Goal: Task Accomplishment & Management: Complete application form

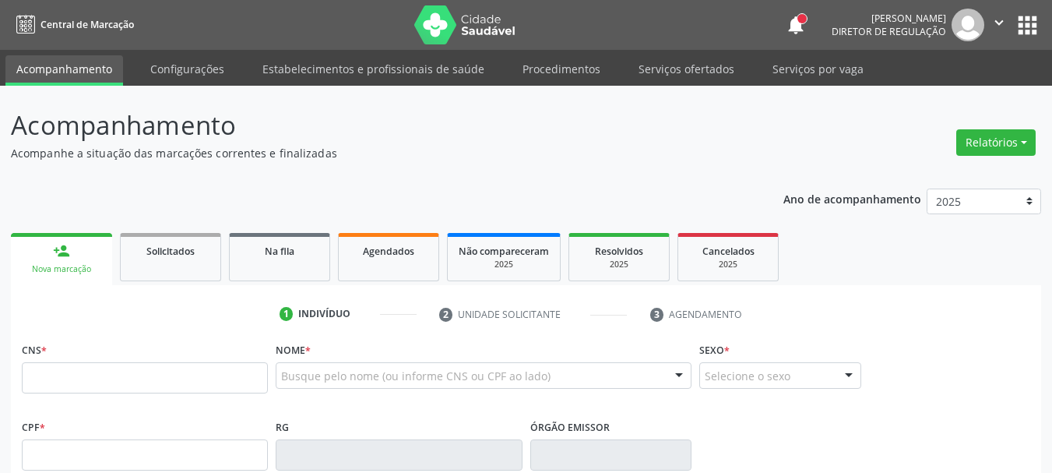
scroll to position [267, 0]
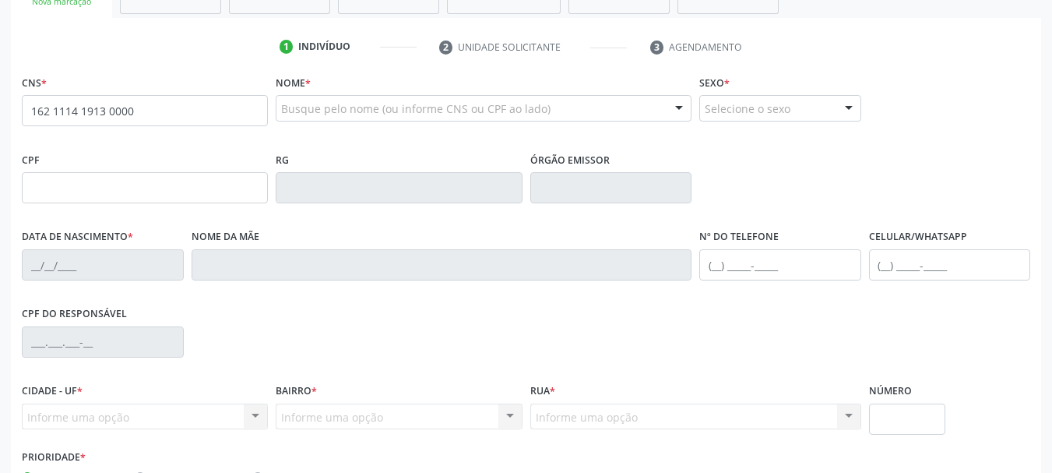
type input "162 1114 1913 0000"
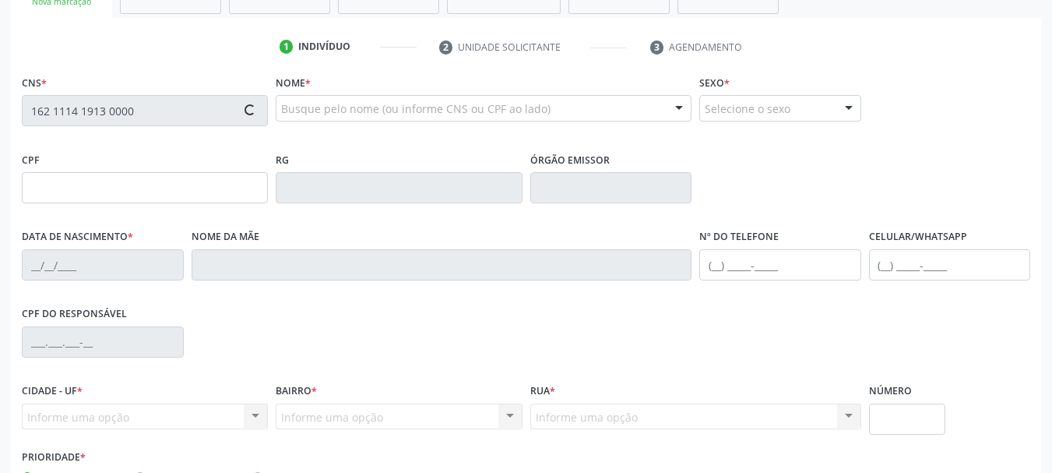
type input "088.520.484-05"
type input "18/04/1991"
type input "Maria do Socorro Cordeiro Santos"
type input "(87) 99649-3524"
type input "1742"
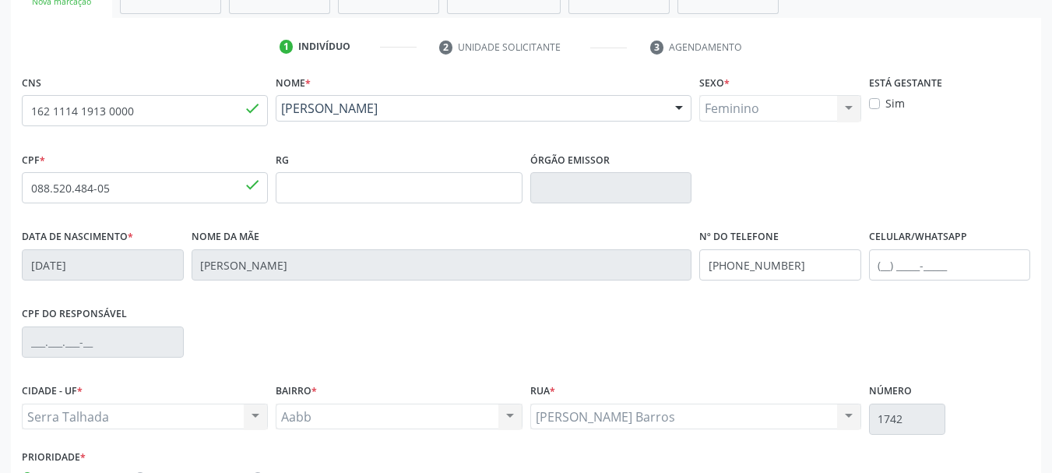
click at [798, 157] on div "CNS 162 1114 1913 0000 done Nome * Jailma Cordeiro dos Santos Jailma Cordeiro d…" at bounding box center [526, 283] width 1009 height 425
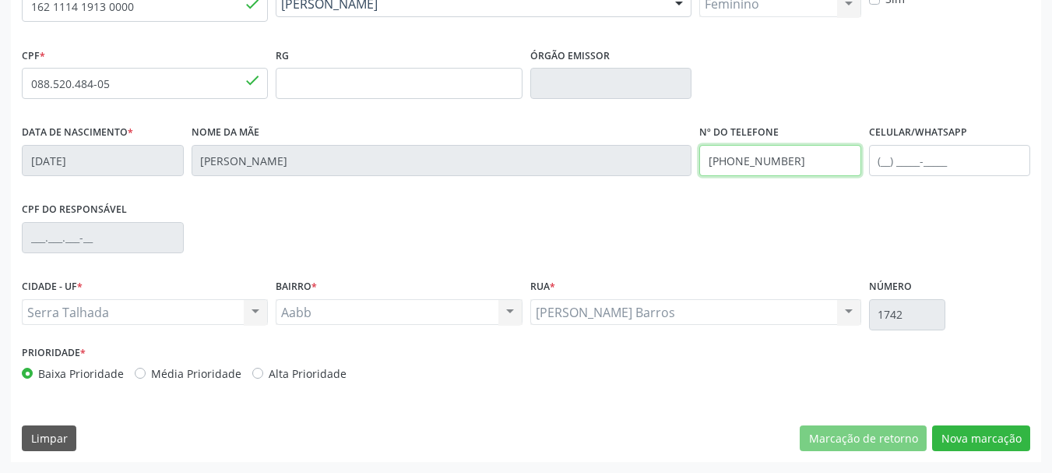
click at [798, 157] on input "(87) 99649-3524" at bounding box center [781, 160] width 162 height 31
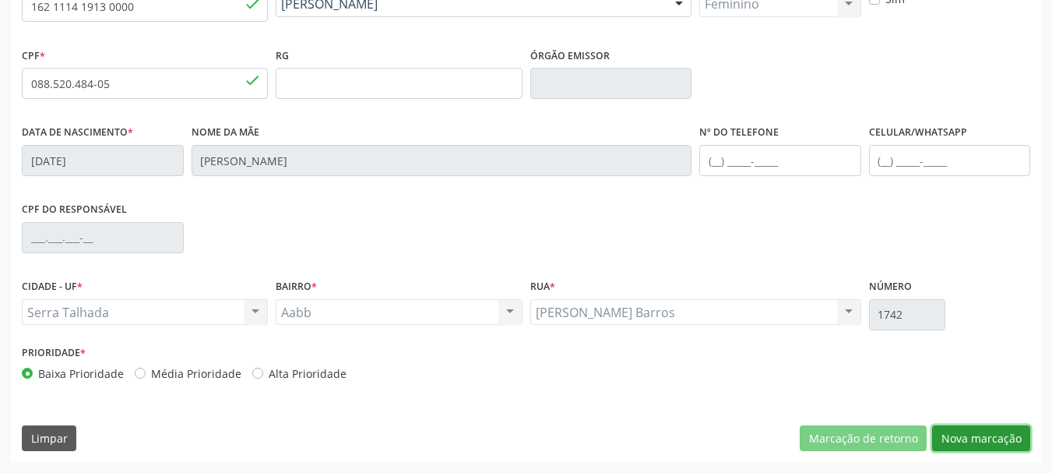
click at [971, 434] on button "Nova marcação" at bounding box center [982, 438] width 98 height 26
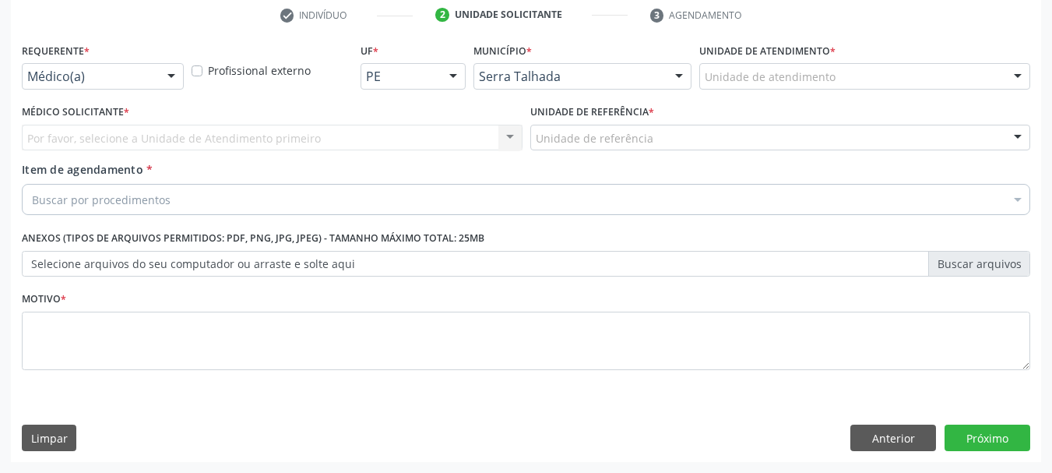
scroll to position [299, 0]
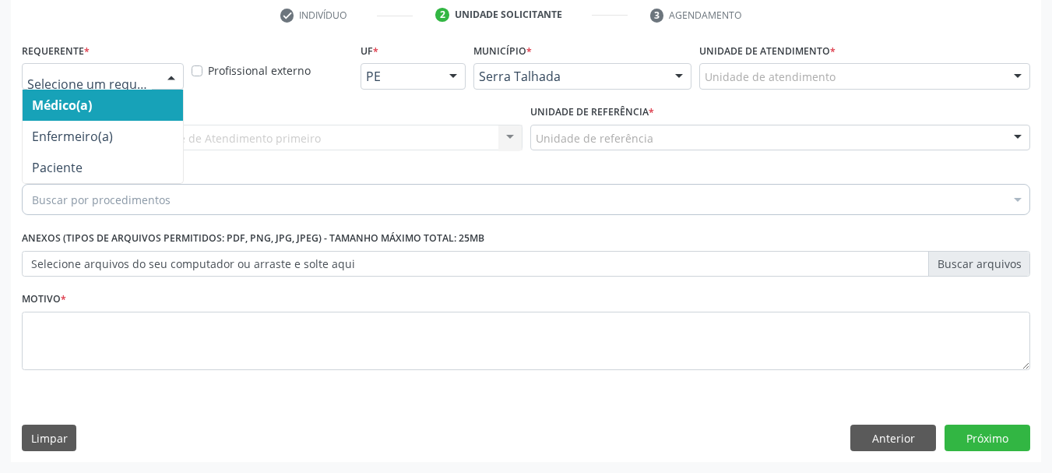
click at [75, 68] on div at bounding box center [103, 76] width 162 height 26
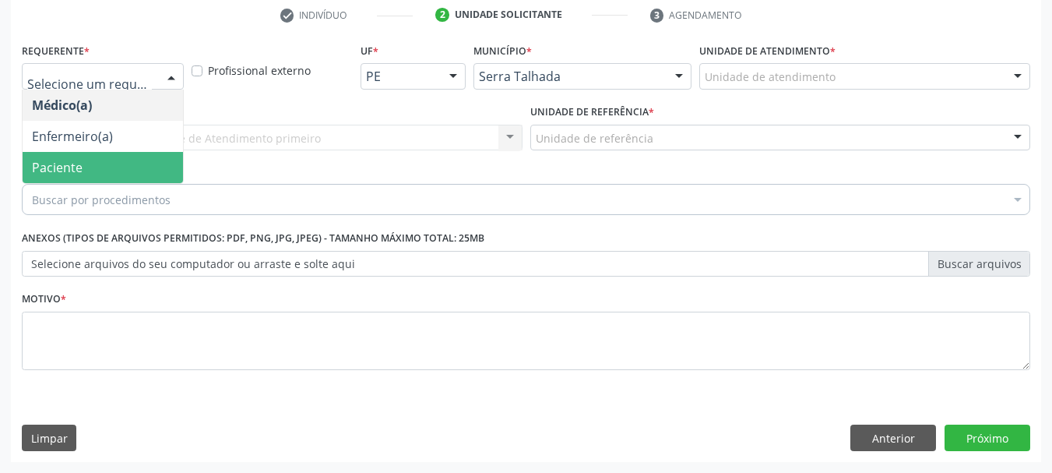
click at [64, 156] on span "Paciente" at bounding box center [103, 167] width 160 height 31
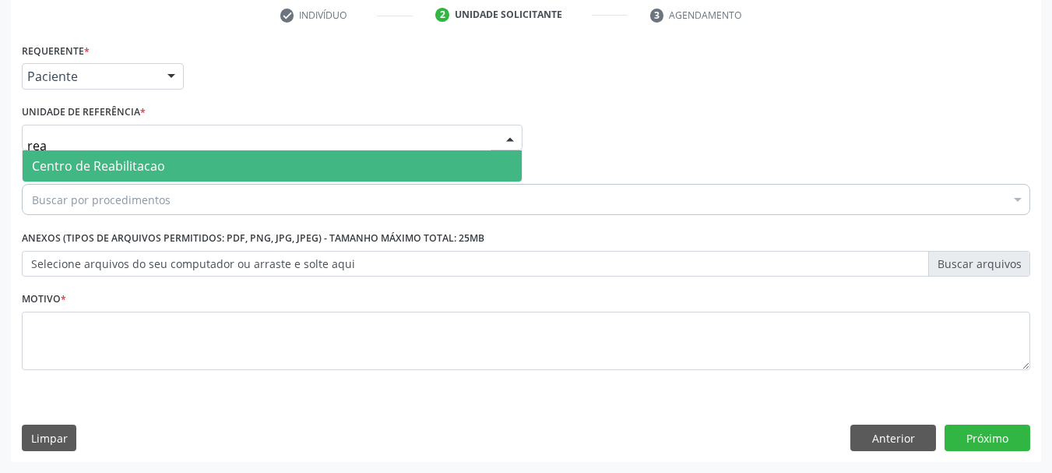
type input "reab"
click at [85, 165] on span "Centro de Reabilitacao" at bounding box center [98, 165] width 133 height 17
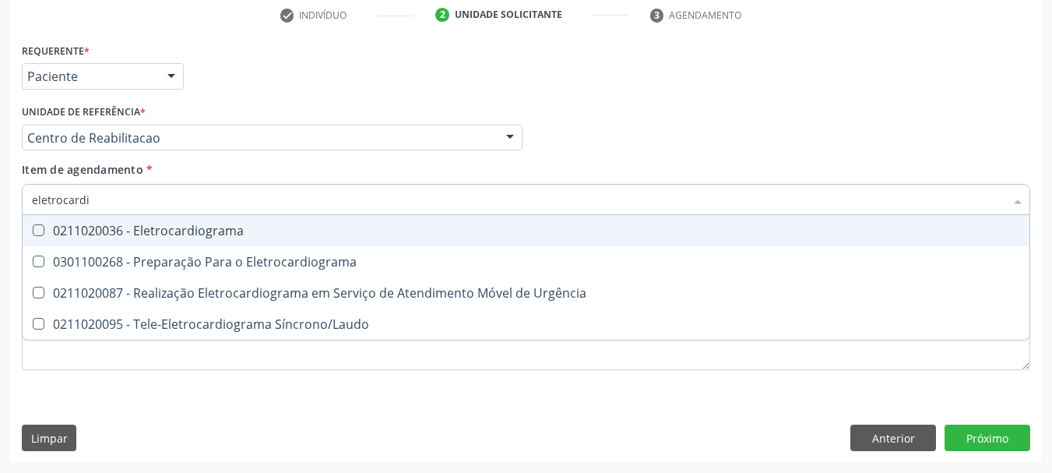
type input "eletrocardio"
click at [143, 237] on div "0211020036 - Eletrocardiograma" at bounding box center [526, 230] width 989 height 12
checkbox Eletrocardiograma "true"
click at [216, 111] on div "Unidade de referência * Centro de Reabilitacao Usf do Mutirao Usf Cohab Usf Cai…" at bounding box center [272, 125] width 501 height 50
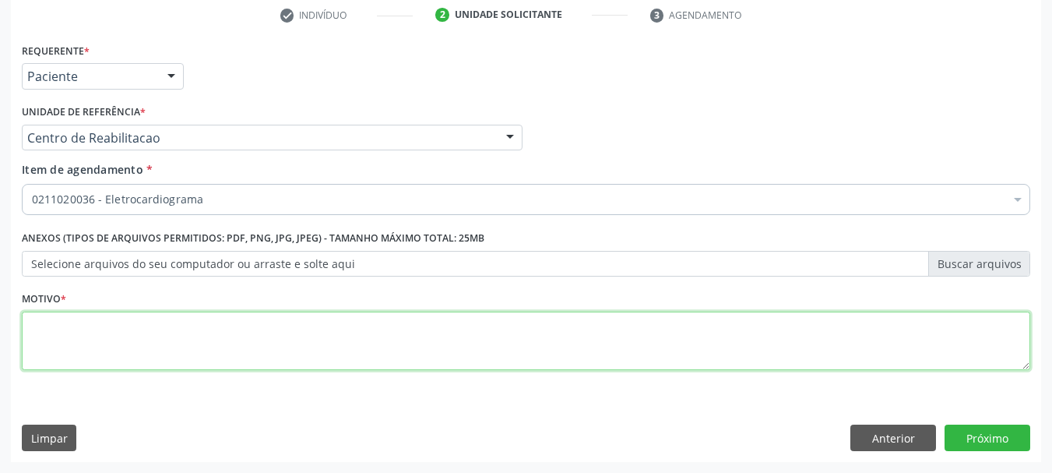
click at [125, 312] on textarea at bounding box center [526, 341] width 1009 height 59
type textarea "a"
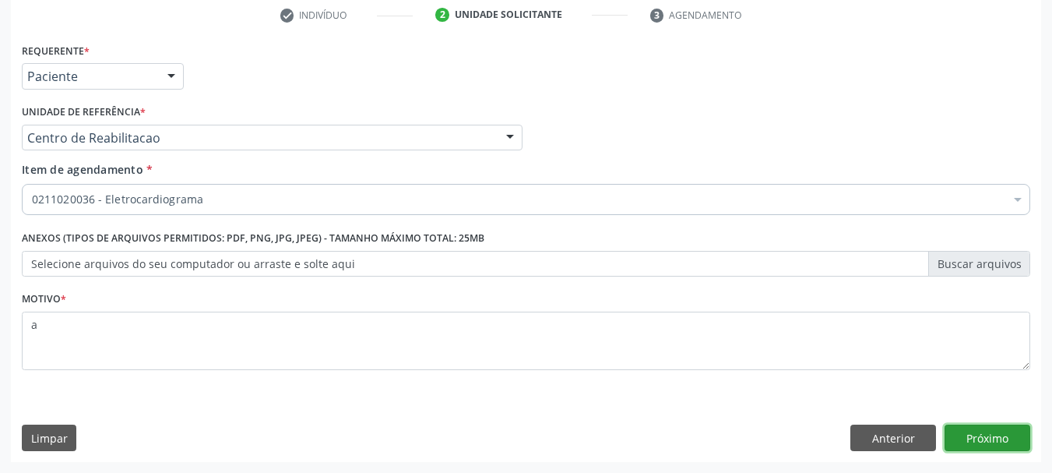
click at [979, 446] on button "Próximo" at bounding box center [988, 438] width 86 height 26
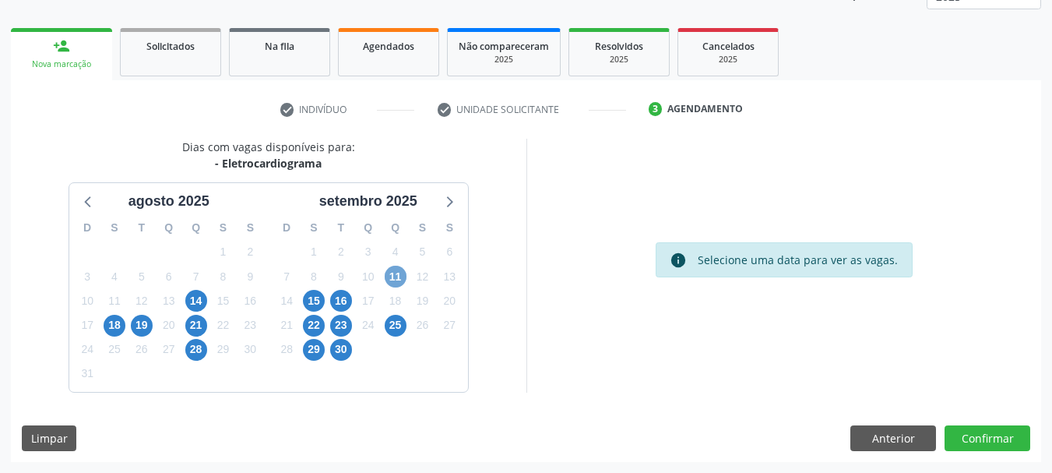
click at [403, 272] on span "11" at bounding box center [396, 277] width 22 height 22
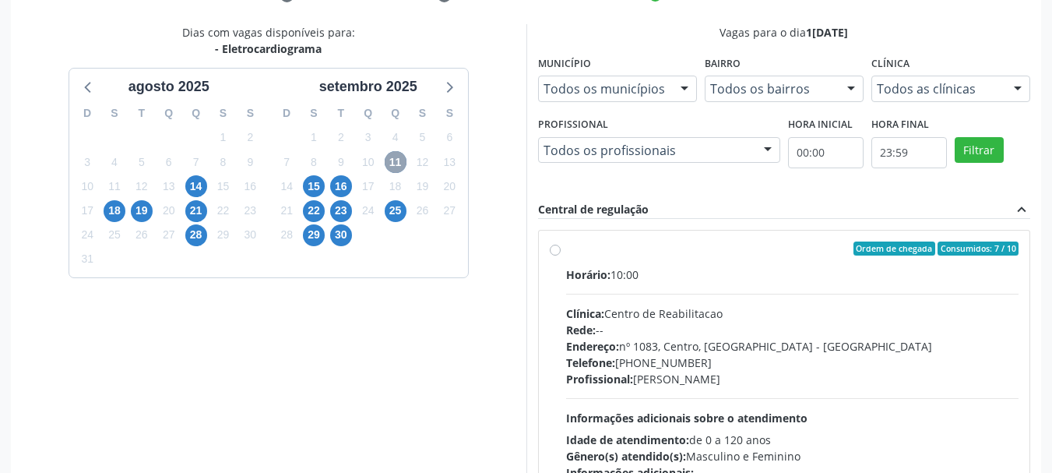
scroll to position [361, 0]
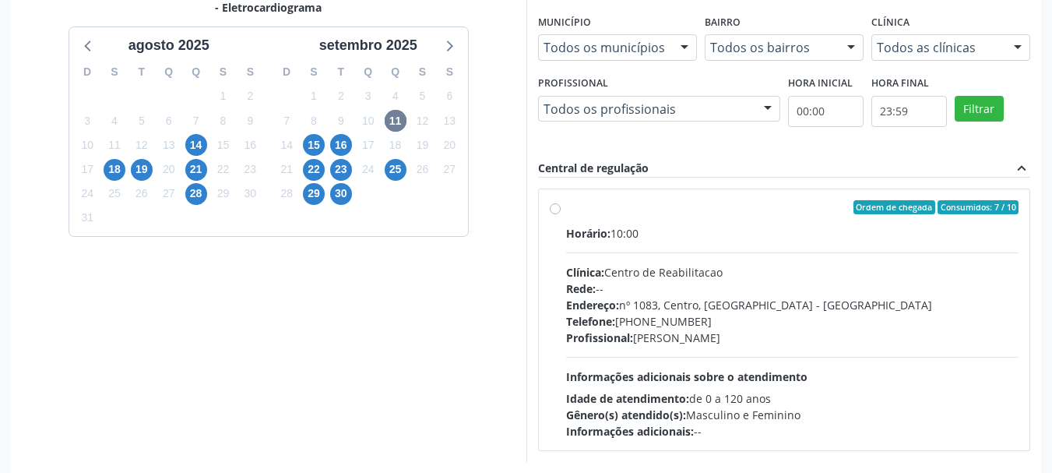
click at [693, 280] on div "Clínica: Centro de Reabilitacao" at bounding box center [792, 272] width 453 height 16
click at [561, 214] on input "Ordem de chegada Consumidos: 7 / 10 Horário: 10:00 Clínica: Centro de Reabilita…" at bounding box center [555, 207] width 11 height 14
radio input "true"
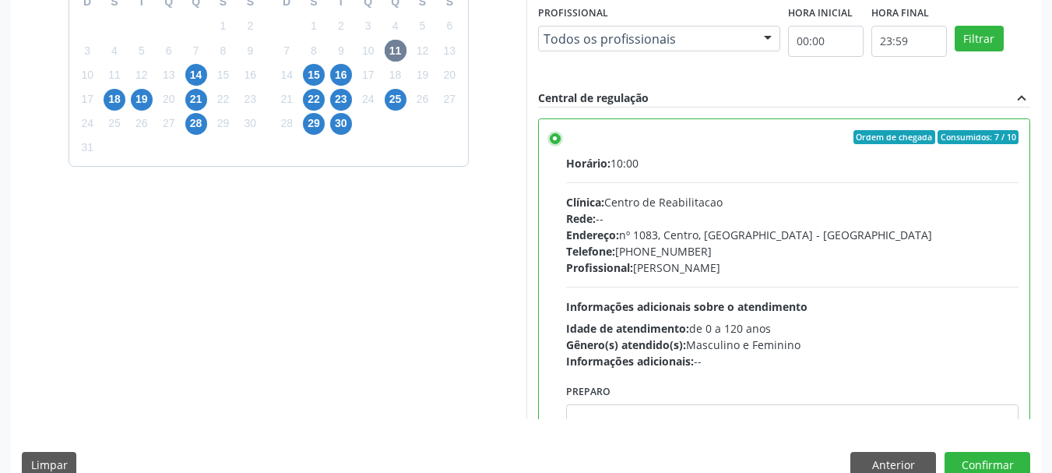
scroll to position [458, 0]
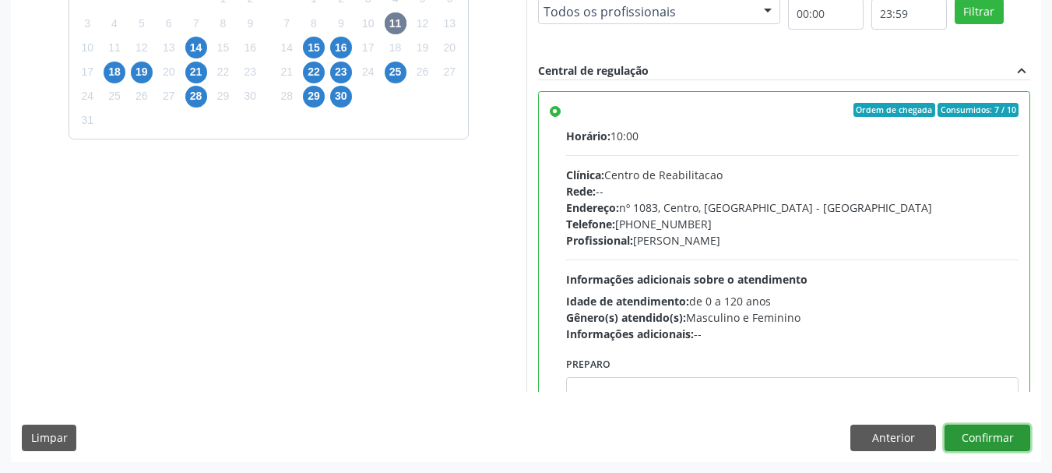
click at [1000, 445] on button "Confirmar" at bounding box center [988, 438] width 86 height 26
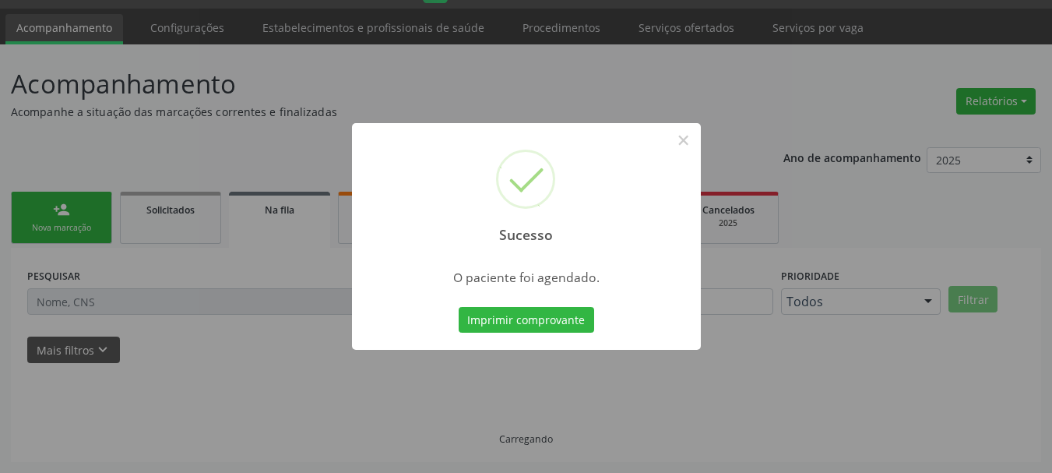
scroll to position [41, 0]
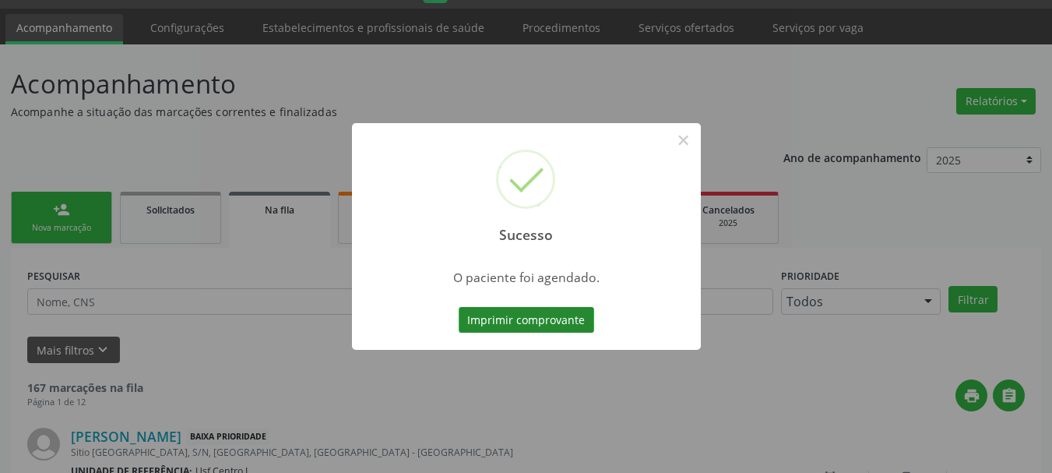
click at [506, 315] on button "Imprimir comprovante" at bounding box center [527, 320] width 136 height 26
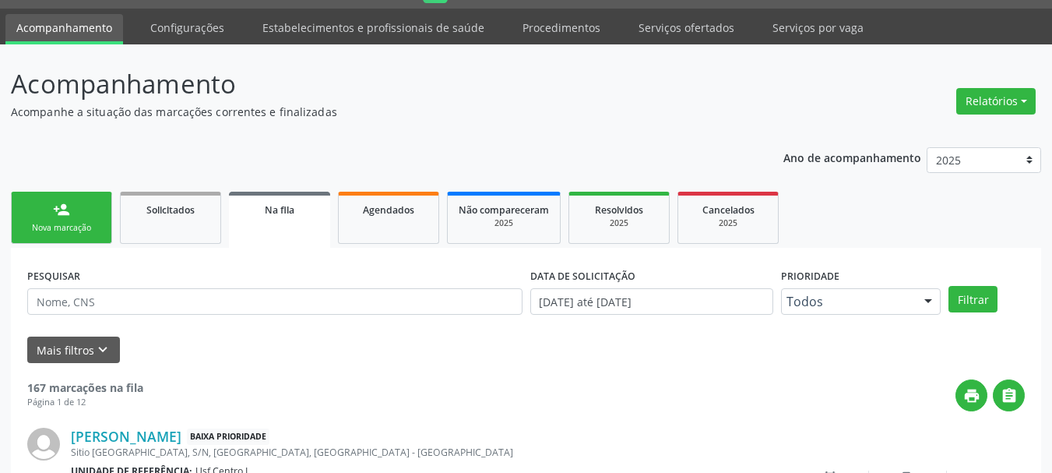
click at [66, 235] on link "person_add Nova marcação" at bounding box center [61, 218] width 101 height 52
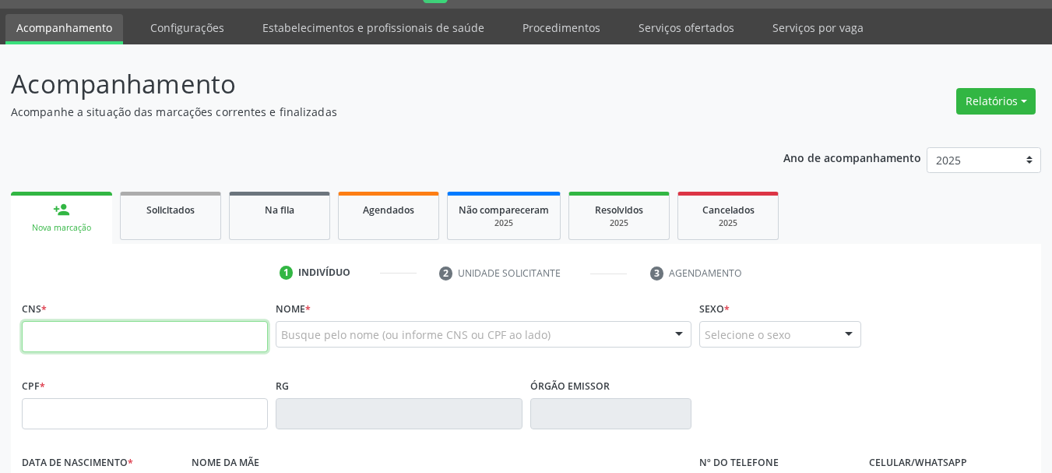
click at [153, 341] on input "text" at bounding box center [145, 336] width 246 height 31
paste input "162 1114 1913 0000"
type input "162 1114 1913 0000"
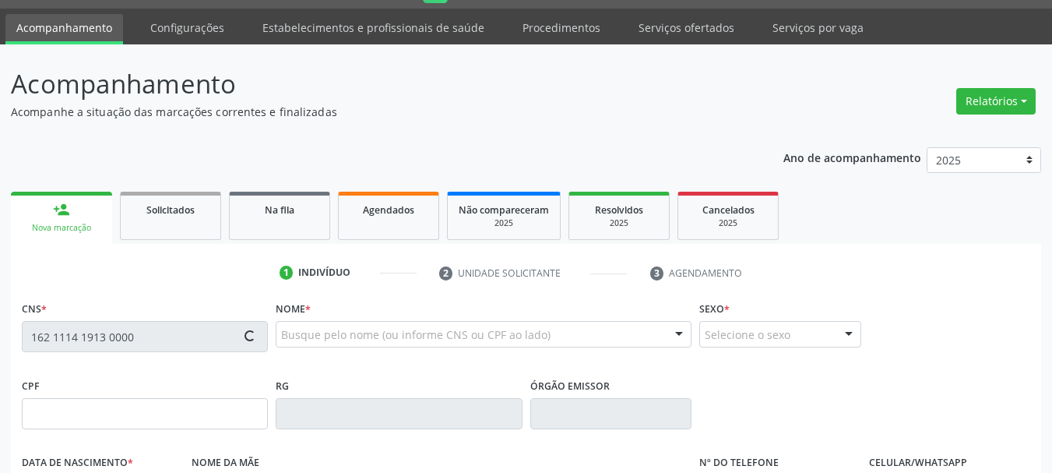
type input "088.520.484-05"
type input "18/04/1991"
type input "Maria do Socorro Cordeiro Santos"
type input "(87) 99649-3524"
type input "1742"
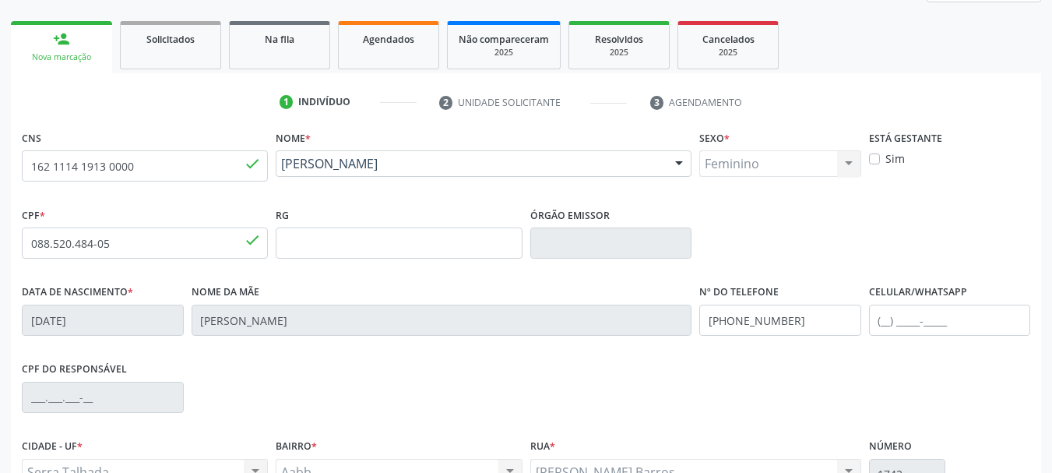
scroll to position [312, 0]
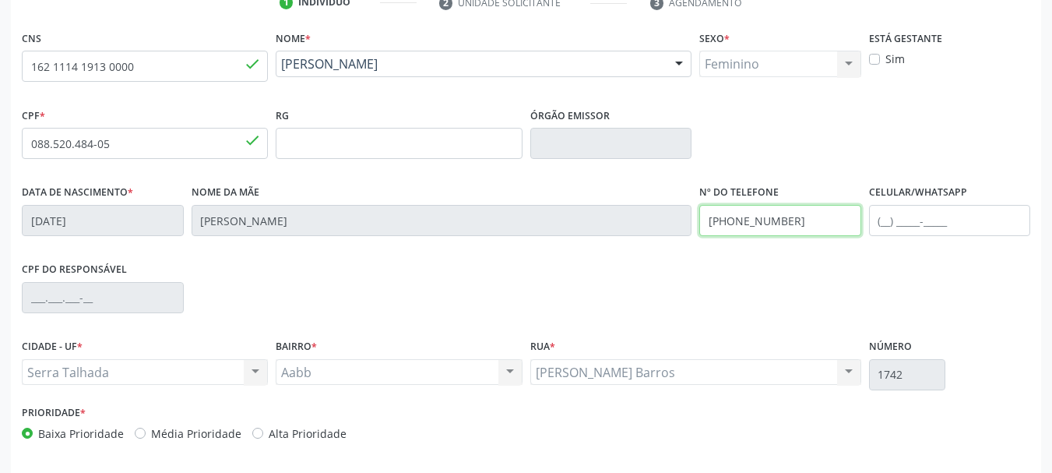
click at [791, 223] on input "(87) 99649-3524" at bounding box center [781, 220] width 162 height 31
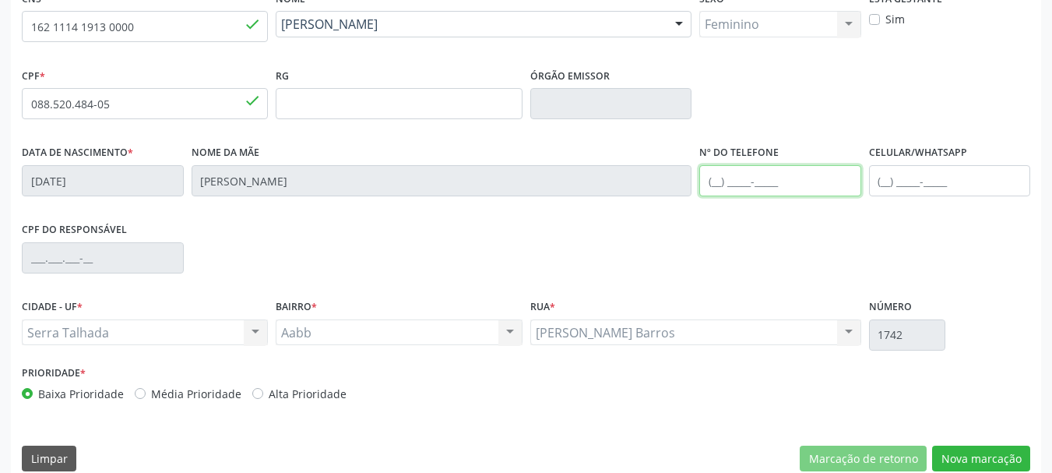
scroll to position [372, 0]
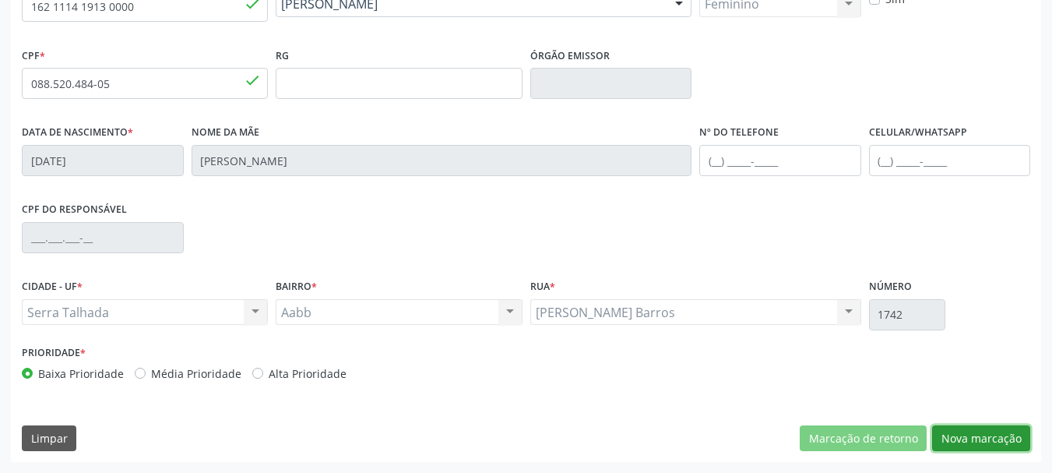
click at [996, 441] on button "Nova marcação" at bounding box center [982, 438] width 98 height 26
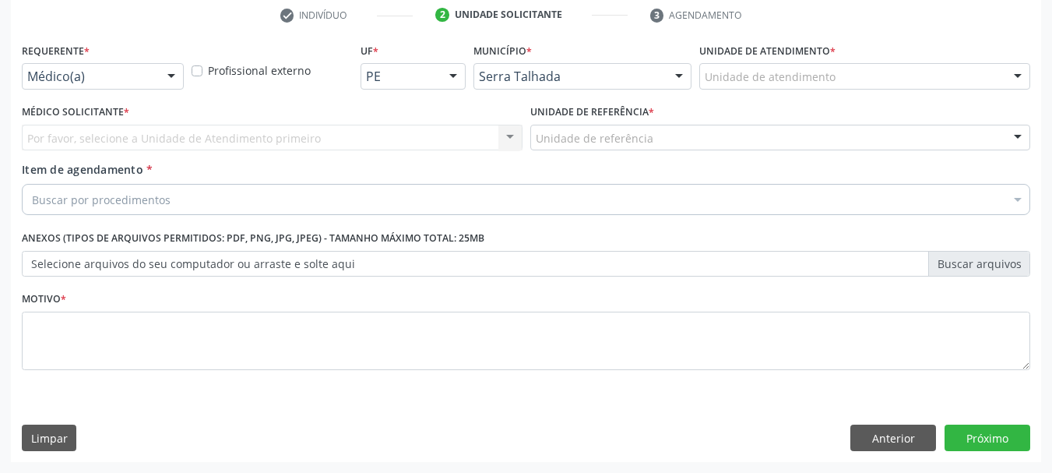
scroll to position [299, 0]
click at [93, 52] on div "Requerente * Médico(a) Médico(a) Enfermeiro(a) Paciente Nenhum resultado encont…" at bounding box center [103, 64] width 162 height 50
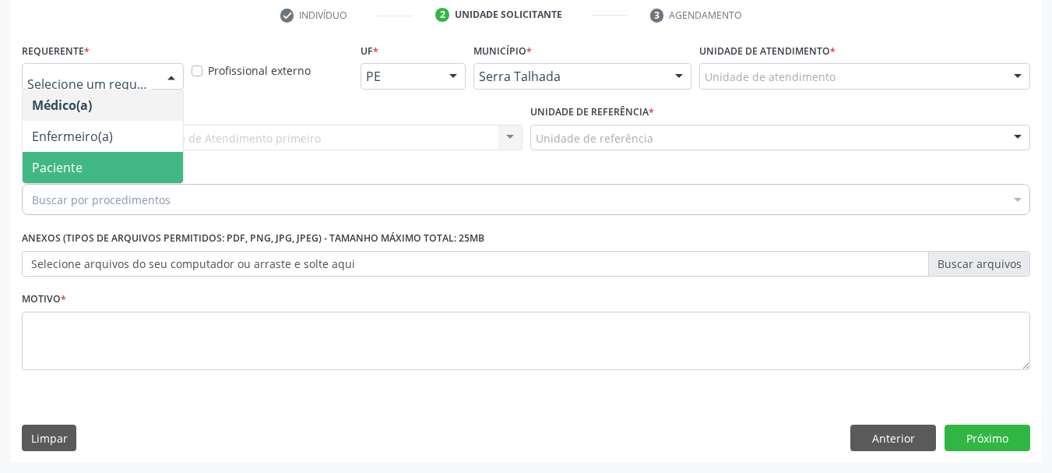
click at [83, 168] on span "Paciente" at bounding box center [103, 167] width 160 height 31
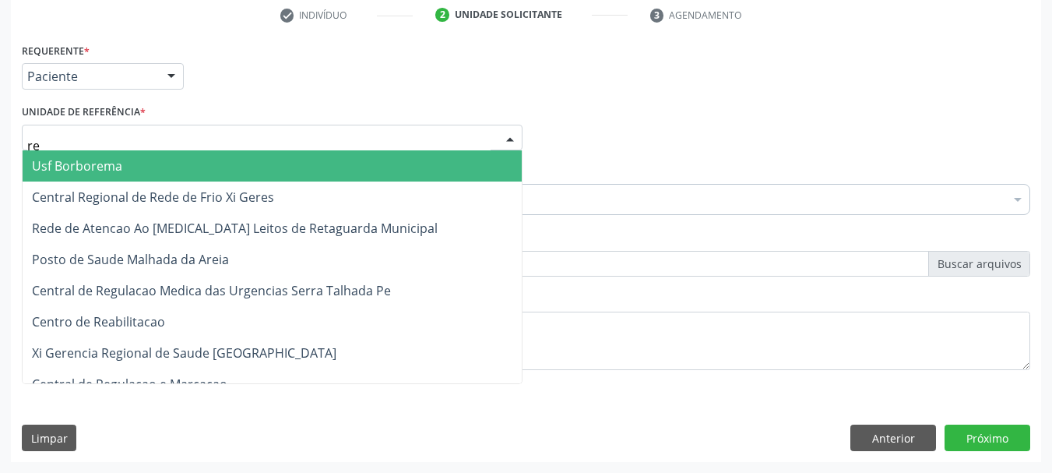
type input "rea"
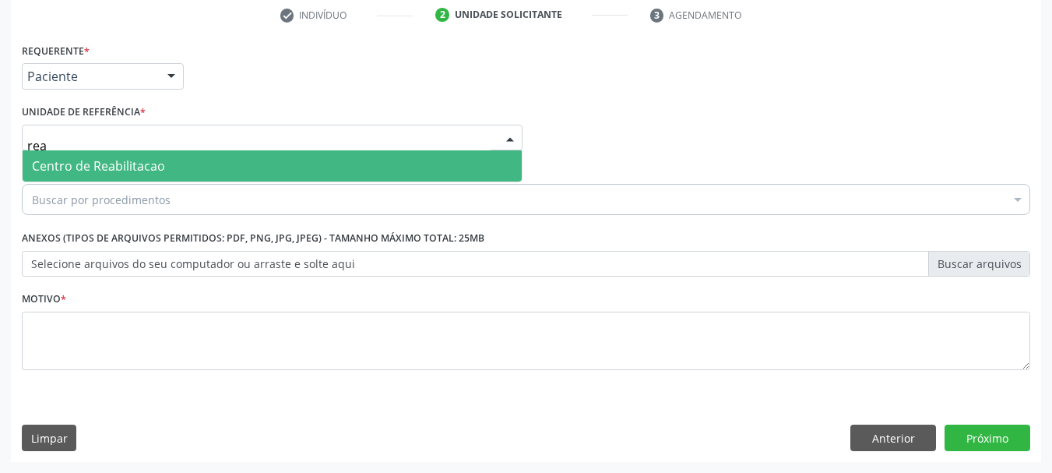
click at [96, 163] on span "Centro de Reabilitacao" at bounding box center [98, 165] width 133 height 17
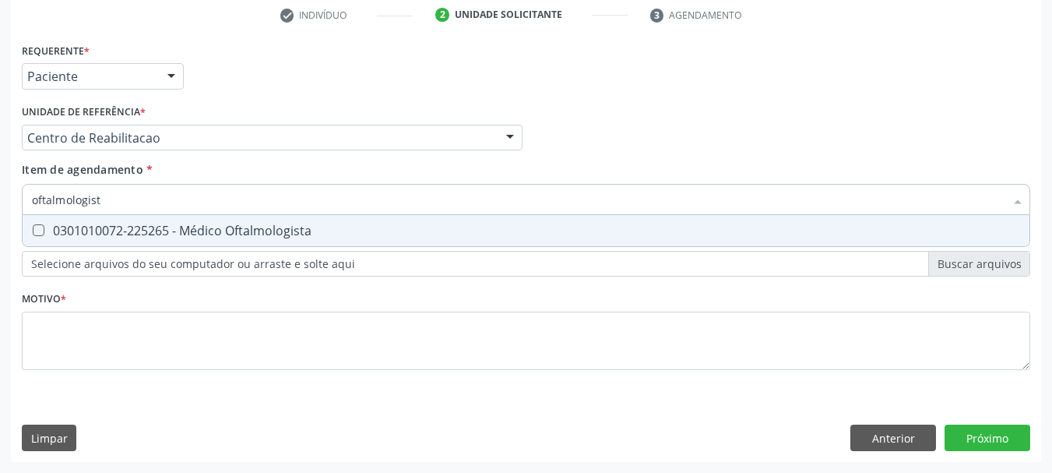
type input "oftalmologista"
click at [84, 229] on div "0301010072-225265 - Médico Oftalmologista" at bounding box center [526, 230] width 989 height 12
checkbox Oftalmologista "true"
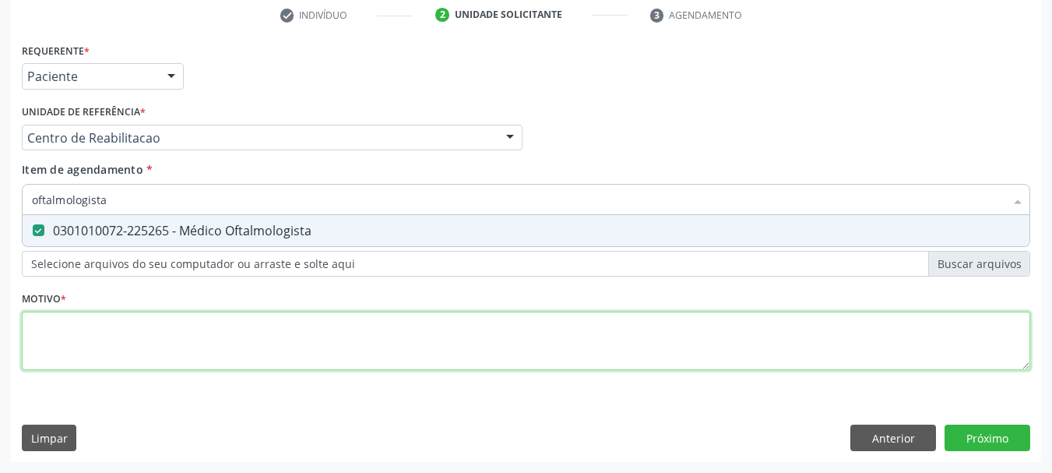
click at [88, 346] on div "Requerente * Paciente Médico(a) Enfermeiro(a) Paciente Nenhum resultado encontr…" at bounding box center [526, 215] width 1009 height 353
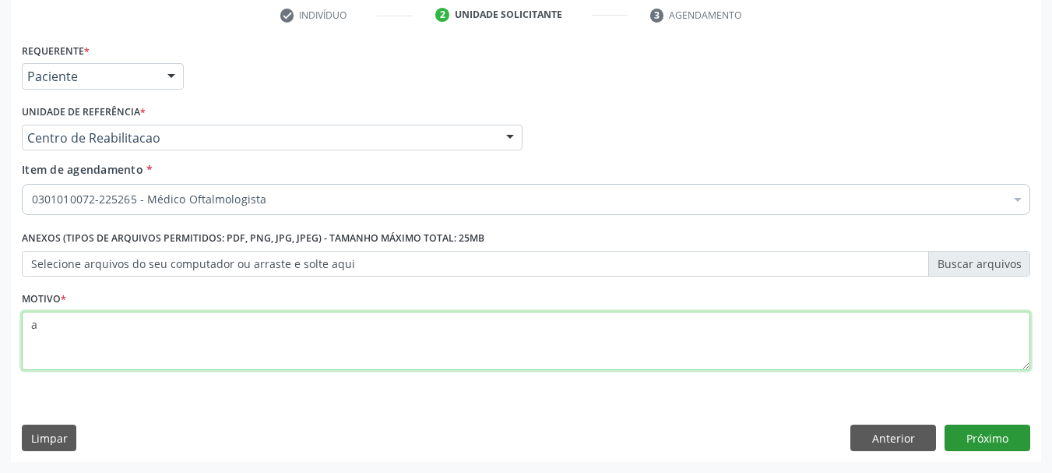
type textarea "a"
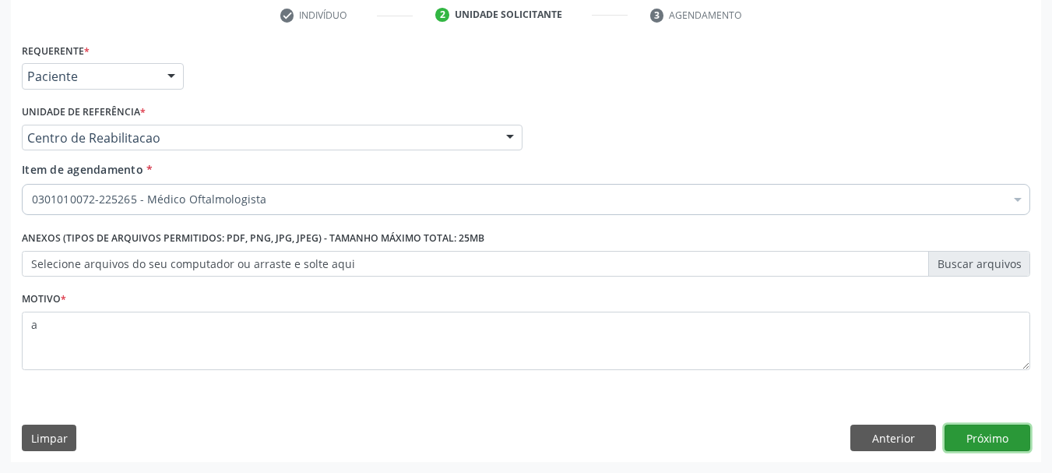
click at [985, 439] on button "Próximo" at bounding box center [988, 438] width 86 height 26
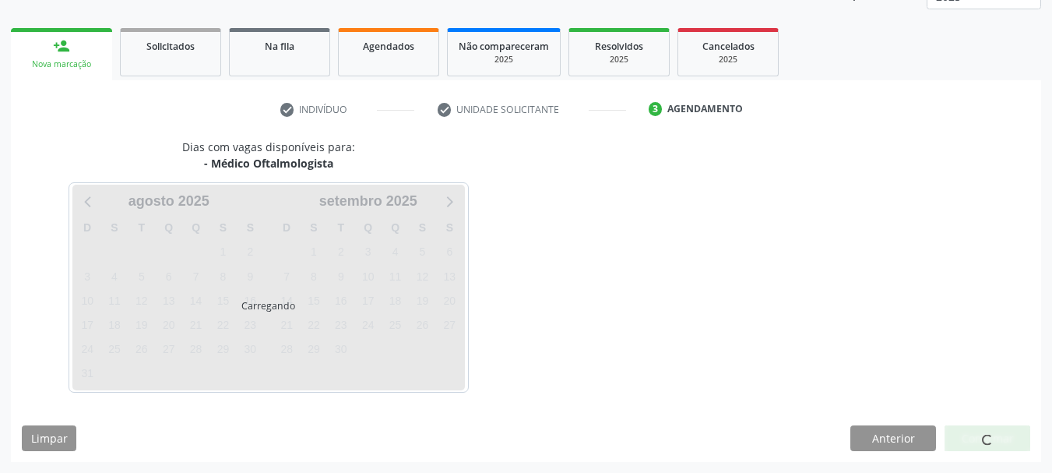
scroll to position [205, 0]
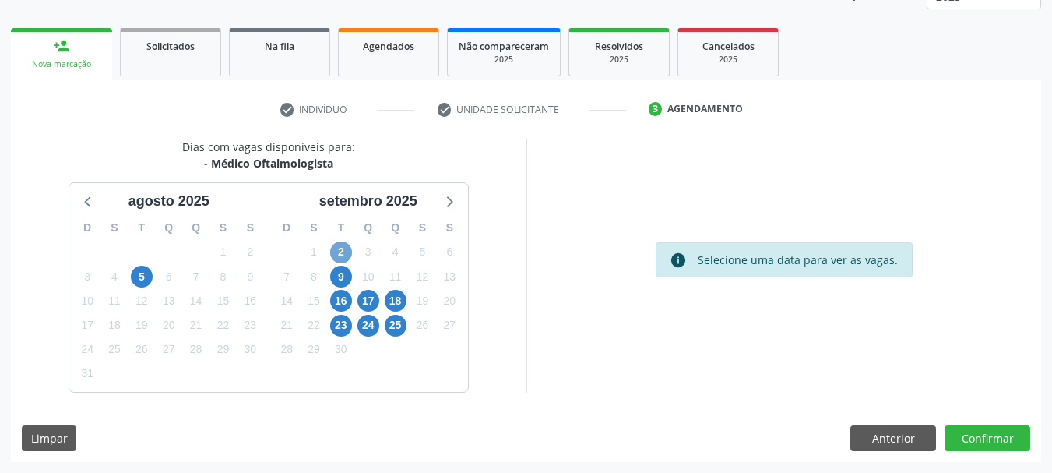
click at [340, 259] on span "2" at bounding box center [341, 253] width 22 height 22
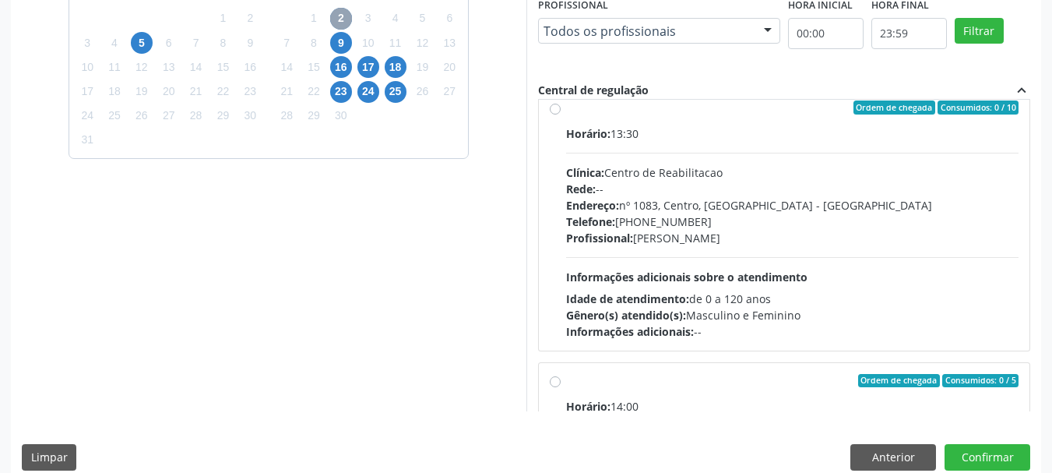
scroll to position [0, 0]
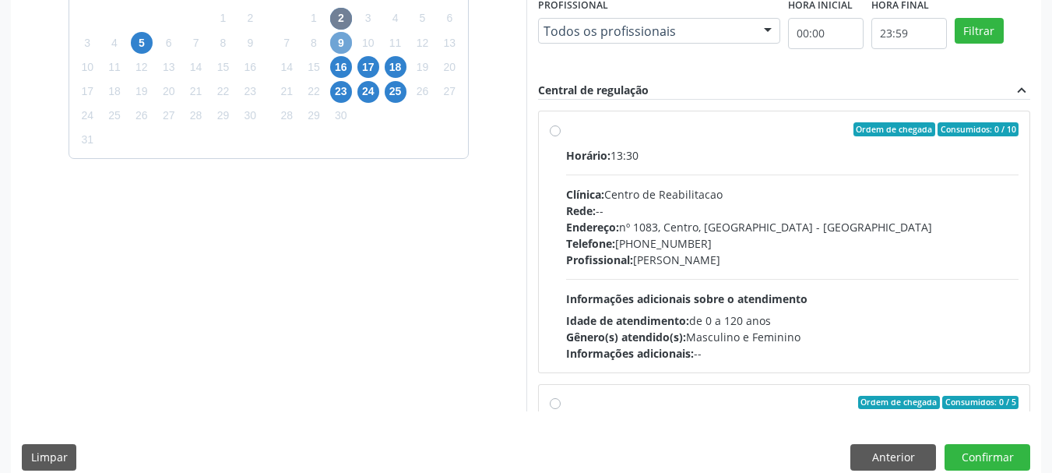
click at [336, 44] on span "9" at bounding box center [341, 43] width 22 height 22
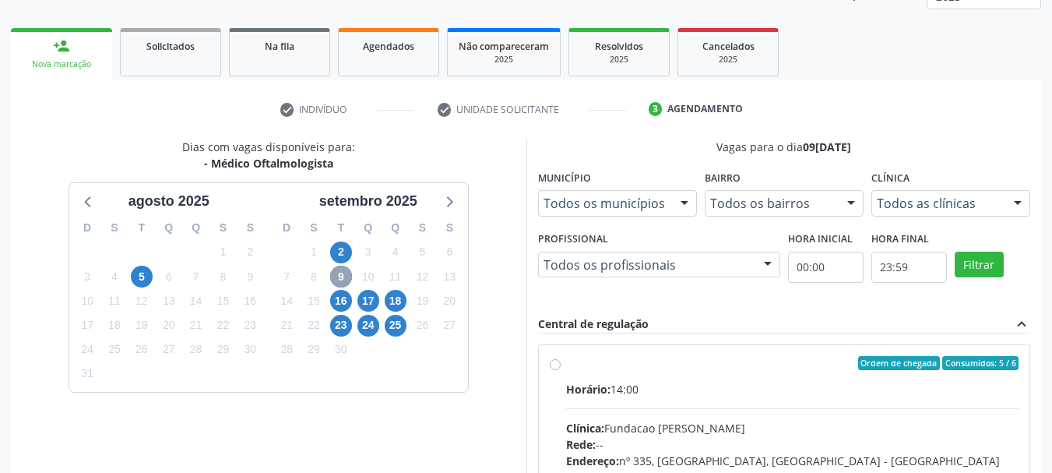
scroll to position [430, 0]
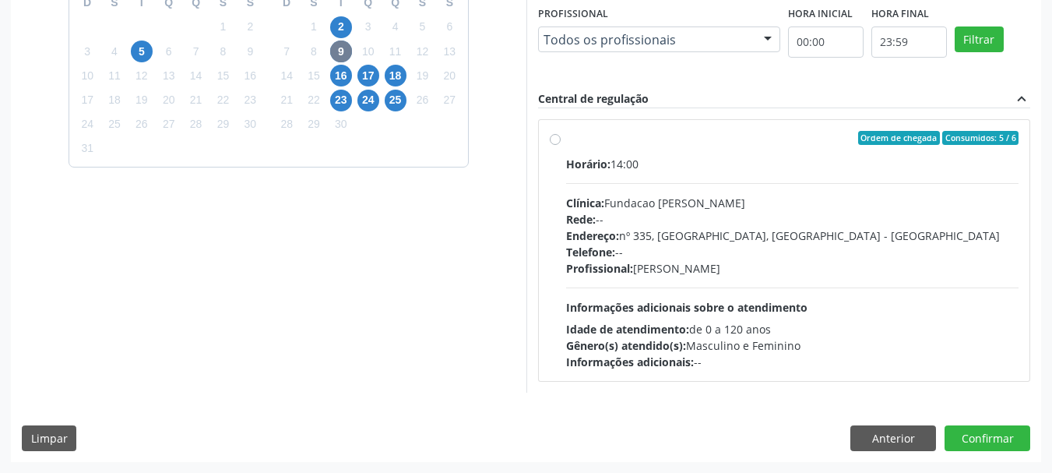
click at [707, 230] on div "Endereço: nº 335, Nossa Senhora da Con, Serra Talhada - PE" at bounding box center [792, 235] width 453 height 16
click at [561, 145] on input "Ordem de chegada Consumidos: 5 / 6 Horário: 14:00 Clínica: Fundacao Altino Vent…" at bounding box center [555, 138] width 11 height 14
radio input "true"
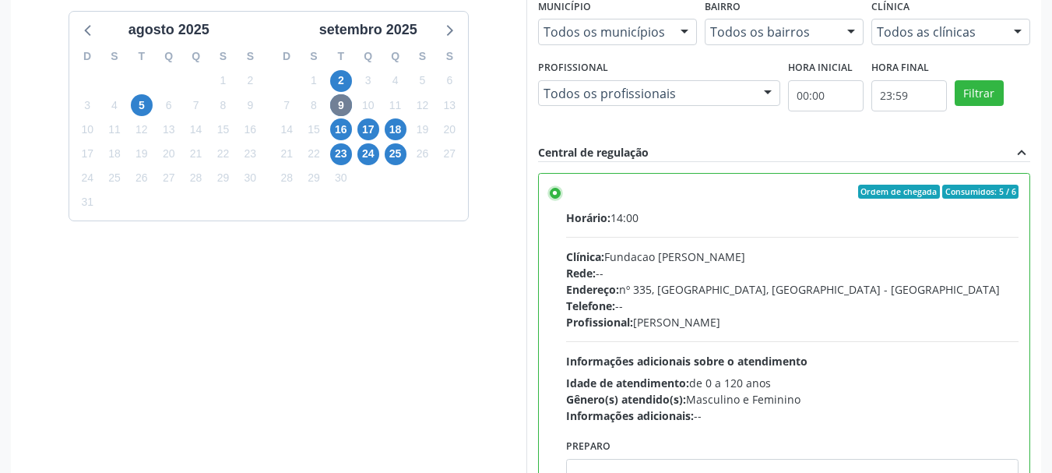
scroll to position [458, 0]
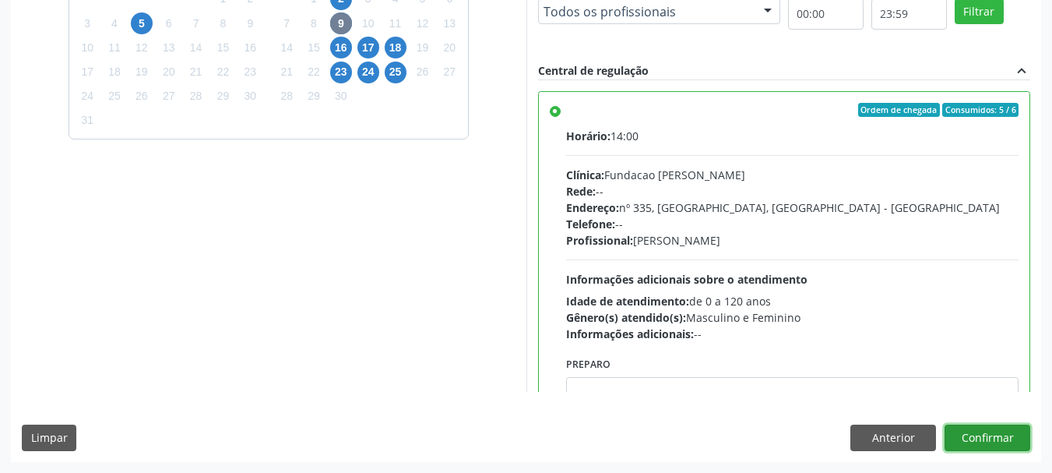
click at [978, 440] on button "Confirmar" at bounding box center [988, 438] width 86 height 26
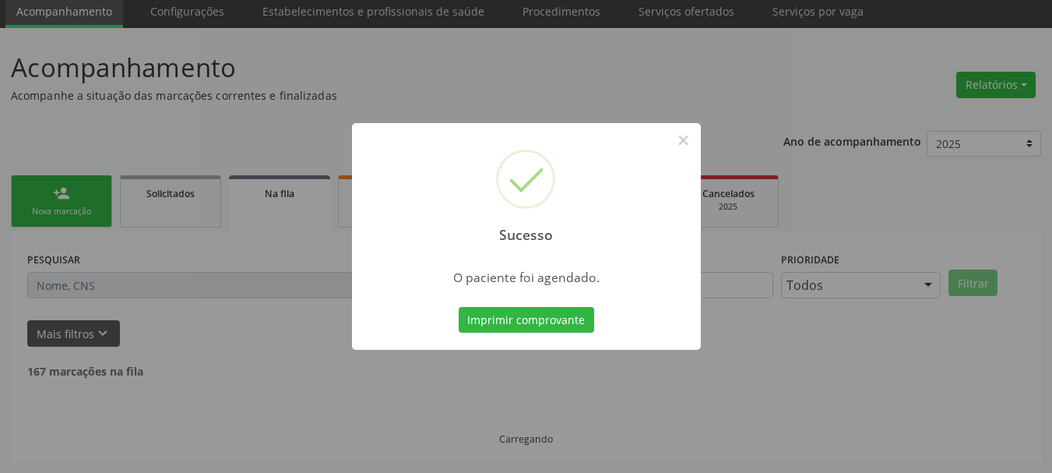
scroll to position [41, 0]
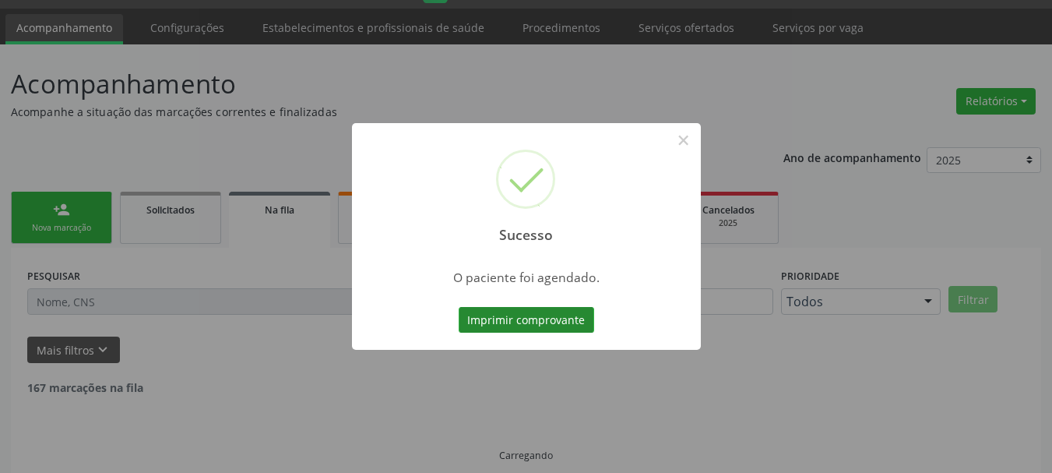
click at [534, 319] on button "Imprimir comprovante" at bounding box center [527, 320] width 136 height 26
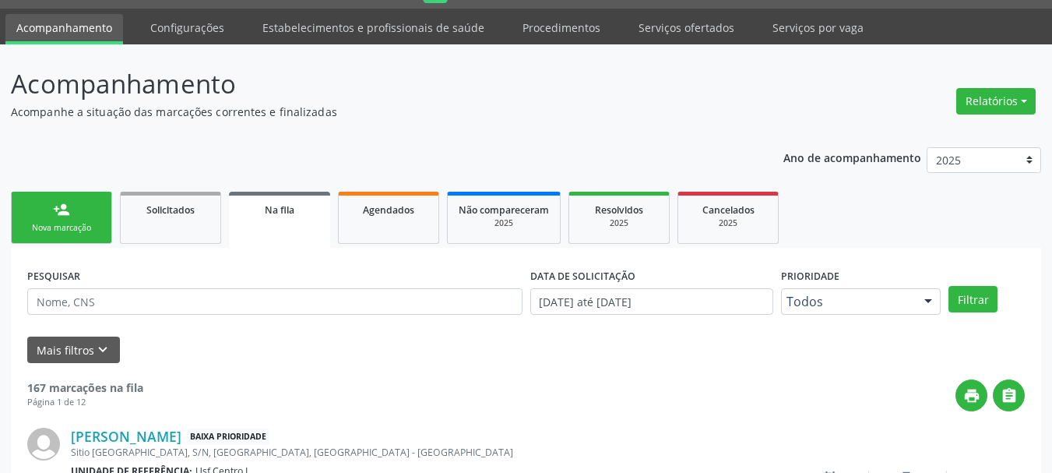
click at [104, 227] on link "person_add Nova marcação" at bounding box center [61, 218] width 101 height 52
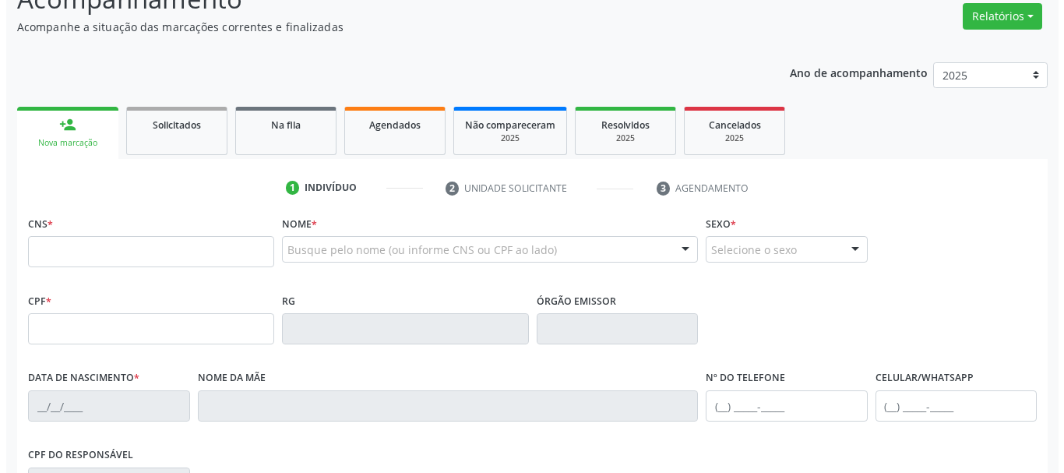
scroll to position [0, 0]
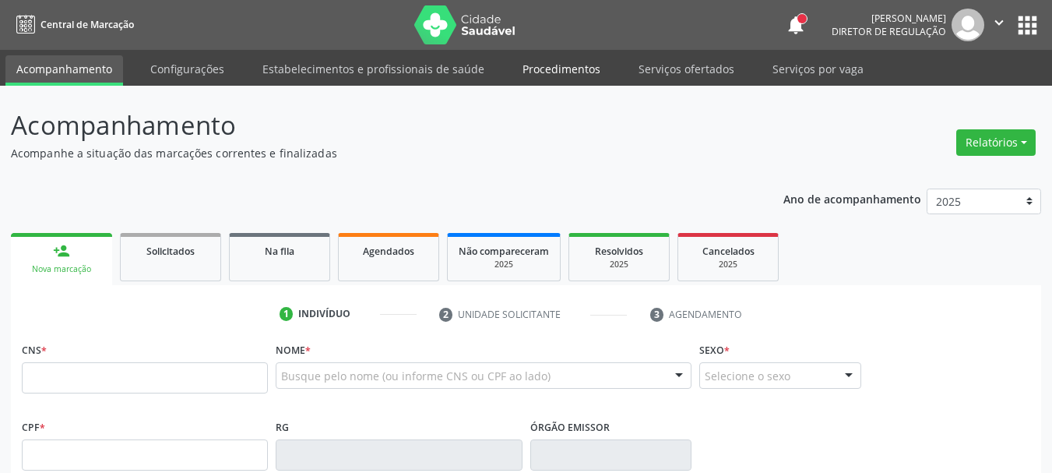
click at [548, 70] on link "Procedimentos" at bounding box center [562, 68] width 100 height 27
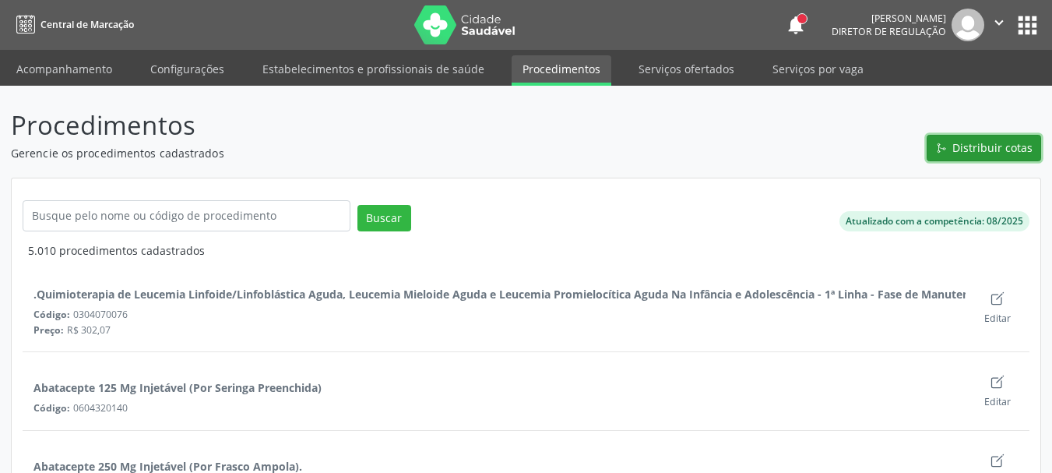
click at [967, 154] on span "Distribuir cotas" at bounding box center [993, 147] width 80 height 16
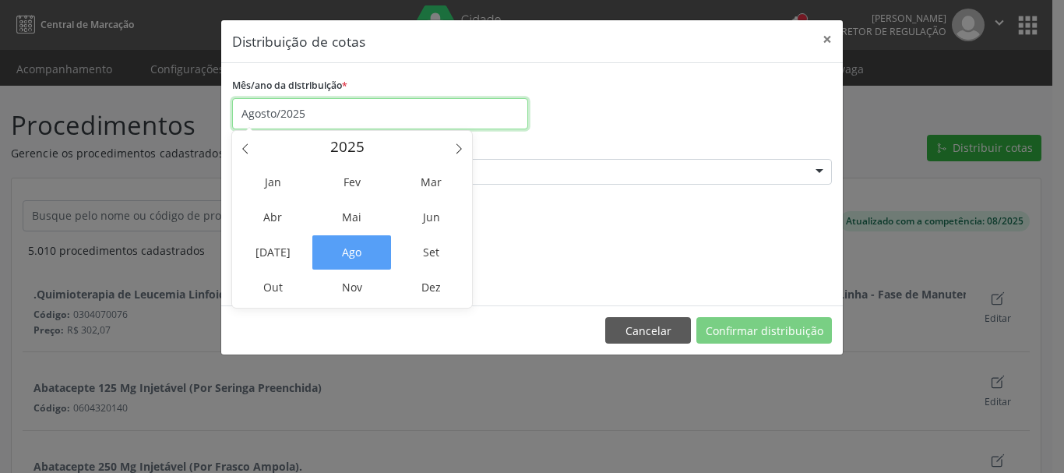
click at [344, 107] on input "Agosto/2025" at bounding box center [380, 113] width 296 height 31
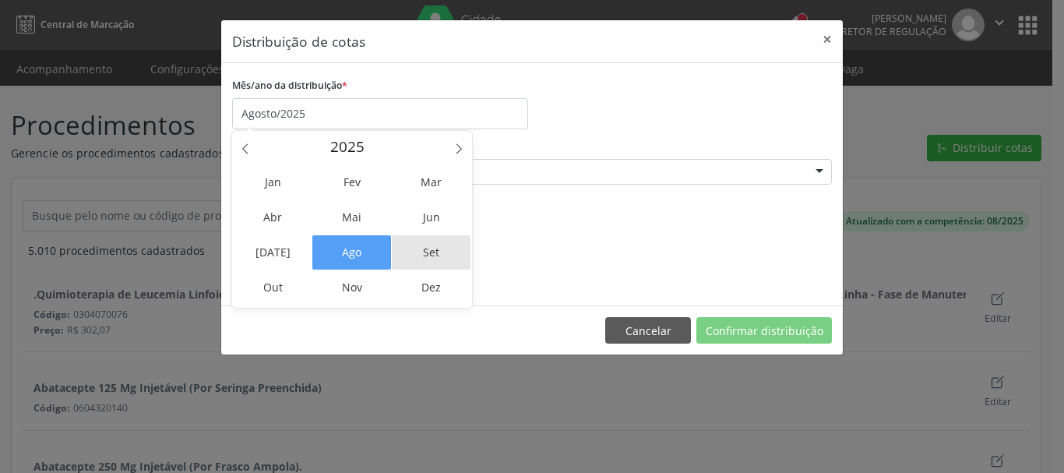
click at [446, 247] on span "Set" at bounding box center [431, 252] width 79 height 34
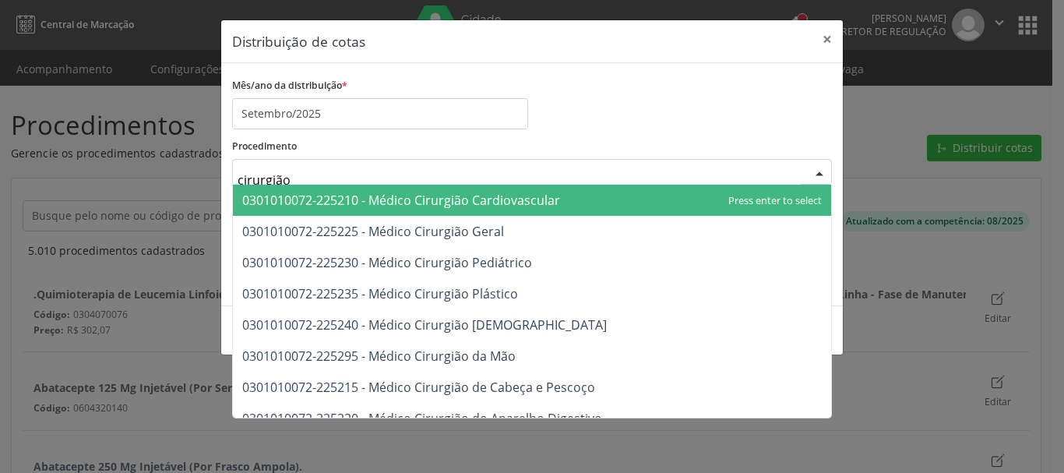
type input "cirurgião g"
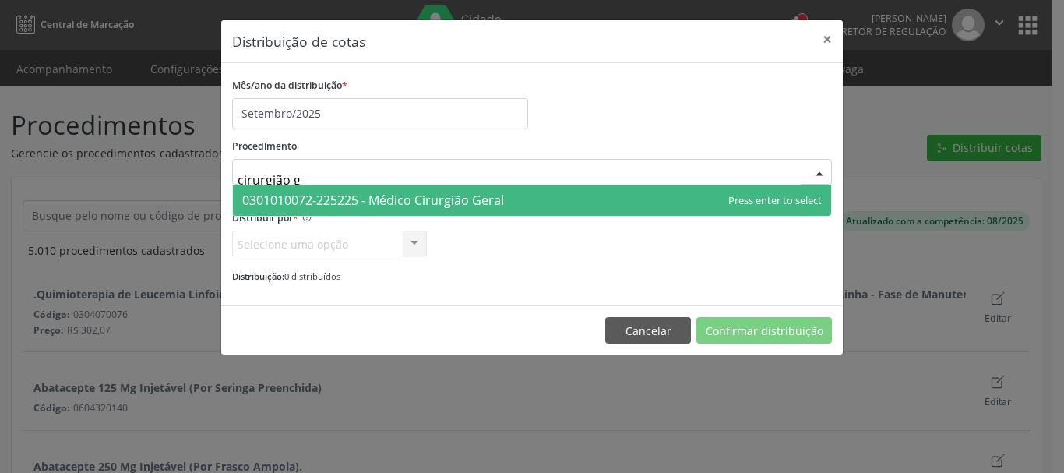
click at [313, 203] on span "0301010072-225225 - Médico Cirurgião Geral" at bounding box center [373, 200] width 262 height 17
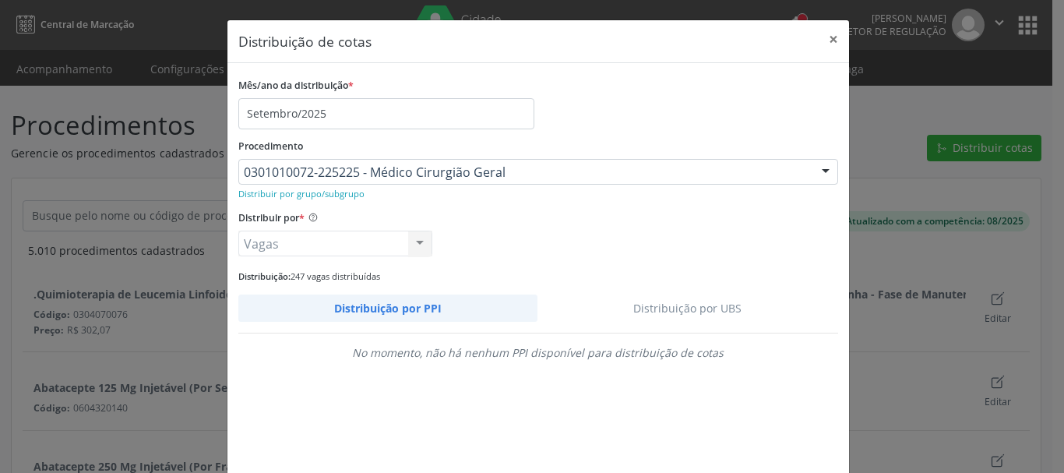
click at [696, 298] on link "Distribuição por UBS" at bounding box center [688, 307] width 301 height 27
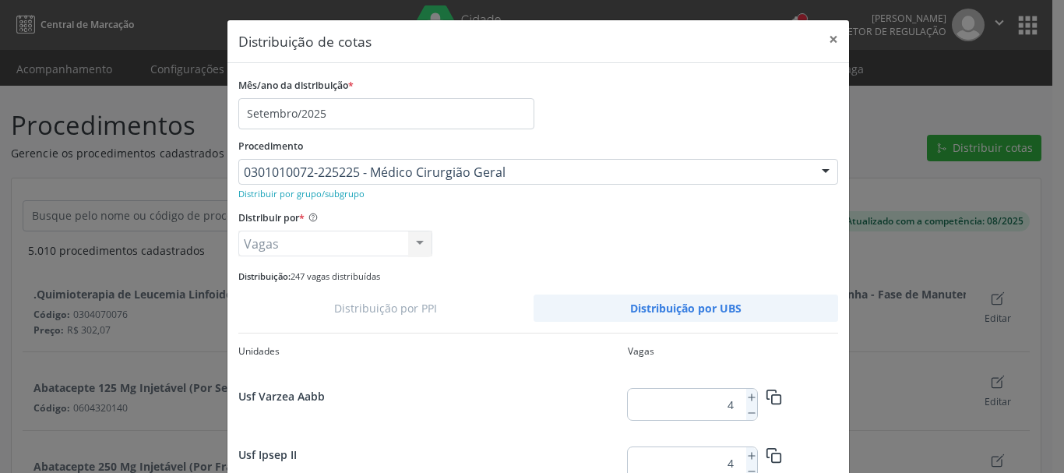
scroll to position [78, 0]
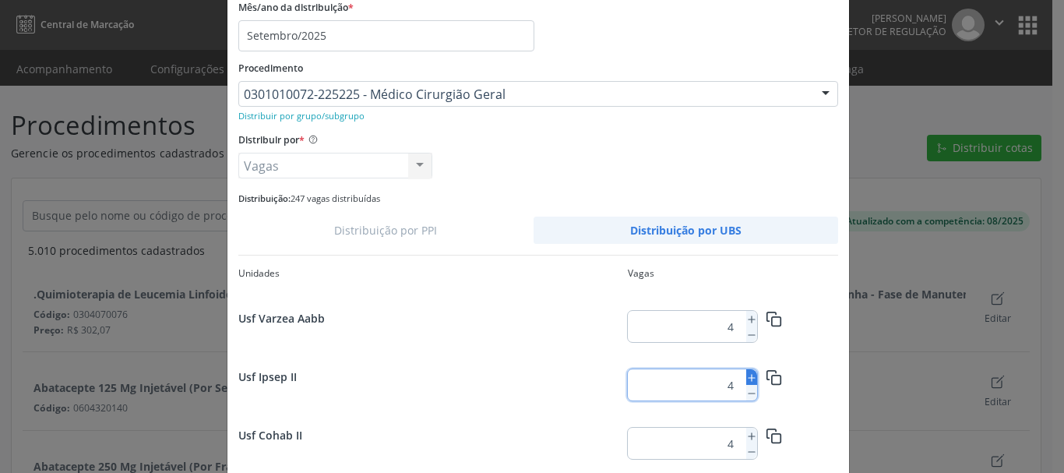
click at [746, 376] on icon at bounding box center [751, 377] width 11 height 11
type input "5"
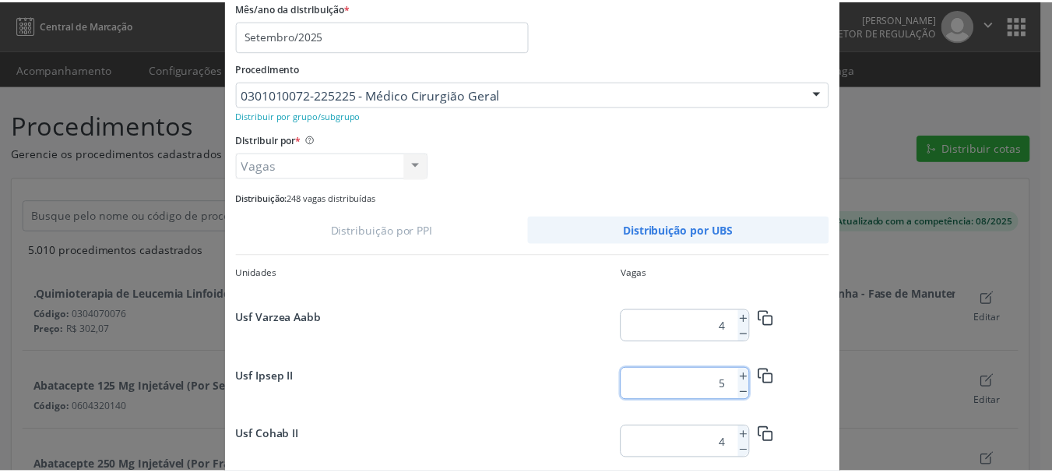
scroll to position [146, 0]
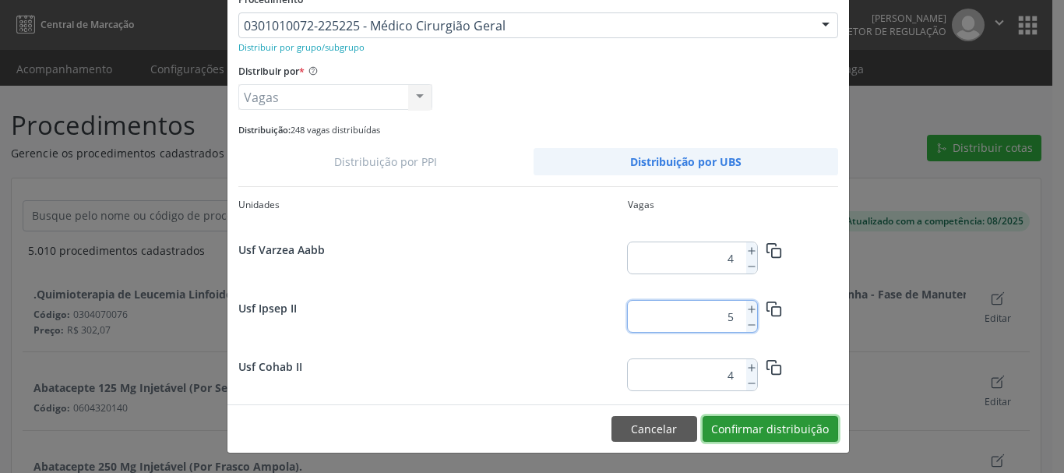
click at [812, 430] on button "Confirmar distribuição" at bounding box center [771, 429] width 136 height 26
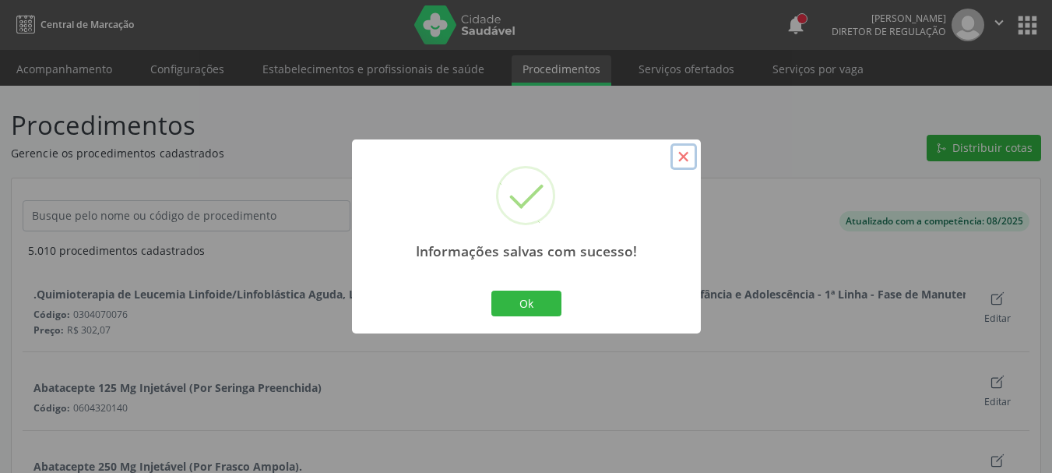
click at [682, 161] on button "×" at bounding box center [684, 156] width 26 height 26
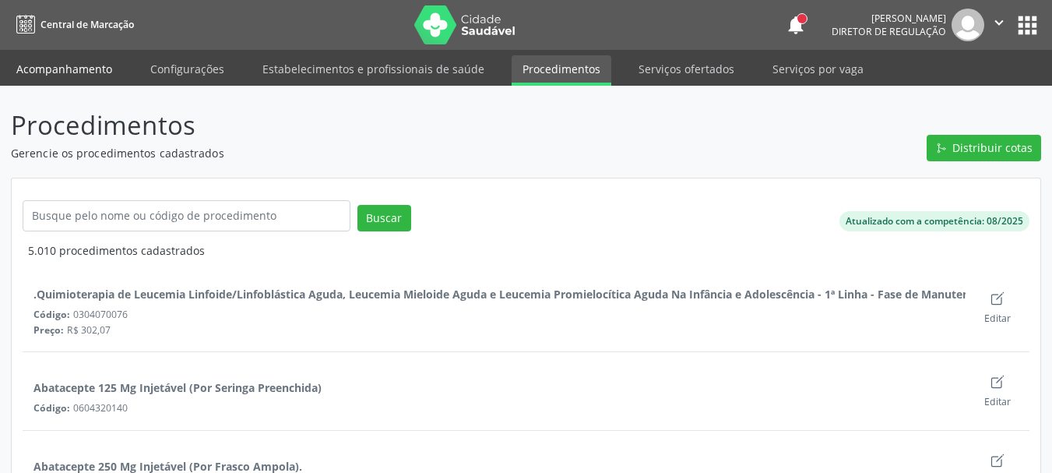
click at [69, 72] on link "Acompanhamento" at bounding box center [64, 68] width 118 height 27
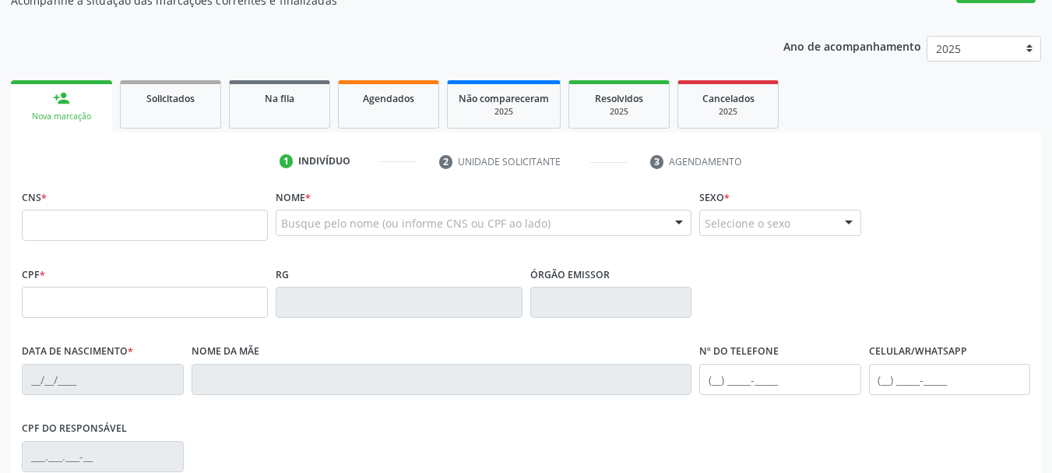
scroll to position [156, 0]
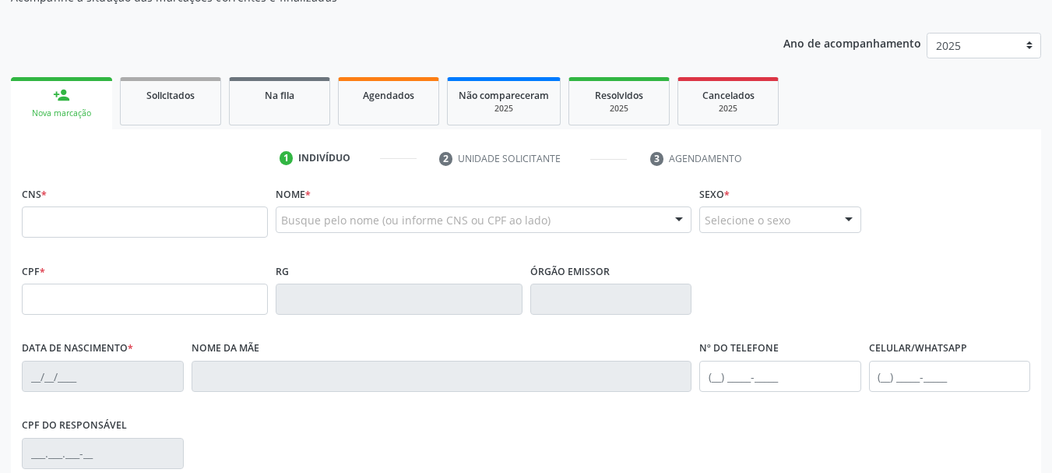
click at [143, 246] on fieldset "CNS *" at bounding box center [145, 215] width 246 height 66
click at [143, 217] on input "text" at bounding box center [145, 221] width 246 height 31
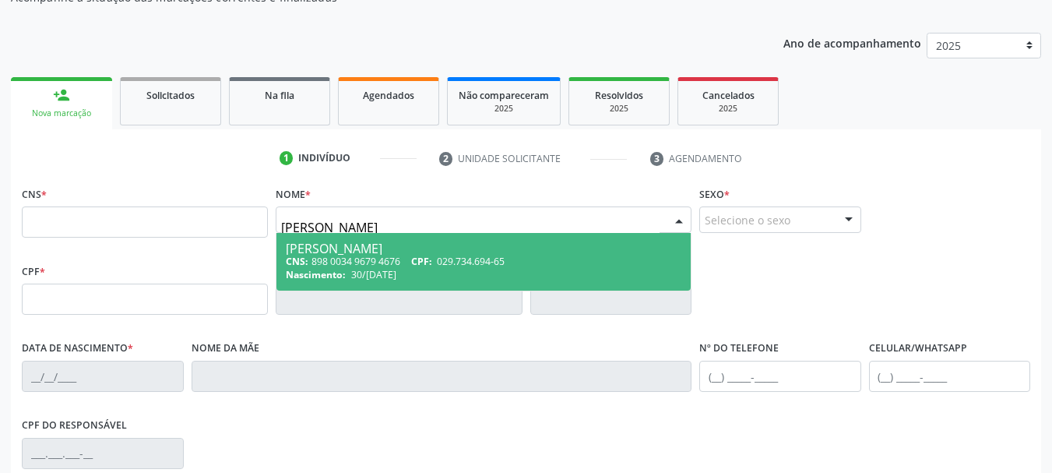
type input "izaura umbelina r"
click at [400, 255] on div "CNS: 898 0034 9679 4676 CPF: 029.734.694-65" at bounding box center [484, 261] width 396 height 13
type input "898 0034 9679 4676"
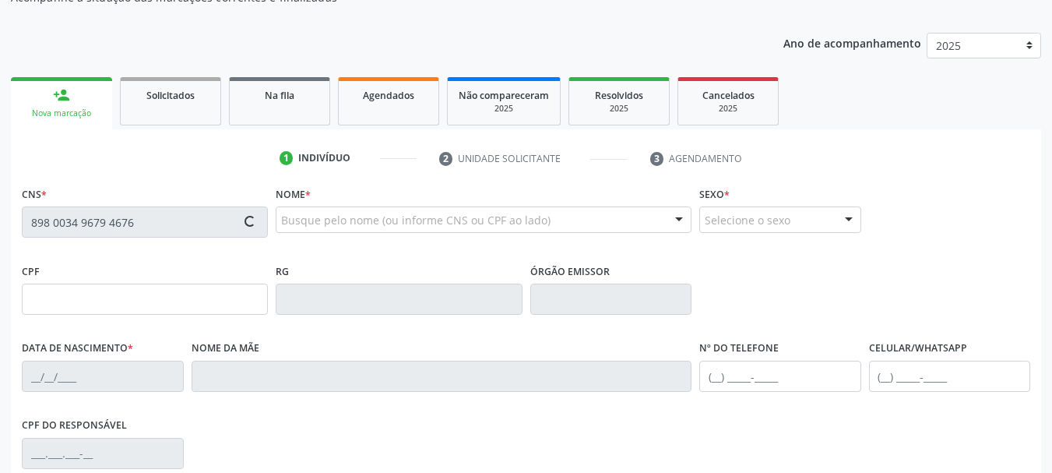
type input "30/11/1937"
type input "Umbelina Maria"
type input "(99) 99999-9999"
type input "821.214.004-00"
type input "3"
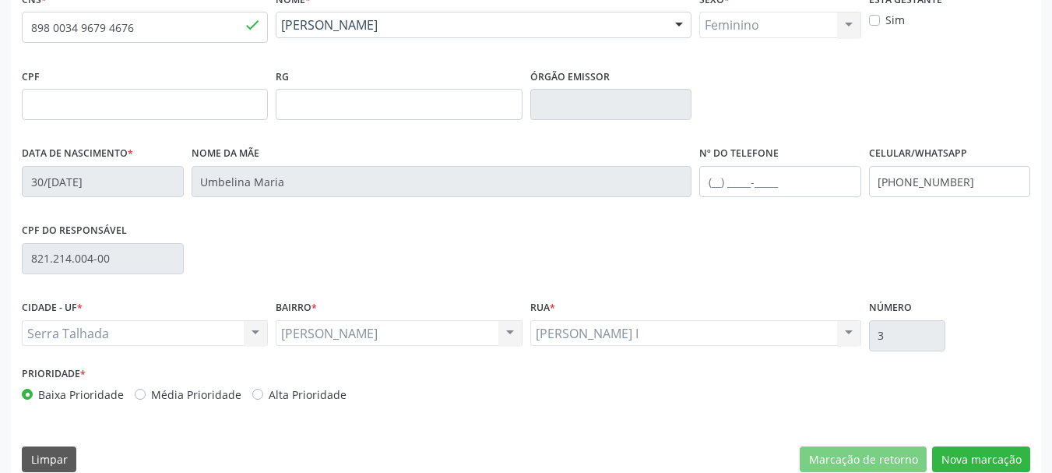
scroll to position [372, 0]
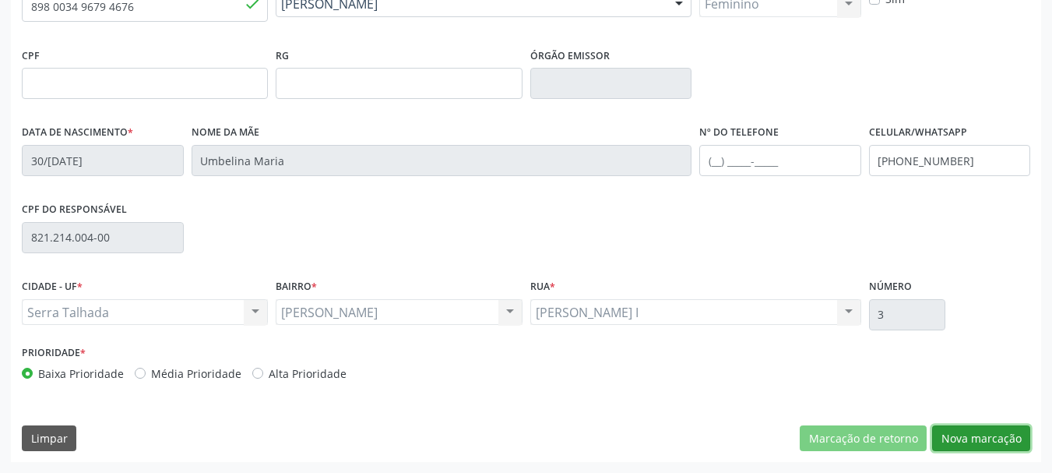
click at [973, 439] on button "Nova marcação" at bounding box center [982, 438] width 98 height 26
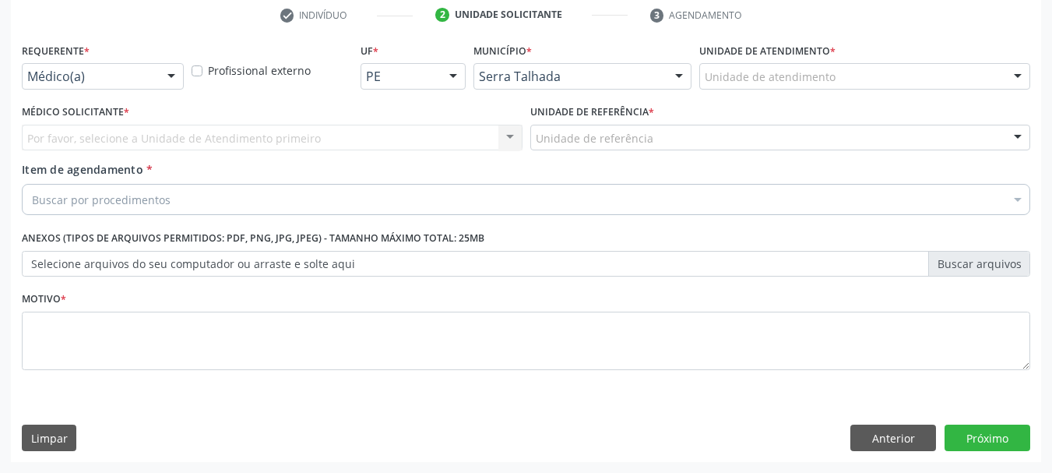
scroll to position [299, 0]
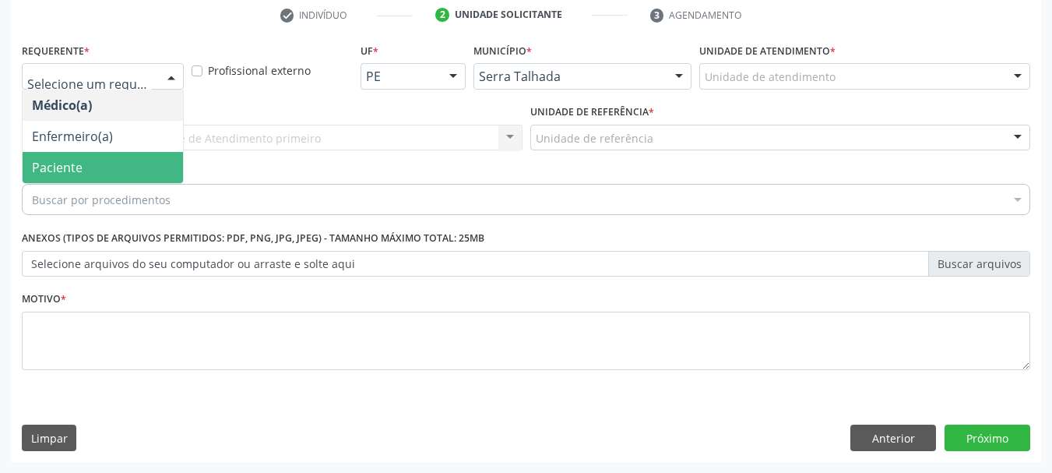
click at [84, 156] on span "Paciente" at bounding box center [103, 167] width 160 height 31
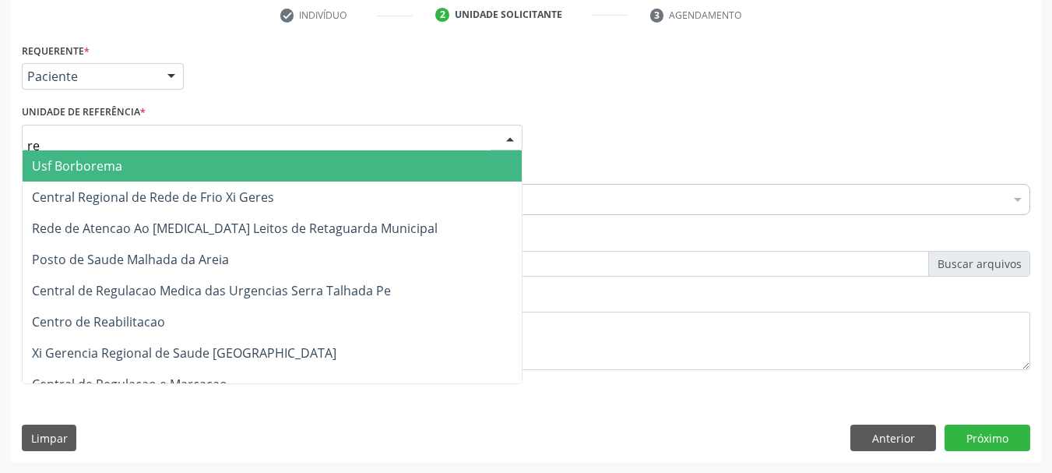
type input "rea"
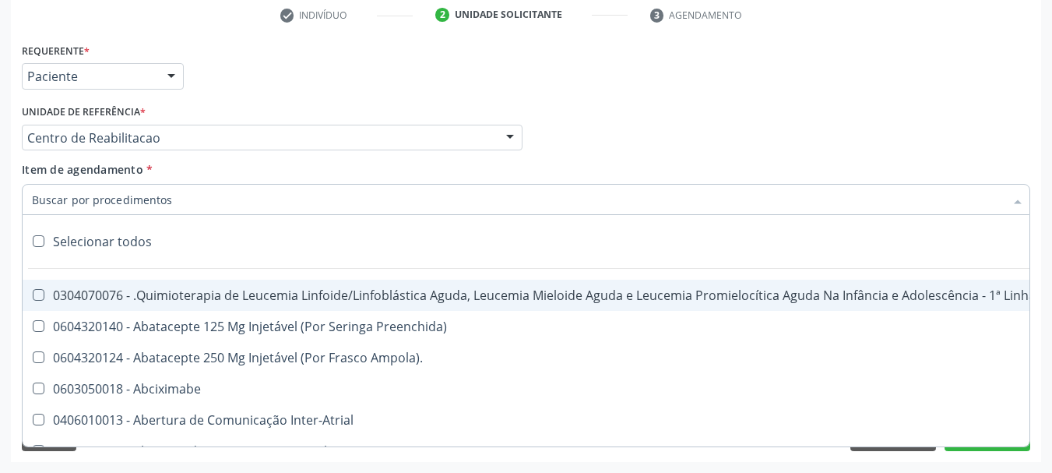
click at [221, 97] on div "Requerente * Paciente Médico(a) Enfermeiro(a) Paciente Nenhum resultado encontr…" at bounding box center [526, 69] width 1017 height 61
click at [156, 195] on input "Item de agendamento *" at bounding box center [518, 199] width 973 height 31
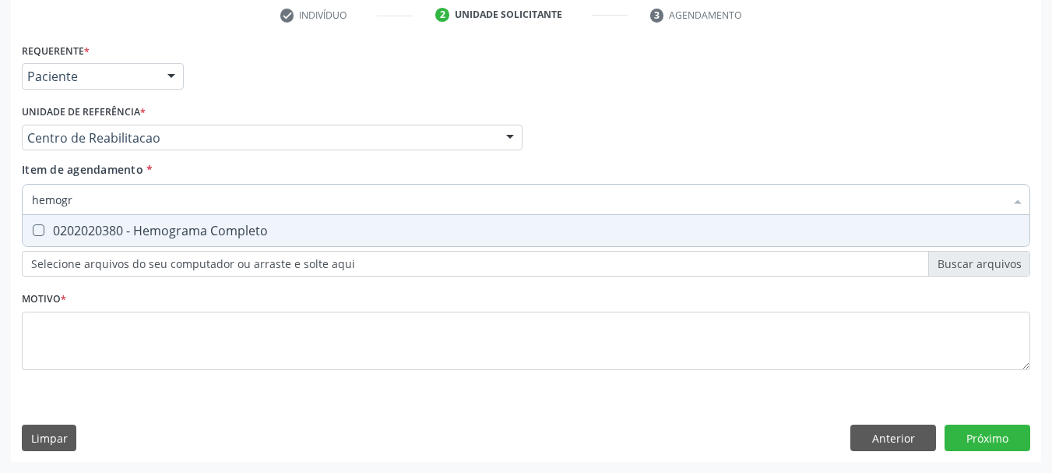
type input "hemogra"
click at [213, 229] on div "0202020380 - Hemograma Completo" at bounding box center [526, 230] width 989 height 12
checkbox Completo "true"
click at [114, 189] on input "hemogra" at bounding box center [518, 199] width 973 height 31
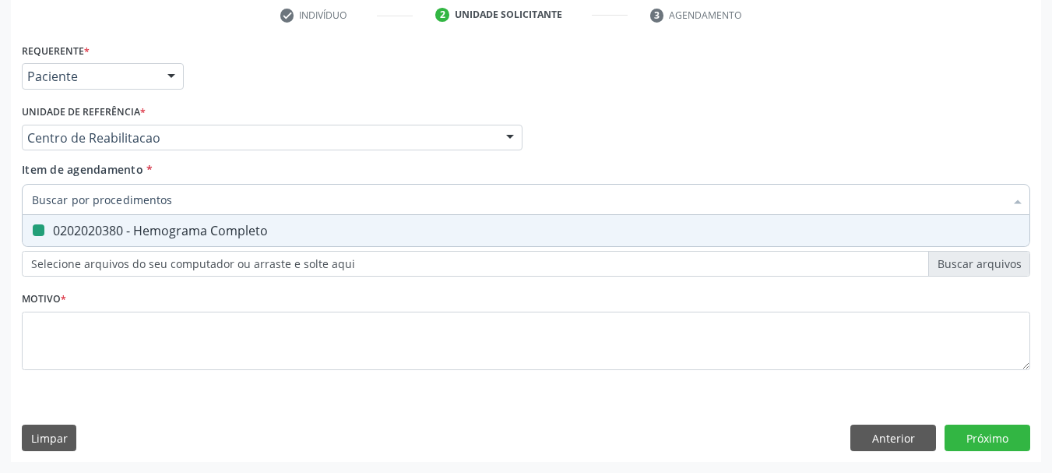
checkbox Completo "false"
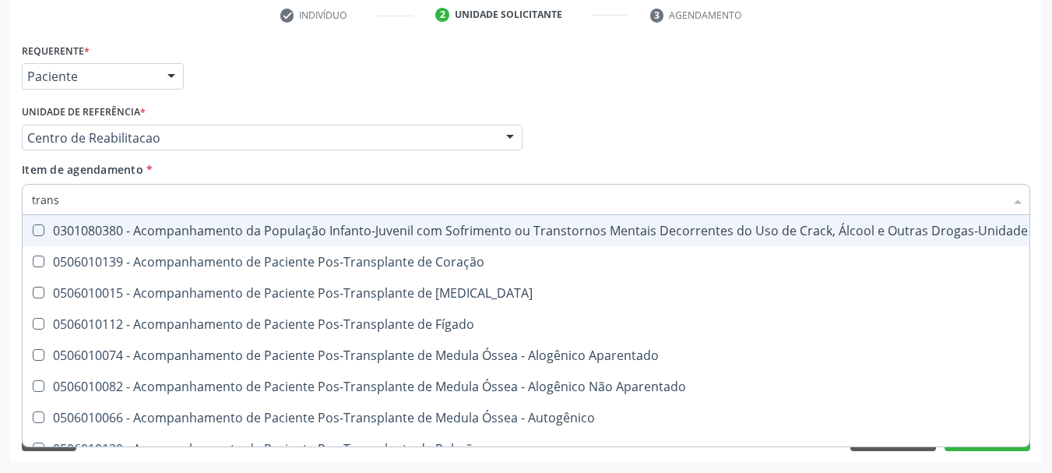
type input "transa"
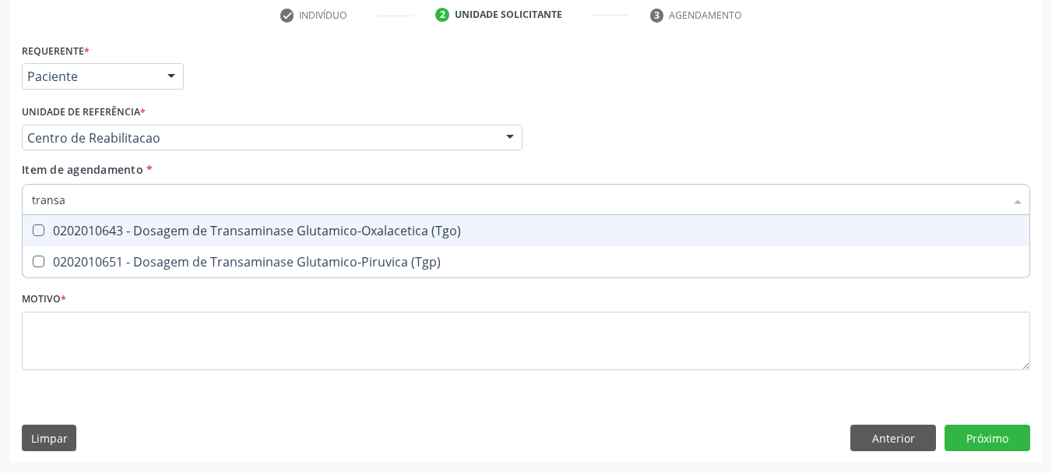
click at [191, 235] on div "0202010643 - Dosagem de Transaminase Glutamico-Oxalacetica (Tgo)" at bounding box center [526, 230] width 989 height 12
checkbox \(Tgo\) "true"
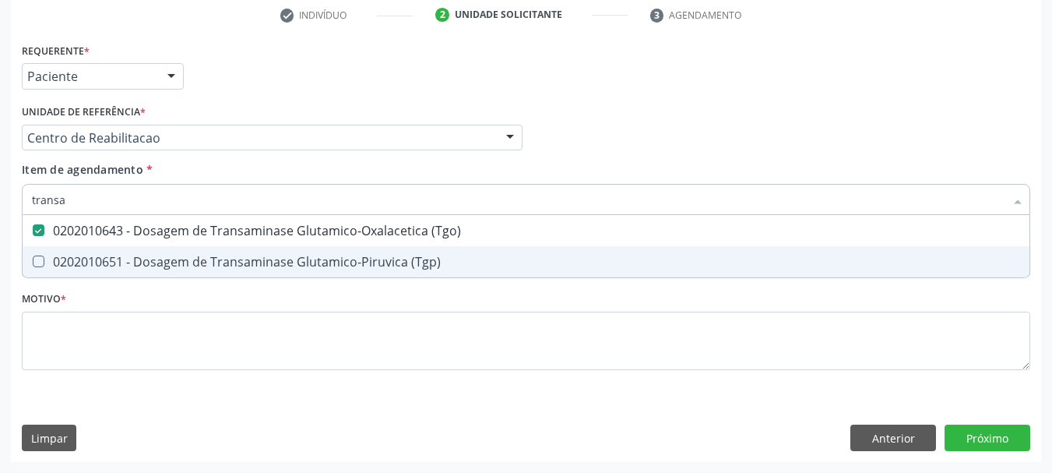
click at [192, 259] on div "0202010651 - Dosagem de Transaminase Glutamico-Piruvica (Tgp)" at bounding box center [526, 262] width 989 height 12
checkbox \(Tgp\) "true"
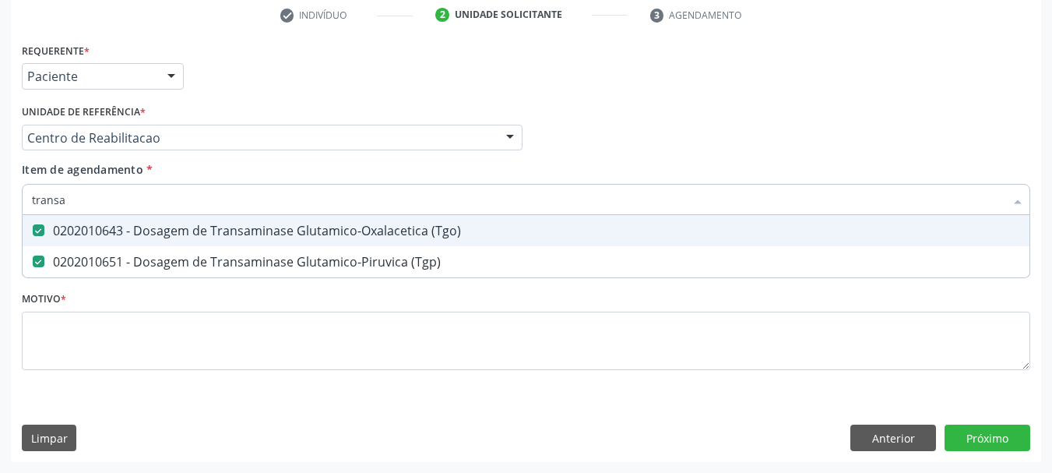
click at [150, 208] on input "transa" at bounding box center [518, 199] width 973 height 31
type input "ga"
checkbox \(Tgo\) "false"
checkbox \(Tgp\) "false"
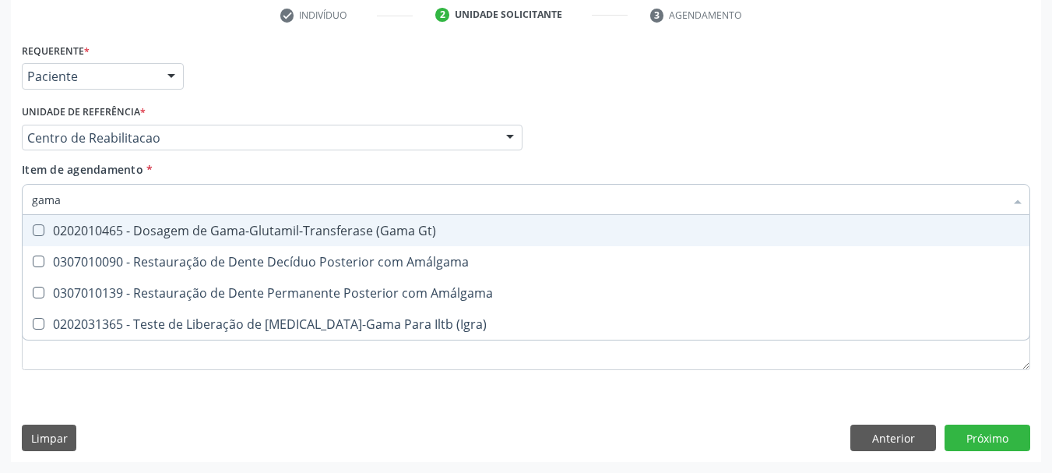
type input "gama g"
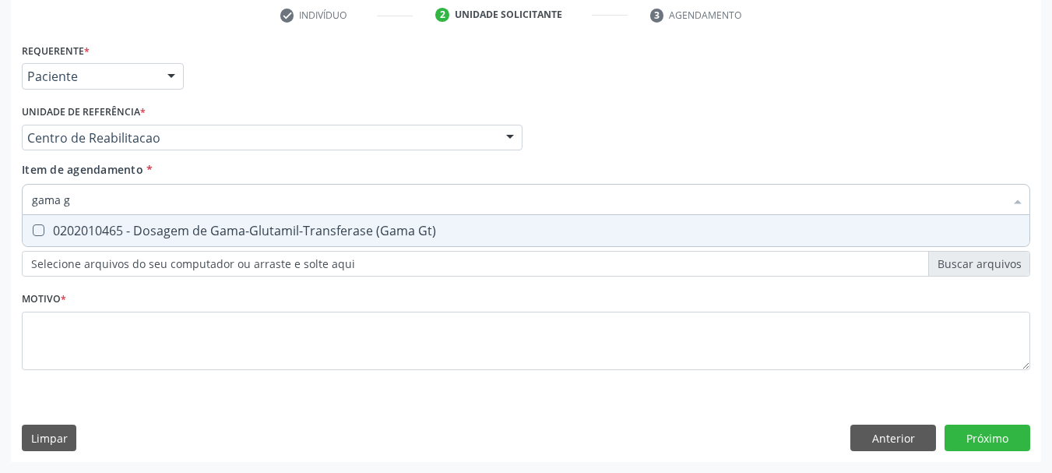
click at [93, 209] on input "gama g" at bounding box center [518, 199] width 973 height 31
click at [90, 239] on span "0202010465 - Dosagem de Gama-Glutamil-Transferase (Gama Gt)" at bounding box center [526, 230] width 1007 height 31
checkbox Gt\) "true"
click at [93, 200] on input "gama g" at bounding box center [518, 199] width 973 height 31
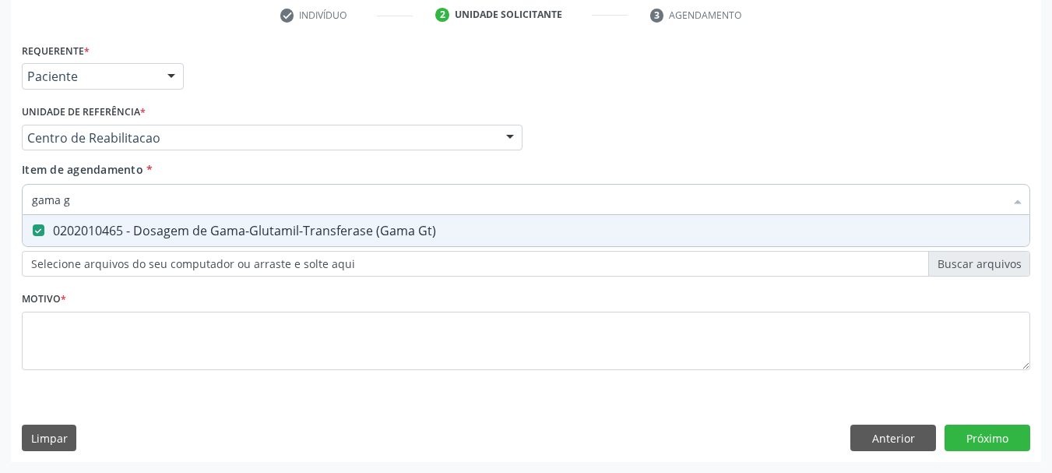
click at [93, 200] on input "gama g" at bounding box center [518, 199] width 973 height 31
checkbox Gt\) "false"
type input "bilirrub"
click at [93, 235] on div "0202010201 - Dosagem de Bilirrubina Total e Fracoes" at bounding box center [526, 230] width 989 height 12
checkbox Fracoes "true"
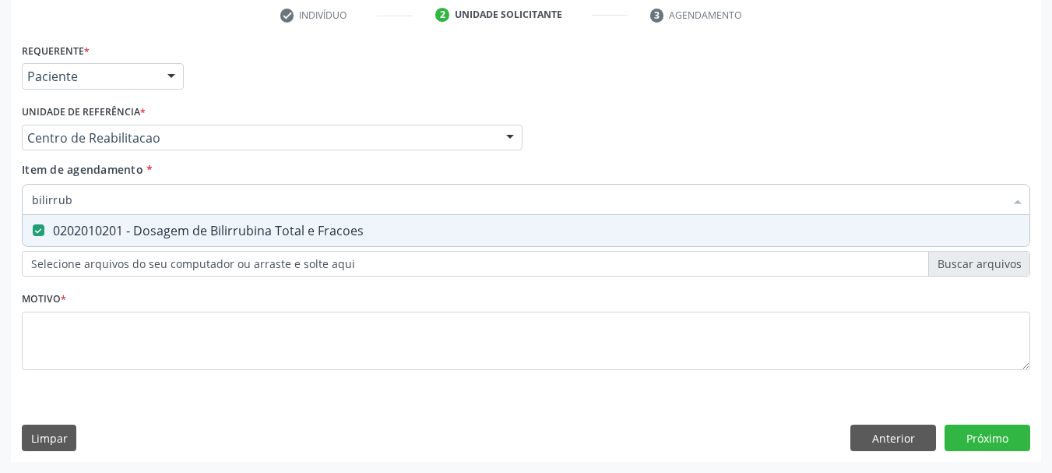
click at [99, 203] on input "bilirrub" at bounding box center [518, 199] width 973 height 31
checkbox Fracoes "false"
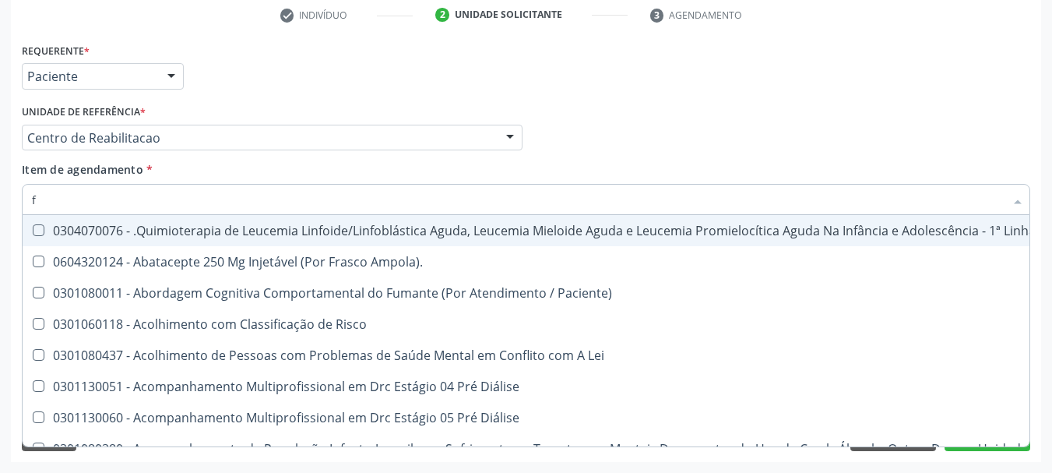
type input "fe"
checkbox Abdominal "true"
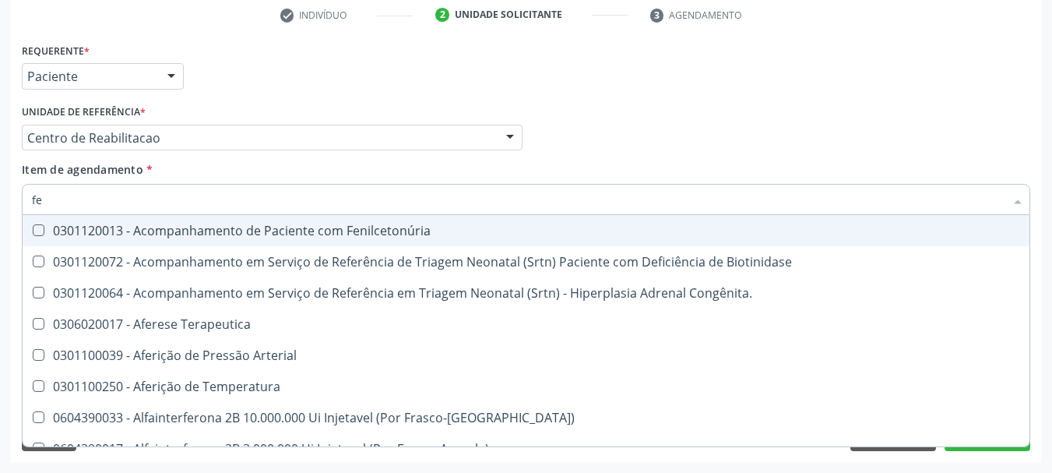
type input "fer"
checkbox Primario "true"
checkbox Gt\) "false"
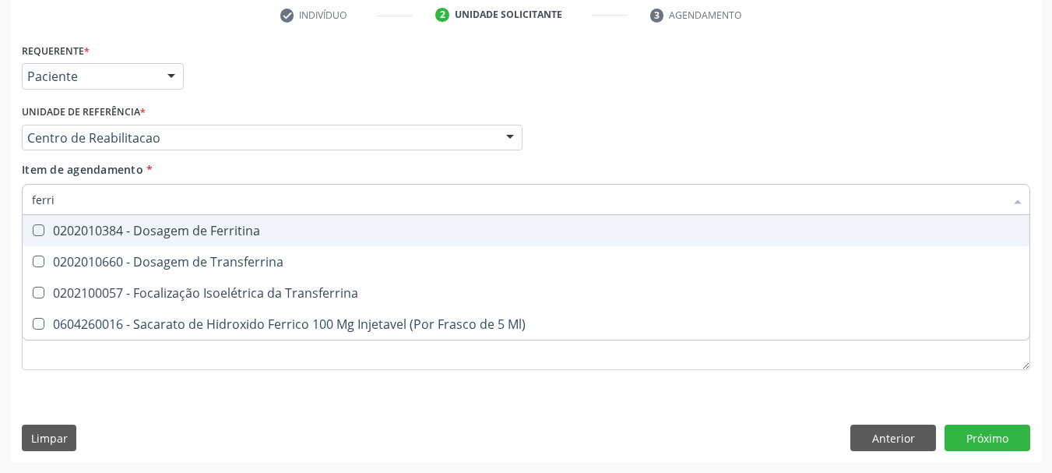
type input "ferrit"
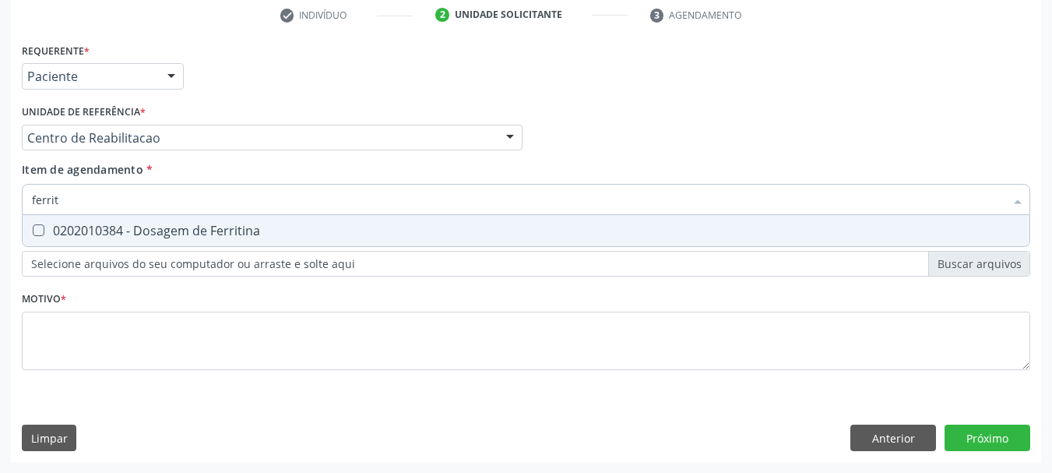
click at [164, 235] on div "0202010384 - Dosagem de Ferritina" at bounding box center [526, 230] width 989 height 12
checkbox Ferritina "true"
click at [110, 195] on input "ferrit" at bounding box center [518, 199] width 973 height 31
click at [187, 283] on div "Requerente * Paciente Médico(a) Enfermeiro(a) Paciente Nenhum resultado encontr…" at bounding box center [526, 215] width 1009 height 353
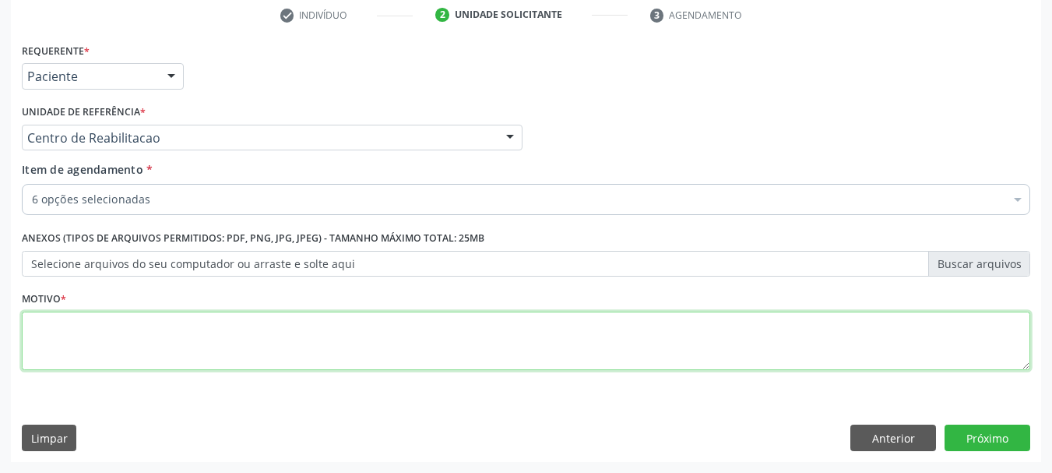
click at [127, 341] on textarea at bounding box center [526, 341] width 1009 height 59
type textarea "x"
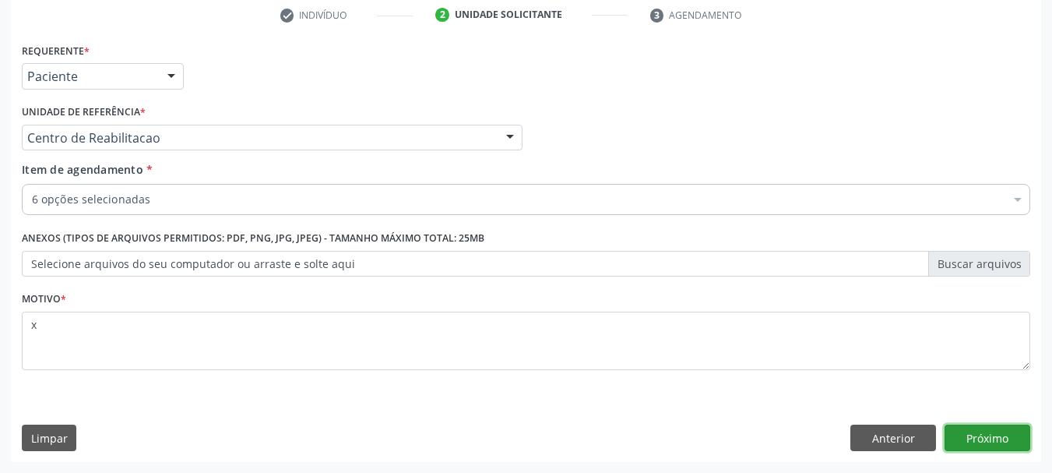
click at [982, 442] on button "Próximo" at bounding box center [988, 438] width 86 height 26
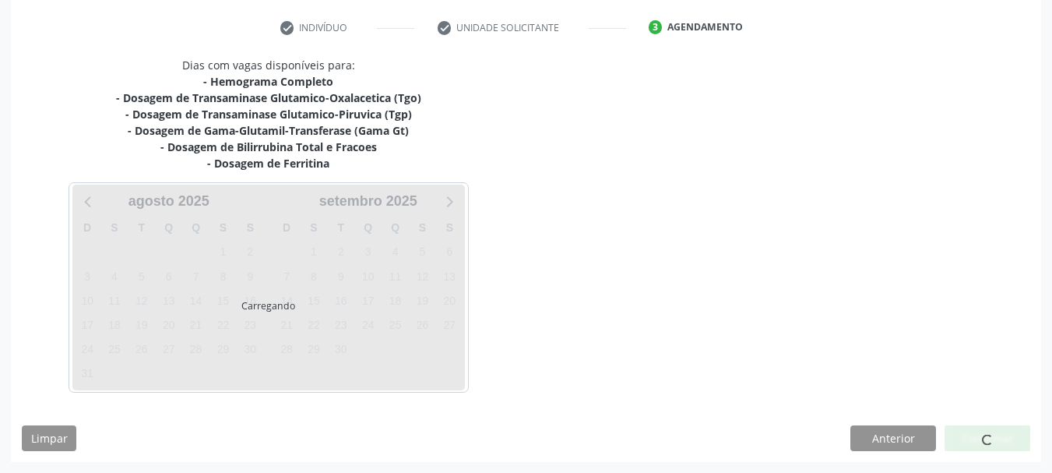
scroll to position [287, 0]
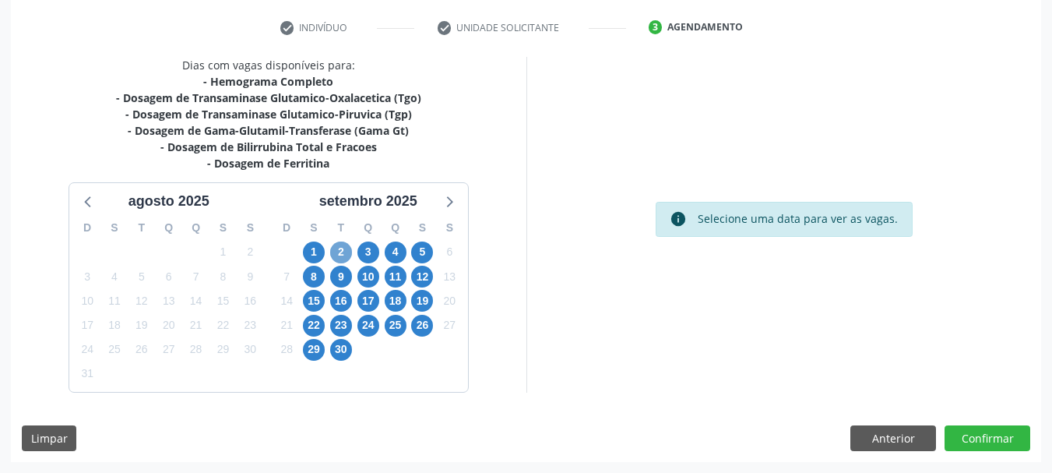
click at [337, 256] on span "2" at bounding box center [341, 253] width 22 height 22
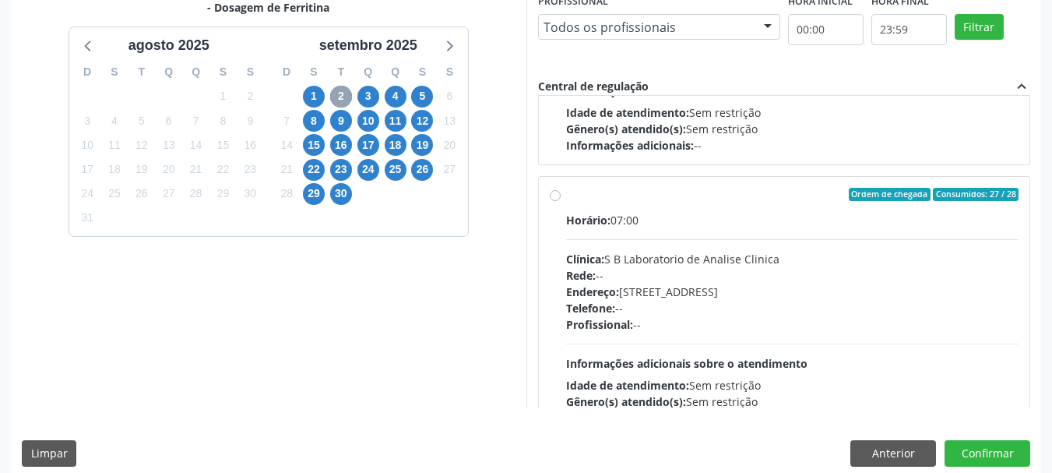
scroll to position [245, 0]
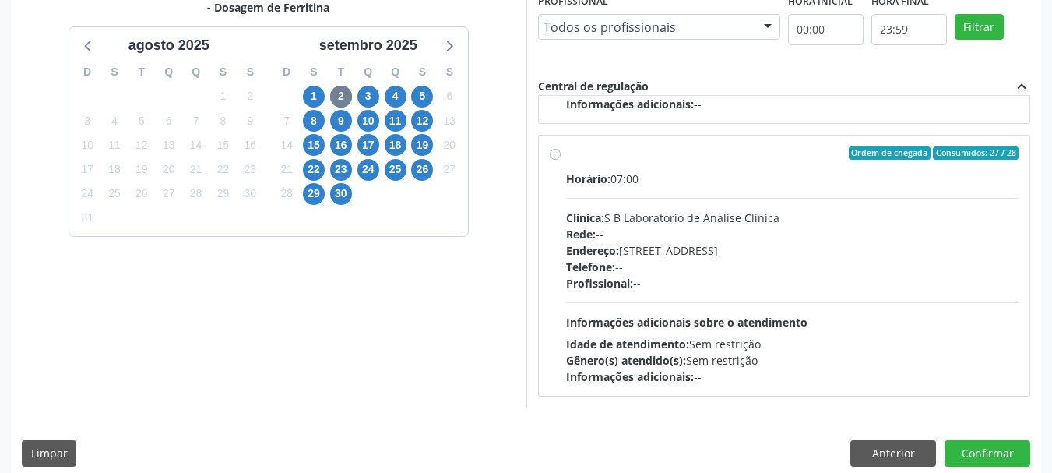
click at [745, 189] on div "Horário: 07:00 Clínica: S B Laboratorio de Analise Clinica Rede: -- Endereço: C…" at bounding box center [792, 278] width 453 height 214
click at [561, 160] on input "Ordem de chegada Consumidos: 27 / 28 Horário: 07:00 Clínica: S B Laboratorio de…" at bounding box center [555, 153] width 11 height 14
radio input "true"
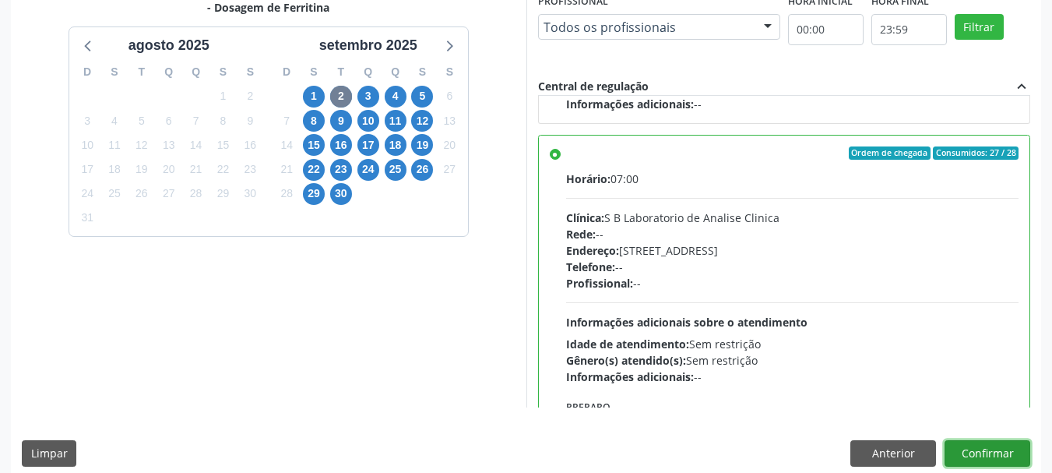
click at [982, 451] on button "Confirmar" at bounding box center [988, 453] width 86 height 26
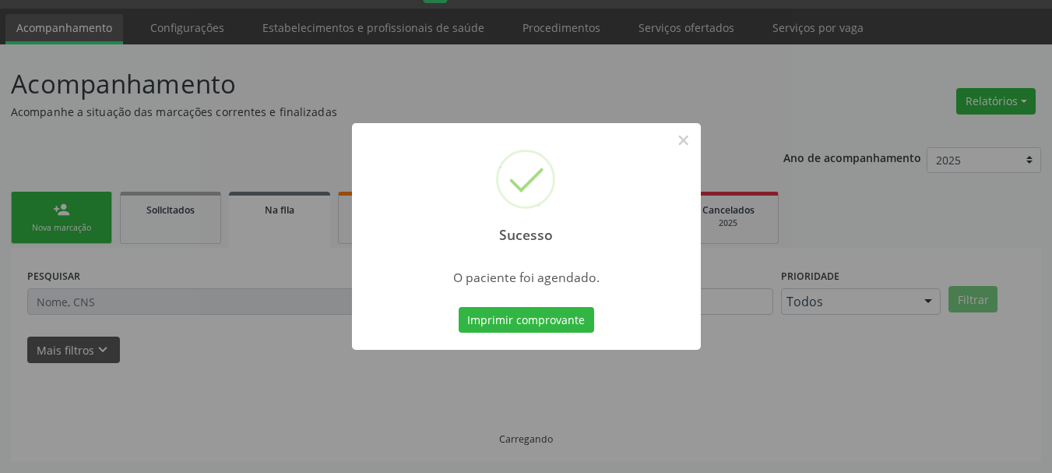
scroll to position [41, 0]
click at [492, 319] on button "Imprimir comprovante" at bounding box center [527, 320] width 136 height 26
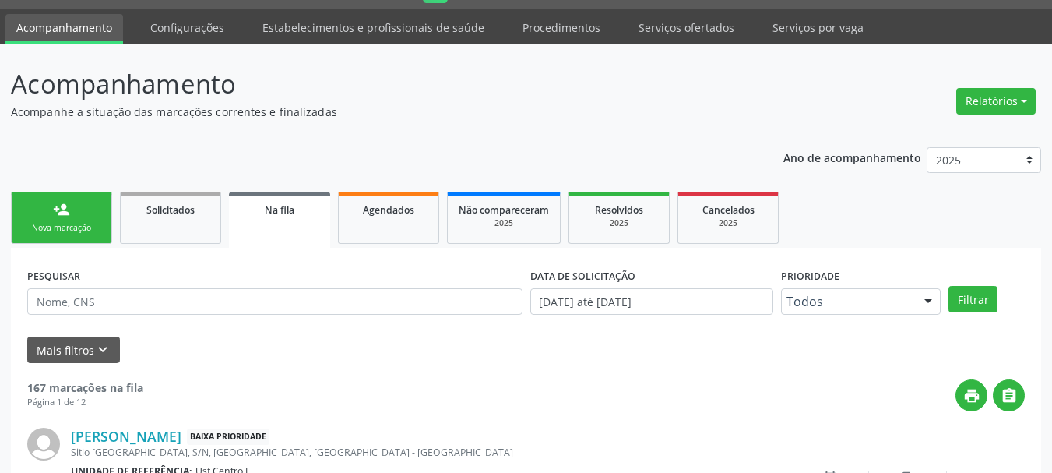
click at [93, 226] on div "Nova marcação" at bounding box center [62, 228] width 78 height 12
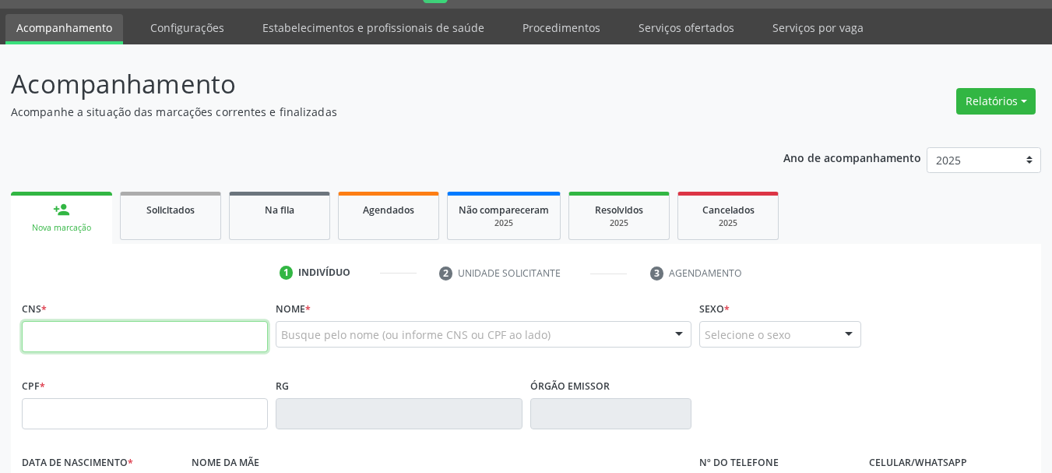
click at [155, 341] on input "text" at bounding box center [145, 336] width 246 height 31
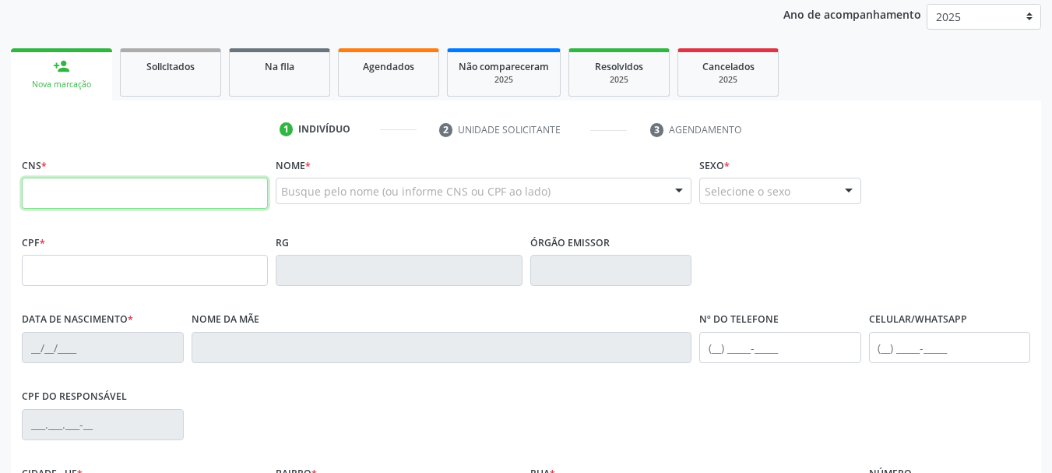
scroll to position [197, 0]
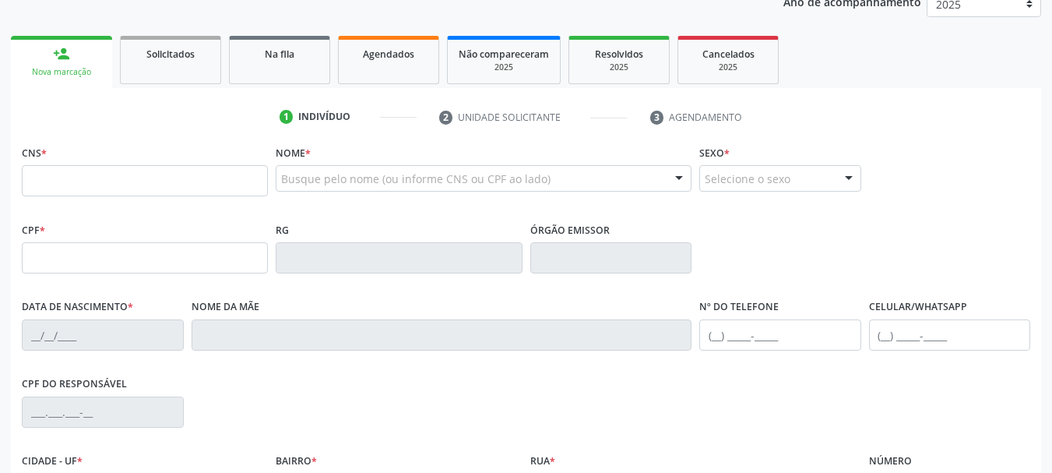
click at [352, 217] on div "Nome * Busque pelo nome (ou informe CNS ou CPF ao lado) Nenhum resultado encont…" at bounding box center [484, 179] width 424 height 77
click at [138, 168] on input "text" at bounding box center [145, 180] width 246 height 31
paste input "702 3001 8601 5915"
type input "702 3001 8601 5915"
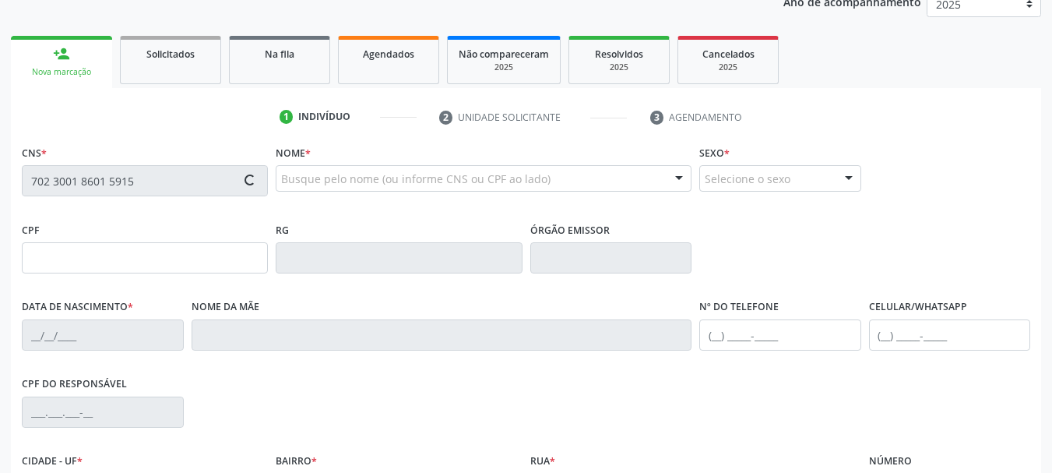
type input "020.317.754-13"
type input "31/12/1959"
type input "Maria Inacia dos Santos"
type input "(99) 99968-5056"
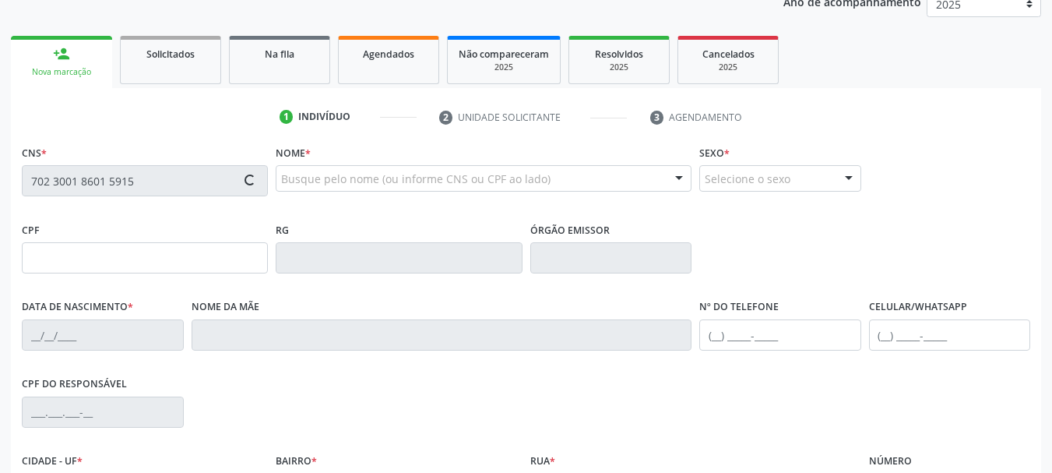
type input "563"
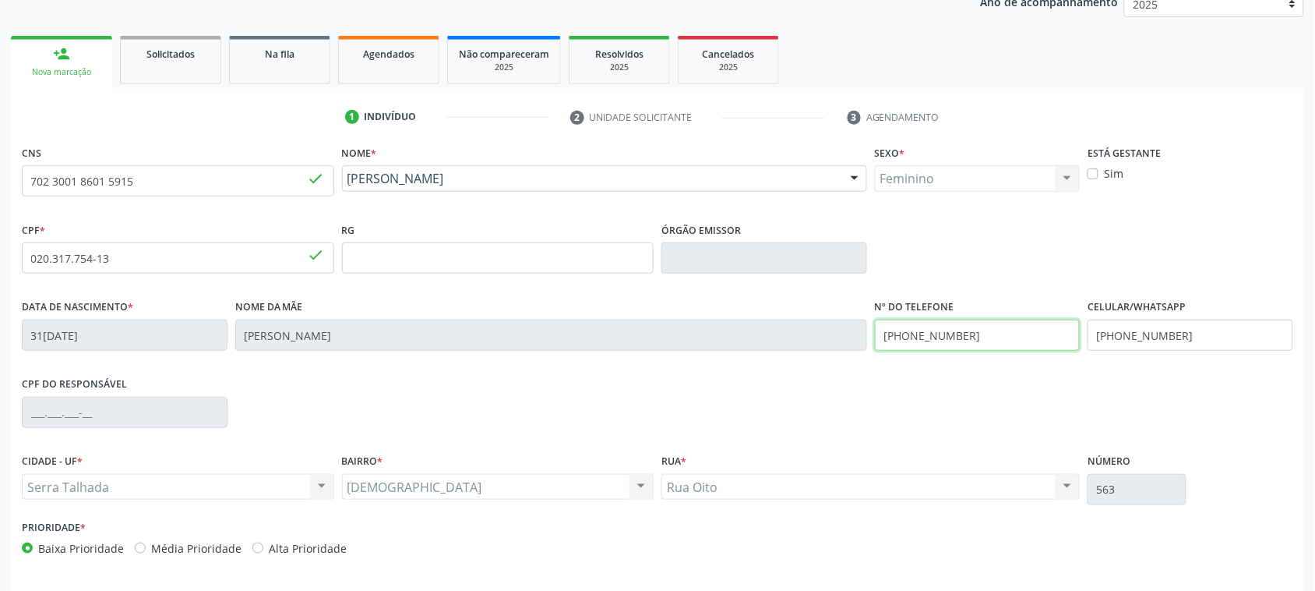
click at [968, 328] on input "(99) 99968-5056" at bounding box center [978, 334] width 206 height 31
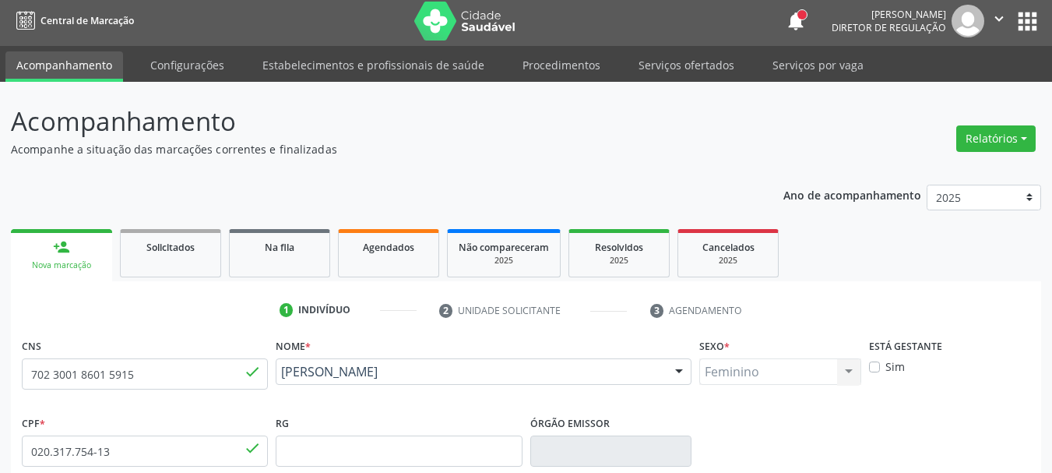
scroll to position [0, 0]
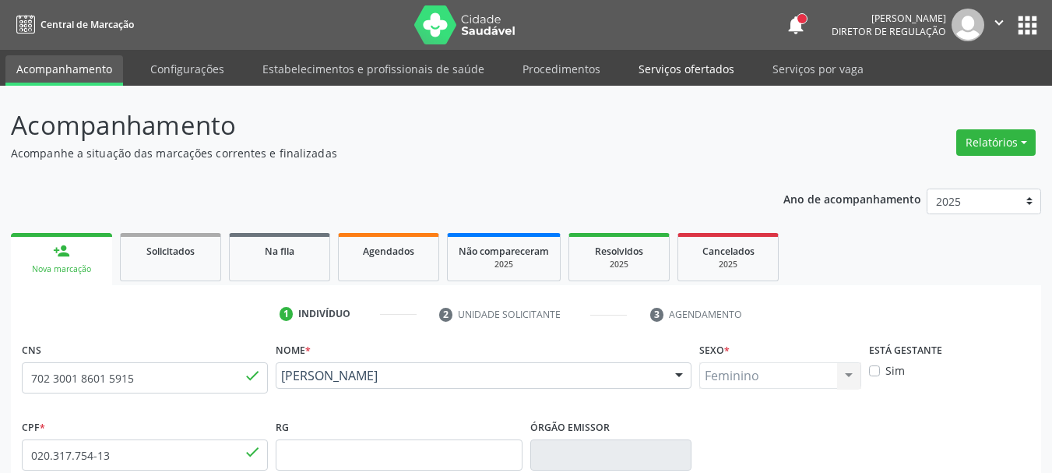
click at [679, 70] on link "Serviços ofertados" at bounding box center [687, 68] width 118 height 27
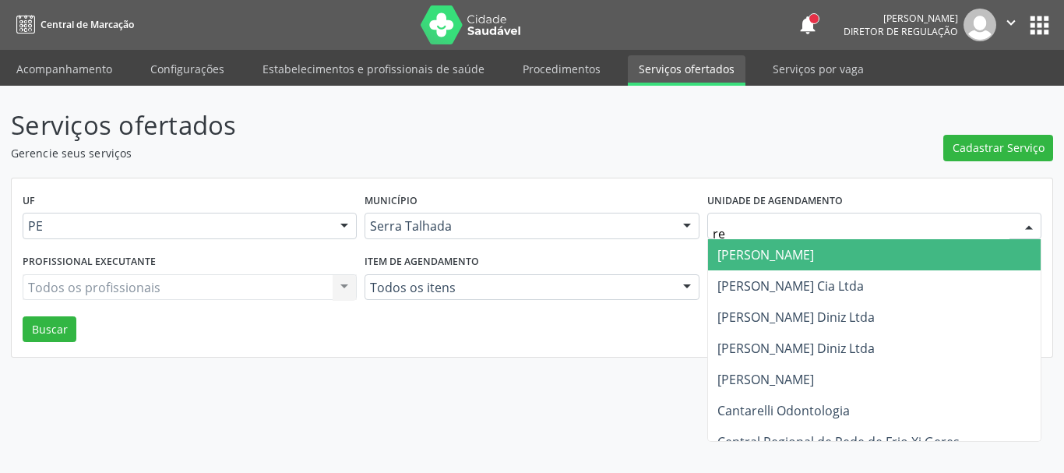
type input "r"
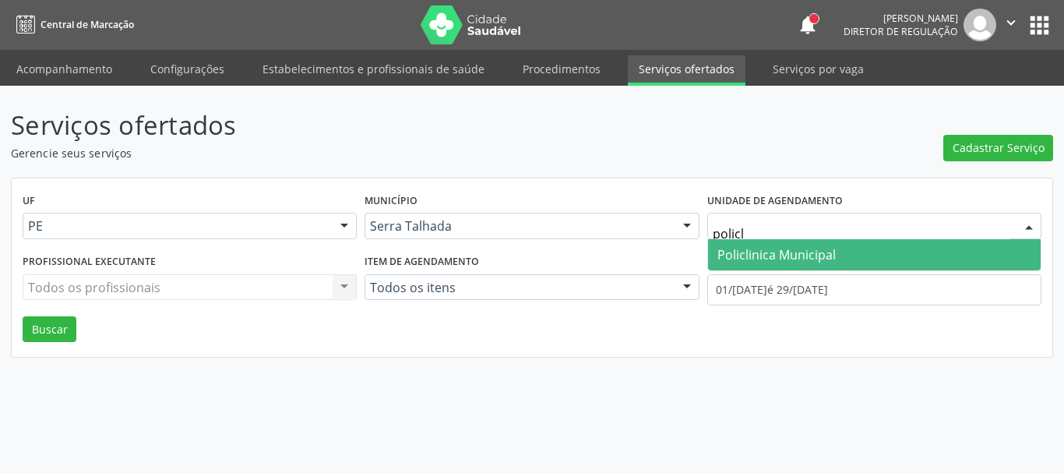
type input "policli"
click at [726, 258] on span "Policlinica Municipal" at bounding box center [776, 254] width 118 height 17
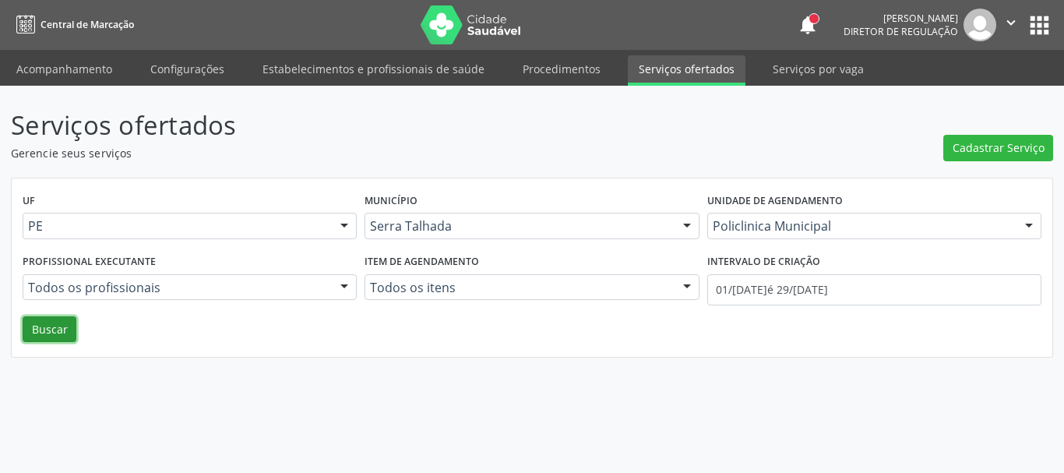
click at [39, 326] on button "Buscar" at bounding box center [50, 329] width 54 height 26
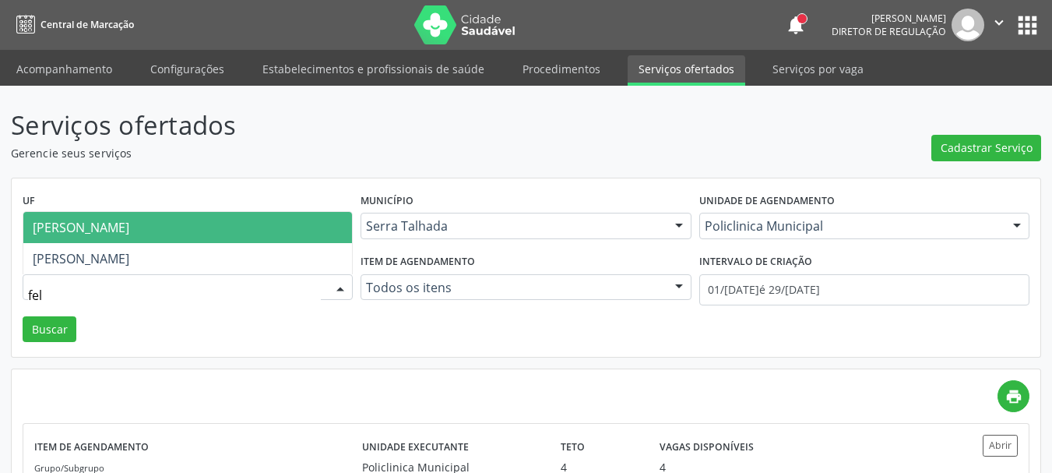
type input "feli"
click at [171, 241] on span "[PERSON_NAME]" at bounding box center [187, 227] width 329 height 31
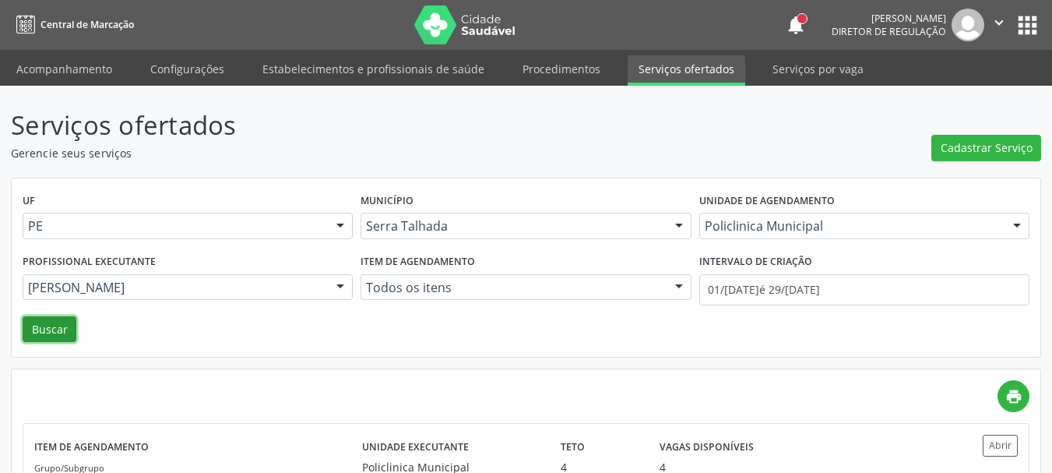
click at [41, 323] on button "Buscar" at bounding box center [50, 329] width 54 height 26
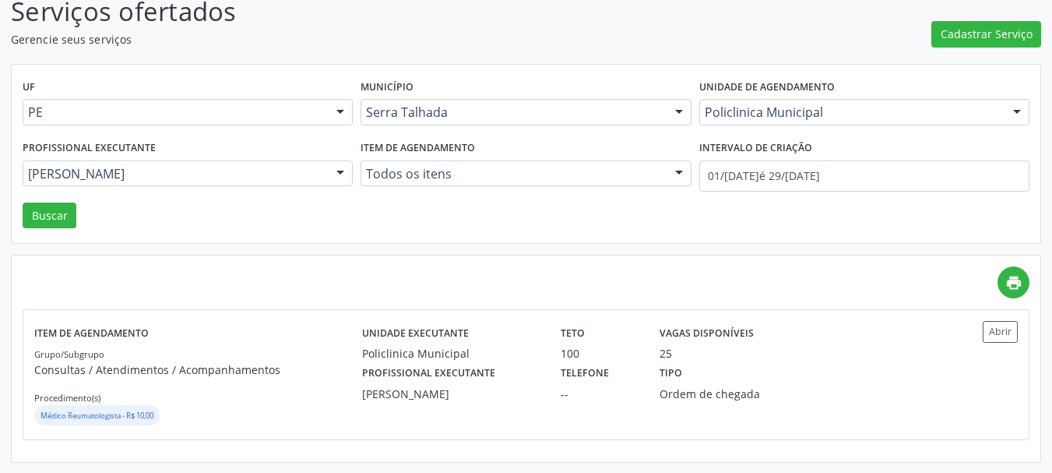
scroll to position [115, 0]
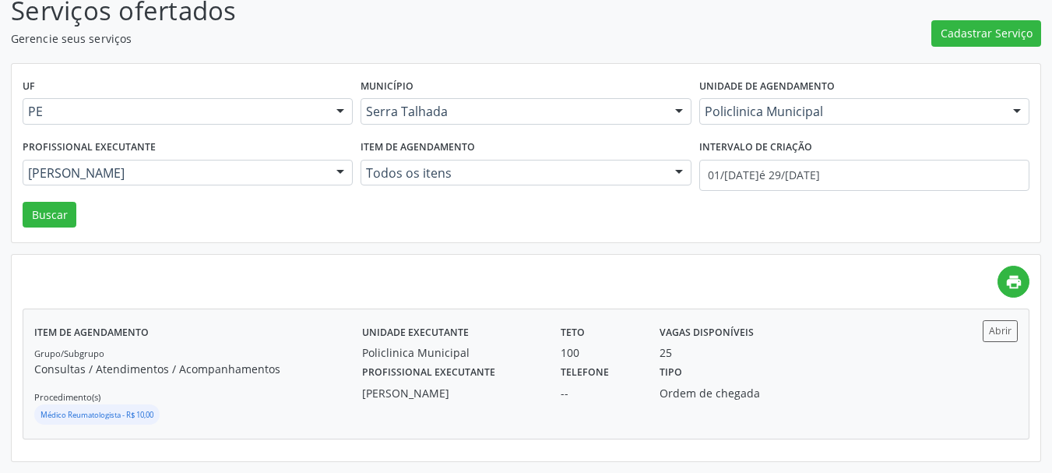
click at [798, 379] on div "Tipo Ordem de chegada" at bounding box center [723, 381] width 149 height 41
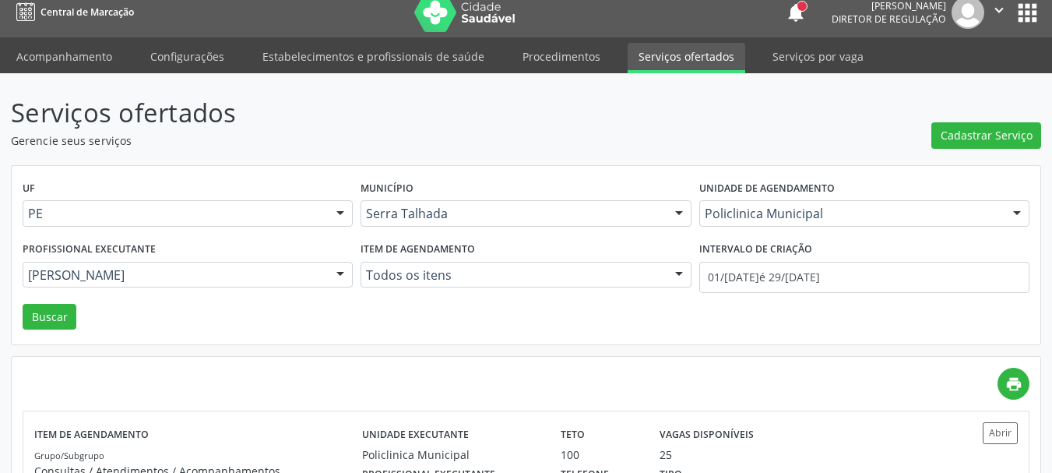
scroll to position [0, 0]
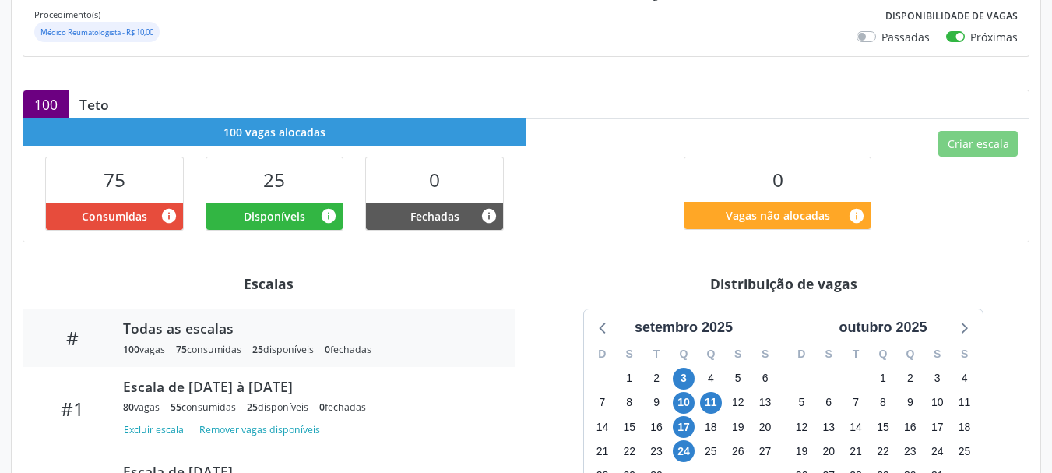
scroll to position [344, 0]
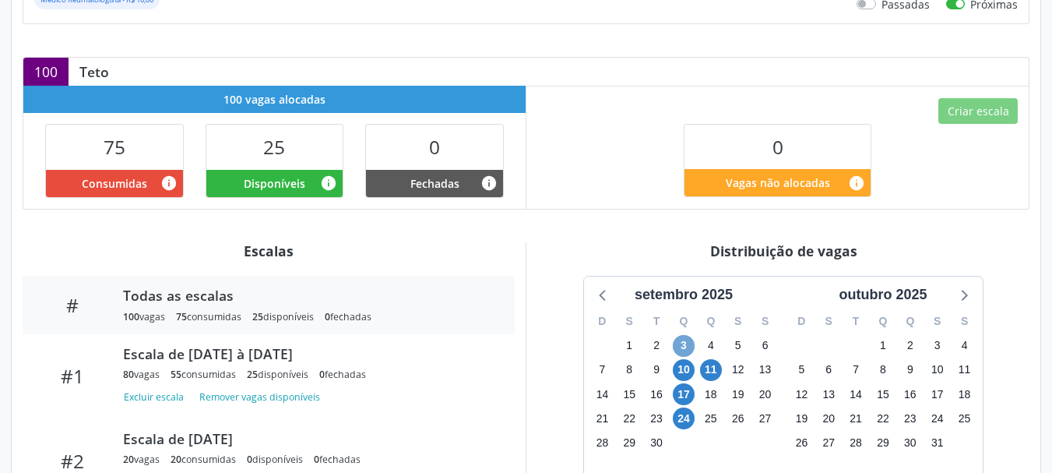
click at [688, 335] on span "3" at bounding box center [684, 346] width 22 height 22
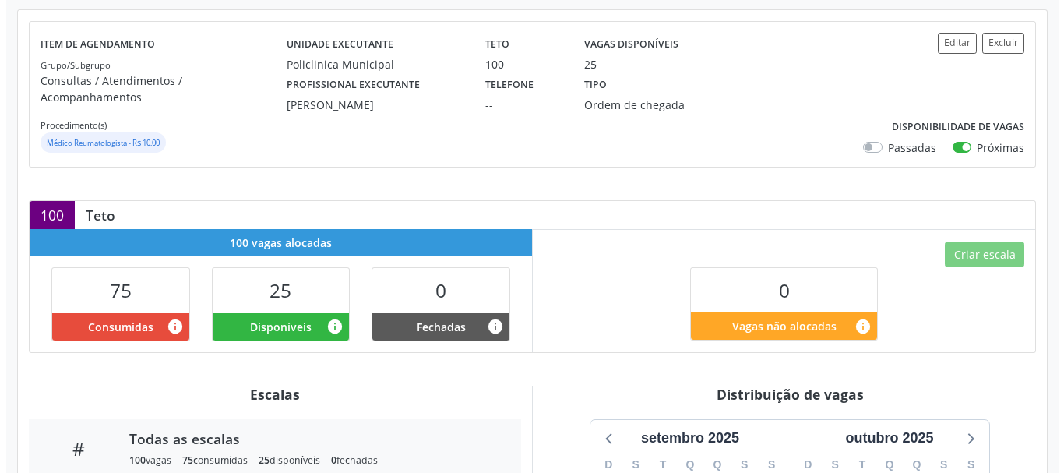
scroll to position [174, 0]
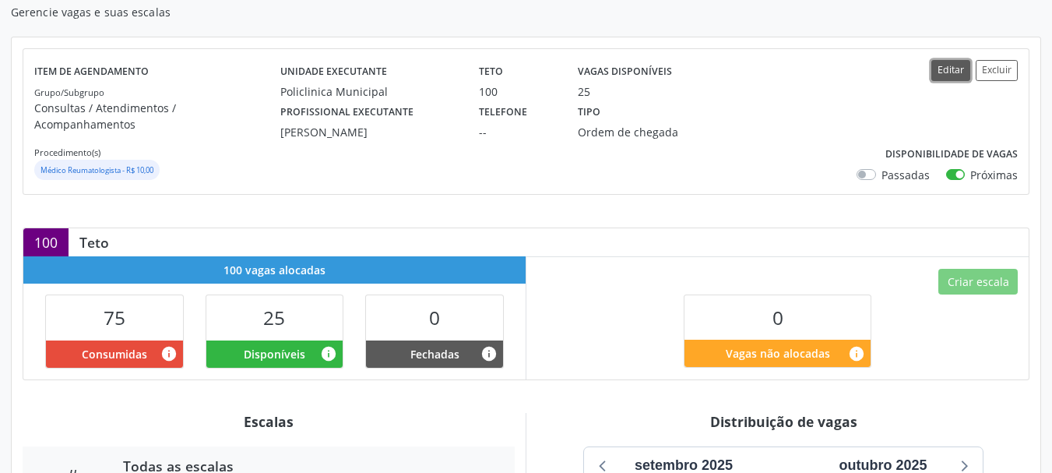
click at [947, 70] on button "Editar" at bounding box center [951, 70] width 39 height 21
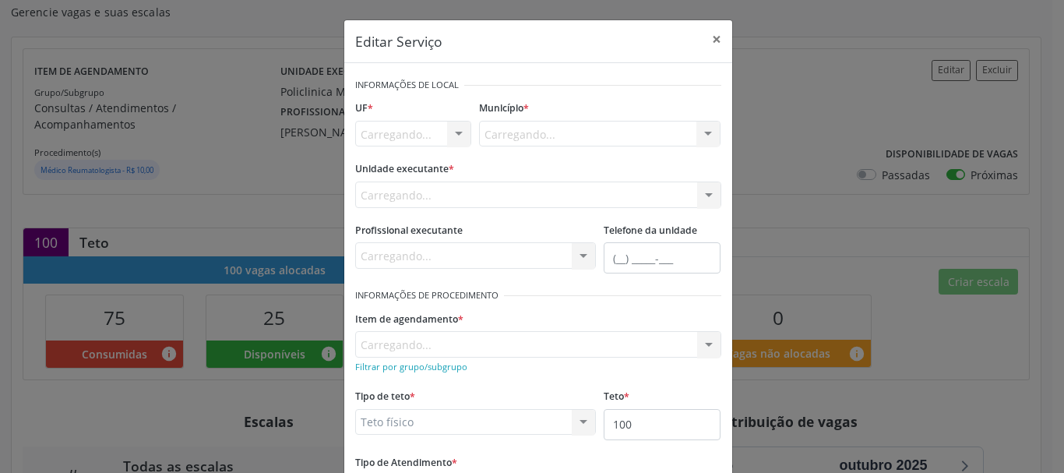
scroll to position [0, 0]
click at [629, 417] on input "100" at bounding box center [662, 424] width 117 height 31
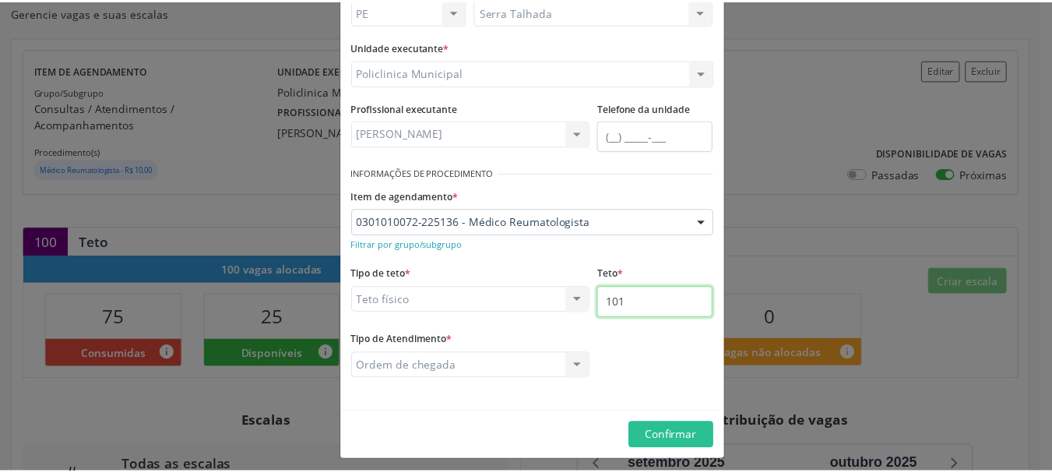
scroll to position [129, 0]
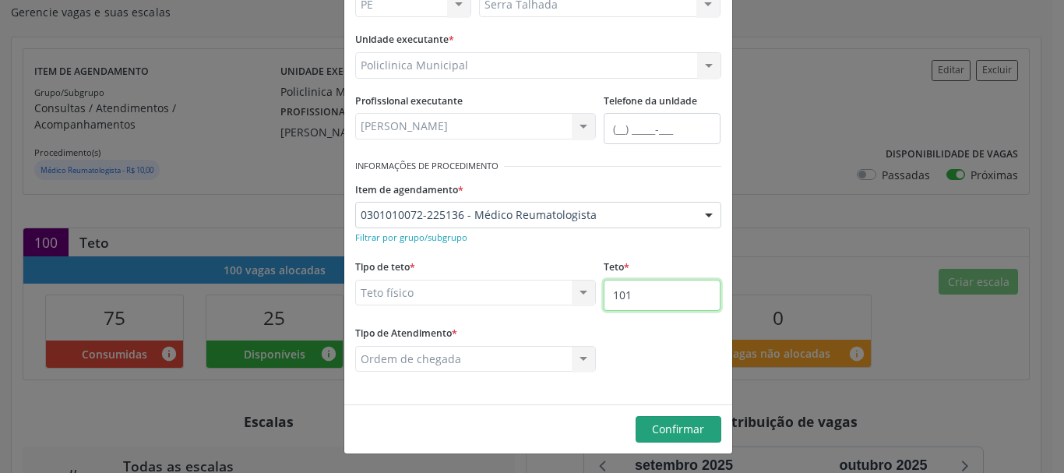
type input "101"
click at [703, 429] on button "Confirmar" at bounding box center [679, 429] width 86 height 26
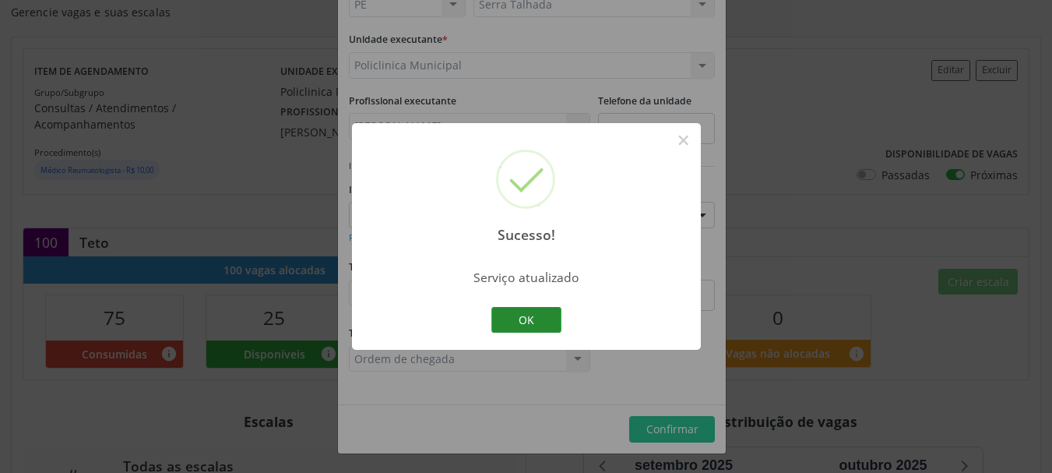
click at [547, 312] on button "OK" at bounding box center [527, 320] width 70 height 26
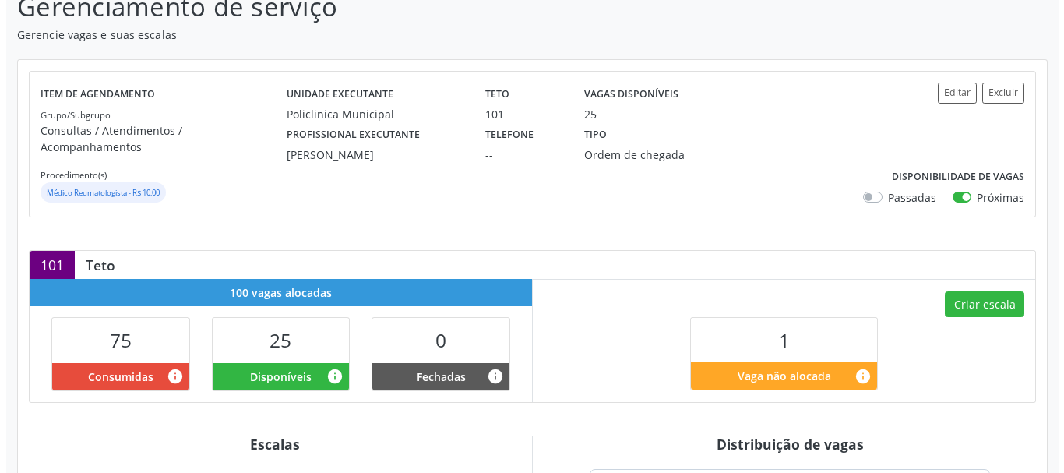
scroll to position [156, 0]
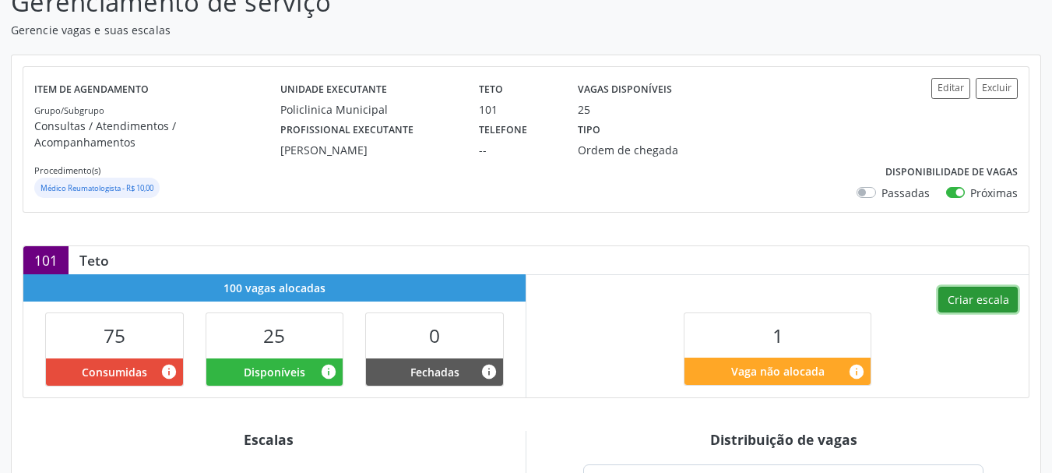
click at [963, 287] on button "Criar escala" at bounding box center [978, 300] width 79 height 26
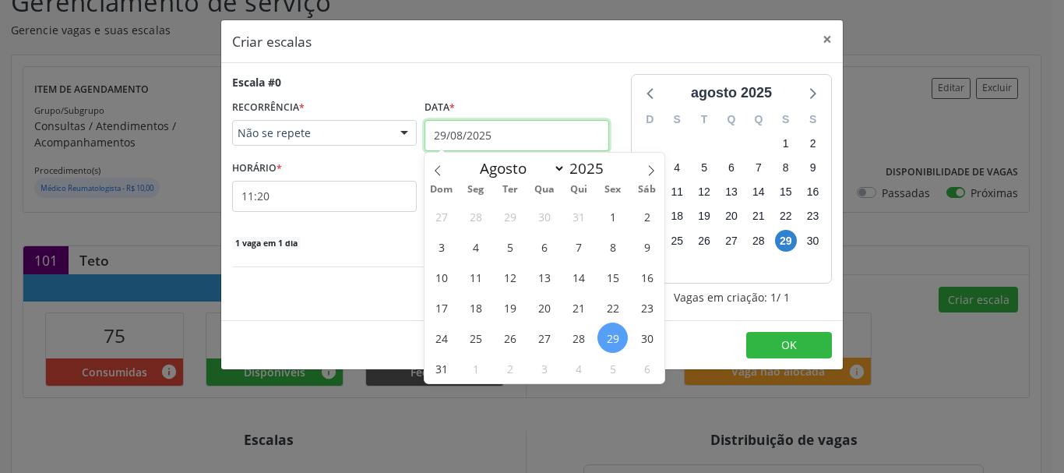
click at [537, 132] on input "29/08/2025" at bounding box center [517, 135] width 185 height 31
click at [647, 169] on icon at bounding box center [651, 170] width 11 height 11
select select "8"
click at [534, 219] on span "3" at bounding box center [544, 216] width 30 height 30
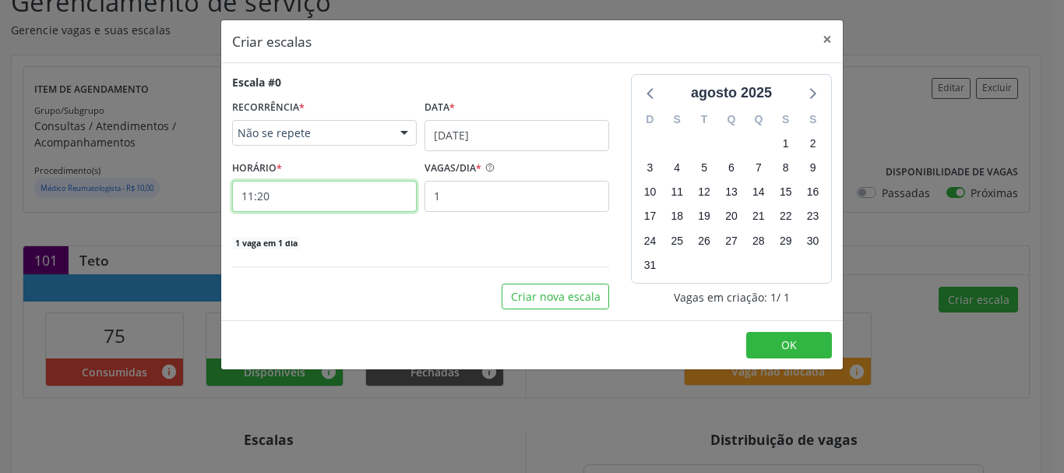
click at [277, 191] on input "11:20" at bounding box center [324, 196] width 185 height 31
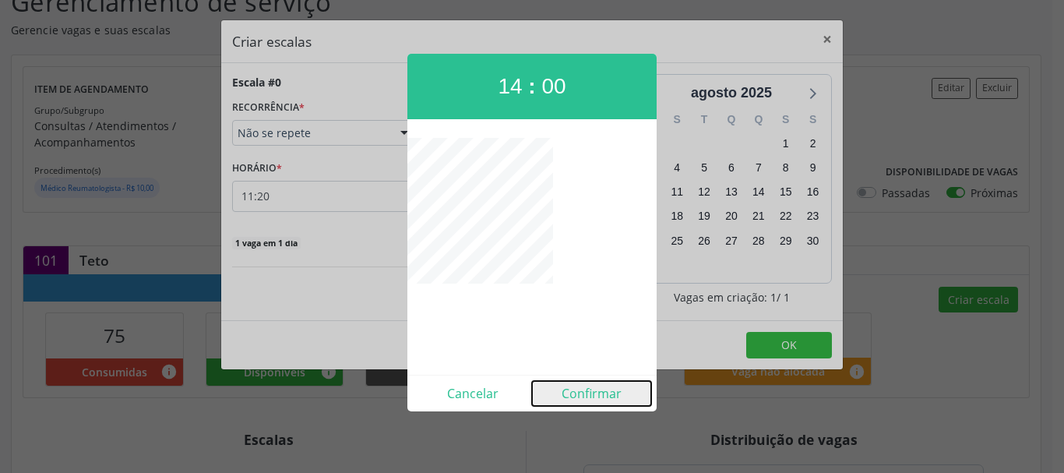
click at [564, 390] on button "Confirmar" at bounding box center [591, 393] width 119 height 25
type input "14:00"
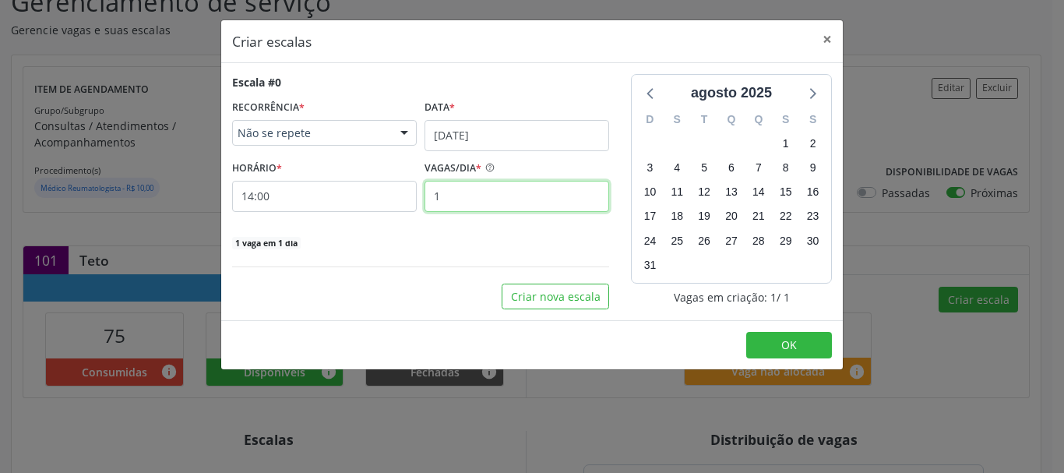
click at [455, 197] on input "1" at bounding box center [517, 196] width 185 height 31
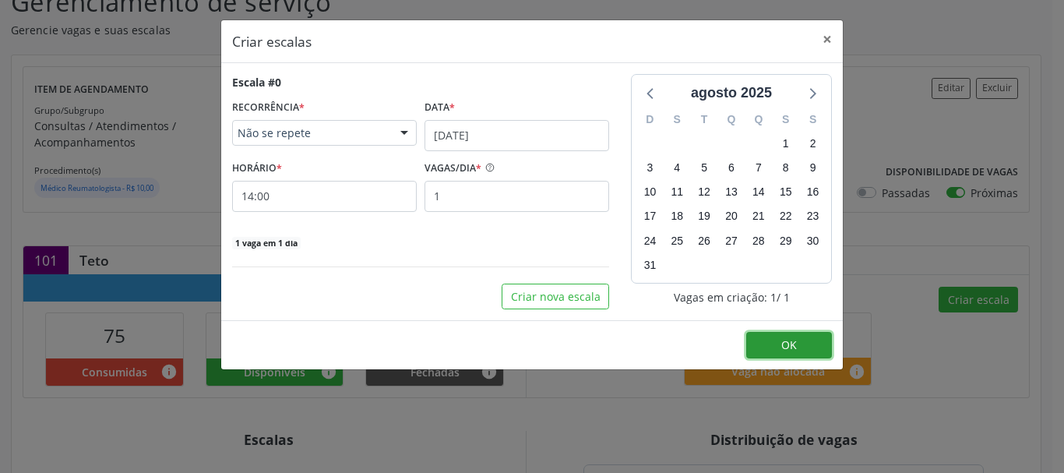
click at [813, 352] on button "OK" at bounding box center [789, 345] width 86 height 26
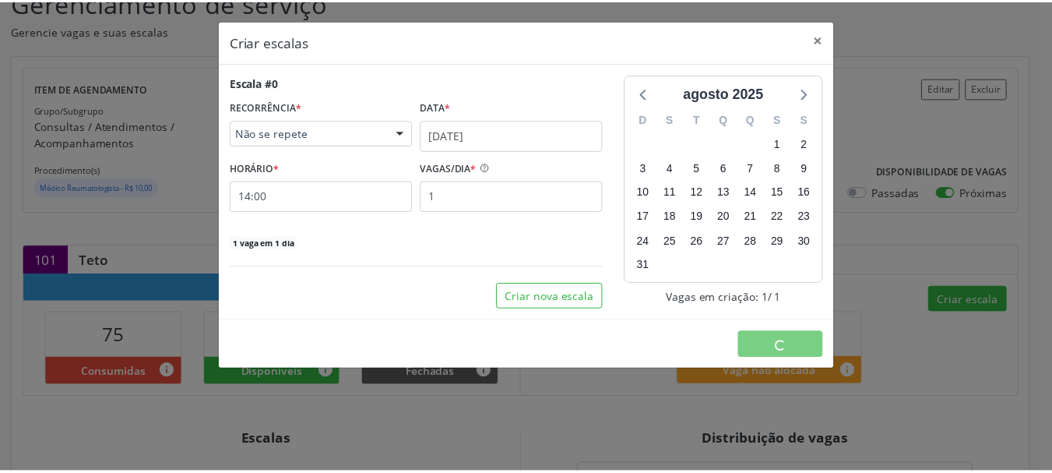
scroll to position [0, 0]
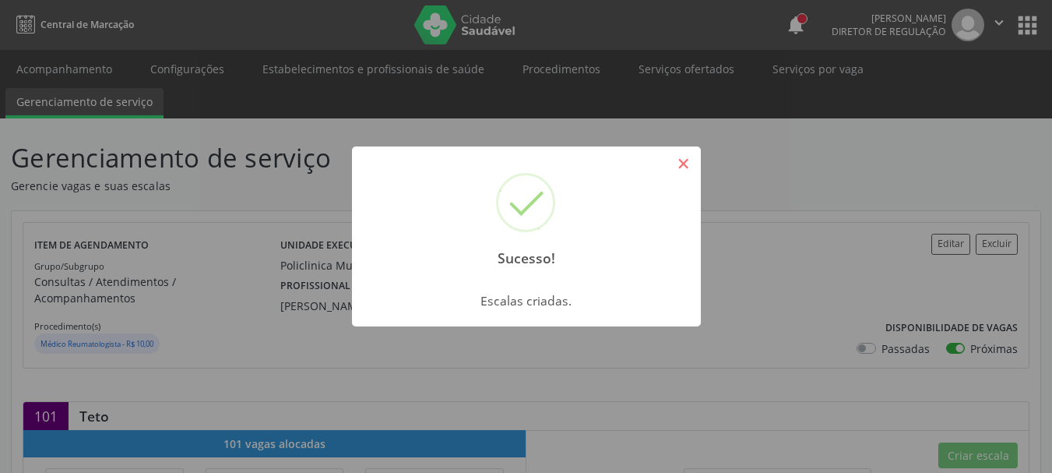
click at [674, 161] on button "×" at bounding box center [684, 163] width 26 height 26
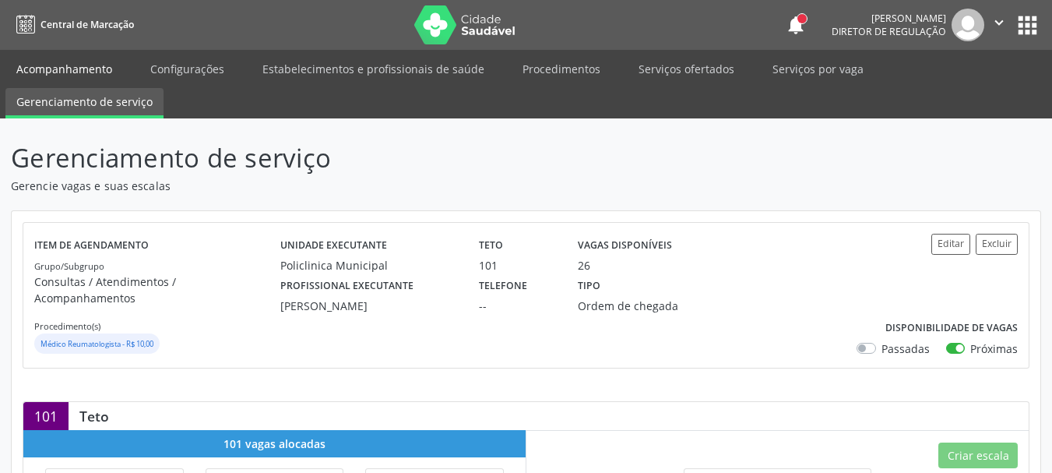
click at [87, 64] on link "Acompanhamento" at bounding box center [64, 68] width 118 height 27
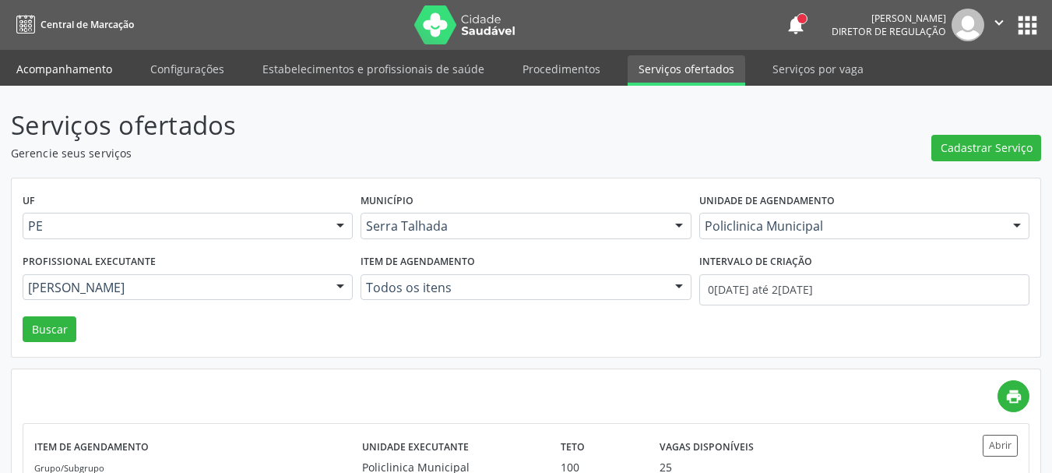
click at [111, 76] on link "Acompanhamento" at bounding box center [64, 68] width 118 height 27
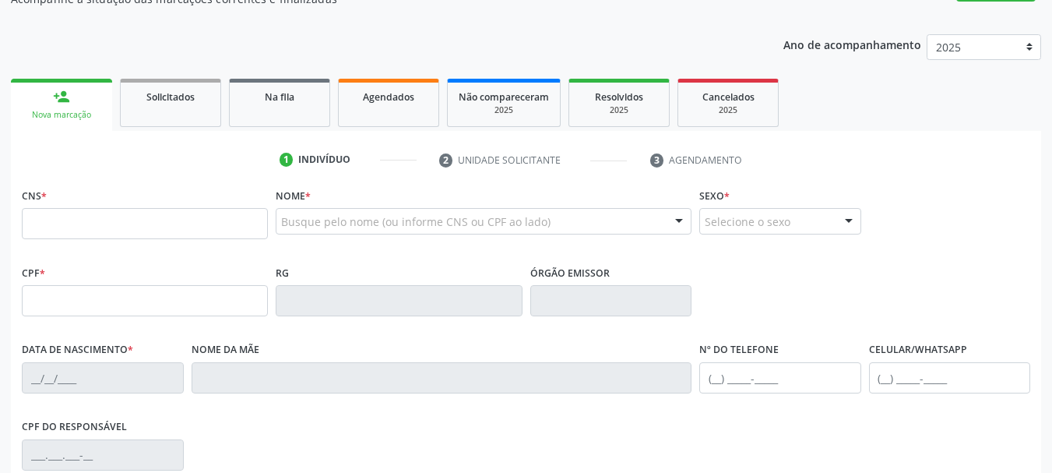
scroll to position [156, 0]
click at [390, 112] on link "Agendados" at bounding box center [388, 101] width 101 height 48
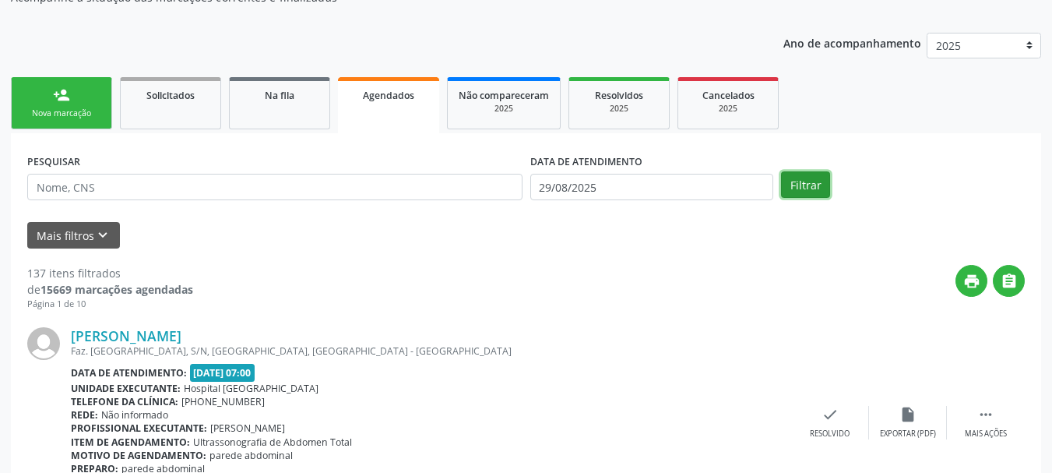
click at [815, 189] on button "Filtrar" at bounding box center [805, 184] width 49 height 26
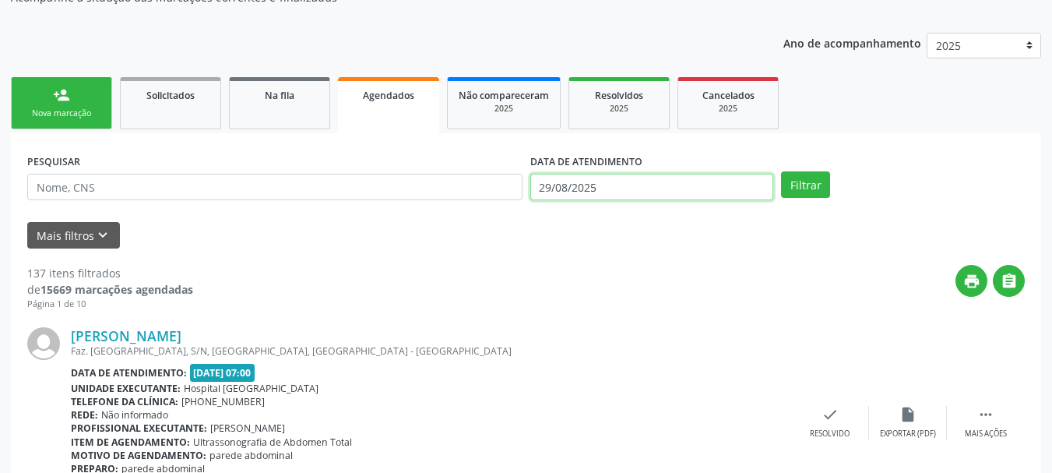
click at [638, 190] on input "29/08/2025" at bounding box center [653, 187] width 244 height 26
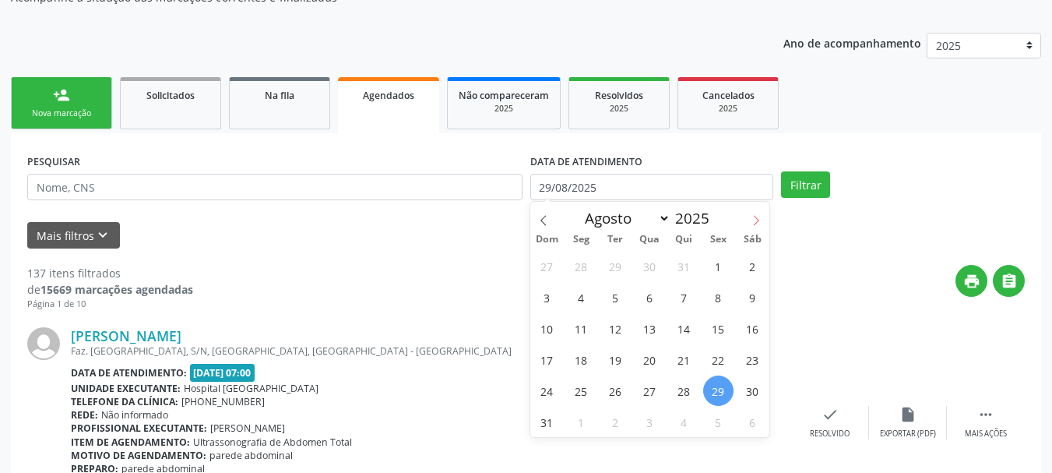
click at [755, 223] on icon at bounding box center [756, 220] width 11 height 11
select select "8"
click at [583, 297] on span "8" at bounding box center [581, 297] width 30 height 30
type input "0[DATE]"
click at [583, 297] on span "8" at bounding box center [581, 297] width 30 height 30
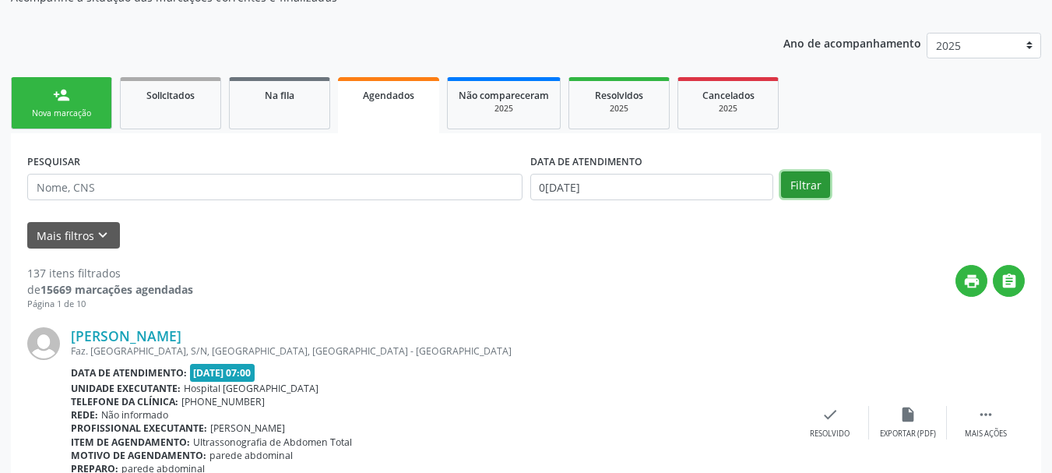
click at [801, 192] on button "Filtrar" at bounding box center [805, 184] width 49 height 26
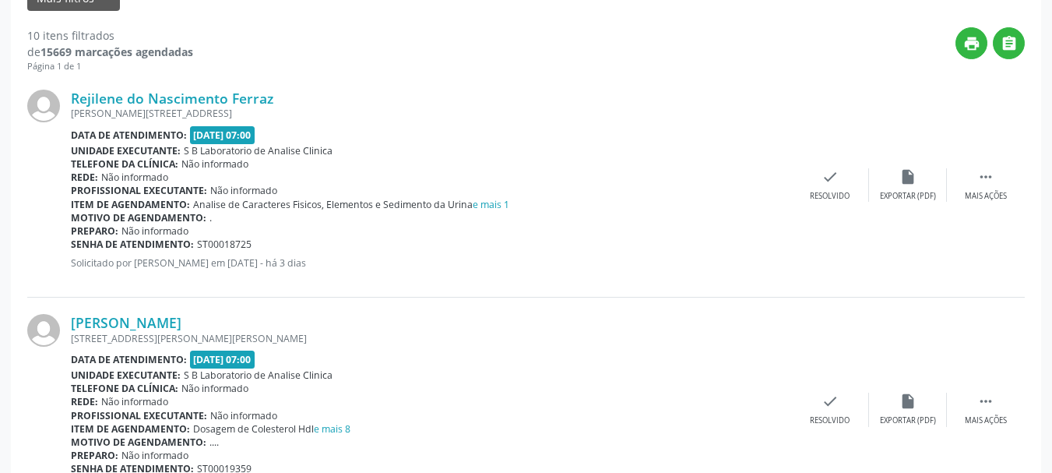
scroll to position [7, 0]
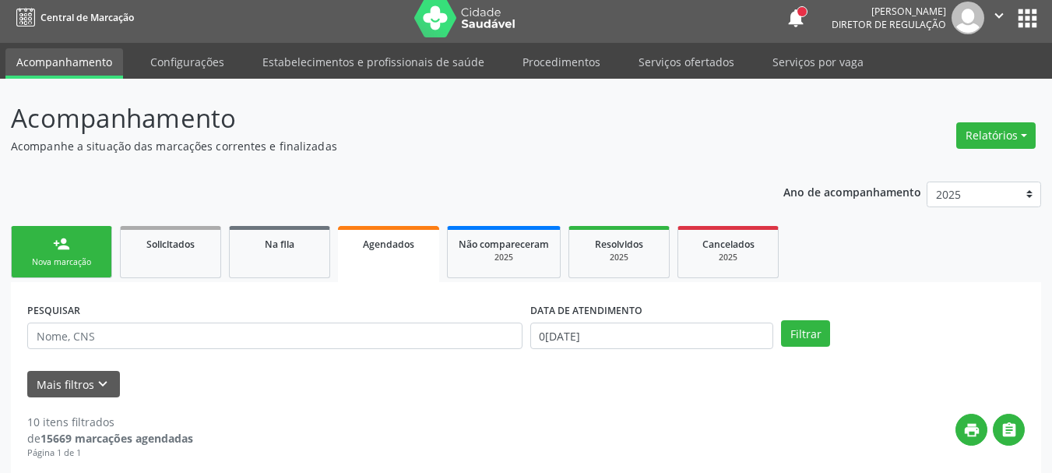
click at [73, 60] on link "Acompanhamento" at bounding box center [64, 63] width 118 height 30
click at [46, 254] on link "person_add Nova marcação" at bounding box center [61, 252] width 101 height 52
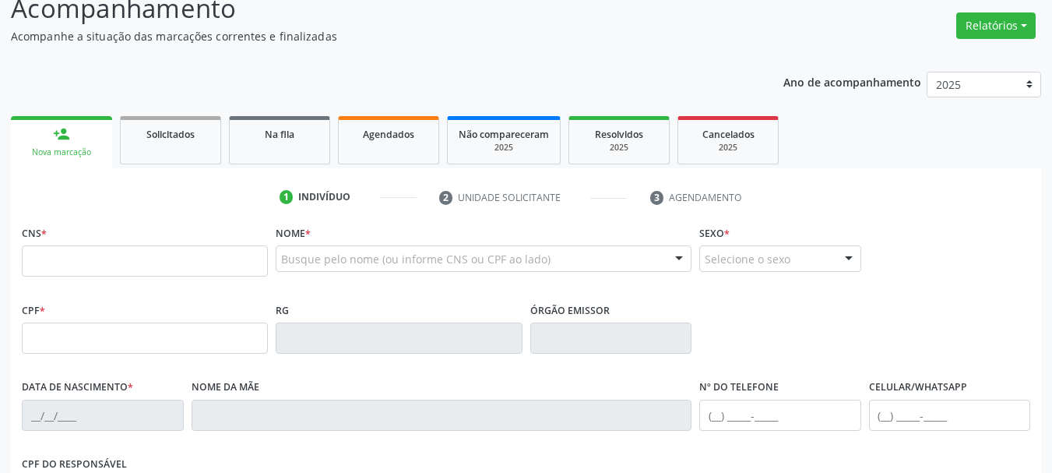
scroll to position [163, 0]
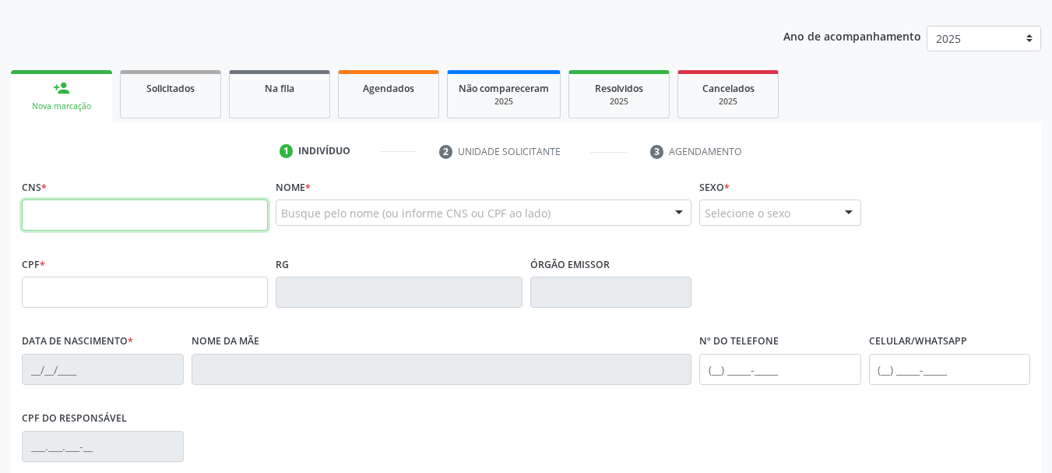
click at [101, 207] on input "text" at bounding box center [145, 214] width 246 height 31
click at [65, 256] on div "CPF *" at bounding box center [145, 279] width 246 height 55
click at [55, 224] on input "text" at bounding box center [145, 214] width 246 height 31
click at [418, 90] on div "Agendados" at bounding box center [389, 87] width 78 height 16
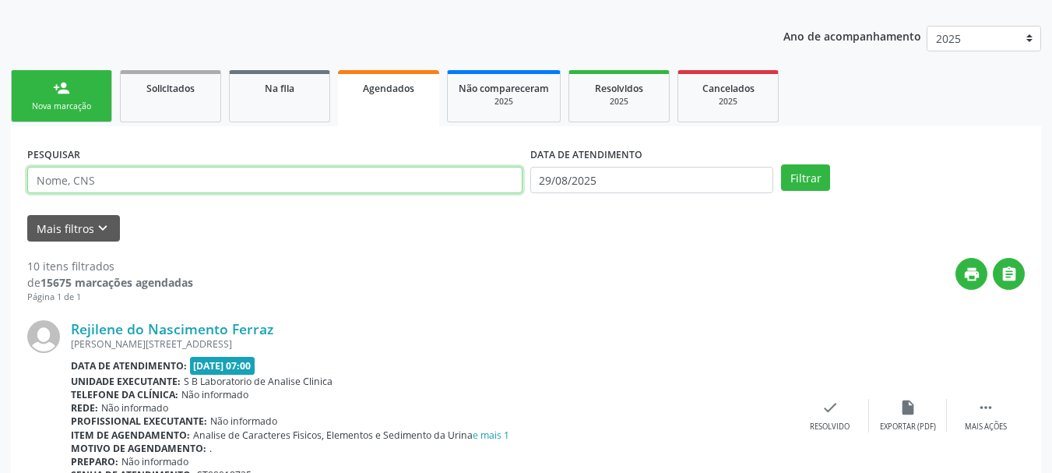
click at [144, 188] on input "text" at bounding box center [274, 180] width 495 height 26
type input "704105070501050"
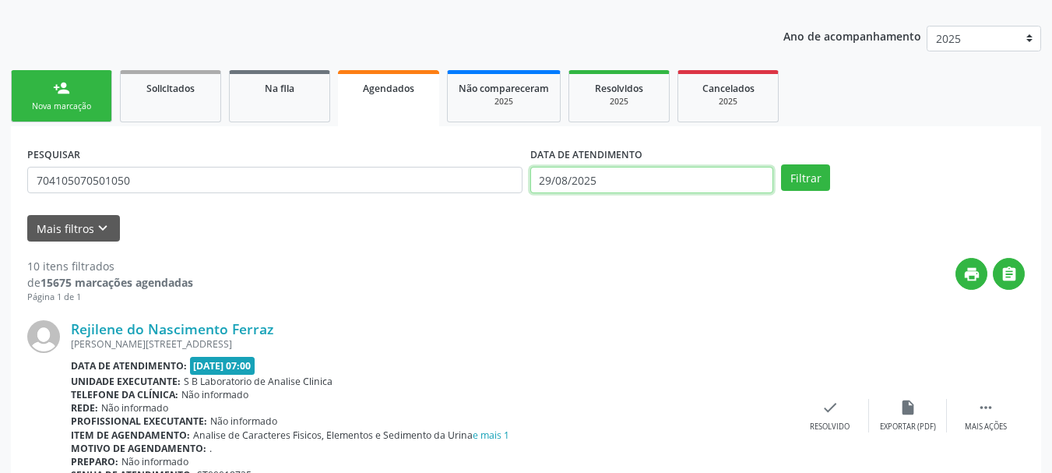
click at [612, 182] on input "29/08/2025" at bounding box center [653, 180] width 244 height 26
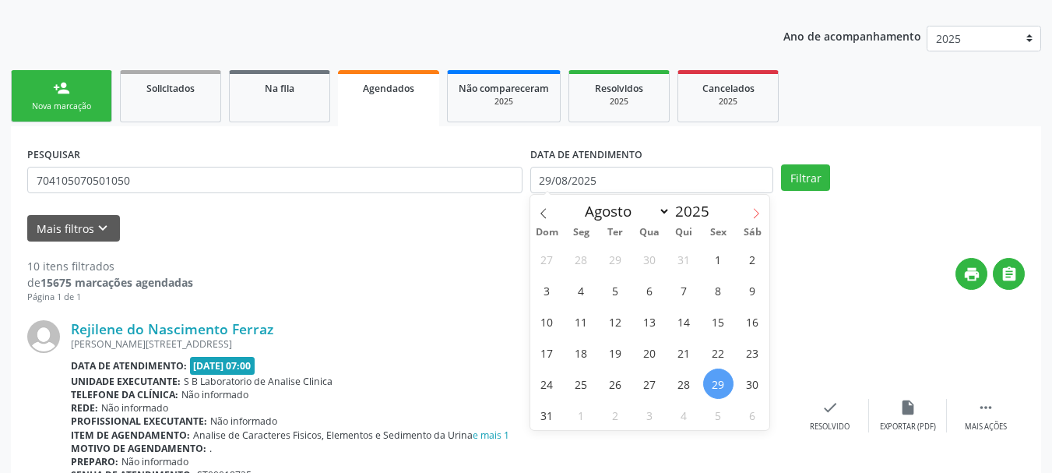
click at [758, 206] on span at bounding box center [756, 208] width 26 height 26
select select "8"
click at [588, 358] on span "22" at bounding box center [581, 352] width 30 height 30
type input "[DATE]"
click at [588, 358] on span "22" at bounding box center [581, 352] width 30 height 30
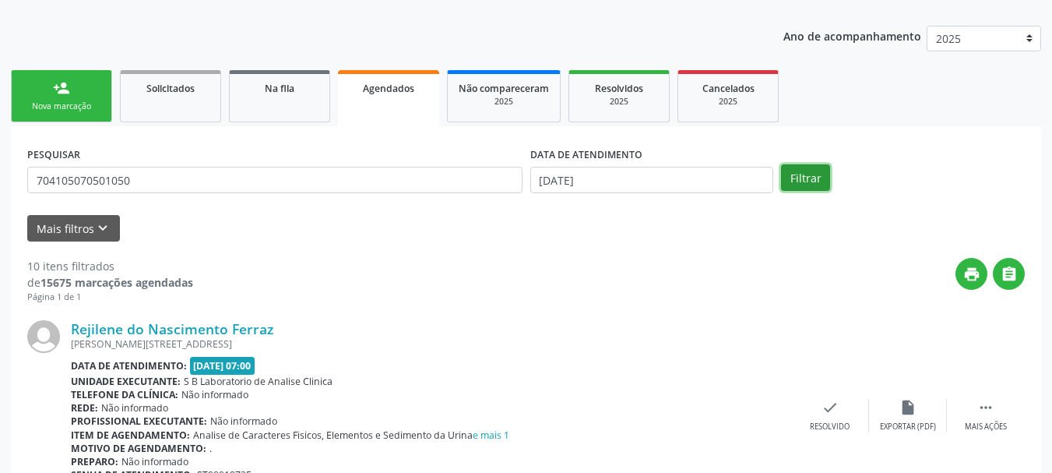
click at [825, 180] on button "Filtrar" at bounding box center [805, 177] width 49 height 26
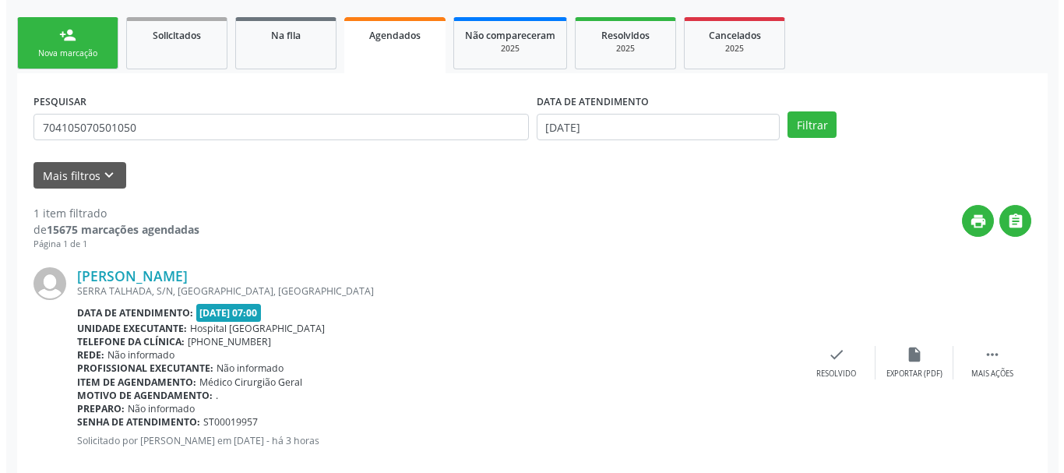
scroll to position [241, 0]
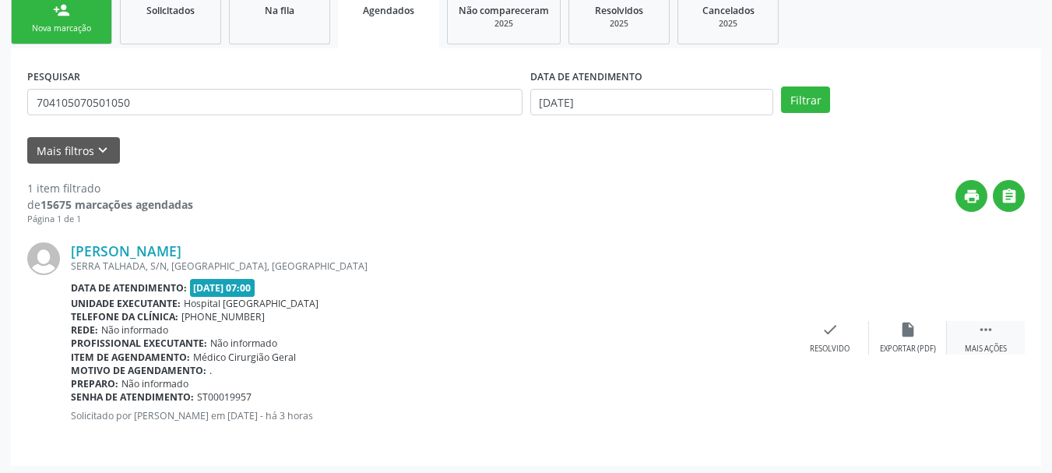
click at [999, 330] on div " Mais ações" at bounding box center [986, 337] width 78 height 33
click at [746, 351] on div "Cancelar" at bounding box center [752, 349] width 37 height 11
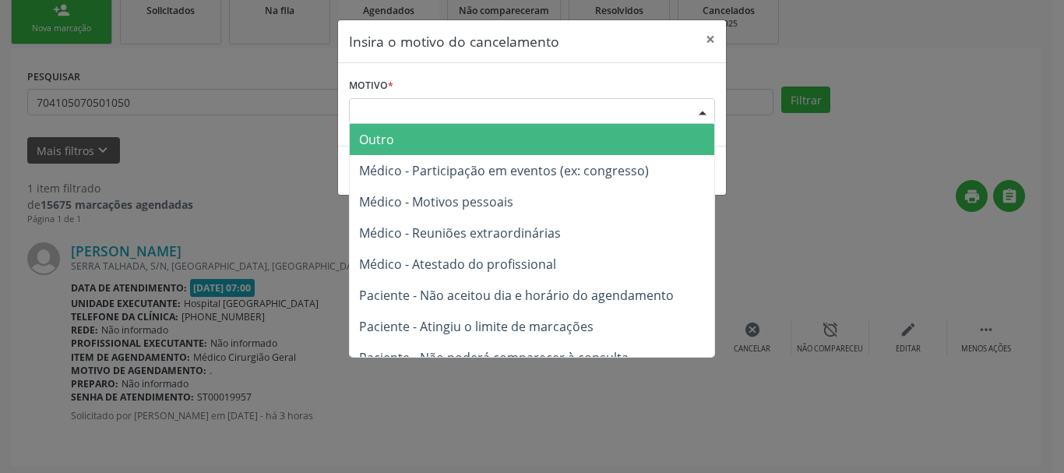
click at [488, 110] on div "Escolha o motivo" at bounding box center [532, 111] width 366 height 26
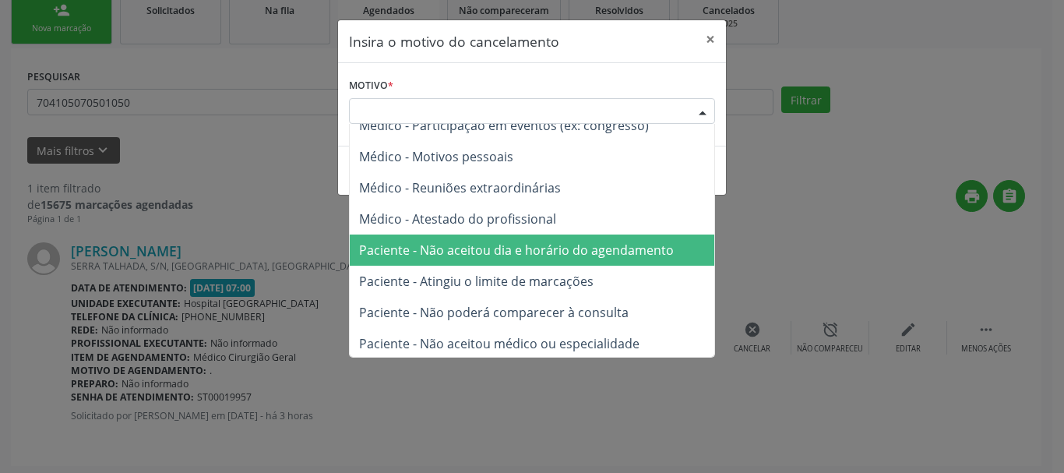
scroll to position [79, 0]
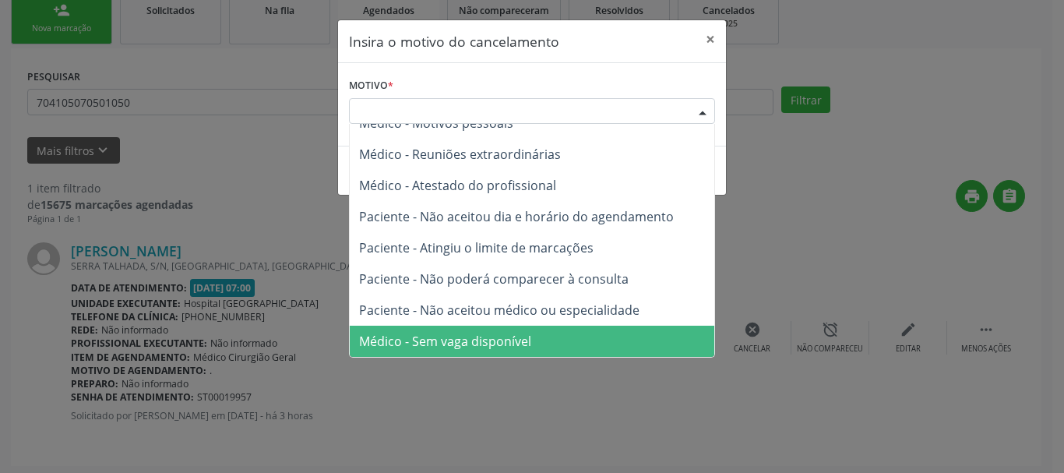
click at [456, 343] on span "Médico - Sem vaga disponível" at bounding box center [445, 341] width 172 height 17
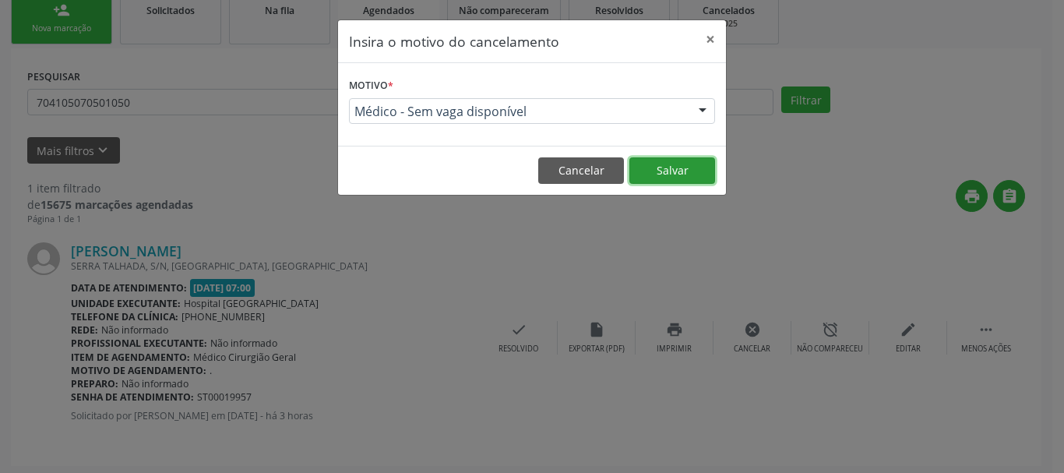
click at [706, 167] on button "Salvar" at bounding box center [672, 170] width 86 height 26
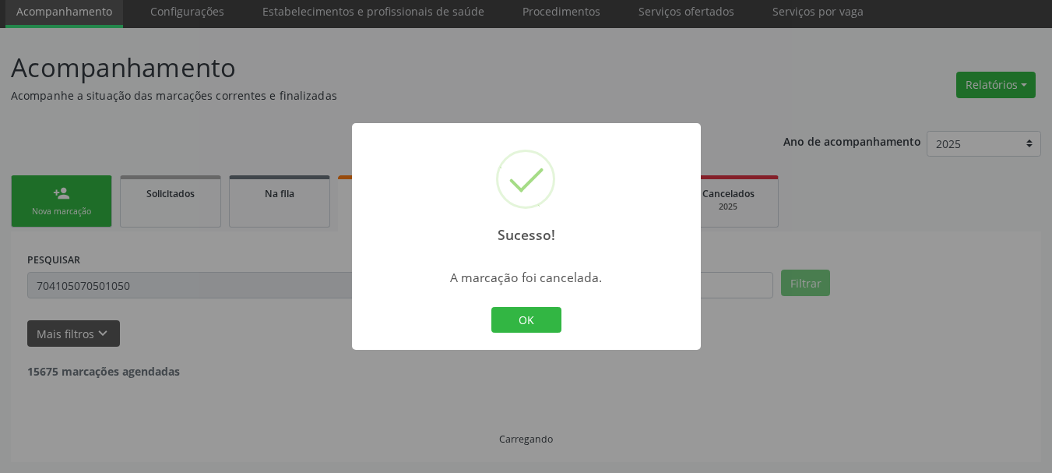
scroll to position [8, 0]
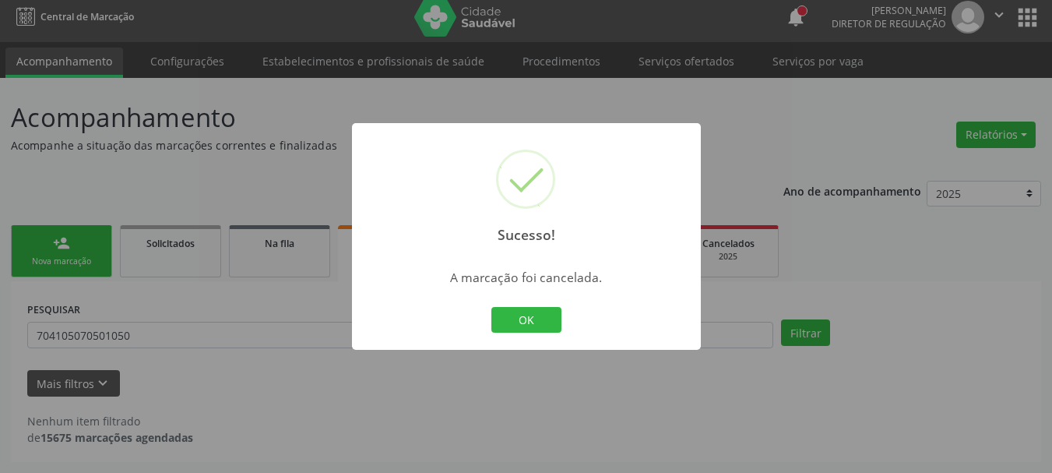
click at [521, 337] on div "Sucesso! × A marcação foi cancelada. OK Cancel" at bounding box center [526, 236] width 349 height 227
click at [520, 323] on button "OK" at bounding box center [527, 320] width 70 height 26
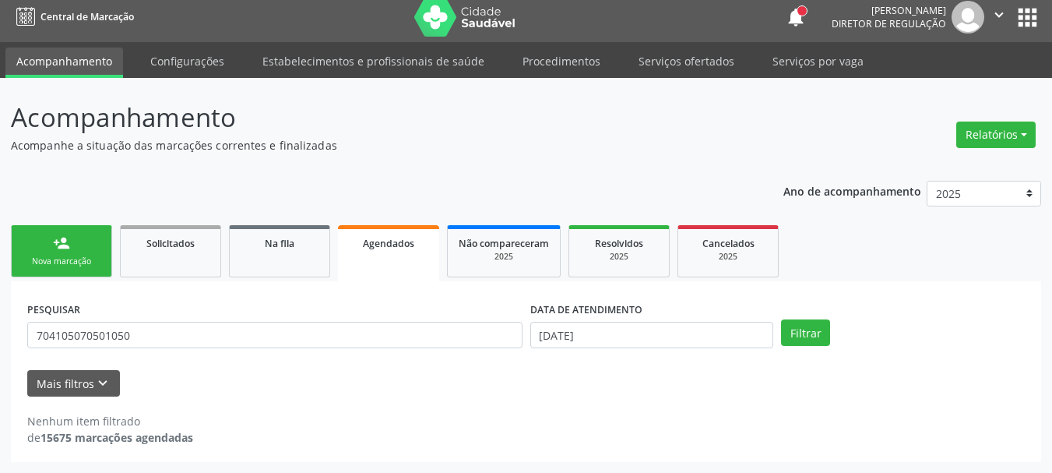
click at [63, 57] on link "Acompanhamento" at bounding box center [64, 63] width 118 height 30
click at [69, 286] on div "PESQUISAR 704105070501050 DATA DE ATENDIMENTO 2[DATE] Filtrar UNIDADE DE REFERÊ…" at bounding box center [526, 371] width 1031 height 181
click at [76, 256] on div "Nova marcação" at bounding box center [62, 262] width 78 height 12
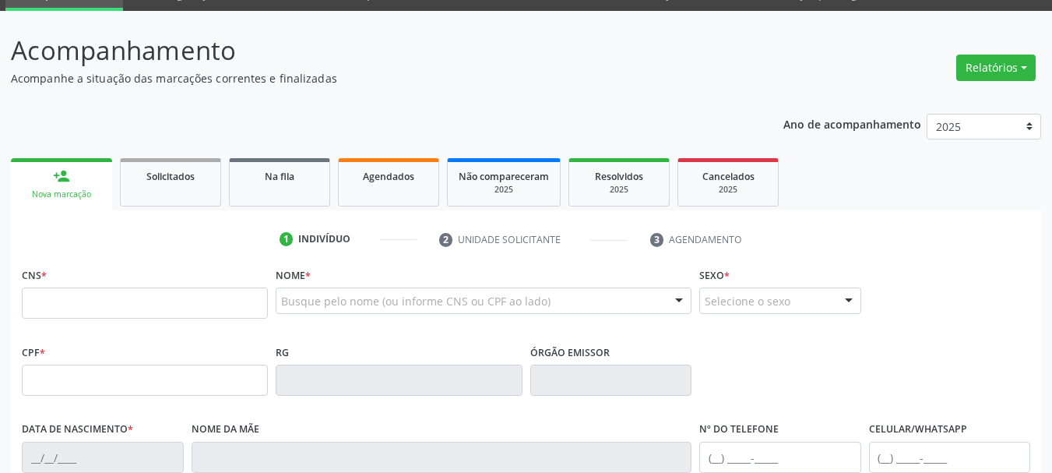
scroll to position [164, 0]
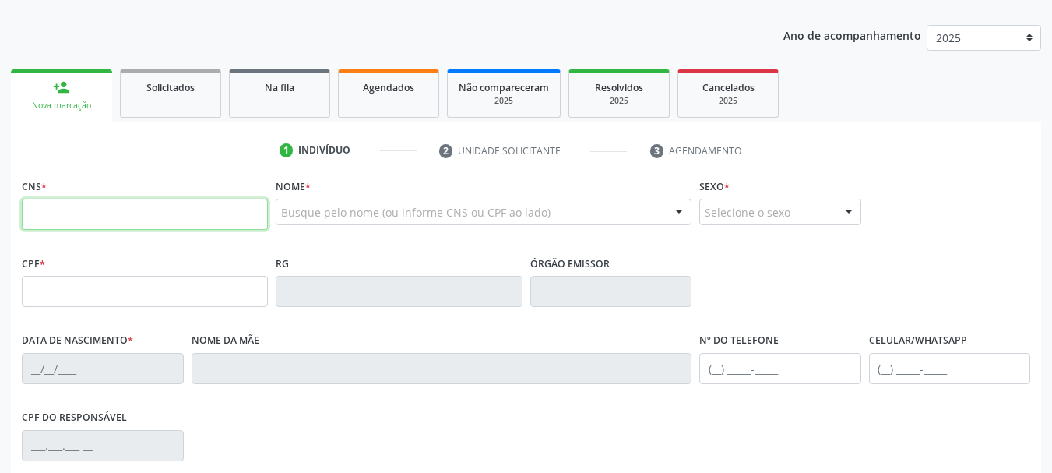
click at [113, 224] on input "text" at bounding box center [145, 214] width 246 height 31
type input "707 0098 6057 8933"
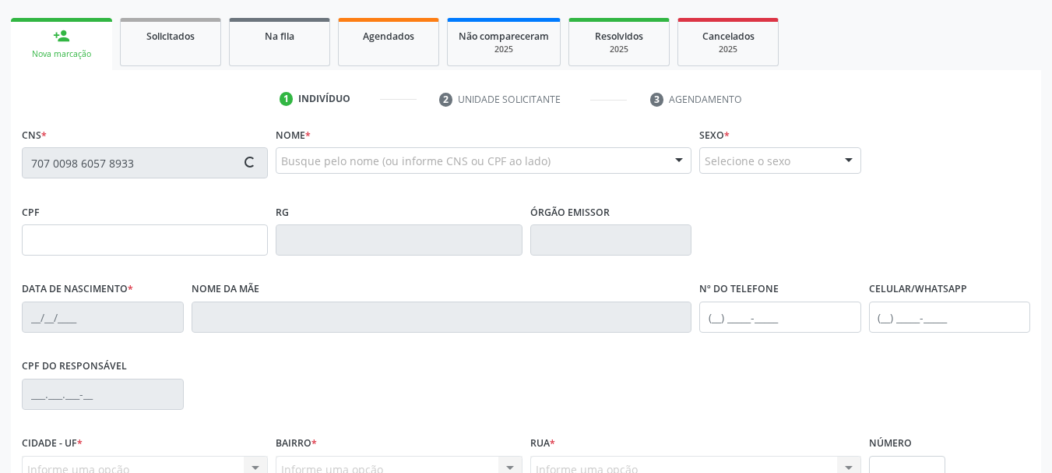
scroll to position [319, 0]
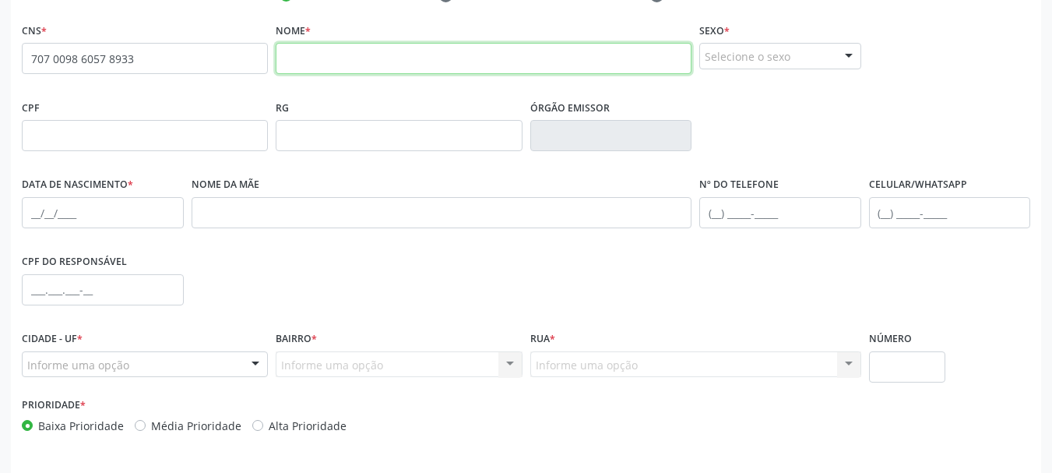
click at [456, 51] on input "text" at bounding box center [484, 58] width 416 height 31
type input "[PERSON_NAME]"
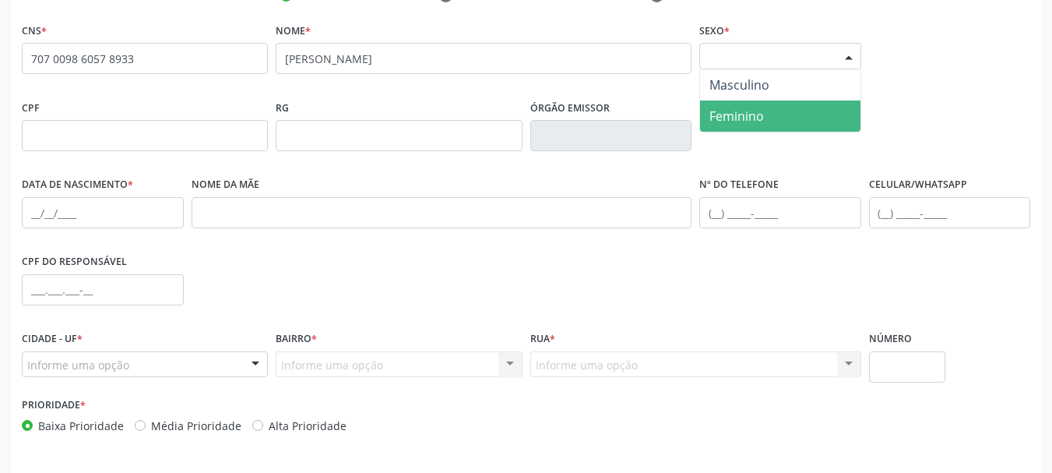
click at [770, 115] on span "Feminino" at bounding box center [780, 115] width 160 height 31
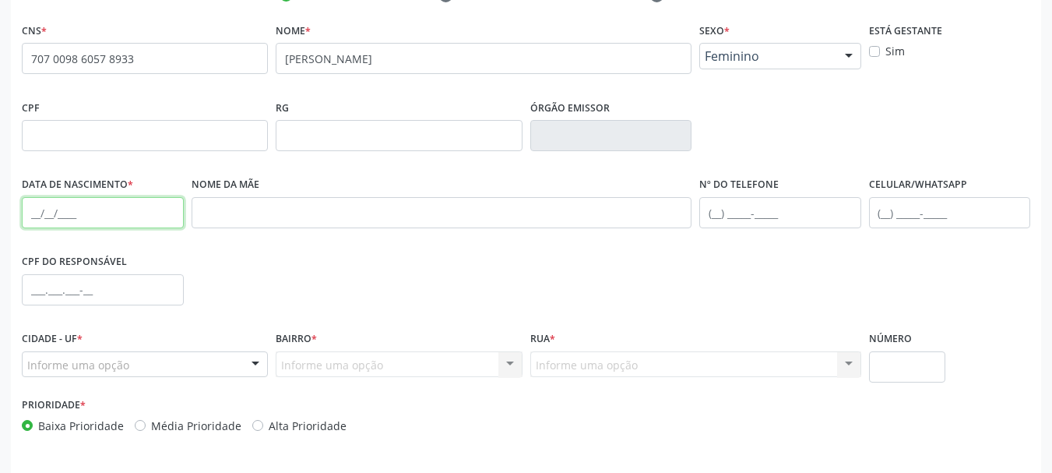
click at [37, 217] on input "text" at bounding box center [103, 212] width 162 height 31
type input "[DATE]"
click at [221, 260] on div "CPF do responsável" at bounding box center [526, 288] width 1017 height 77
click at [138, 368] on div "Informe uma opção" at bounding box center [145, 364] width 246 height 26
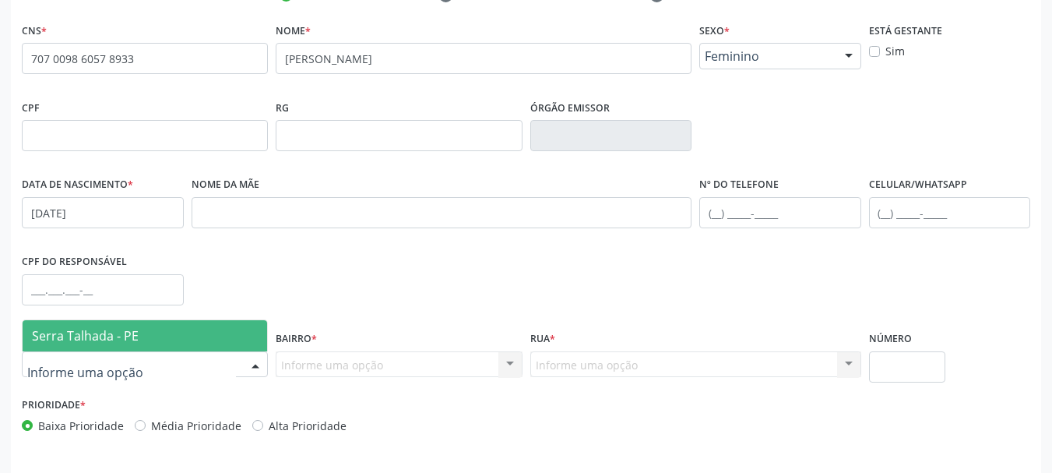
click at [137, 335] on span "Serra Talhada - PE" at bounding box center [85, 335] width 107 height 17
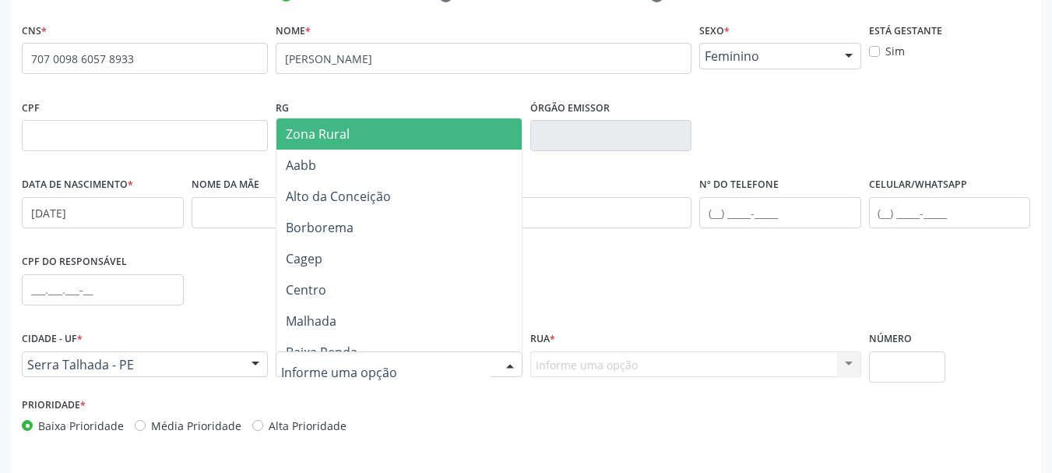
click at [322, 132] on span "Zona Rural" at bounding box center [318, 133] width 64 height 17
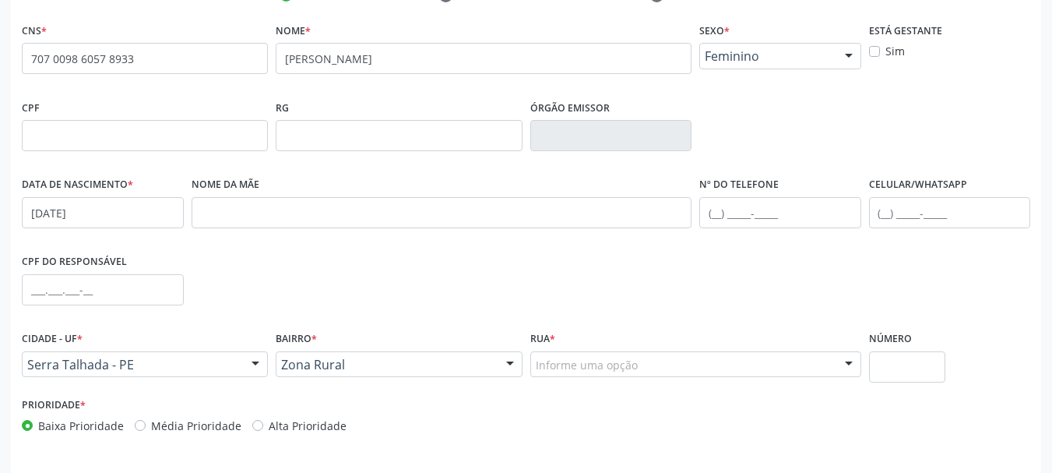
click at [539, 267] on div "CPF do responsável" at bounding box center [526, 288] width 1017 height 77
click at [591, 257] on div "CPF do responsável" at bounding box center [526, 288] width 1017 height 77
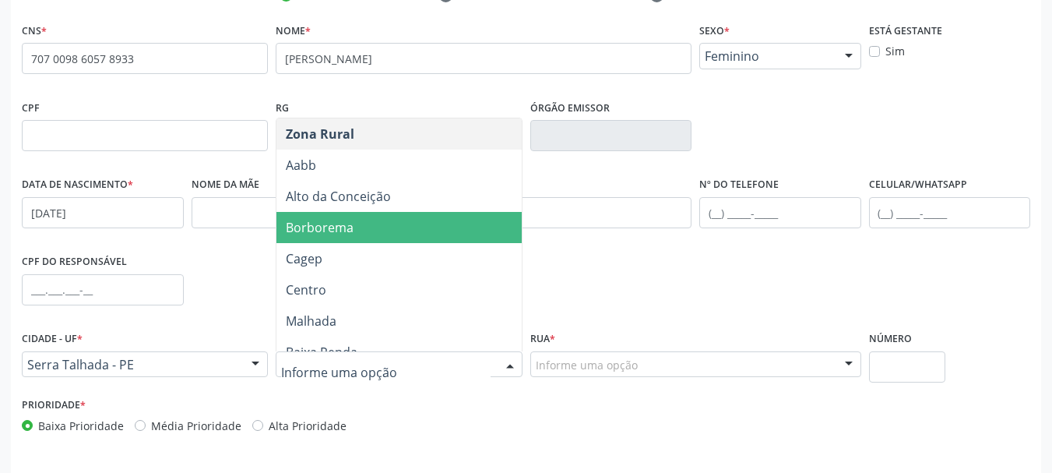
click at [337, 354] on div at bounding box center [399, 364] width 246 height 26
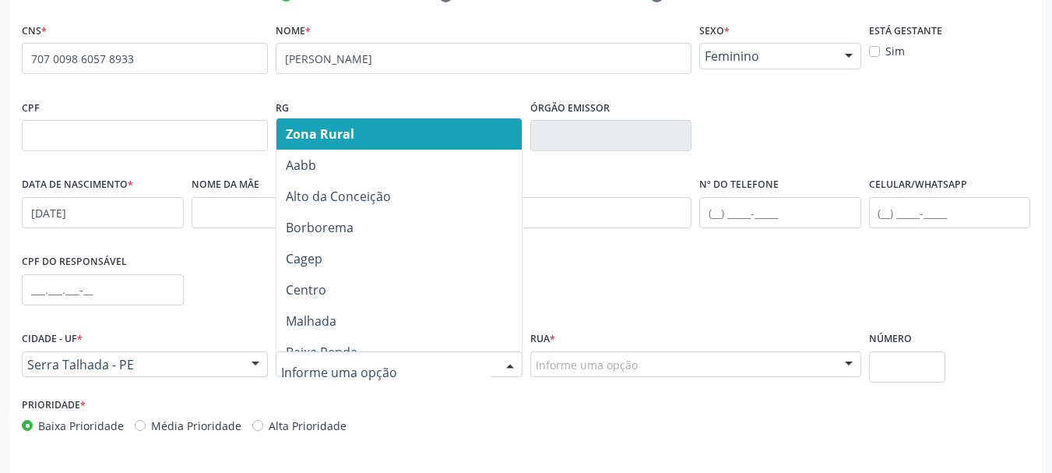
click at [368, 135] on span "Zona Rural" at bounding box center [402, 133] width 250 height 31
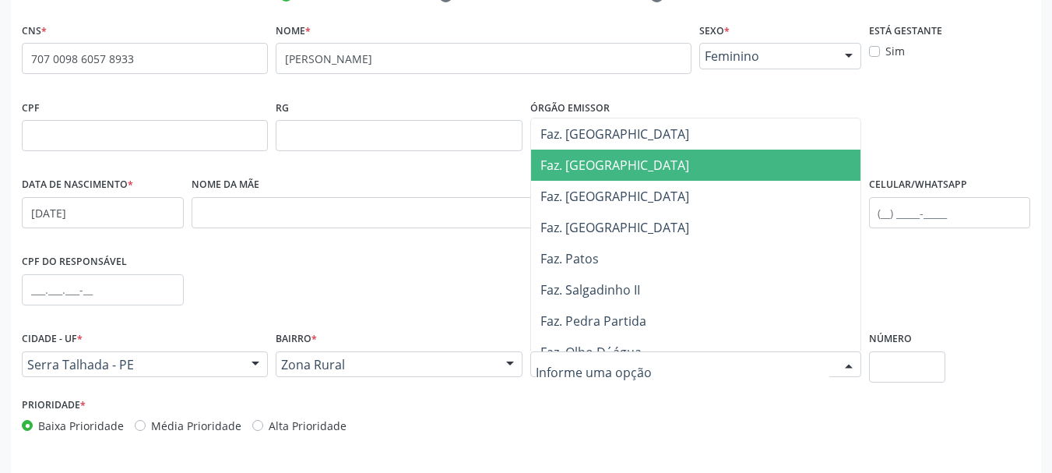
click at [606, 354] on div at bounding box center [696, 364] width 331 height 26
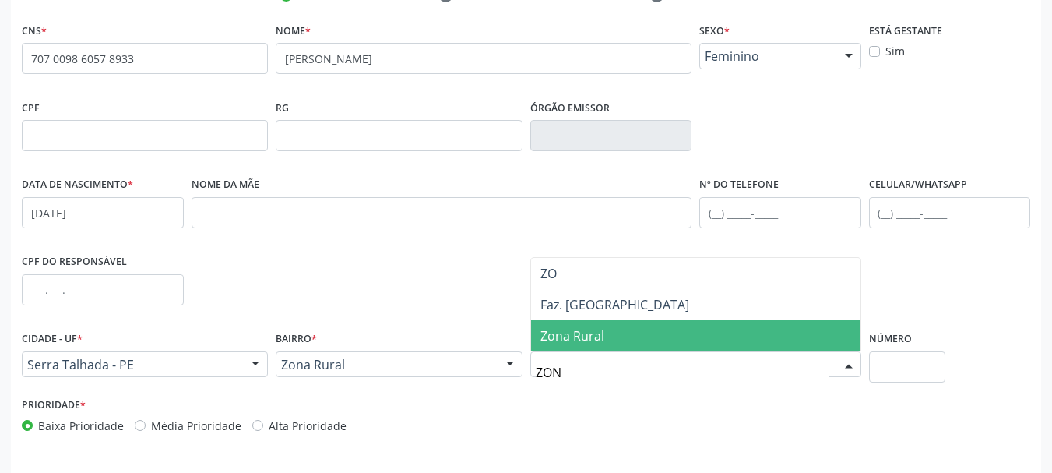
type input "ZONA"
click at [598, 337] on span "Zona Rural" at bounding box center [573, 335] width 64 height 17
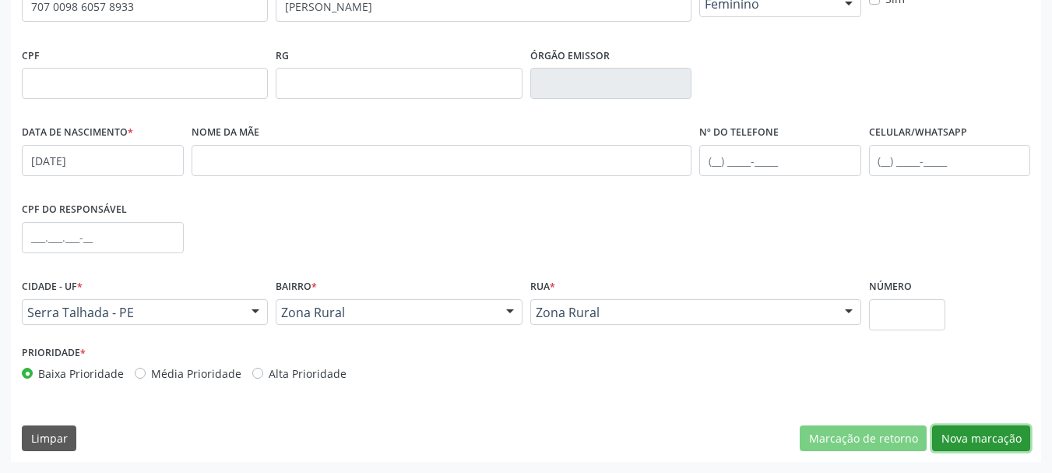
click at [975, 427] on button "Nova marcação" at bounding box center [982, 438] width 98 height 26
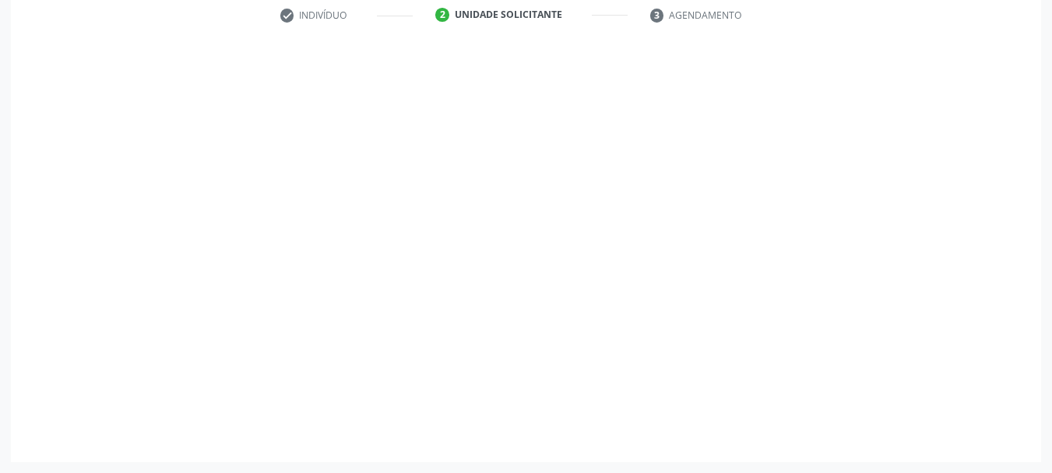
scroll to position [299, 0]
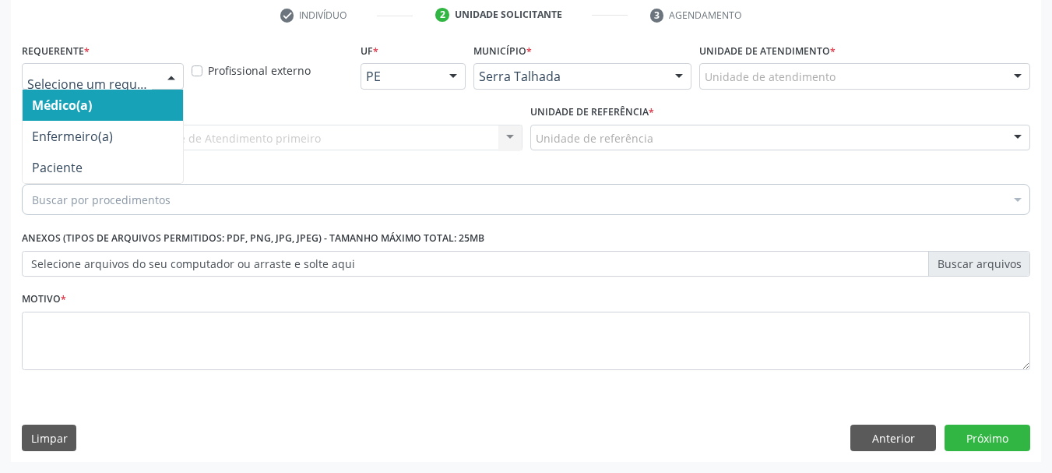
click at [152, 89] on div "Médico(a) Enfermeiro(a) Paciente Nenhum resultado encontrado para: " " Não há n…" at bounding box center [103, 76] width 162 height 26
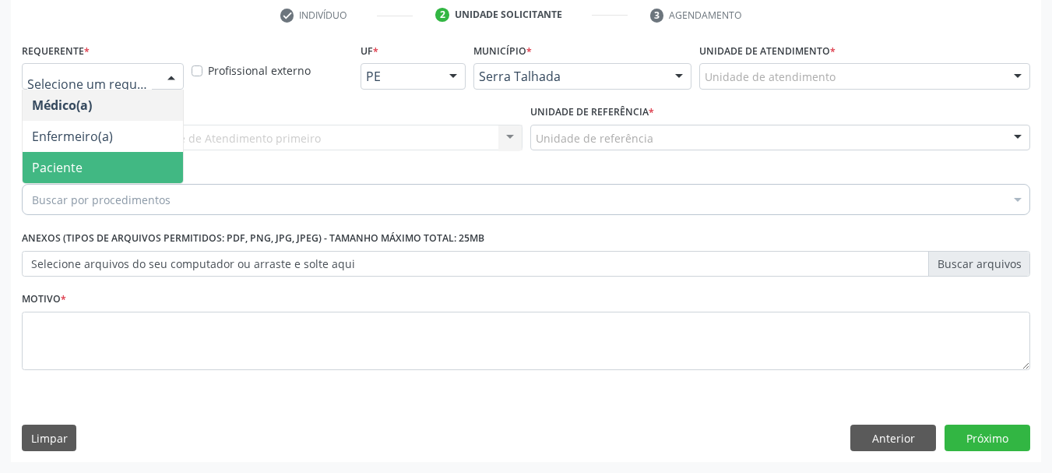
click at [100, 167] on span "Paciente" at bounding box center [103, 167] width 160 height 31
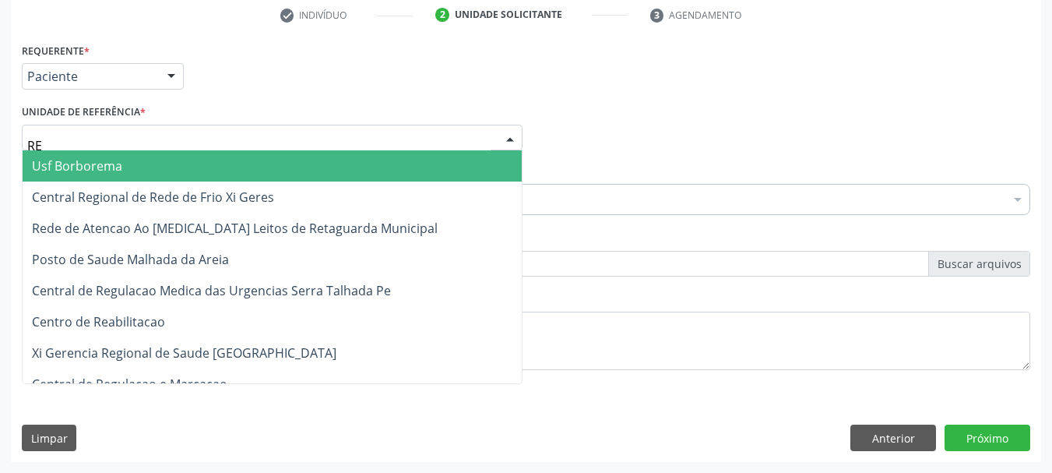
type input "REA"
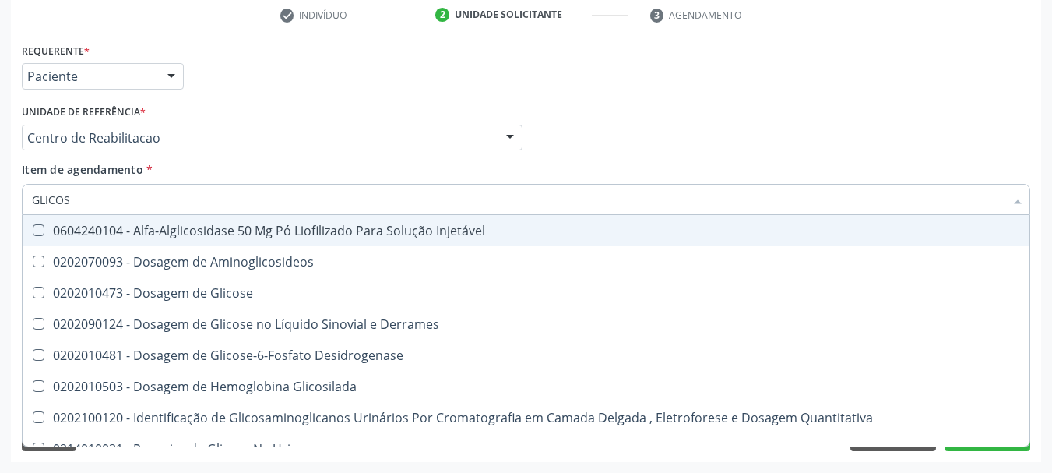
type input "GLICOSE"
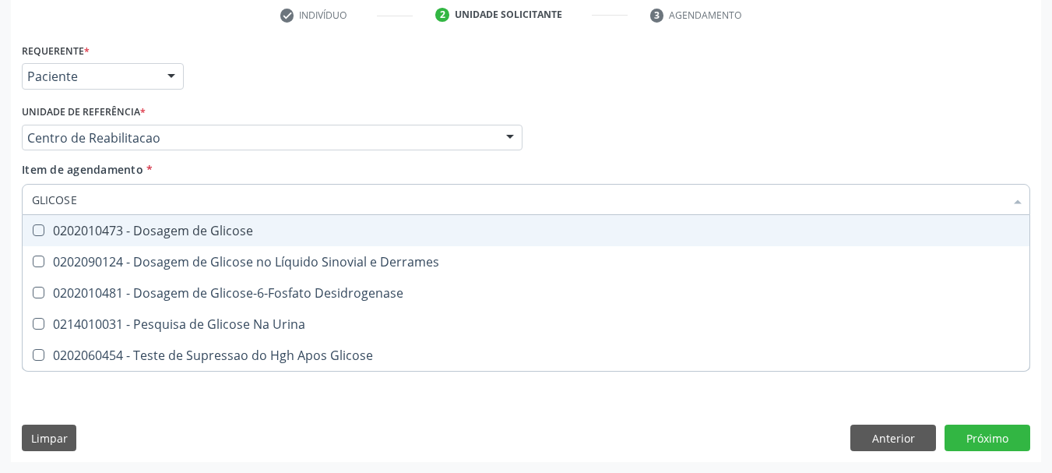
click at [90, 234] on div "0202010473 - Dosagem de Glicose" at bounding box center [526, 230] width 989 height 12
checkbox Glicose "true"
click at [87, 209] on input "GLICOSE" at bounding box center [518, 199] width 973 height 31
type input "C"
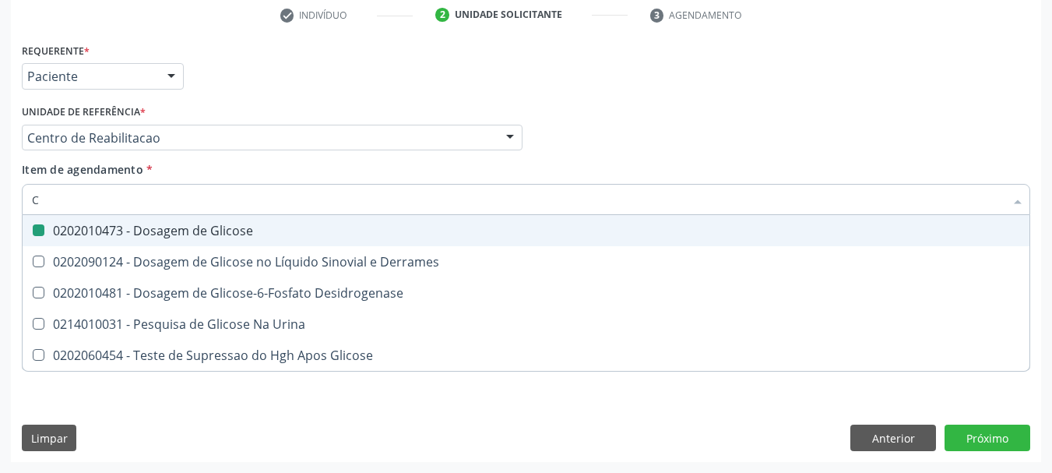
checkbox Glicose "false"
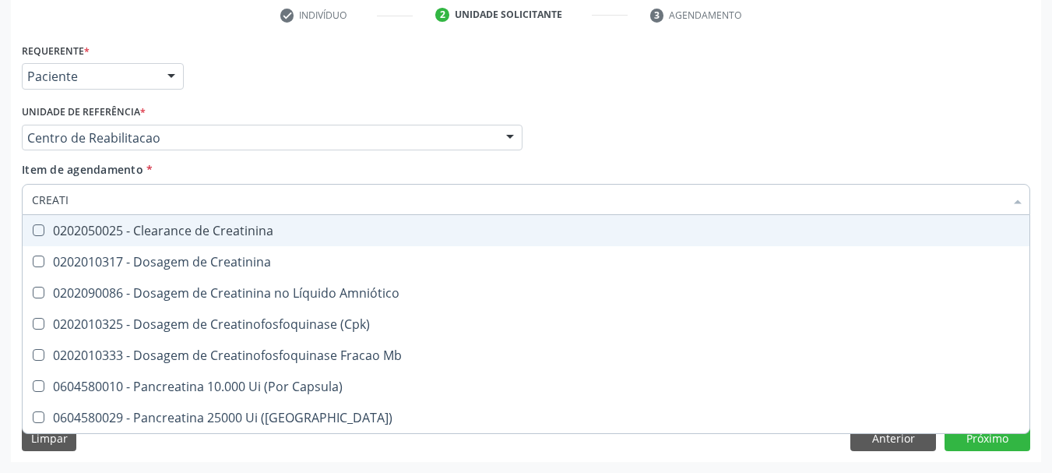
type input "CREATIN"
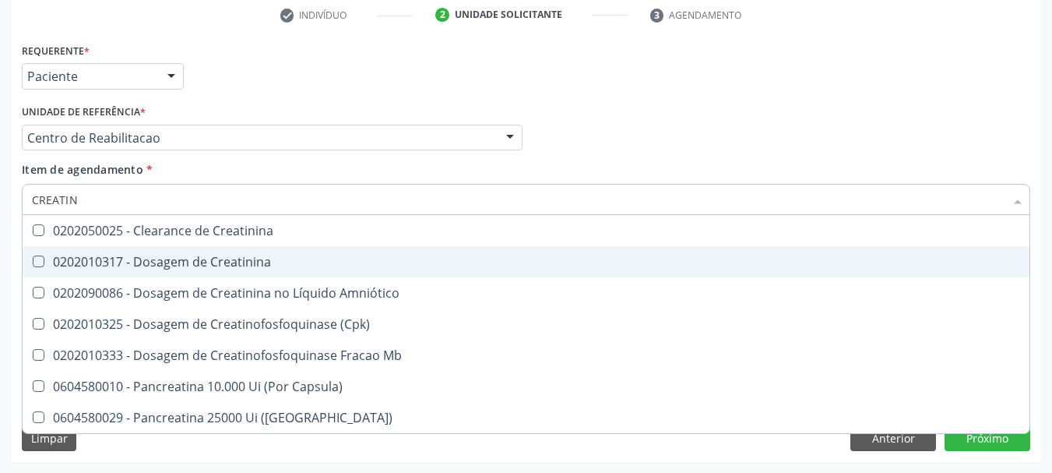
click at [51, 251] on span "0202010317 - Dosagem de Creatinina" at bounding box center [526, 261] width 1007 height 31
checkbox Creatinina "true"
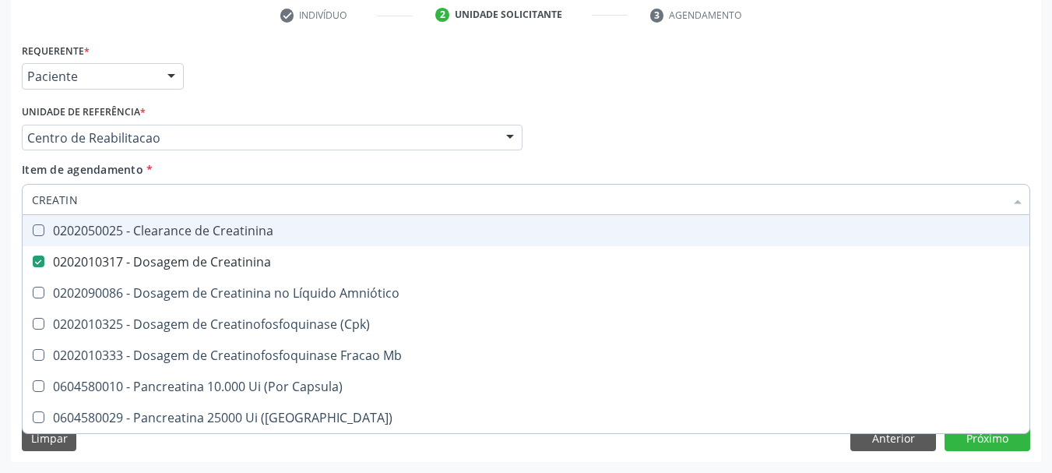
click at [79, 203] on input "CREATIN" at bounding box center [518, 199] width 973 height 31
checkbox Creatinina "false"
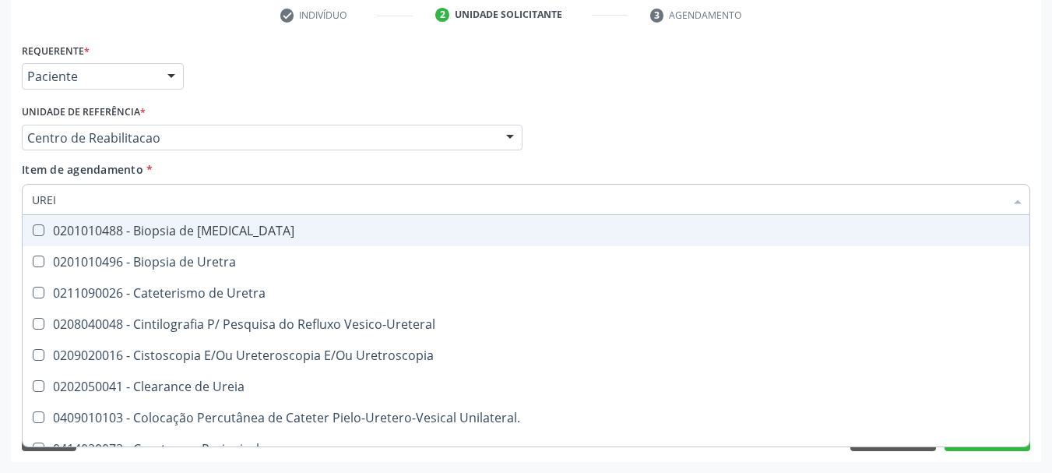
type input "UREIA"
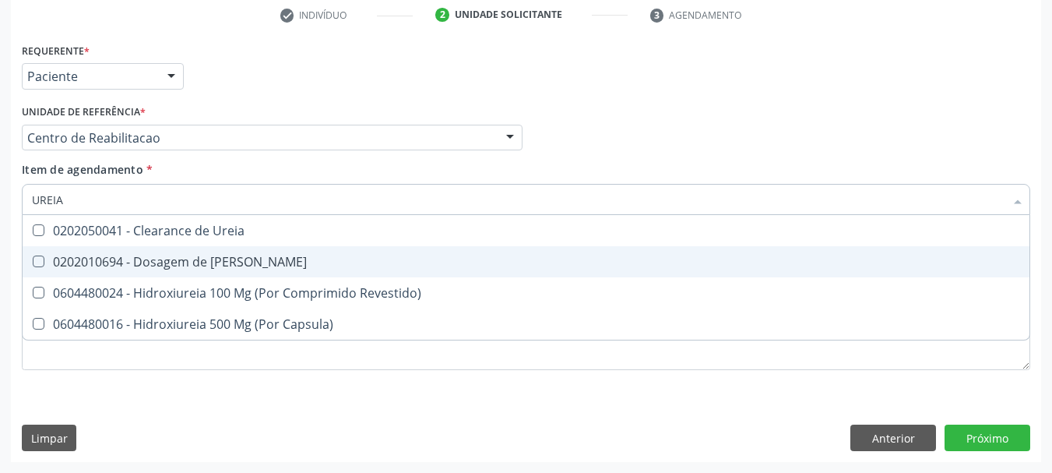
click at [118, 268] on div "0202010694 - Dosagem de [PERSON_NAME]" at bounding box center [526, 262] width 989 height 12
checkbox Ureia "true"
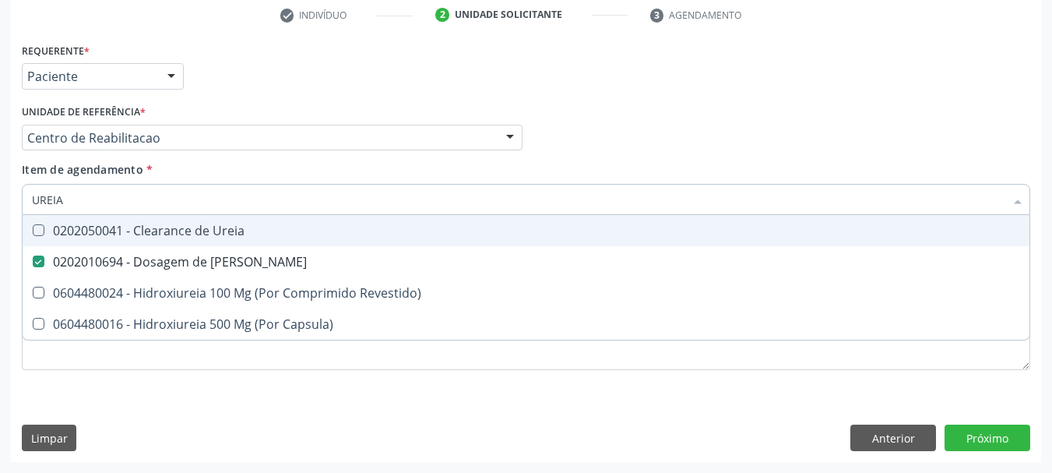
click at [95, 195] on input "UREIA" at bounding box center [518, 199] width 973 height 31
checkbox Ureia "false"
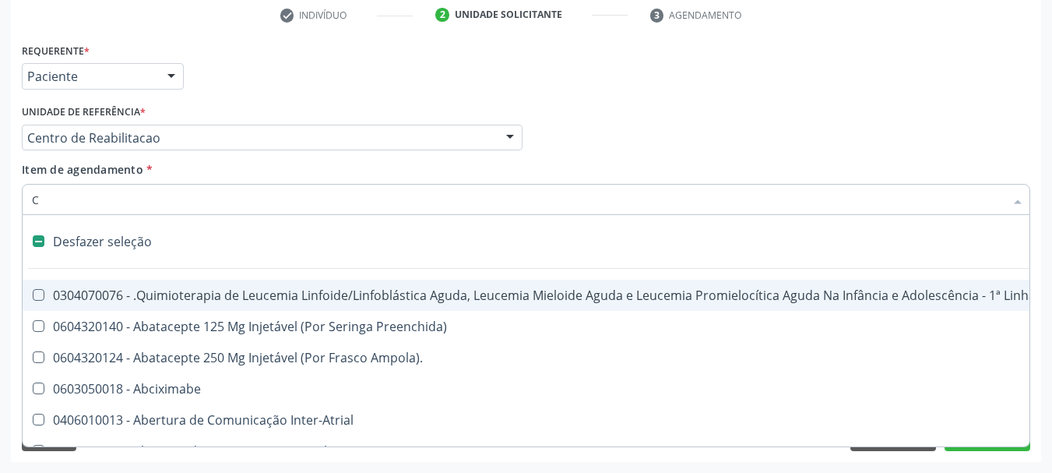
type input "CO"
checkbox Quantitativa\) "true"
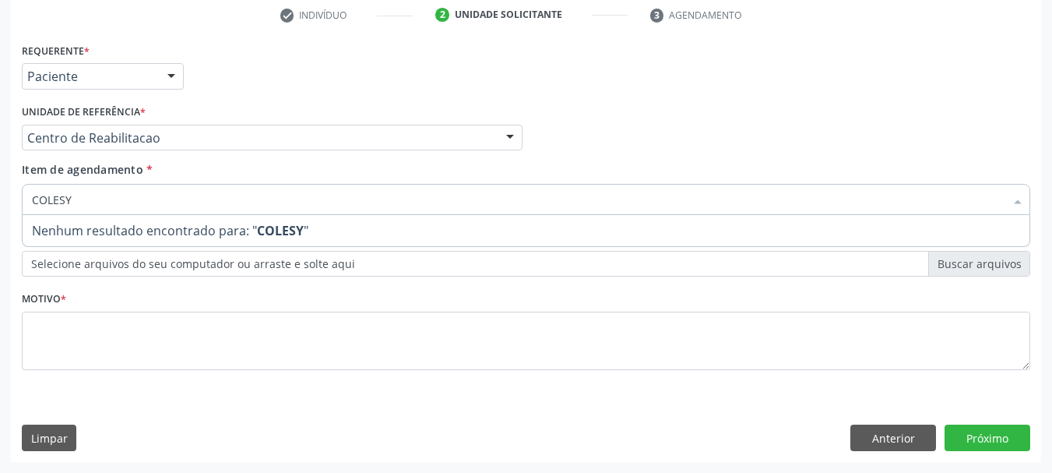
type input "COLES"
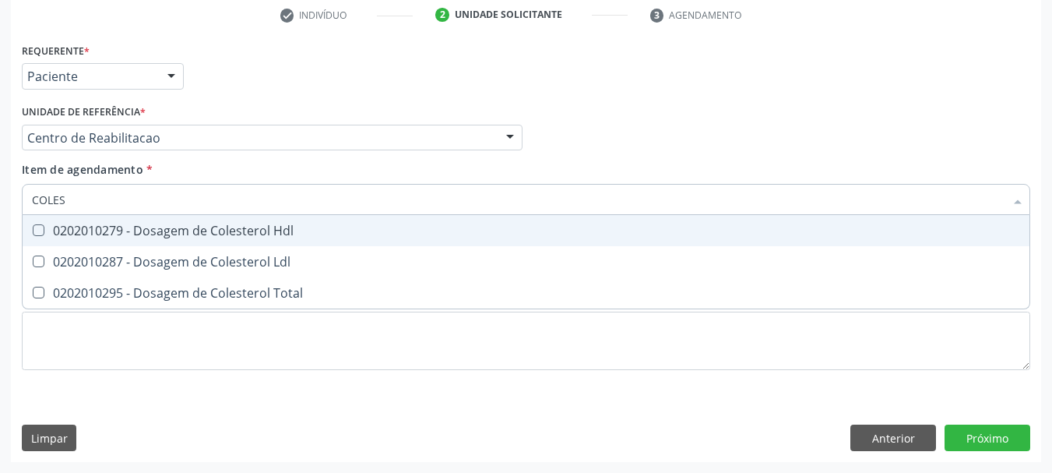
click at [118, 224] on div "0202010279 - Dosagem de Colesterol Hdl" at bounding box center [526, 230] width 989 height 12
checkbox Hdl "true"
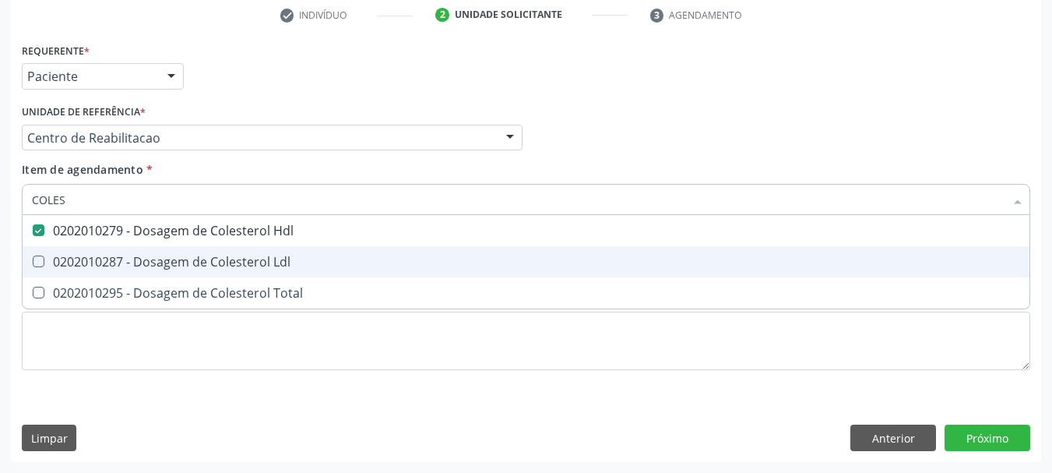
click at [116, 252] on span "0202010287 - Dosagem de Colesterol Ldl" at bounding box center [526, 261] width 1007 height 31
checkbox Ldl "true"
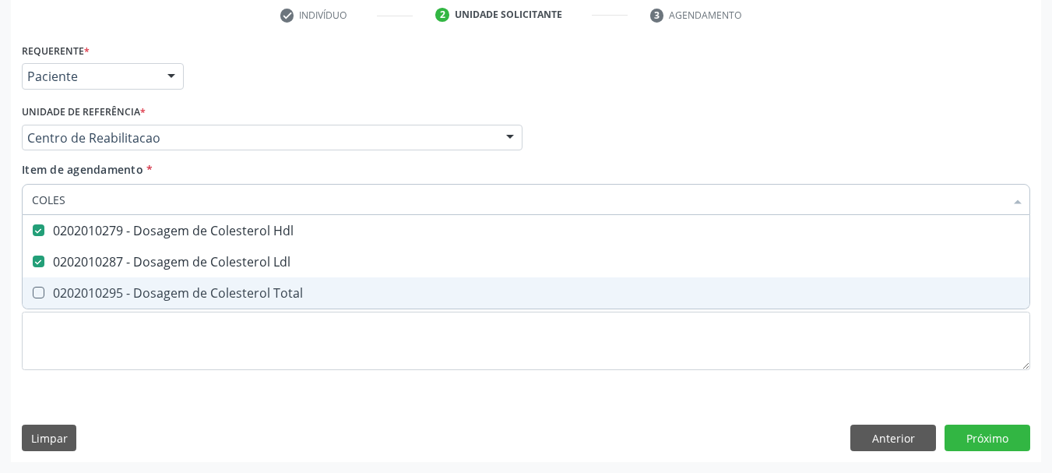
click at [115, 298] on div "0202010295 - Dosagem de Colesterol Total" at bounding box center [526, 293] width 989 height 12
checkbox Total "true"
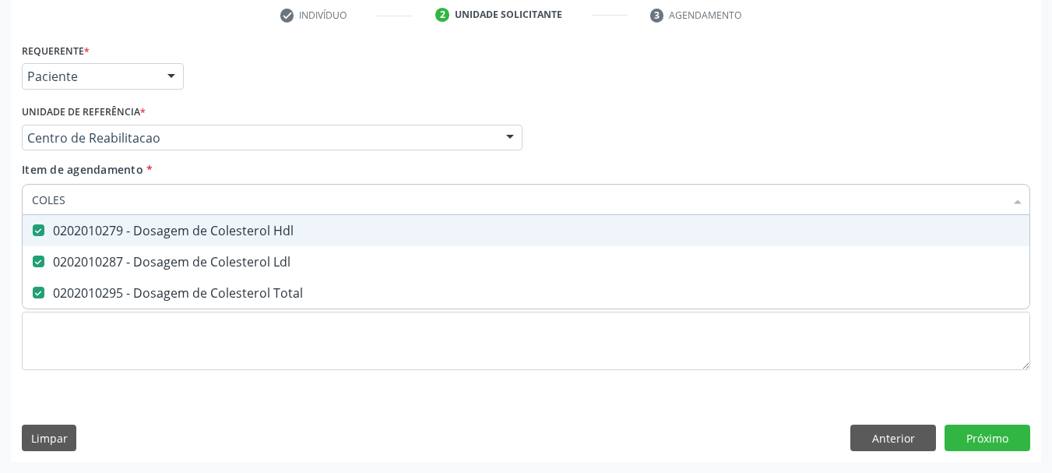
click at [94, 206] on input "COLES" at bounding box center [518, 199] width 973 height 31
checkbox Hdl "false"
checkbox Ldl "false"
checkbox Total "false"
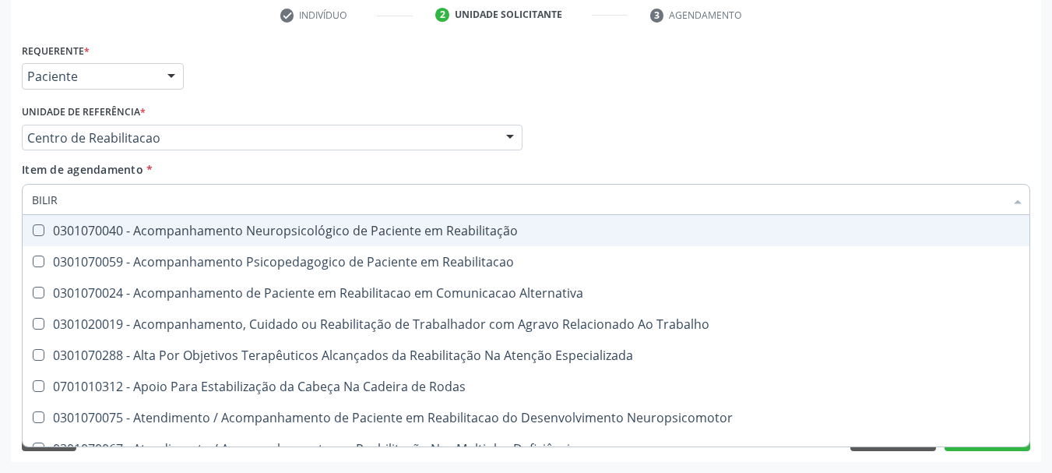
type input "BILIRR"
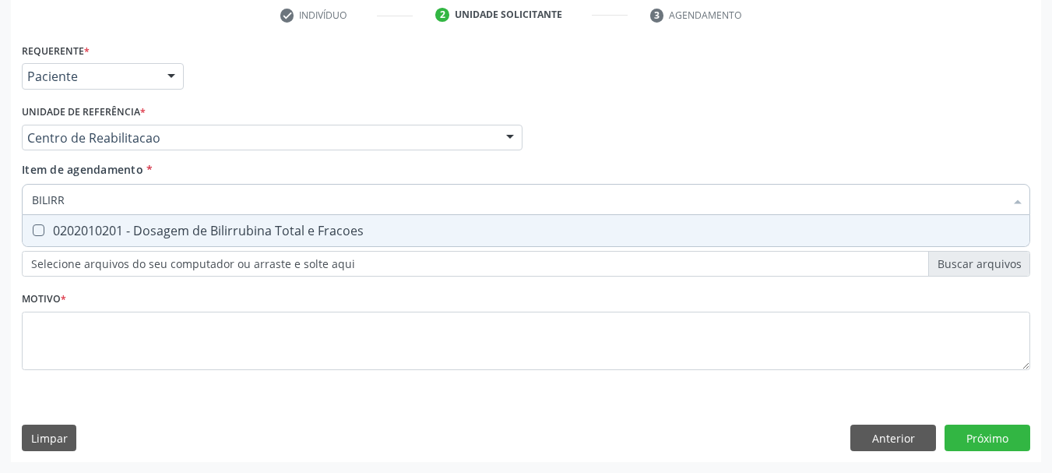
click at [58, 240] on span "0202010201 - Dosagem de Bilirrubina Total e Fracoes" at bounding box center [526, 230] width 1007 height 31
checkbox Fracoes "true"
click at [84, 203] on input "BILIRR" at bounding box center [518, 199] width 973 height 31
type input "BILIRR"
click at [698, 117] on div "Médico Solicitante Por favor, selecione a Unidade de Atendimento primeiro Nenhu…" at bounding box center [526, 130] width 1017 height 61
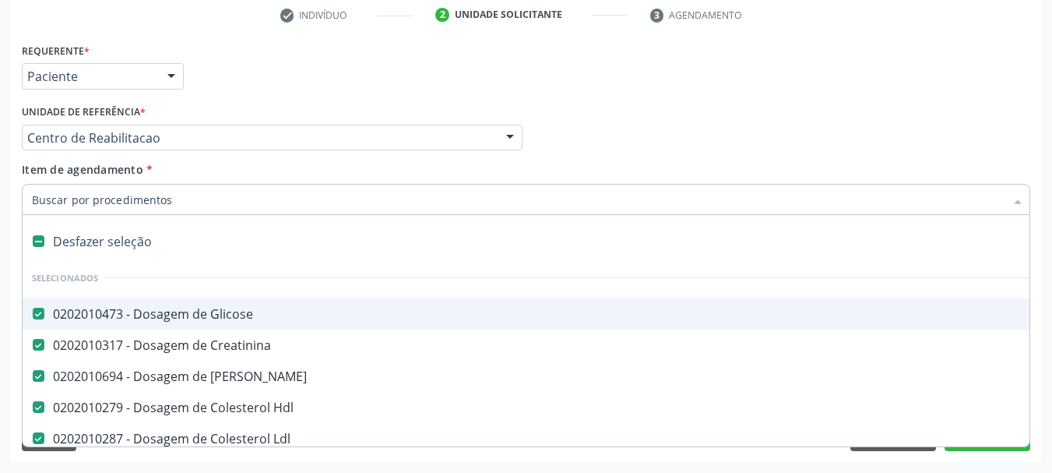
type input "T"
checkbox Fracoes "false"
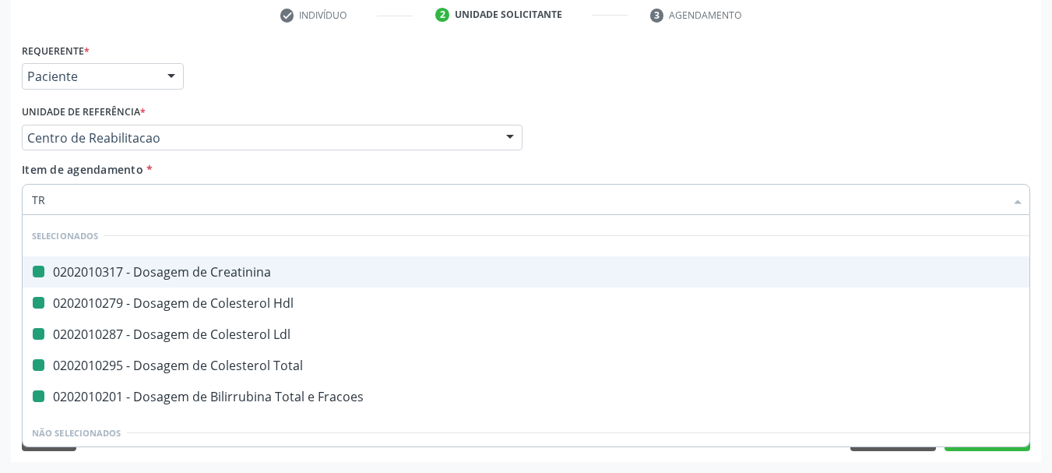
type input "TRA"
checkbox Creatinina "false"
checkbox Hdl "false"
checkbox Ldl "false"
checkbox Total "false"
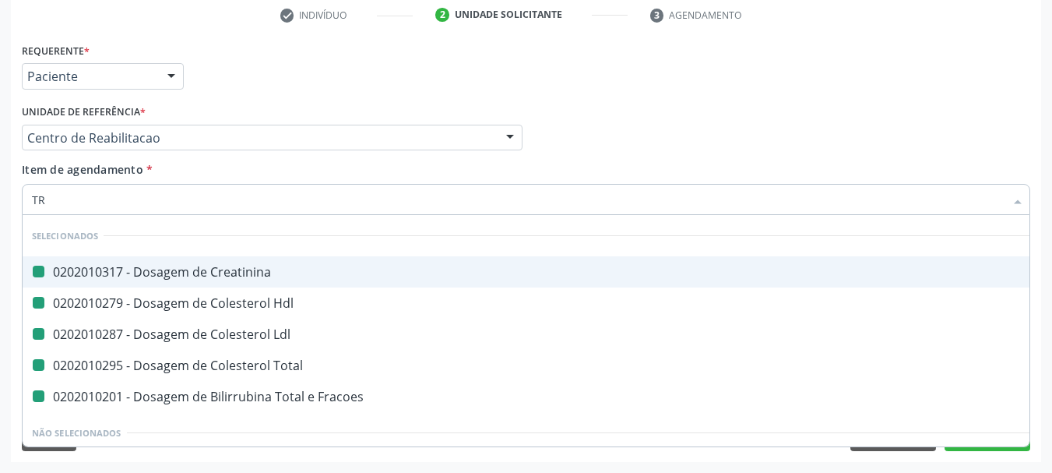
checkbox Fracoes "false"
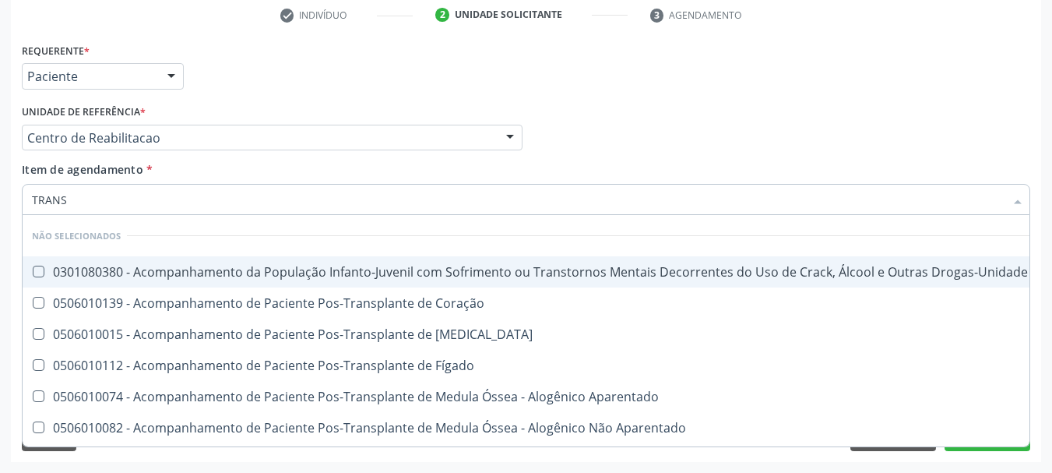
type input "TRANSA"
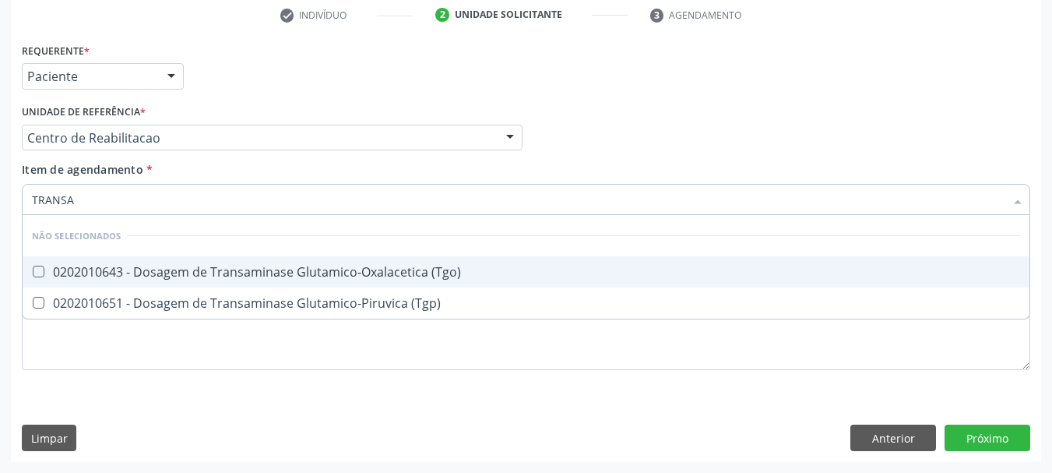
click at [74, 281] on span "0202010643 - Dosagem de Transaminase Glutamico-Oxalacetica (Tgo)" at bounding box center [526, 271] width 1007 height 31
checkbox \(Tgo\) "true"
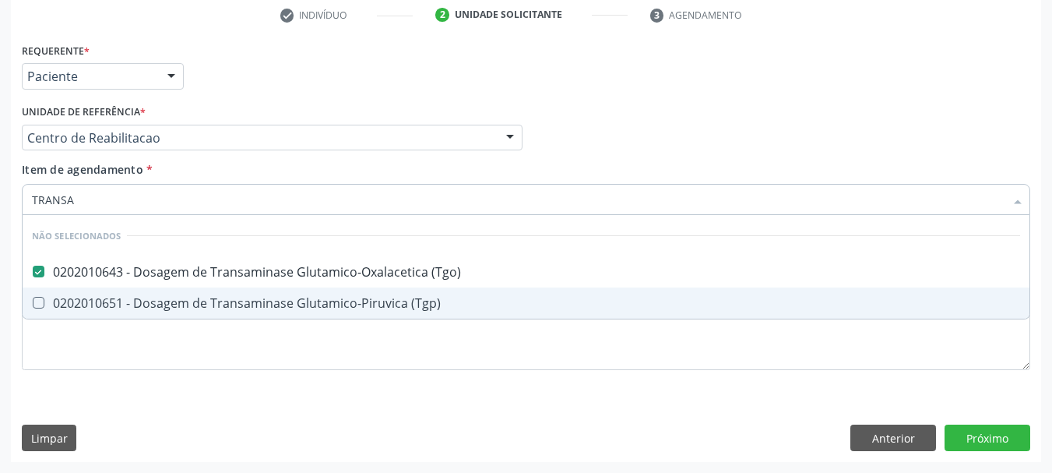
click at [84, 292] on span "0202010651 - Dosagem de Transaminase Glutamico-Piruvica (Tgp)" at bounding box center [526, 302] width 1007 height 31
checkbox \(Tgp\) "true"
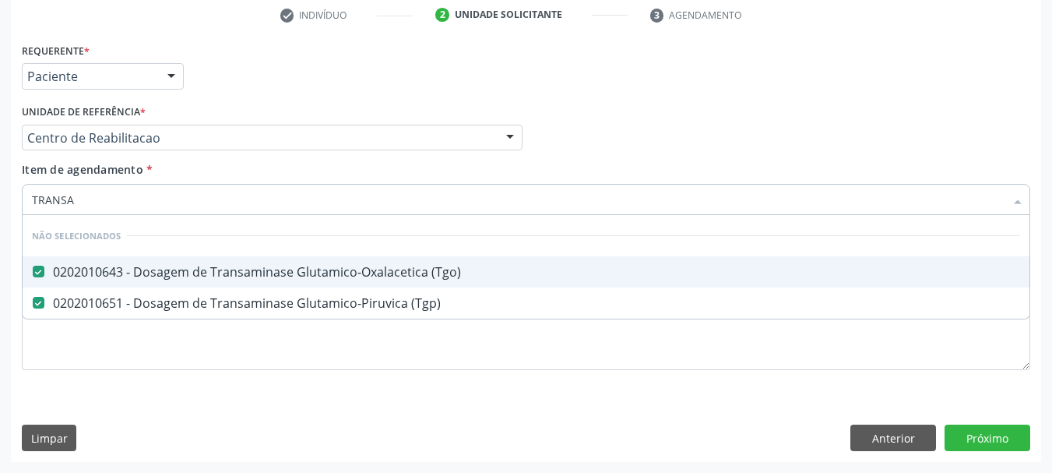
click at [100, 196] on input "TRANSA" at bounding box center [518, 199] width 973 height 31
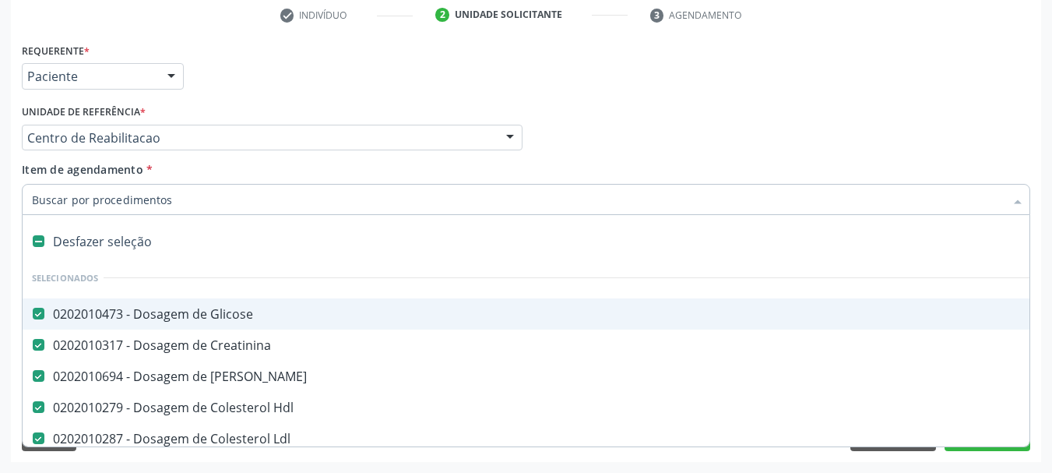
click at [323, 83] on div "Requerente * Paciente Médico(a) Enfermeiro(a) Paciente Nenhum resultado encontr…" at bounding box center [526, 69] width 1017 height 61
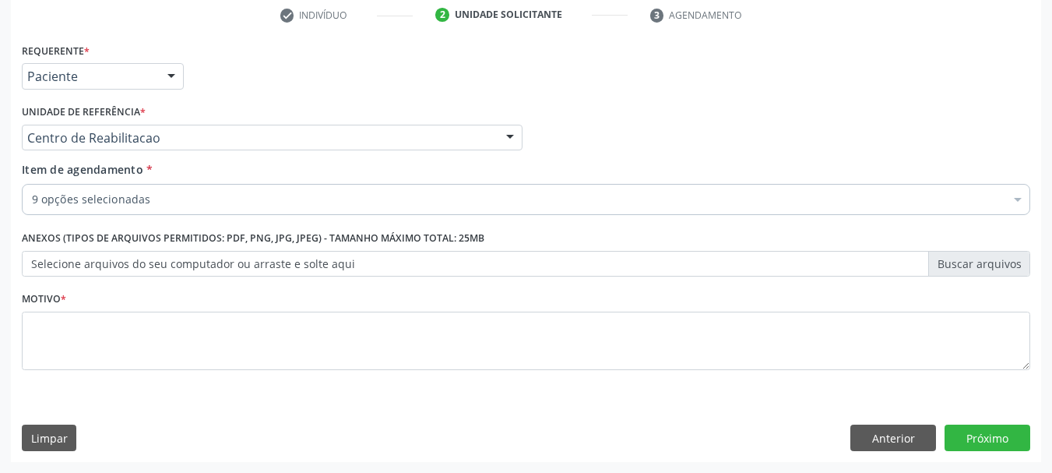
checkbox \(Tgp\) "true"
click at [143, 190] on div "9 opções selecionadas" at bounding box center [526, 199] width 1009 height 31
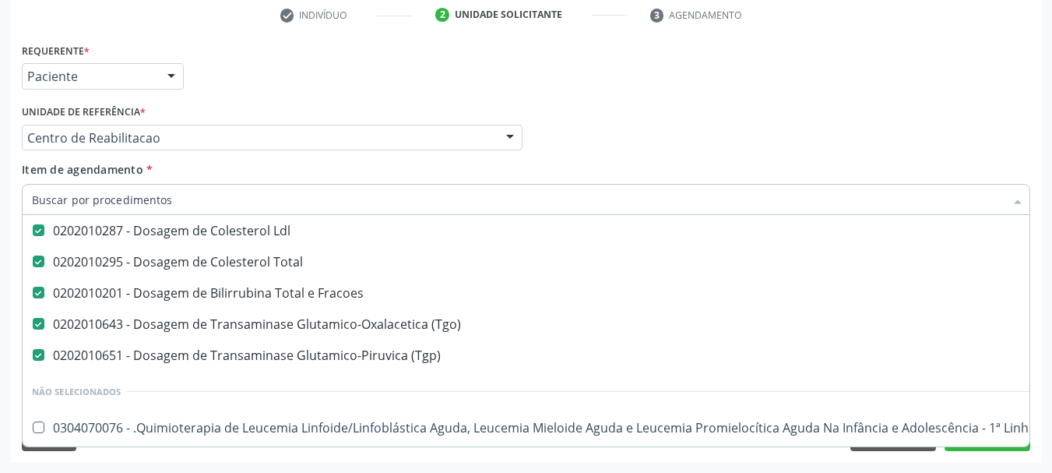
scroll to position [234, 0]
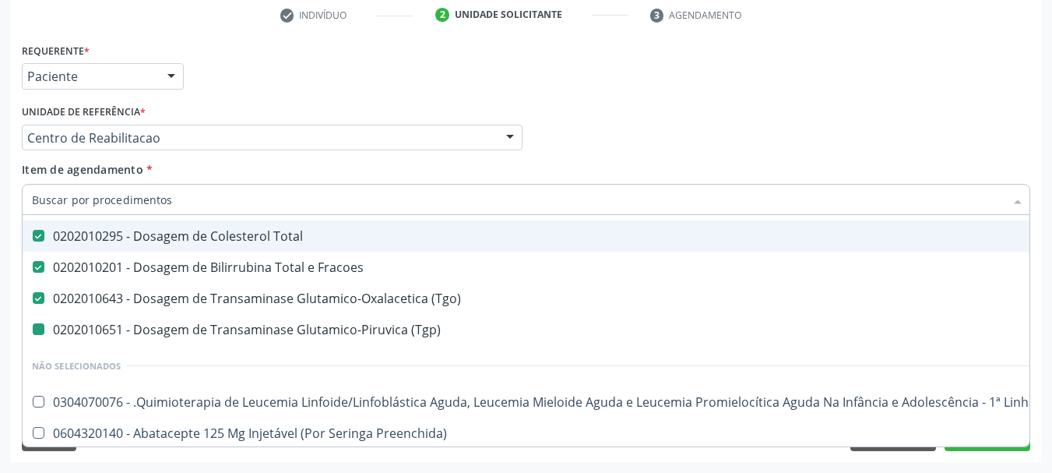
type input "T"
checkbox \(Tgp\) "false"
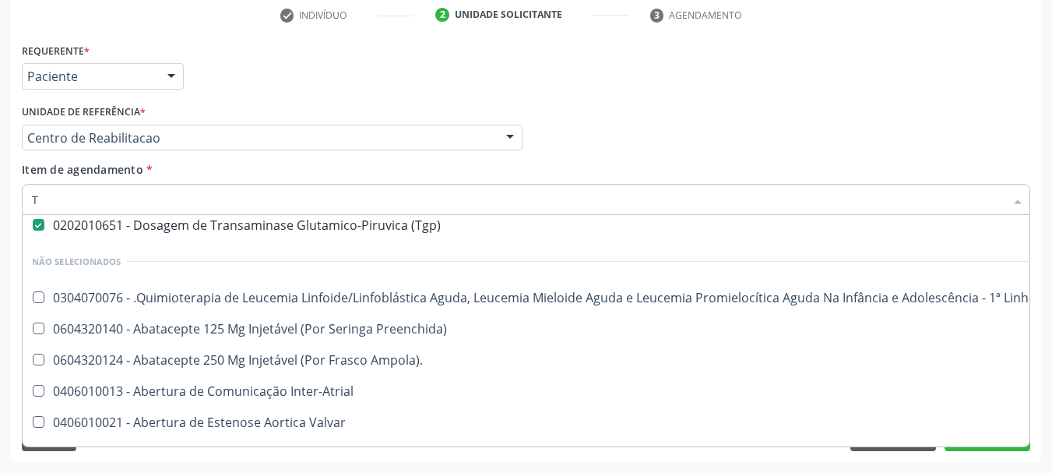
scroll to position [192, 0]
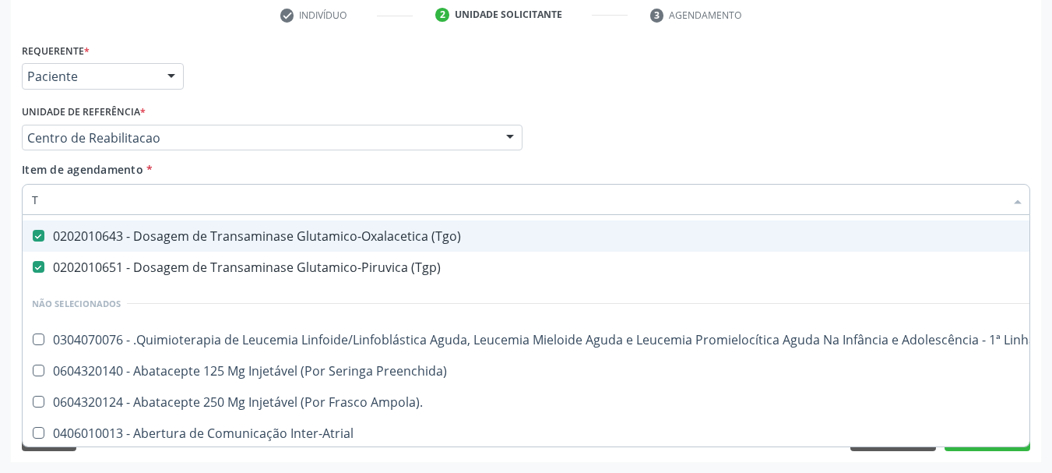
type input "[MEDICAL_DATA]"
checkbox Creatinina "false"
checkbox Hdl "false"
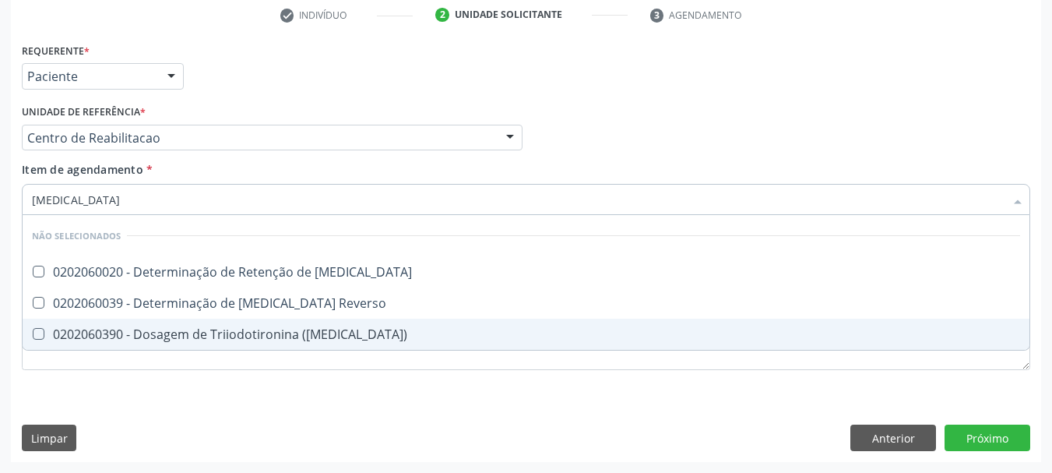
scroll to position [0, 0]
click at [268, 343] on span "0202060390 - Dosagem de Triiodotironina ([MEDICAL_DATA])" at bounding box center [526, 334] width 1007 height 31
checkbox \(T3\) "true"
type input "T"
checkbox T3 "true"
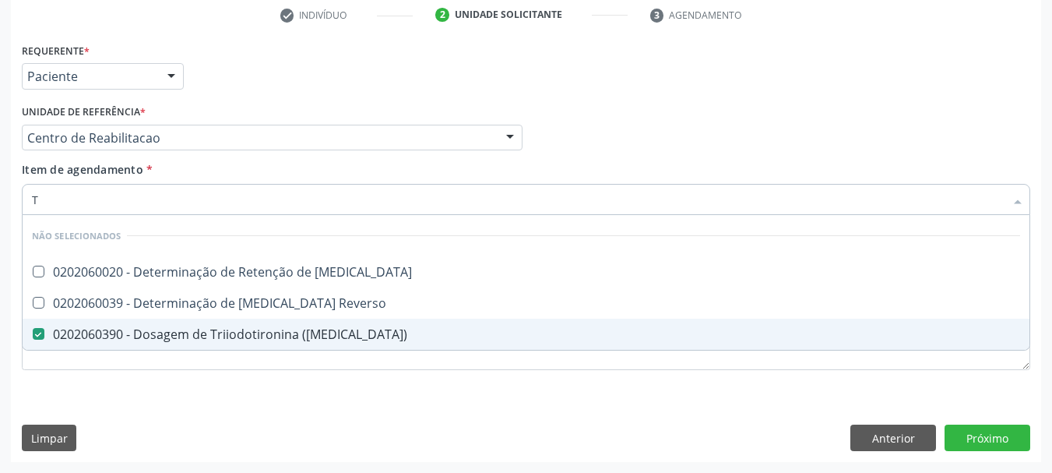
checkbox Reverso "true"
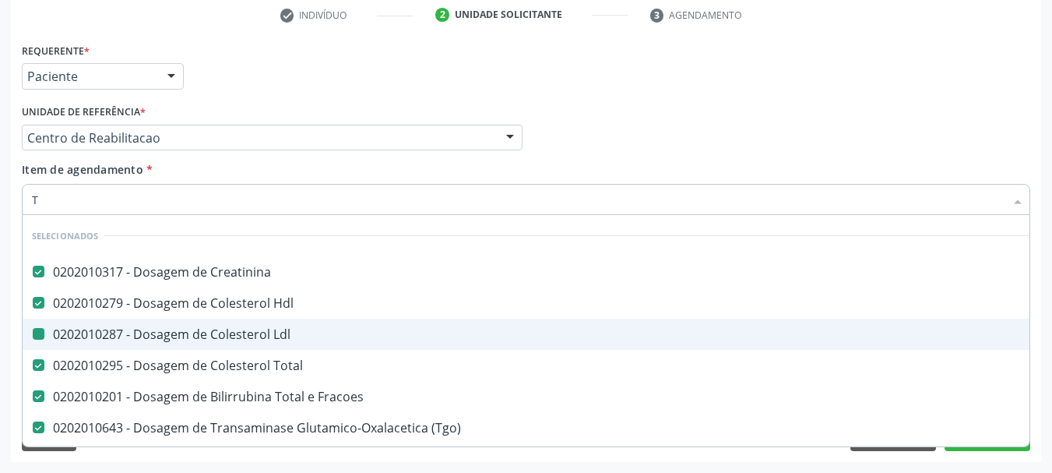
type input "T4"
checkbox Creatinina "false"
checkbox Hdl "false"
checkbox Ldl "false"
checkbox Total "false"
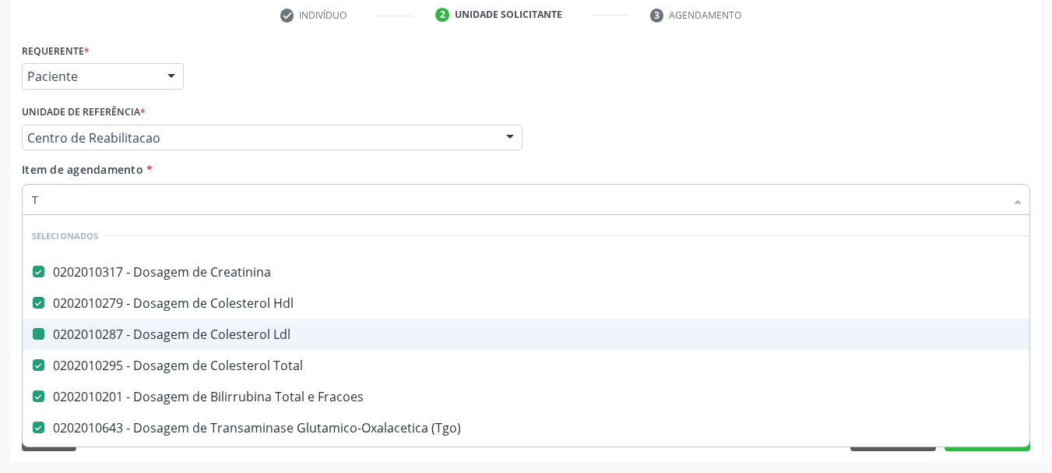
checkbox Fracoes "false"
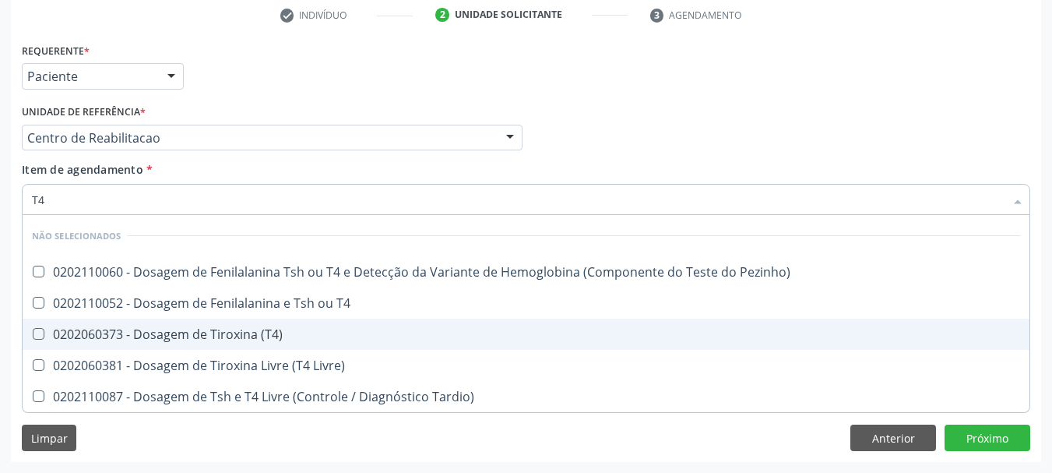
click at [266, 337] on div "0202060373 - Dosagem de Tiroxina (T4)" at bounding box center [526, 334] width 989 height 12
checkbox \(T4\) "true"
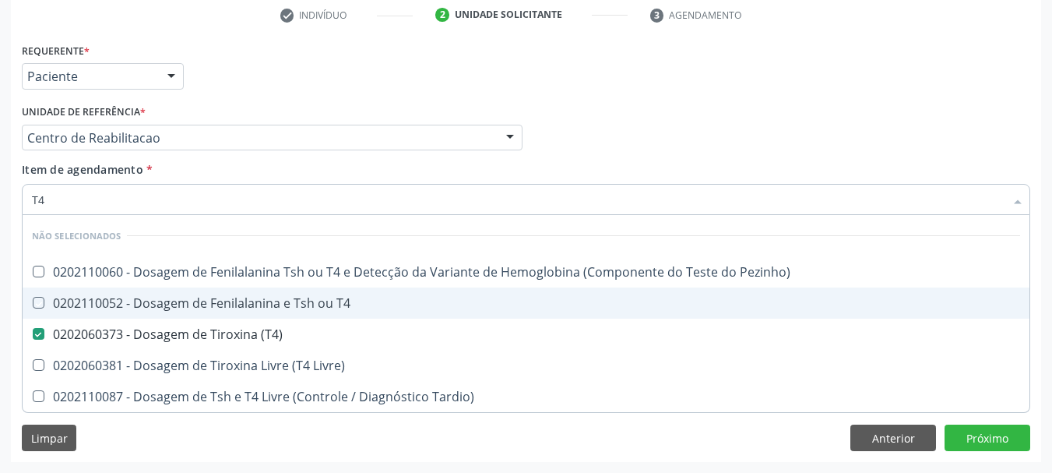
type input "T"
checkbox Pezinho\) "true"
checkbox T4 "true"
checkbox Livre\) "true"
checkbox Tardio\) "true"
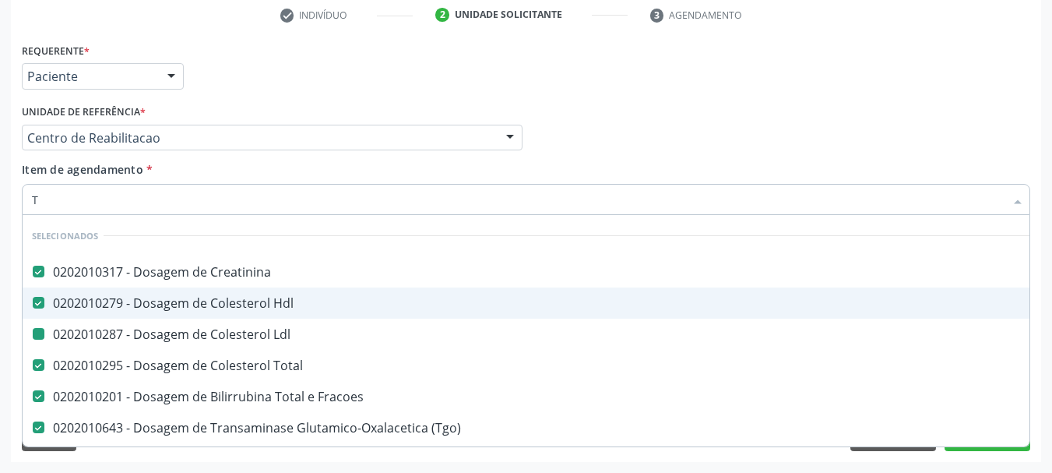
type input "TS"
checkbox Creatinina "false"
checkbox Hdl "false"
checkbox Ldl "false"
checkbox Total "false"
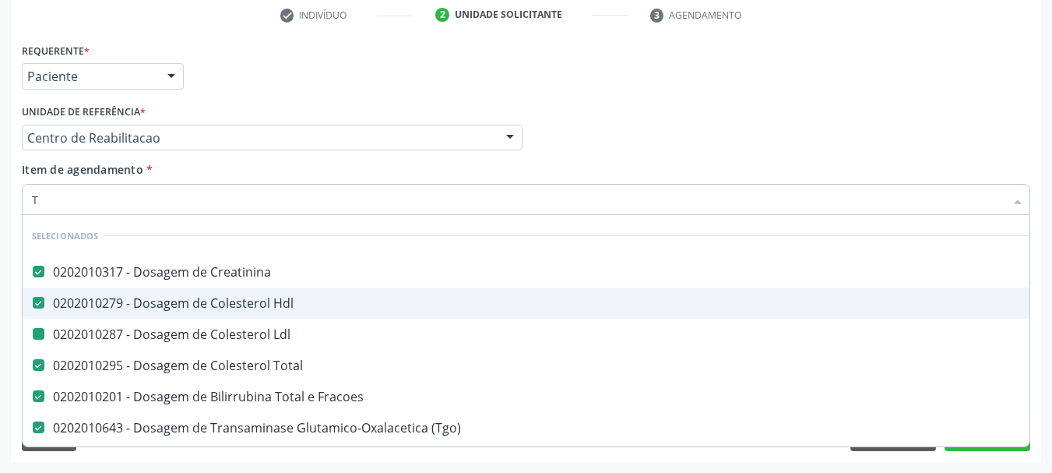
checkbox Fracoes "false"
checkbox \(Tgo\) "false"
checkbox \(Tgp\) "false"
type input "TSH"
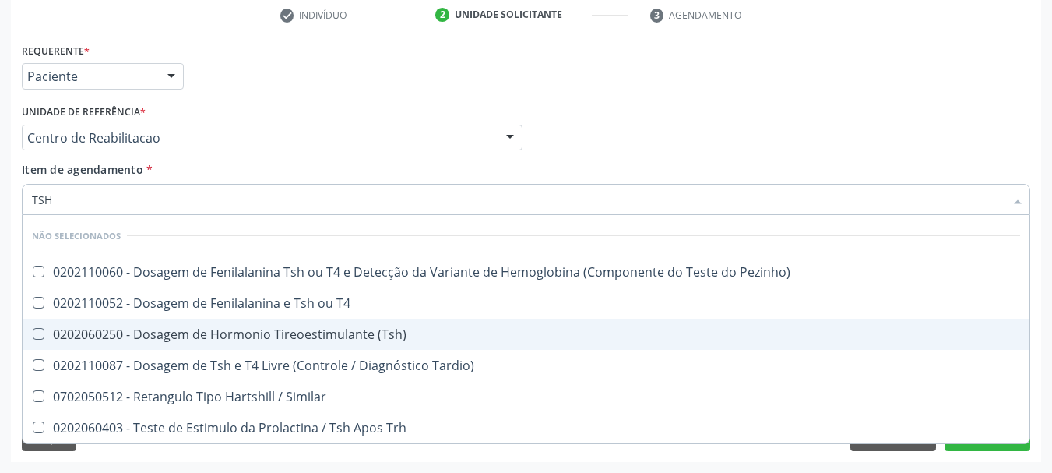
click at [287, 333] on div "0202060250 - Dosagem de Hormonio Tireoestimulante (Tsh)" at bounding box center [526, 334] width 989 height 12
checkbox \(Tsh\) "true"
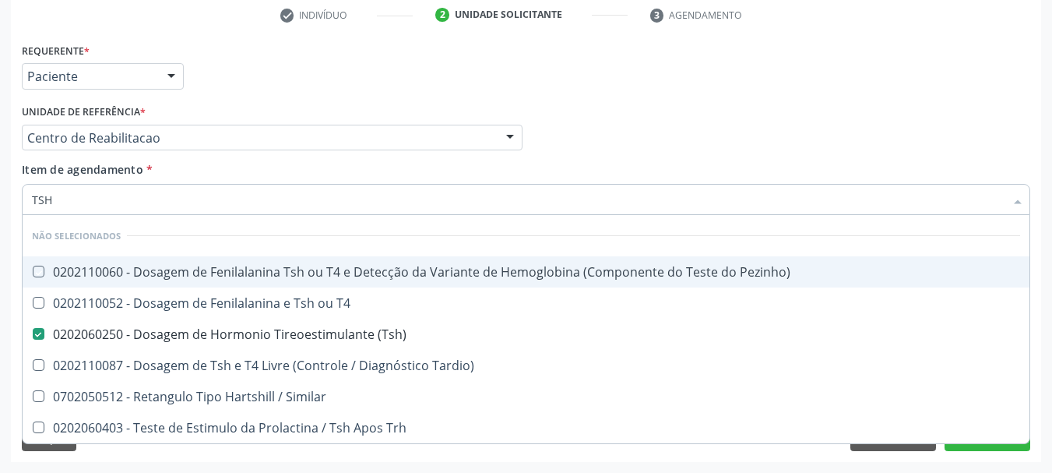
click at [249, 163] on div "Item de agendamento * TSH Desfazer seleção Não selecionados 0202110060 - Dosage…" at bounding box center [526, 185] width 1009 height 49
checkbox Pezinho\) "true"
checkbox T4 "true"
checkbox Tardio\) "true"
checkbox Similar "true"
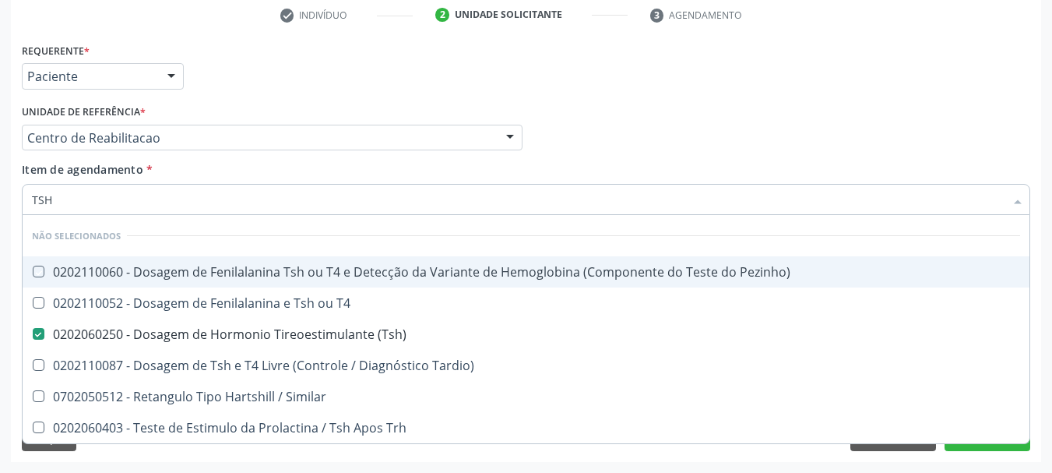
checkbox Trh "true"
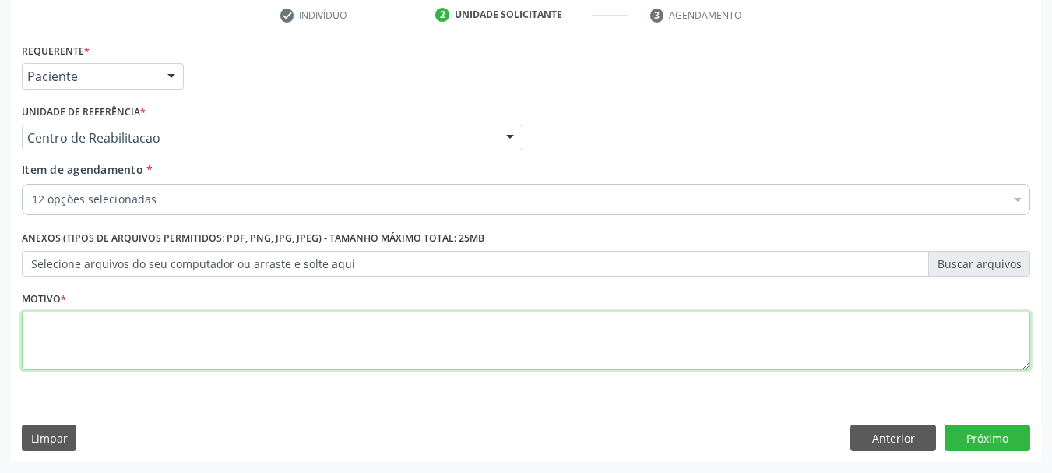
click at [90, 318] on textarea at bounding box center [526, 341] width 1009 height 59
type textarea "S"
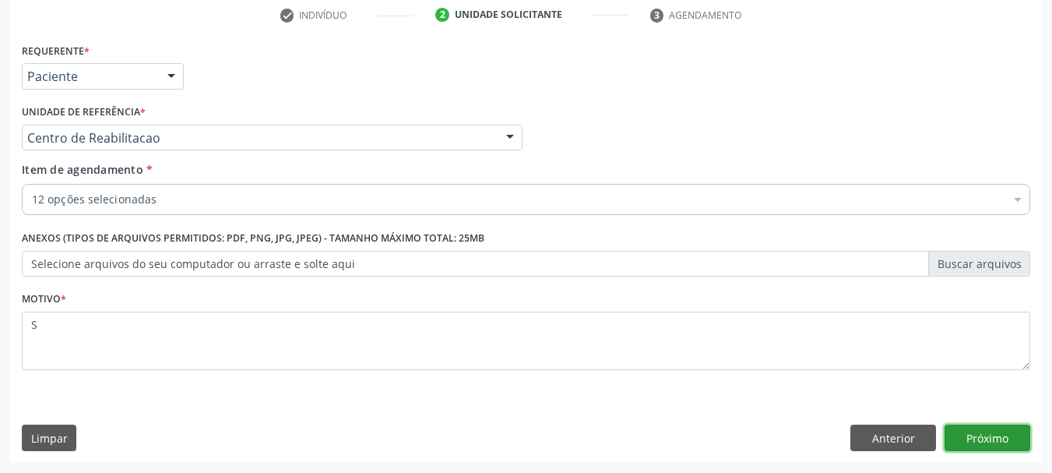
click at [968, 428] on button "Próximo" at bounding box center [988, 438] width 86 height 26
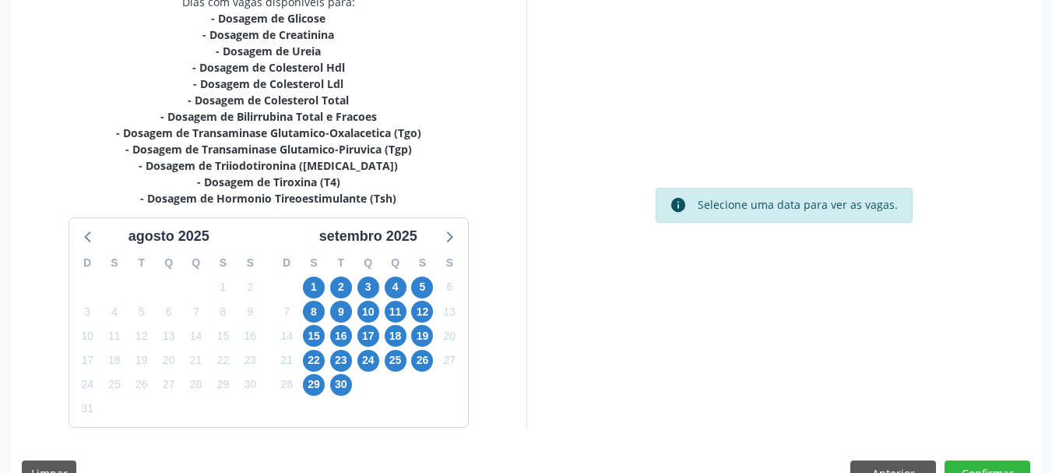
scroll to position [385, 0]
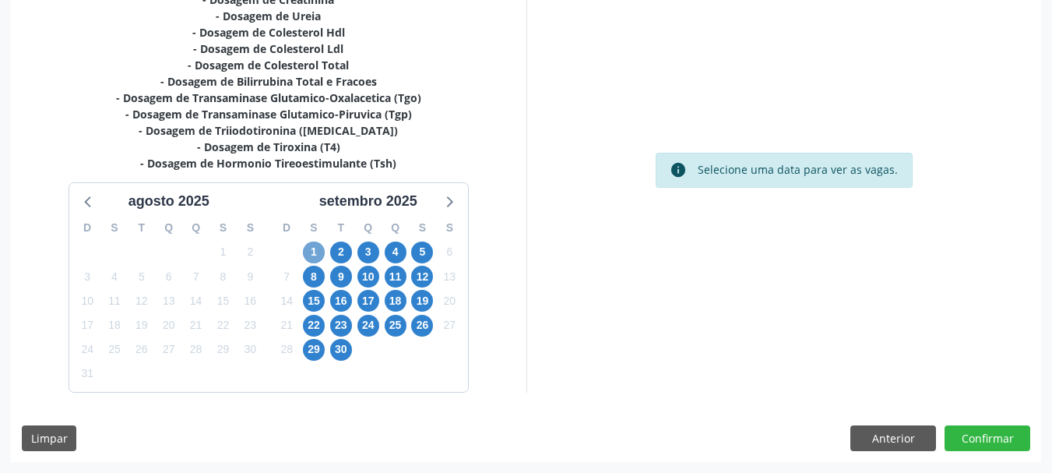
click at [308, 252] on span "1" at bounding box center [314, 253] width 22 height 22
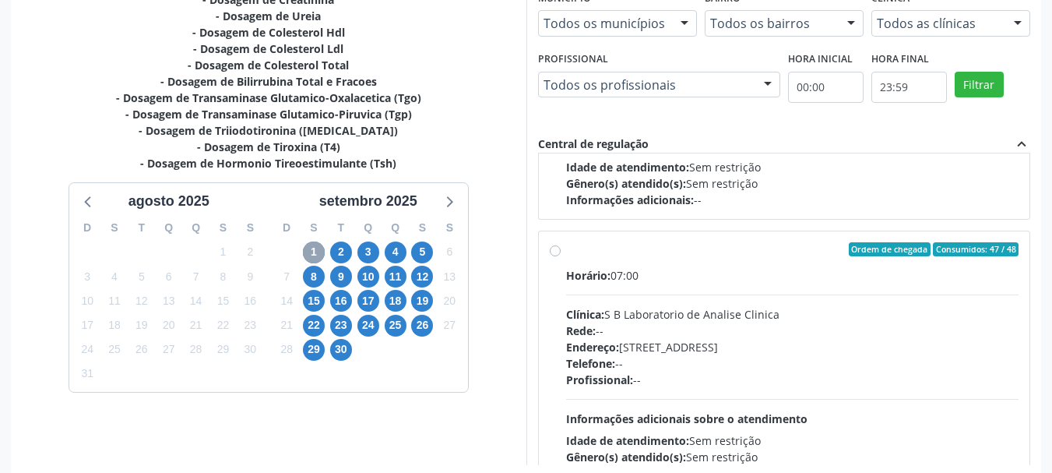
scroll to position [519, 0]
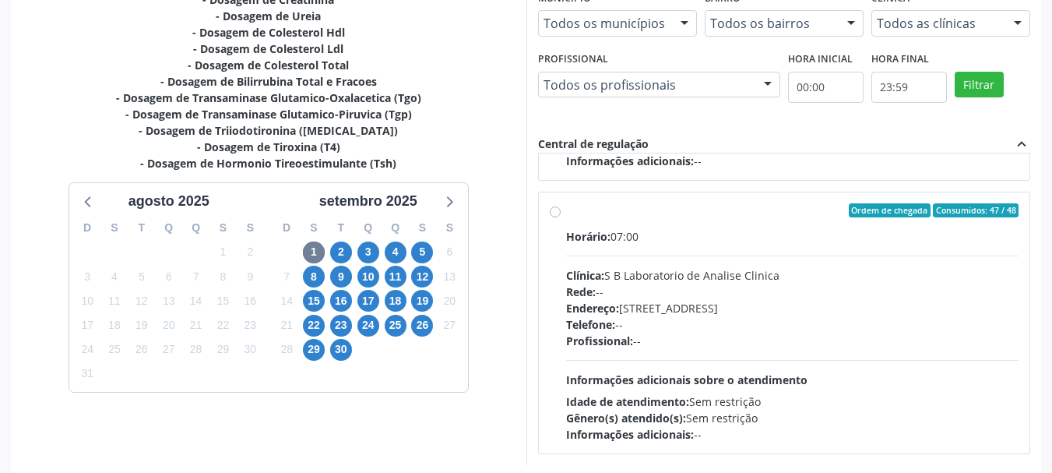
click at [667, 233] on div "Horário: 07:00" at bounding box center [792, 236] width 453 height 16
click at [561, 217] on input "Ordem de chegada Consumidos: 47 / 48 Horário: 07:00 Clínica: S B Laboratorio de…" at bounding box center [555, 210] width 11 height 14
radio input "true"
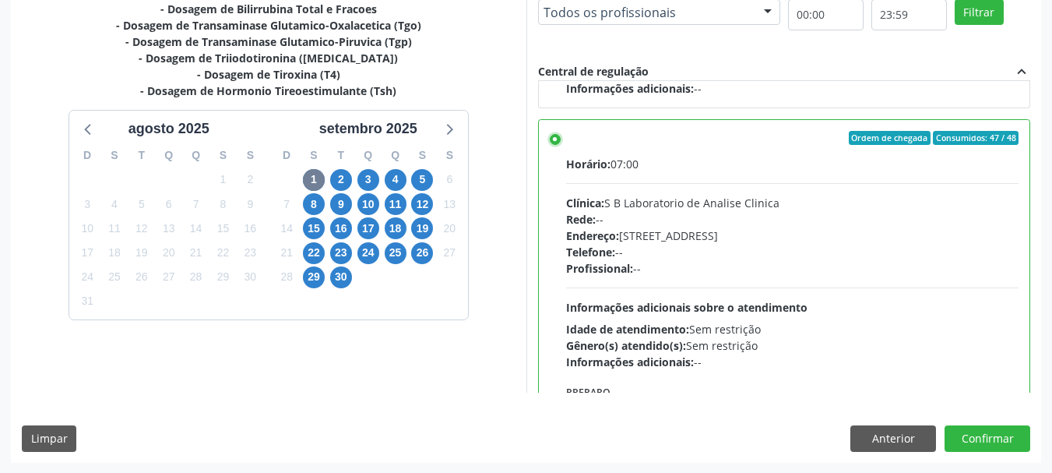
scroll to position [458, 0]
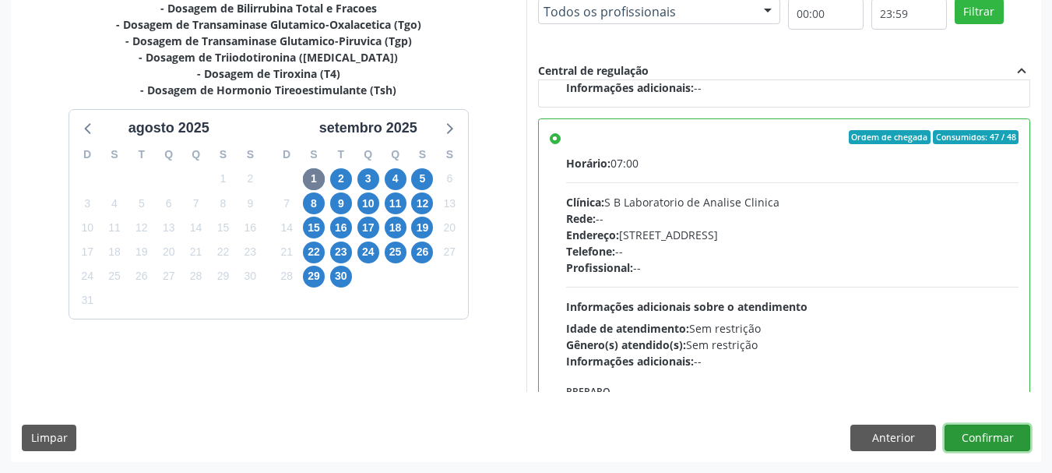
click at [992, 441] on button "Confirmar" at bounding box center [988, 438] width 86 height 26
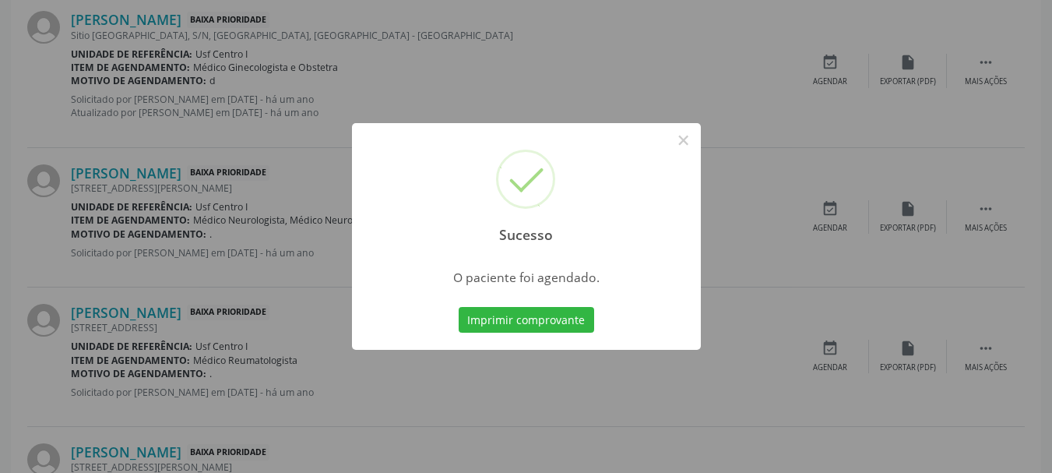
scroll to position [41, 0]
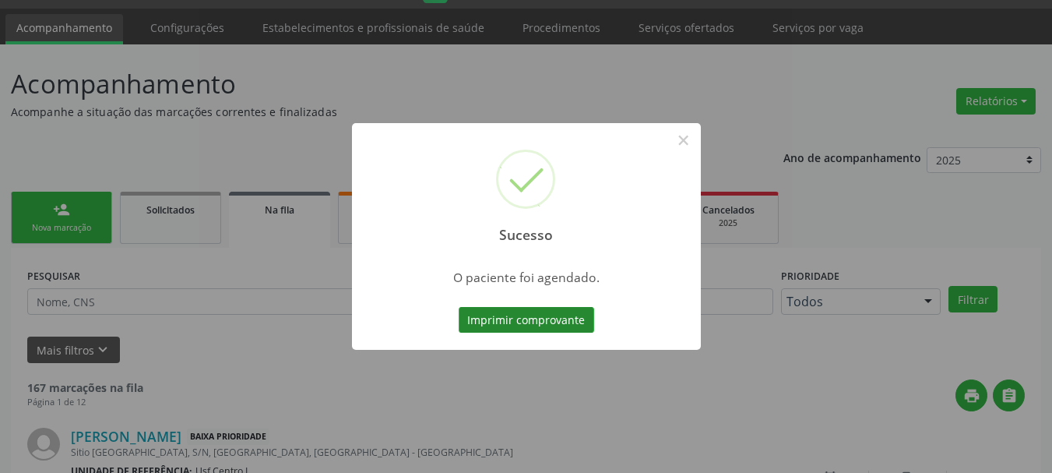
click at [529, 323] on button "Imprimir comprovante" at bounding box center [527, 320] width 136 height 26
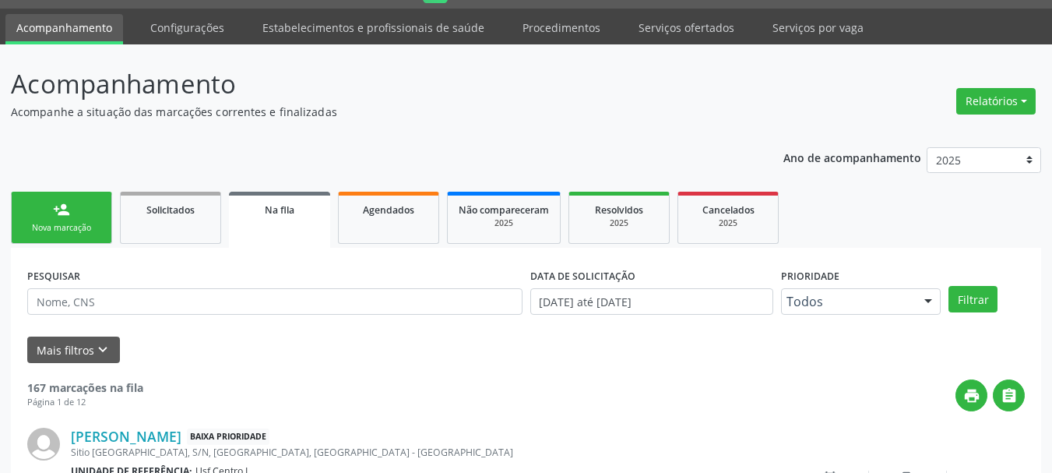
scroll to position [41, 0]
click at [40, 220] on link "person_add Nova marcação" at bounding box center [61, 218] width 101 height 52
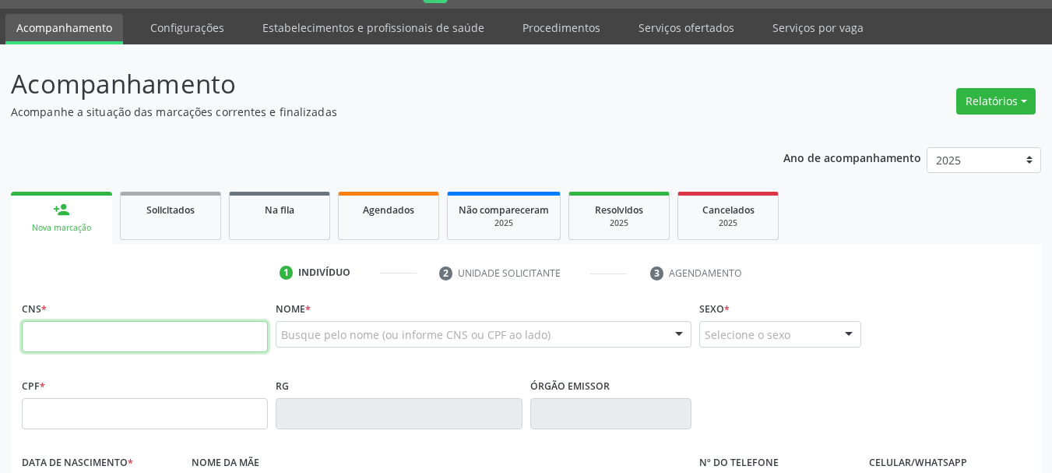
click at [117, 336] on input "text" at bounding box center [145, 336] width 246 height 31
paste input "707 0098 6057 8933"
type input "707 0098 6057 8933"
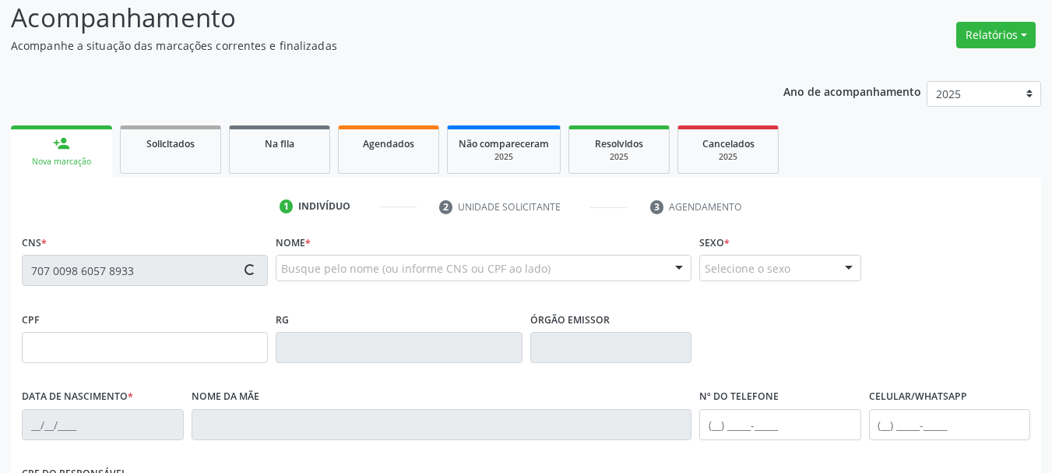
scroll to position [275, 0]
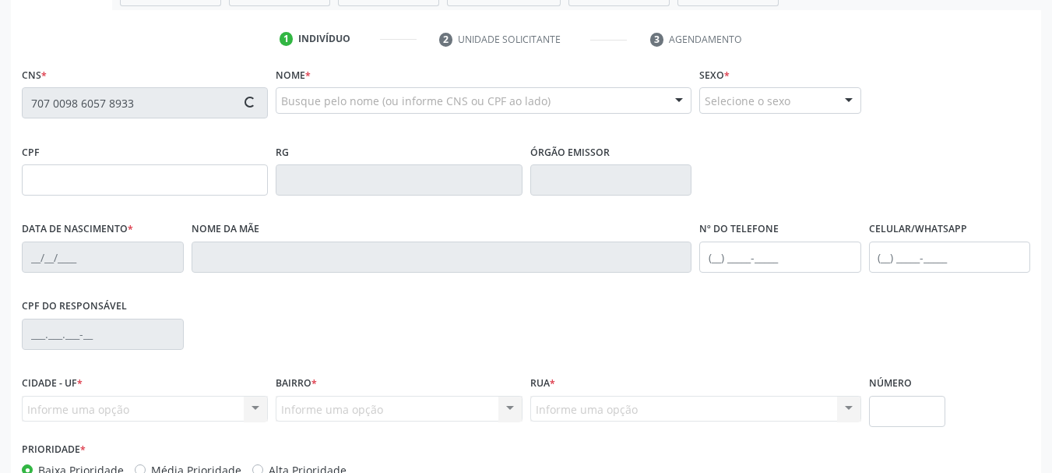
type input "[DATE]"
type input "S/N"
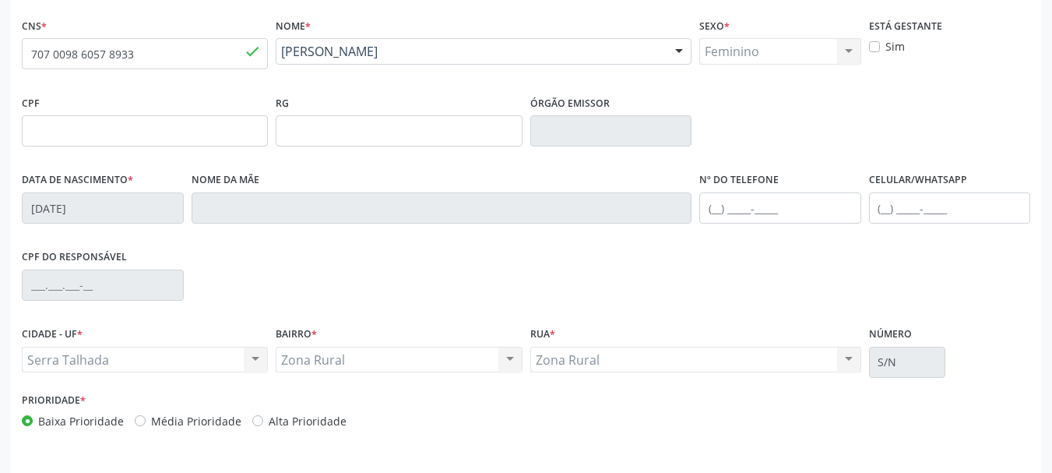
scroll to position [372, 0]
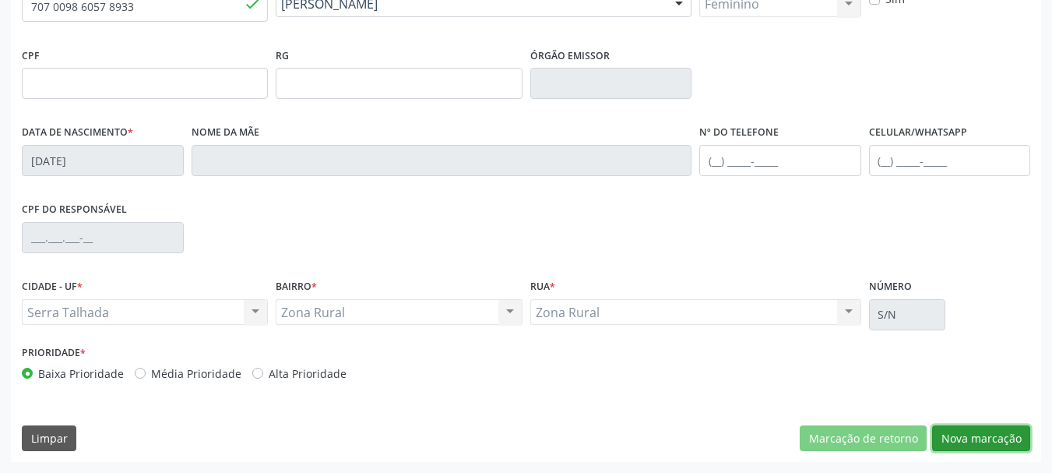
click at [991, 443] on button "Nova marcação" at bounding box center [982, 438] width 98 height 26
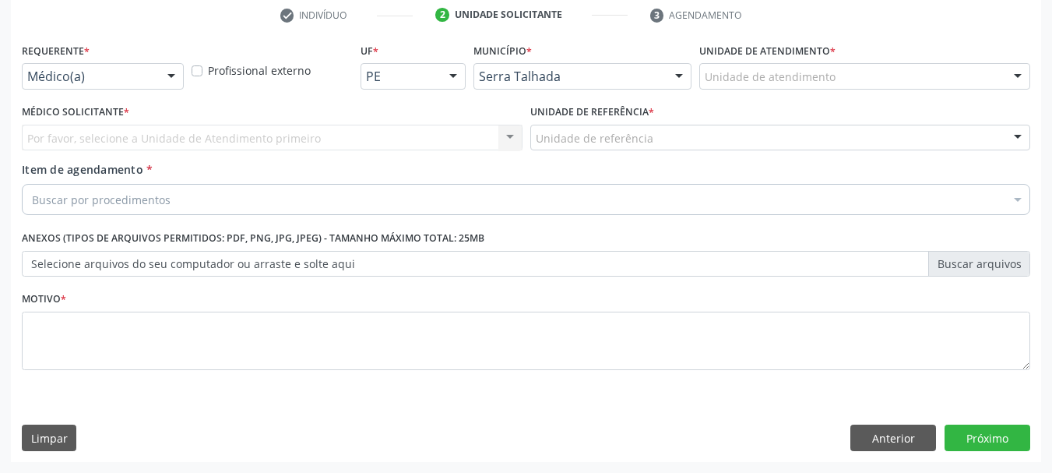
scroll to position [299, 0]
click at [61, 85] on div "Médico(a)" at bounding box center [103, 76] width 162 height 26
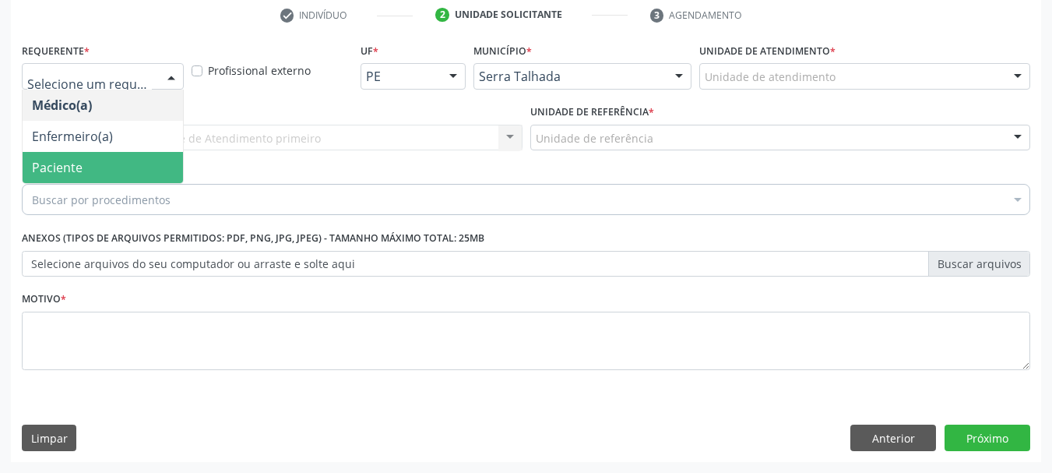
click at [62, 160] on span "Paciente" at bounding box center [57, 167] width 51 height 17
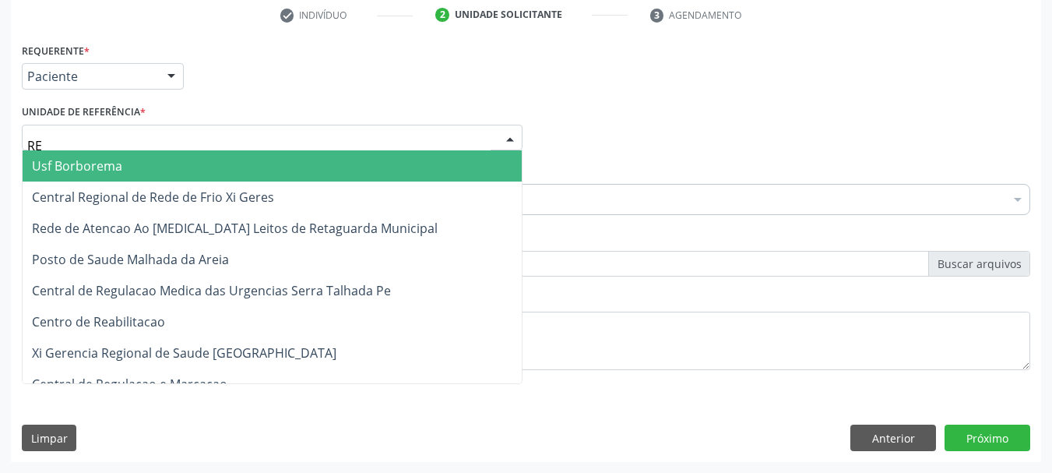
type input "REA"
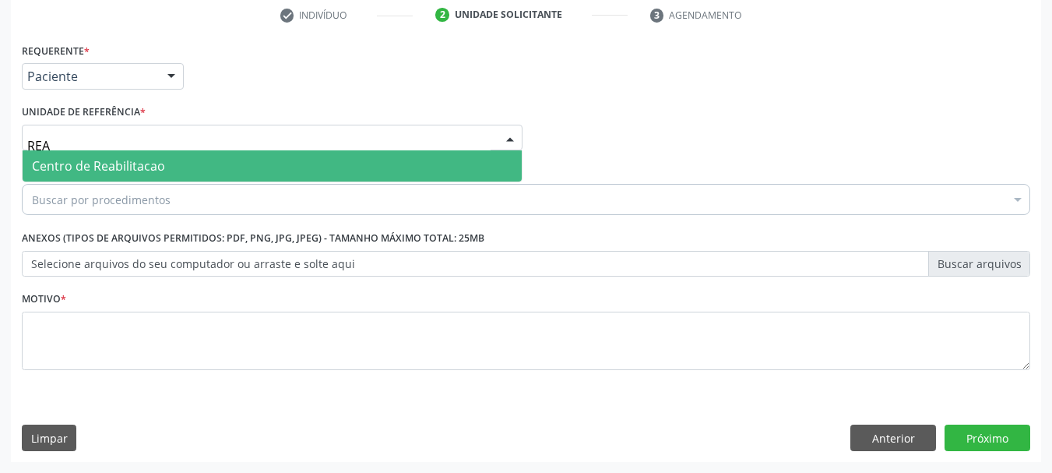
click at [79, 160] on span "Centro de Reabilitacao" at bounding box center [98, 165] width 133 height 17
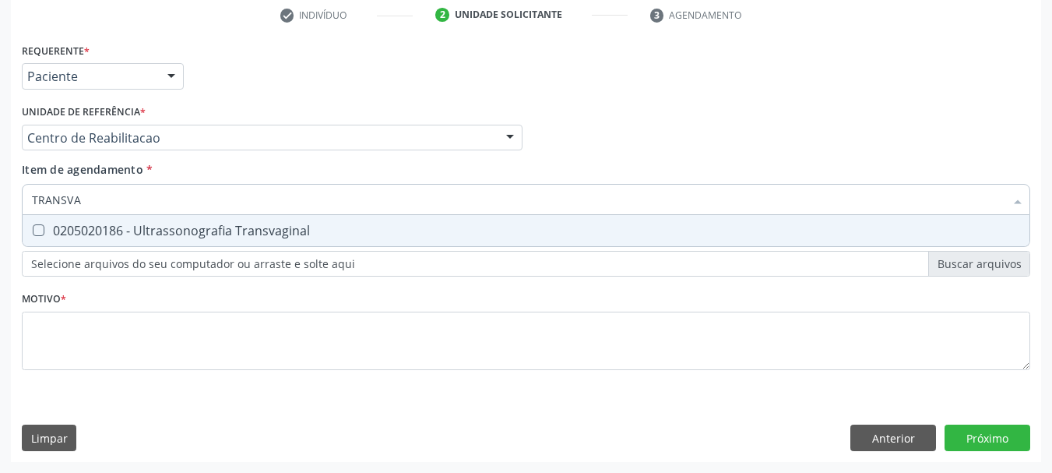
type input "TRANSVAG"
click at [100, 231] on div "0205020186 - Ultrassonografia Transvaginal" at bounding box center [526, 230] width 989 height 12
checkbox Transvaginal "true"
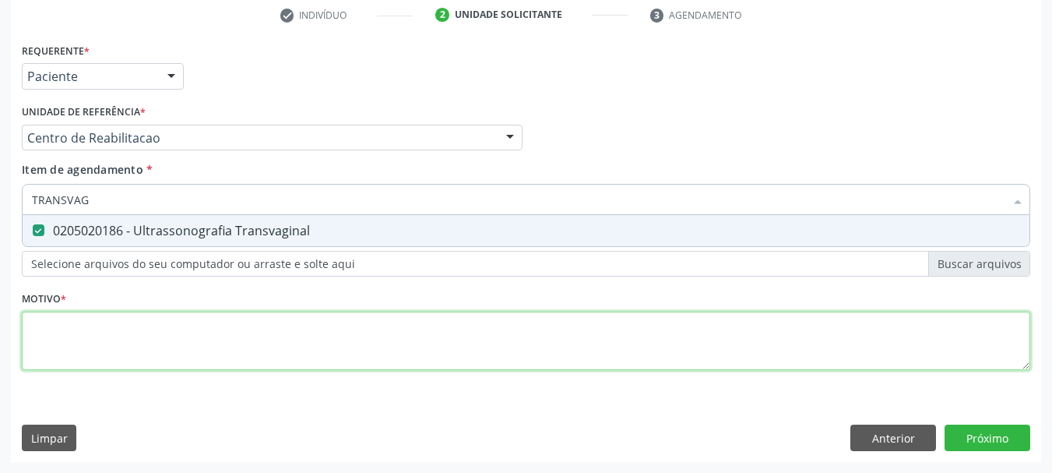
click at [58, 324] on div "Requerente * Paciente Médico(a) Enfermeiro(a) Paciente Nenhum resultado encontr…" at bounding box center [526, 215] width 1009 height 353
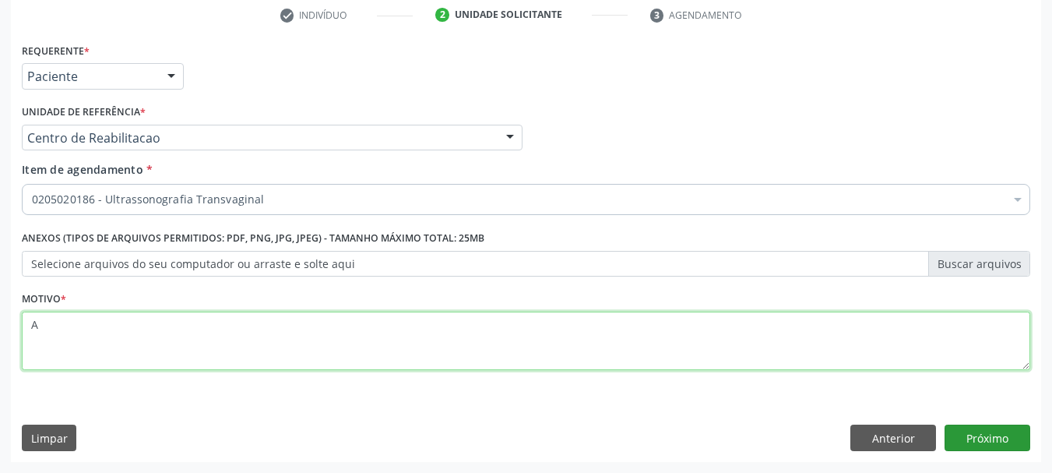
type textarea "A"
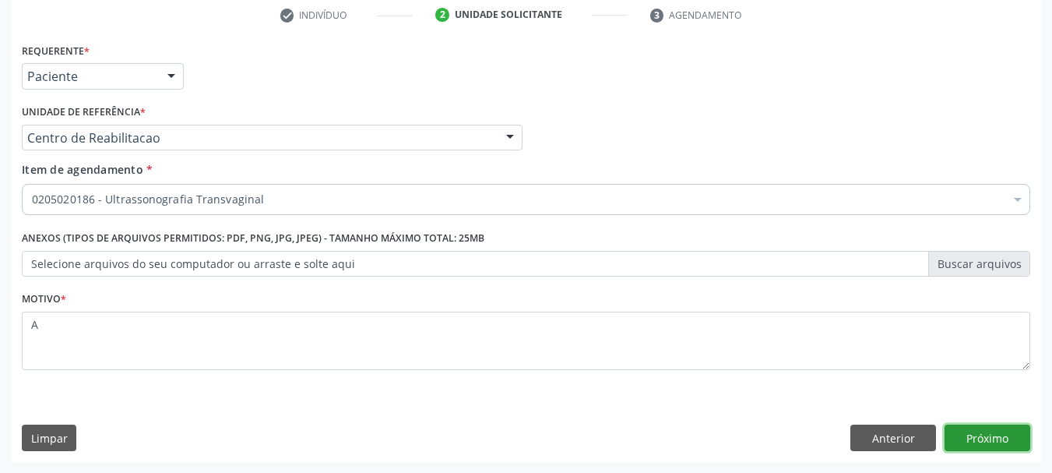
click at [1005, 442] on button "Próximo" at bounding box center [988, 438] width 86 height 26
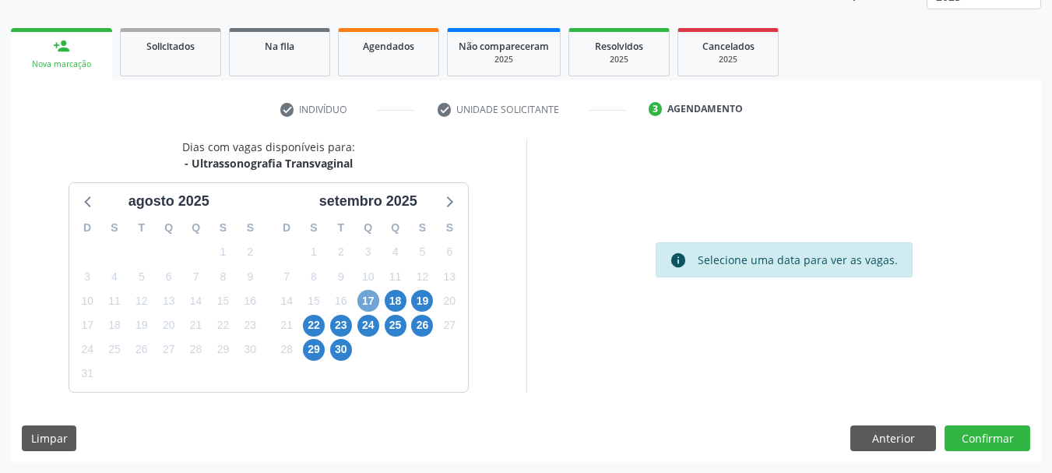
click at [364, 302] on span "17" at bounding box center [369, 301] width 22 height 22
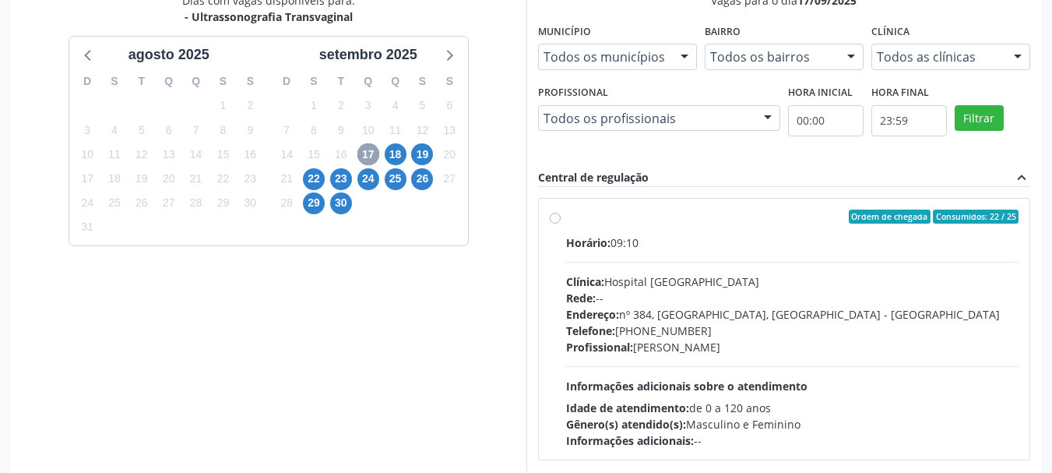
scroll to position [361, 0]
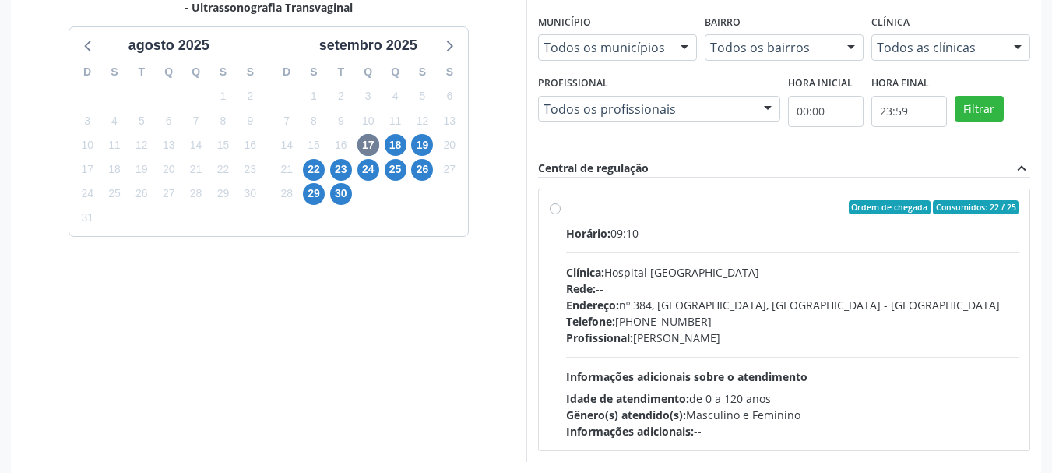
click at [705, 228] on div "Horário: 09:10" at bounding box center [792, 233] width 453 height 16
click at [561, 214] on input "Ordem de chegada Consumidos: 22 / 25 Horário: 09:10 Clínica: Hospital Sao Franc…" at bounding box center [555, 207] width 11 height 14
radio input "true"
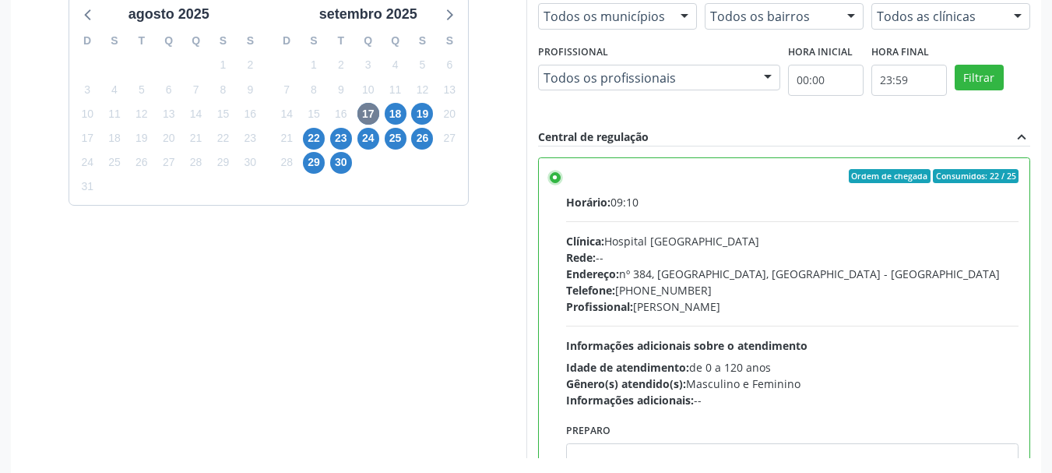
scroll to position [302, 0]
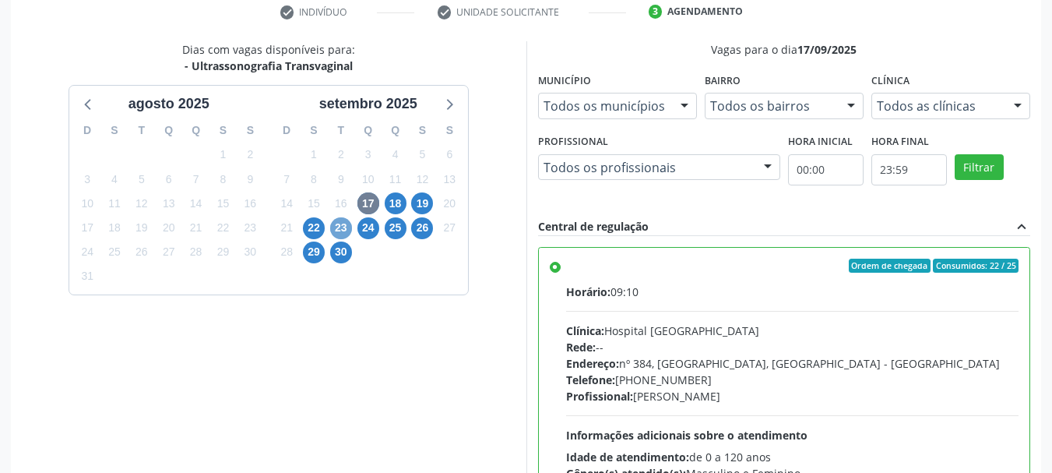
click at [348, 234] on span "23" at bounding box center [341, 228] width 22 height 22
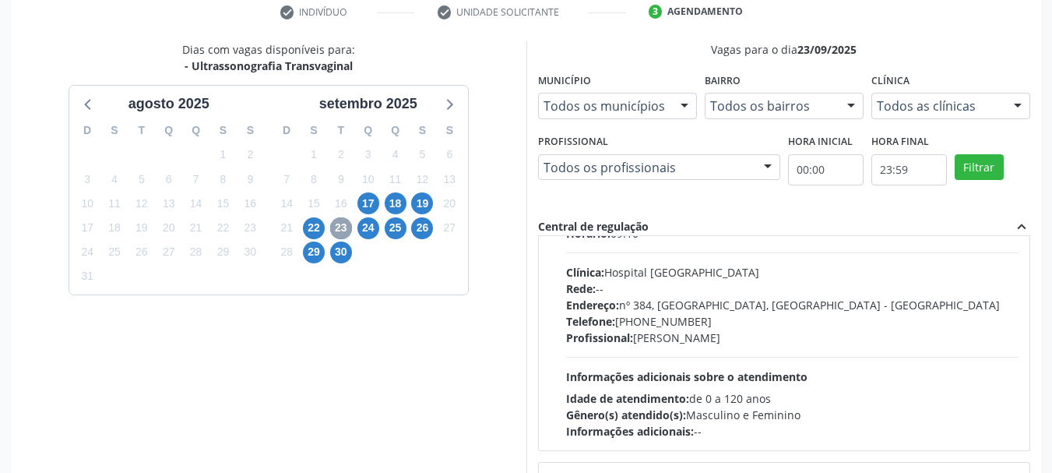
scroll to position [245, 0]
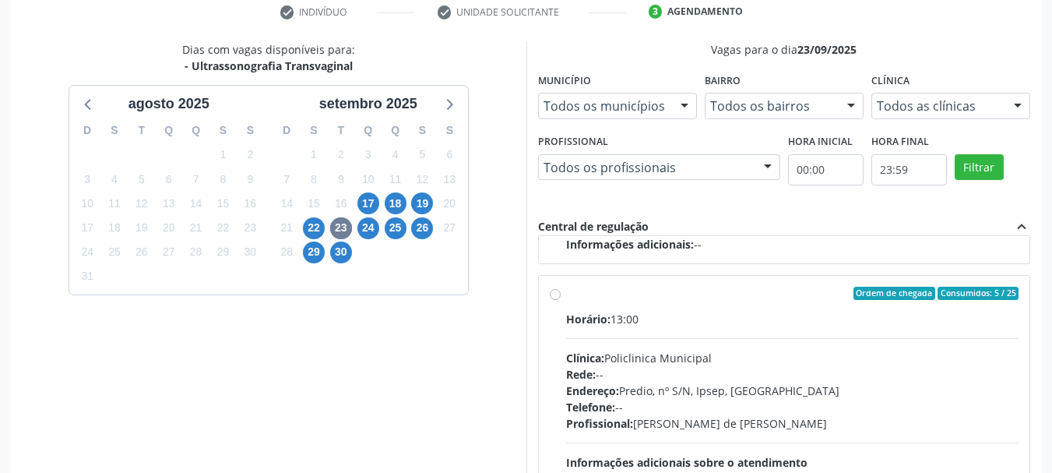
click at [784, 371] on div "Rede: --" at bounding box center [792, 374] width 453 height 16
click at [561, 301] on input "Ordem de chegada Consumidos: 5 / 25 Horário: 13:00 Clínica: Policlinica Municip…" at bounding box center [555, 294] width 11 height 14
radio input "true"
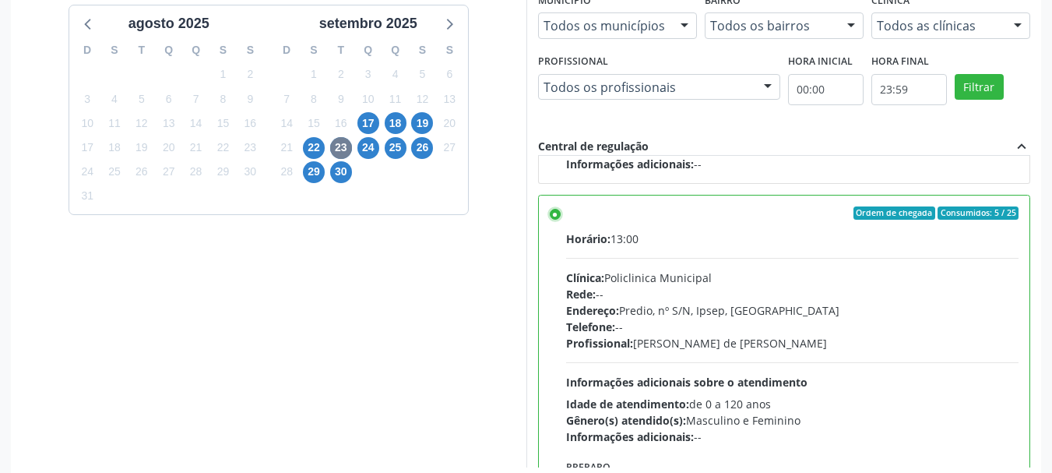
scroll to position [458, 0]
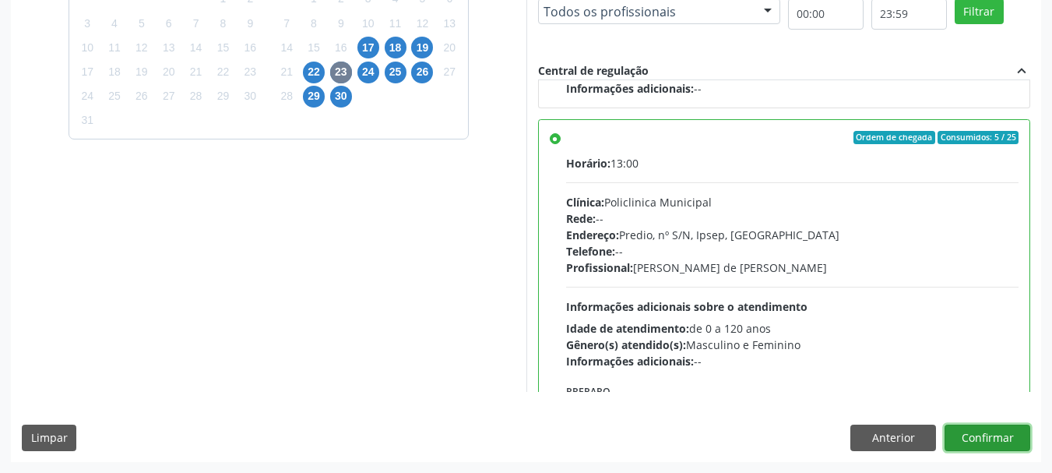
click at [984, 447] on button "Confirmar" at bounding box center [988, 438] width 86 height 26
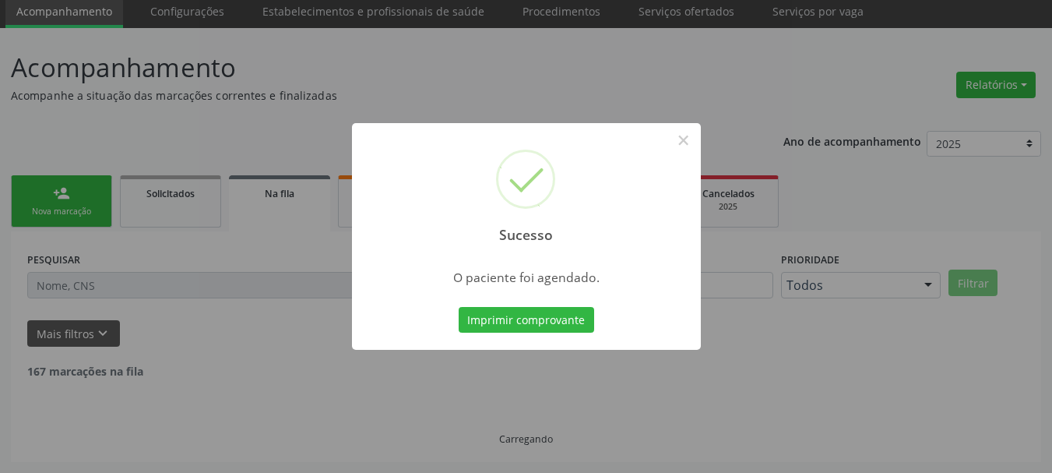
scroll to position [41, 0]
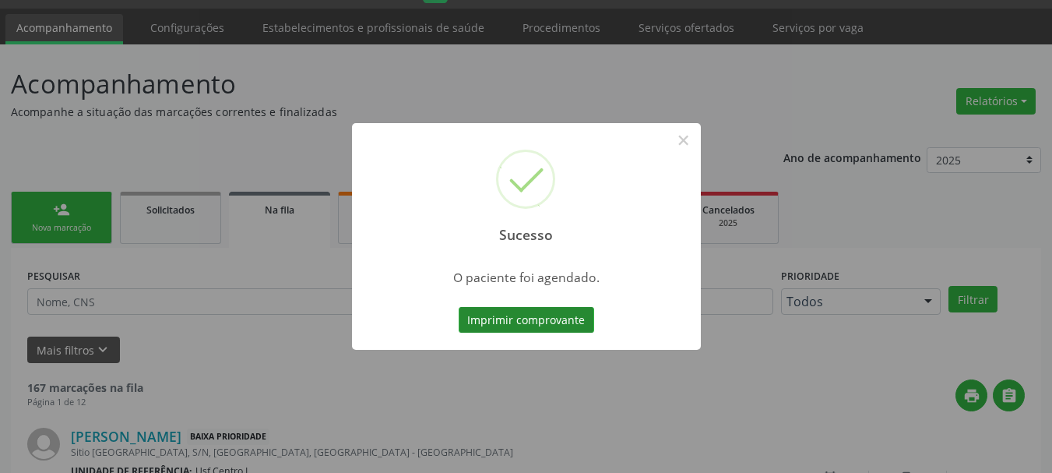
click at [510, 313] on button "Imprimir comprovante" at bounding box center [527, 320] width 136 height 26
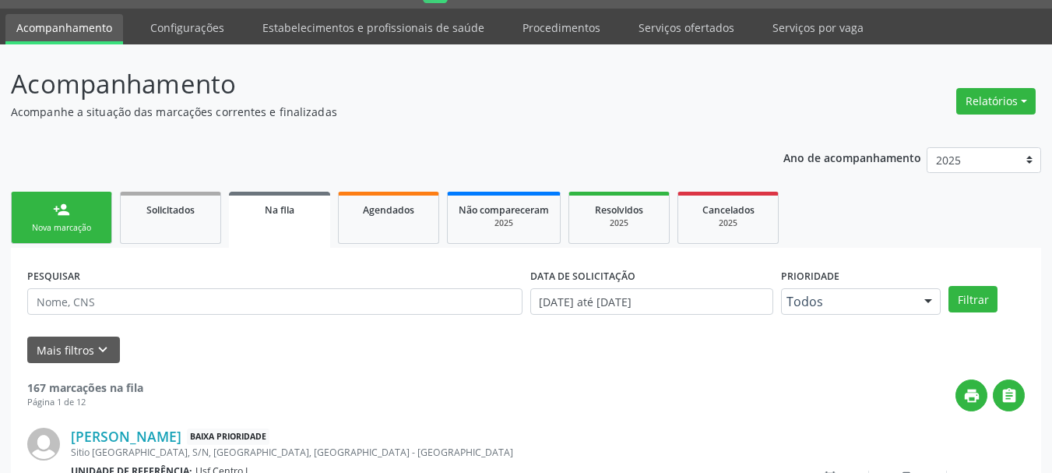
click at [97, 217] on link "person_add Nova marcação" at bounding box center [61, 218] width 101 height 52
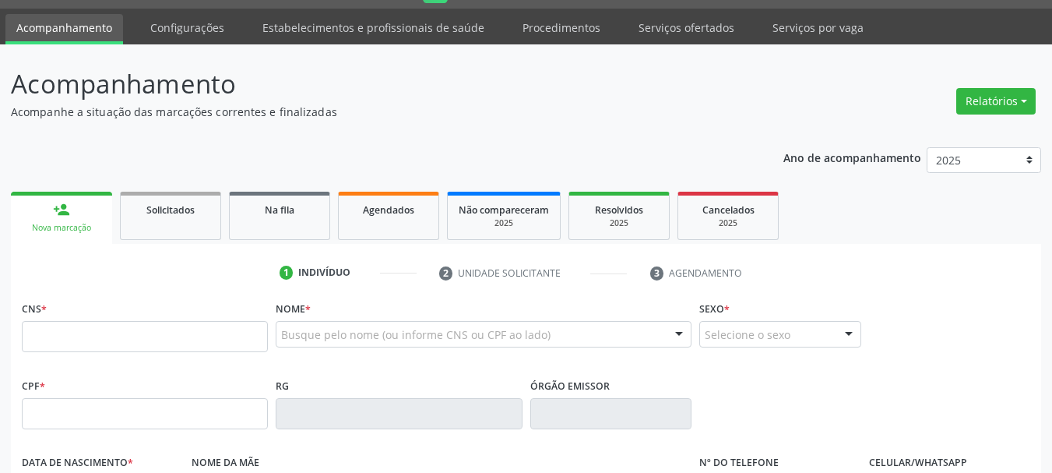
scroll to position [197, 0]
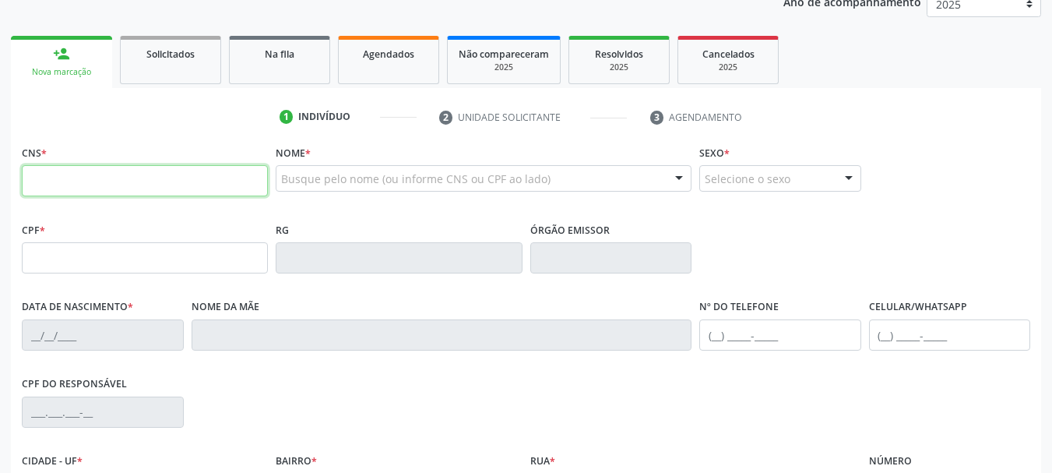
click at [106, 176] on input "text" at bounding box center [145, 180] width 246 height 31
type input "898 0034 0343 6685"
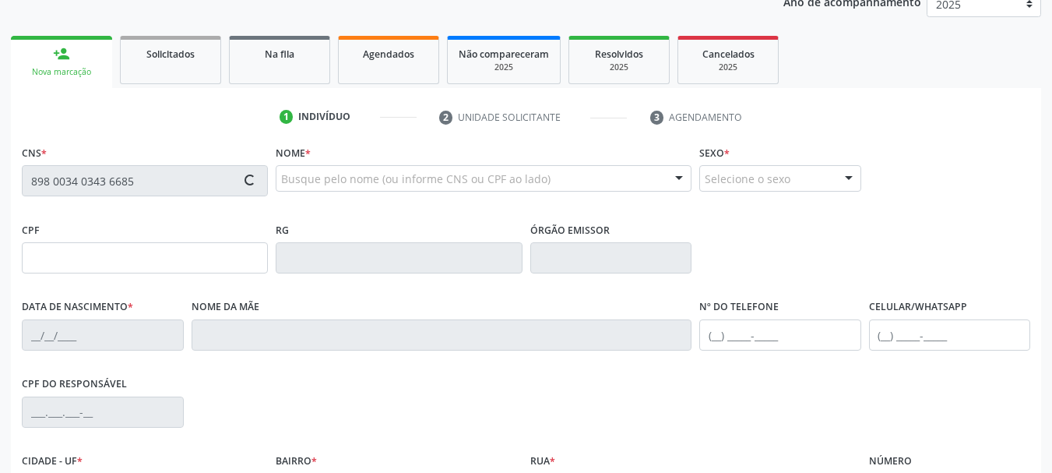
type input "155.213.854-28"
type input "11/09/2005"
type input "Eliane Vieira Lima"
type input "(87) 9925-9824"
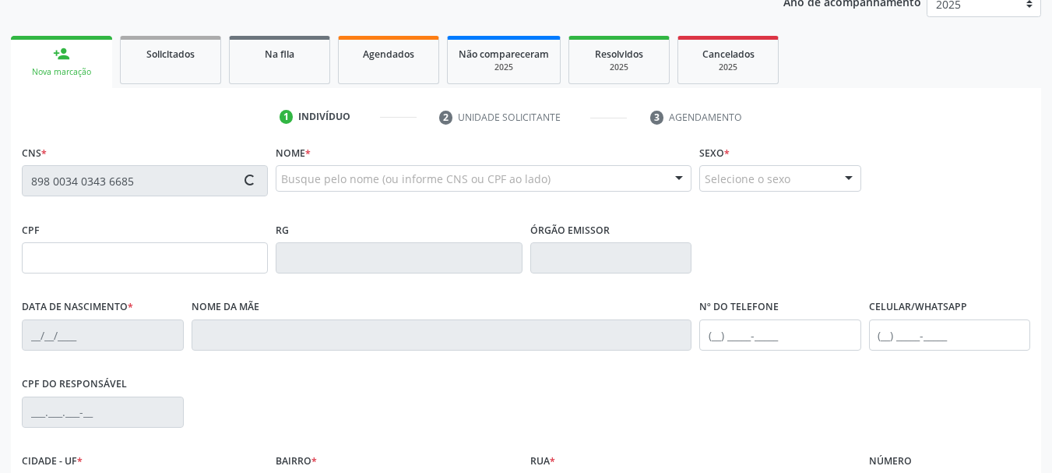
type input "000.271.954-14"
type input "S/N"
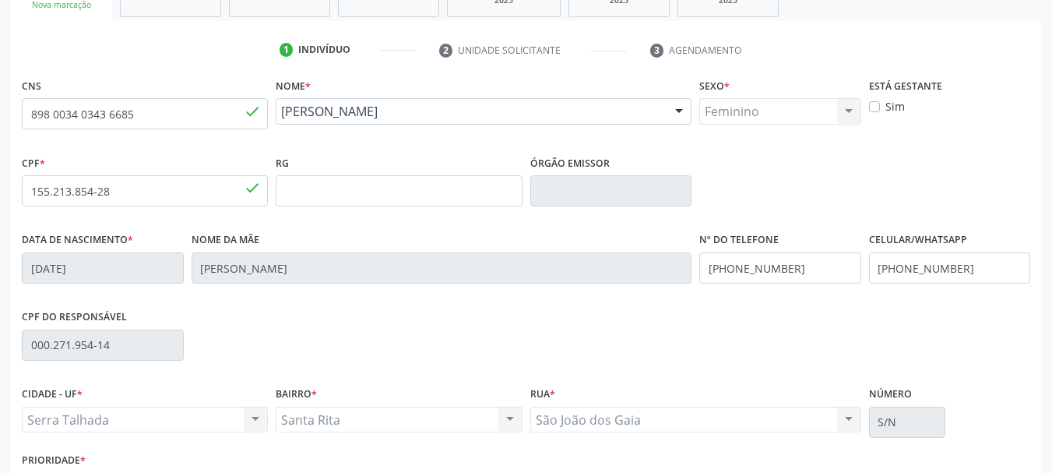
scroll to position [353, 0]
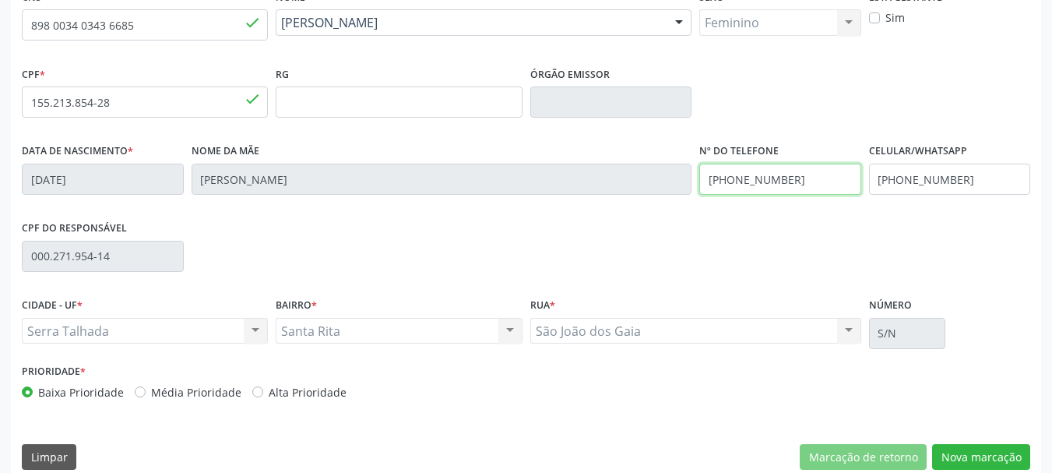
click at [750, 178] on input "(87) 9925-9824" at bounding box center [781, 179] width 162 height 31
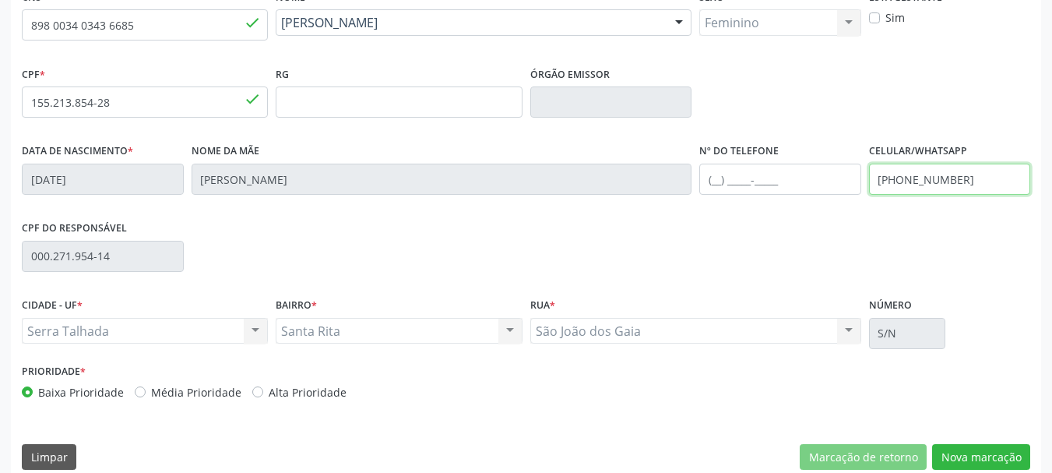
click at [913, 172] on input "(87) 9925-9824" at bounding box center [950, 179] width 162 height 31
click at [913, 185] on input "(87) 9824" at bounding box center [950, 179] width 162 height 31
type input "(87) 9824"
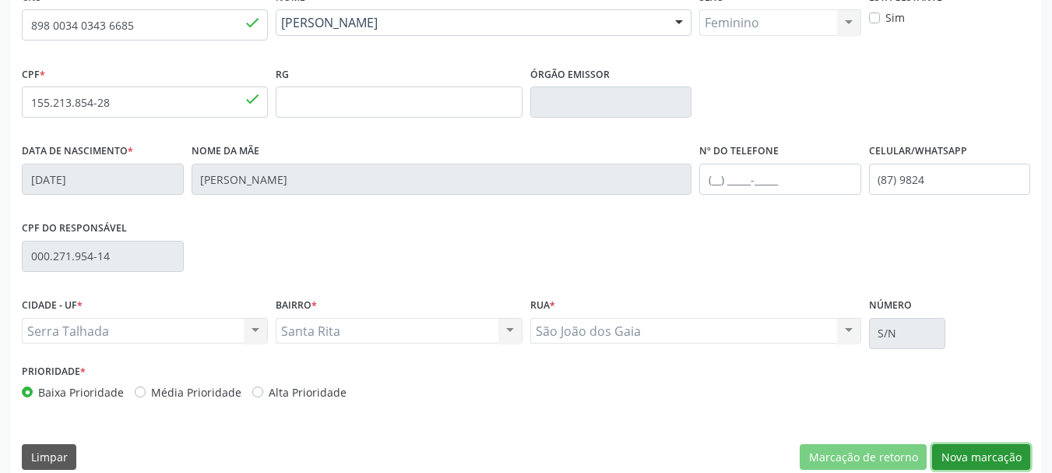
click at [998, 453] on button "Nova marcação" at bounding box center [982, 457] width 98 height 26
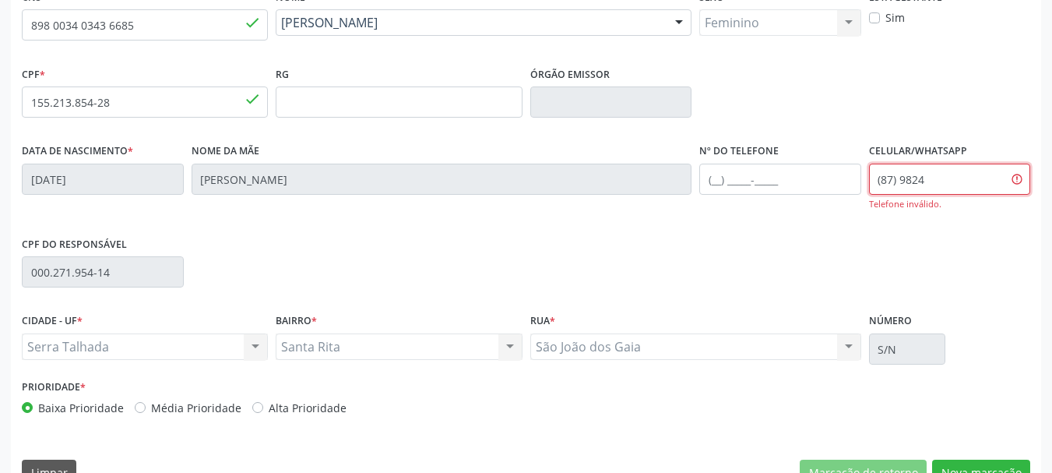
click at [895, 184] on input "(87) 9824" at bounding box center [950, 179] width 162 height 31
click at [896, 184] on input "(87) 9824" at bounding box center [950, 179] width 162 height 31
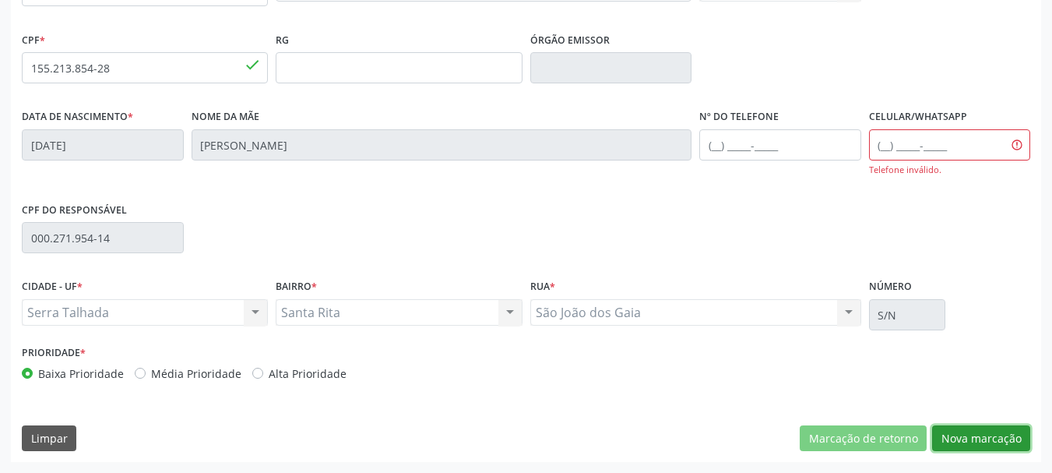
click at [974, 435] on button "Nova marcação" at bounding box center [982, 438] width 98 height 26
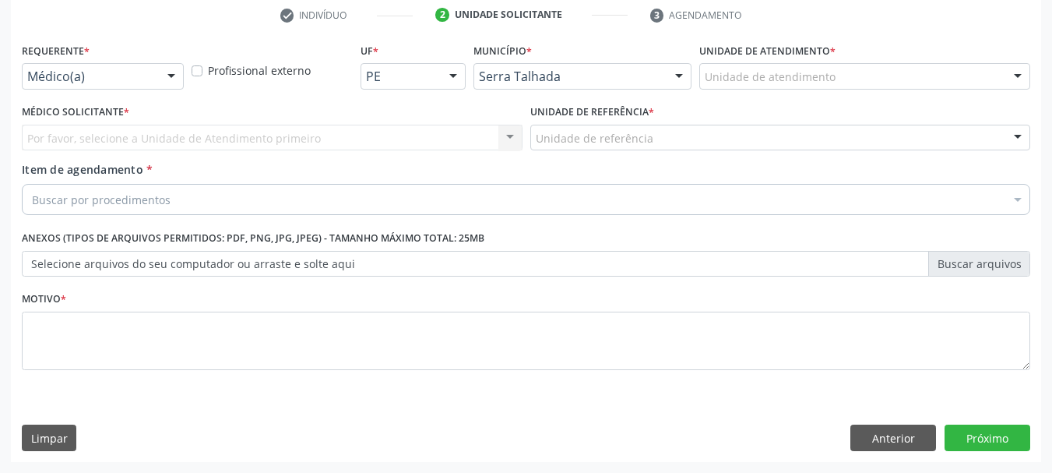
scroll to position [299, 0]
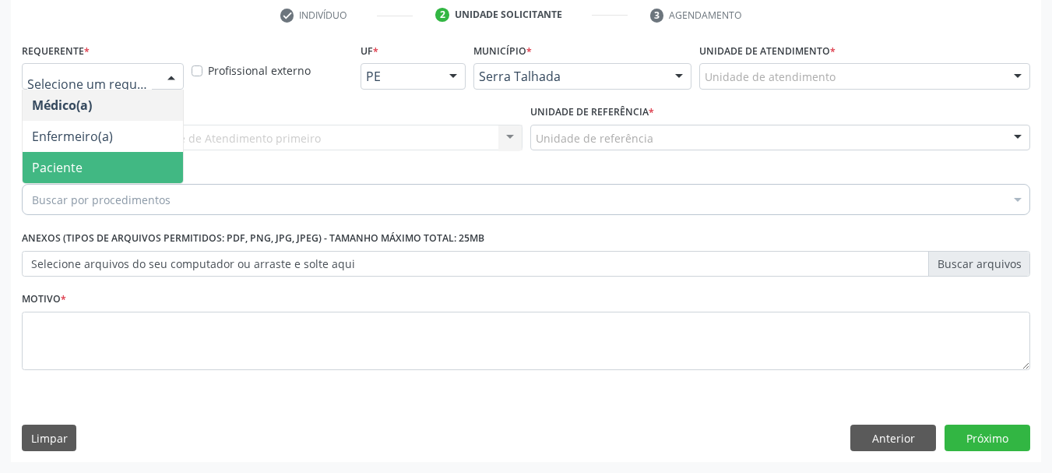
click at [94, 163] on span "Paciente" at bounding box center [103, 167] width 160 height 31
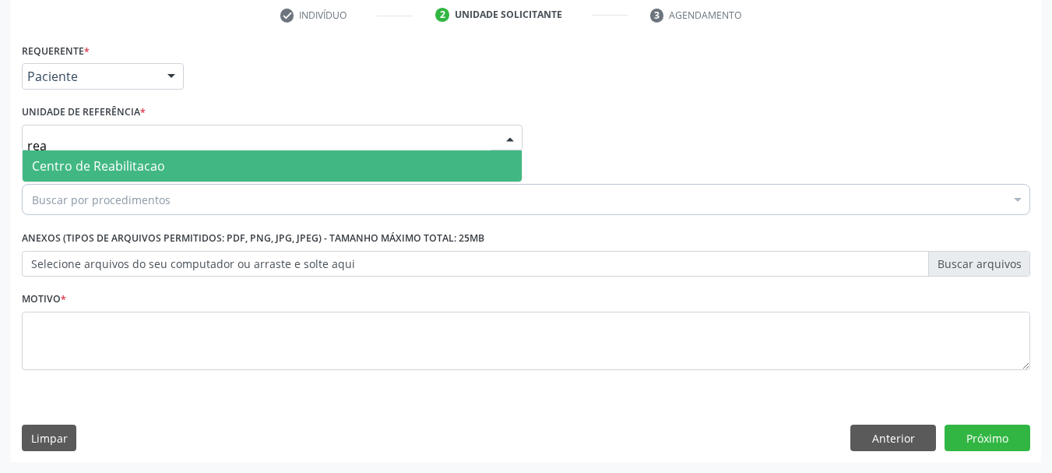
type input "reab"
click at [106, 160] on span "Centro de Reabilitacao" at bounding box center [98, 165] width 133 height 17
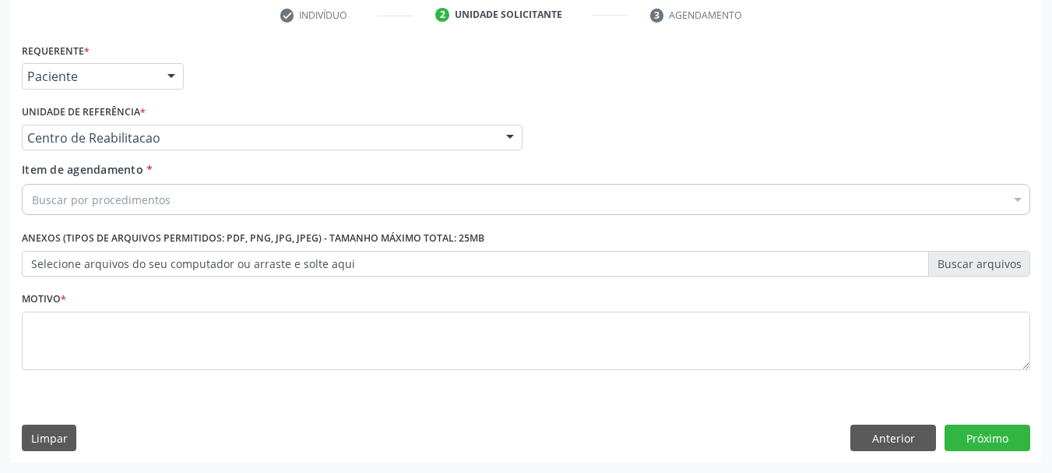
click at [88, 210] on div "Buscar por procedimentos" at bounding box center [526, 199] width 1009 height 31
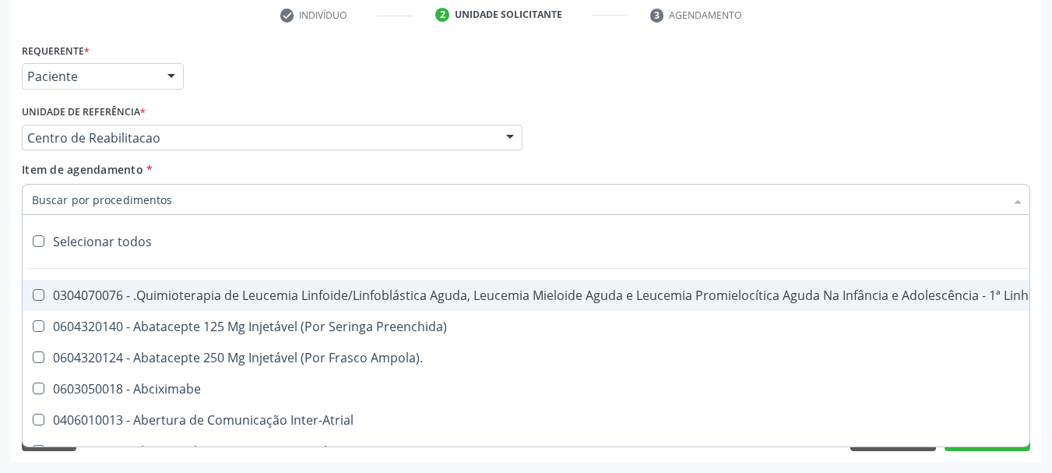
click at [86, 206] on input "Item de agendamento *" at bounding box center [518, 199] width 973 height 31
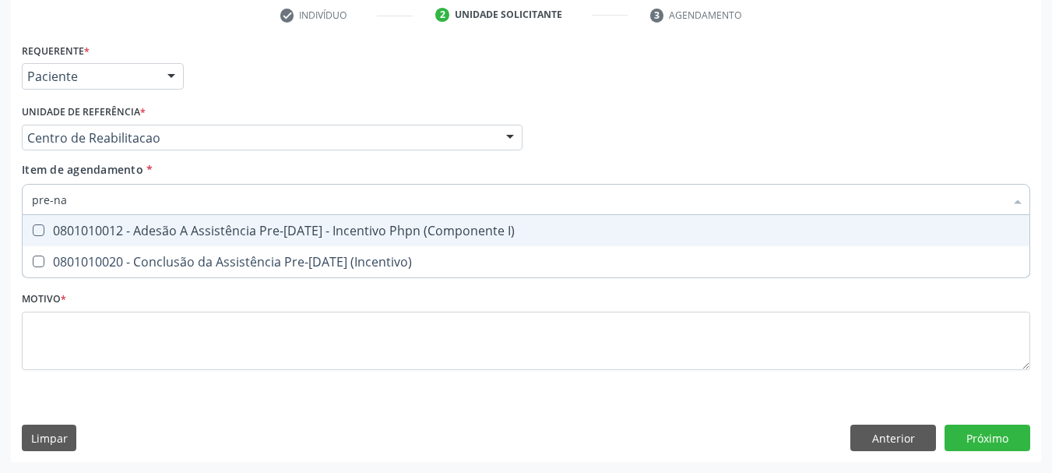
click at [160, 199] on input "pre-na" at bounding box center [518, 199] width 973 height 31
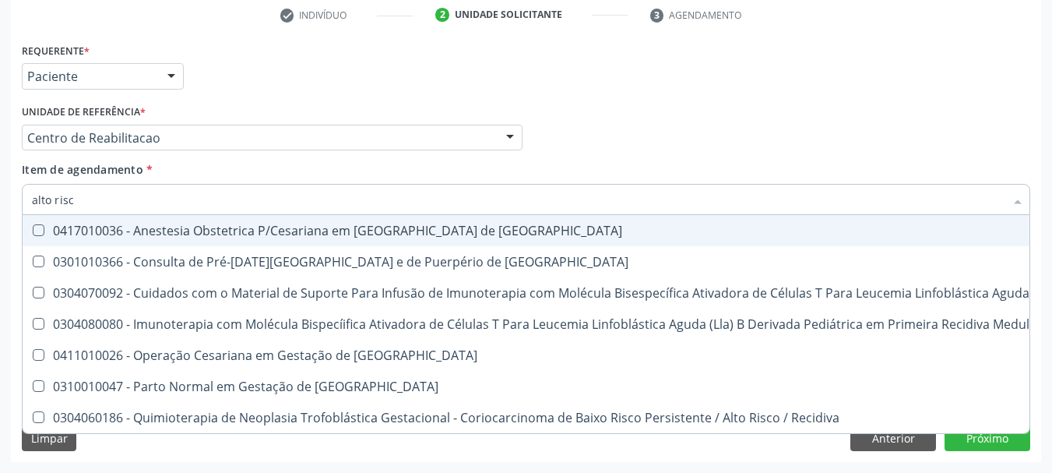
type input "alto risco"
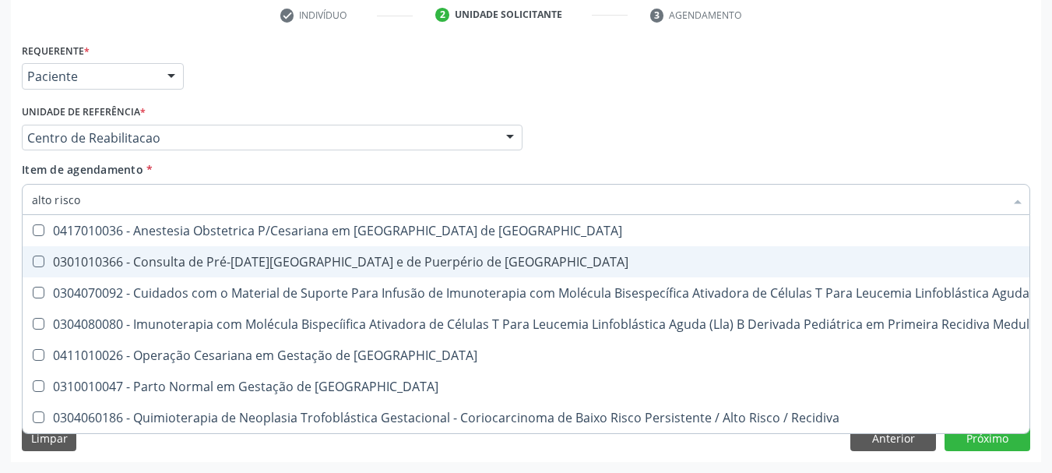
click at [278, 262] on div "0301010366 - Consulta de Pré-[DATE][GEOGRAPHIC_DATA] e de Puerpério de [GEOGRAP…" at bounding box center [832, 262] width 1600 height 12
checkbox Risco "true"
click at [622, 111] on div "Médico Solicitante Por favor, selecione a Unidade de Atendimento primeiro Nenhu…" at bounding box center [526, 130] width 1017 height 61
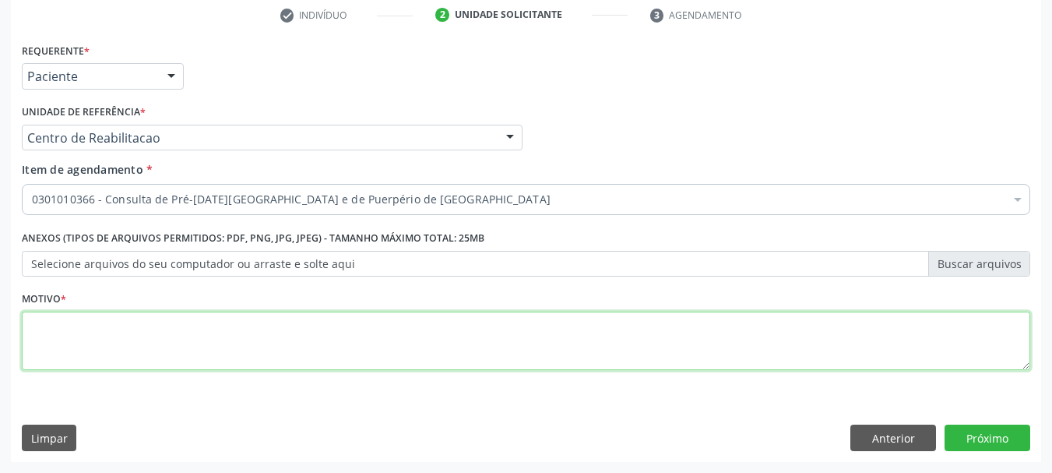
click at [105, 330] on textarea at bounding box center [526, 341] width 1009 height 59
type textarea "s"
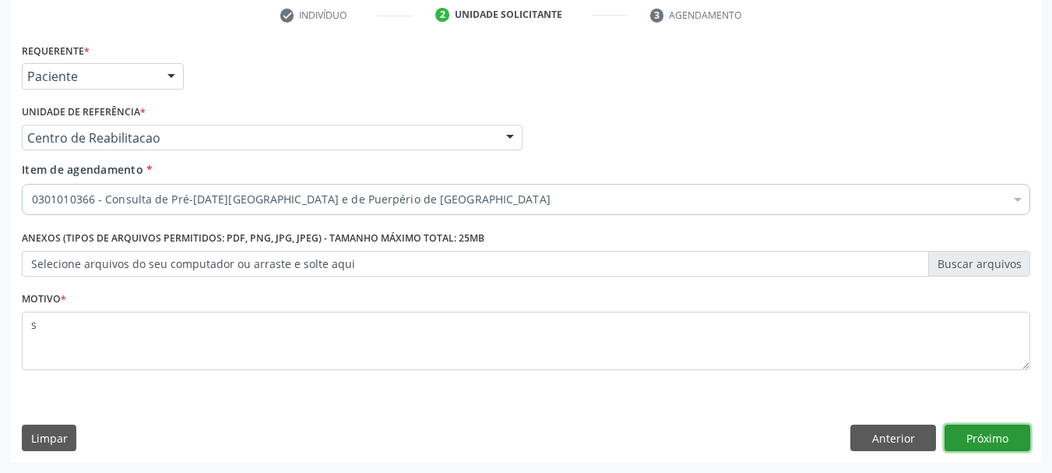
click at [1010, 446] on button "Próximo" at bounding box center [988, 438] width 86 height 26
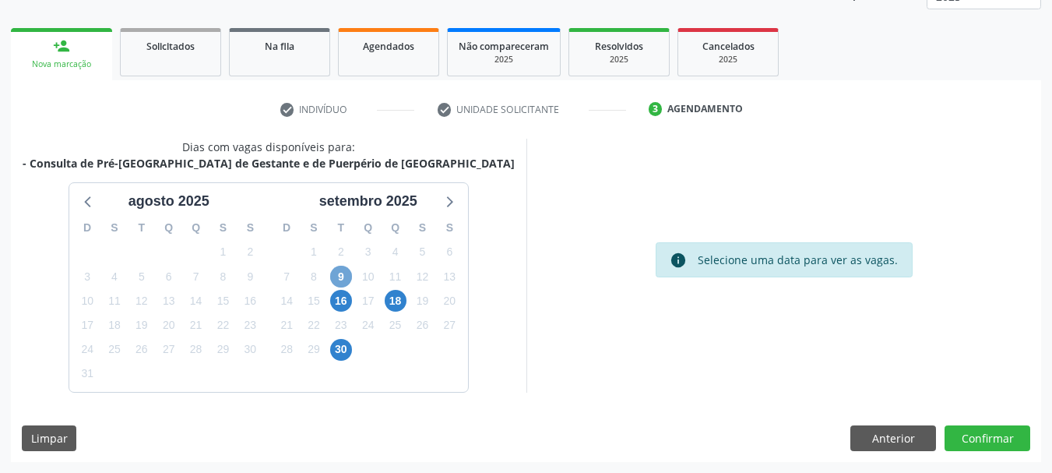
click at [344, 278] on span "9" at bounding box center [341, 277] width 22 height 22
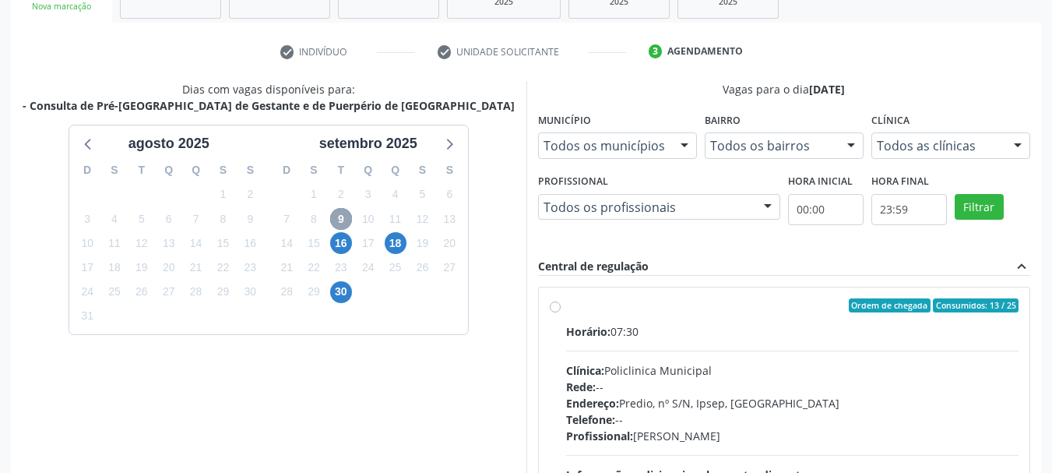
scroll to position [361, 0]
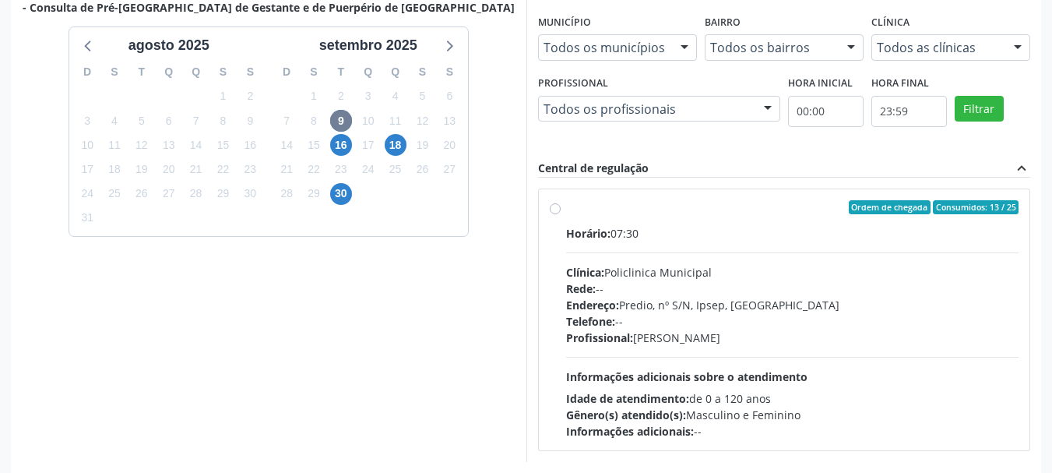
click at [653, 186] on div "Ordem de chegada Consumidos: 13 / 25 Horário: 07:30 Clínica: Policlinica Munici…" at bounding box center [784, 320] width 493 height 284
click at [632, 234] on div "Horário: 07:30" at bounding box center [792, 233] width 453 height 16
click at [561, 214] on input "Ordem de chegada Consumidos: 13 / 25 Horário: 07:30 Clínica: Policlinica Munici…" at bounding box center [555, 207] width 11 height 14
radio input "true"
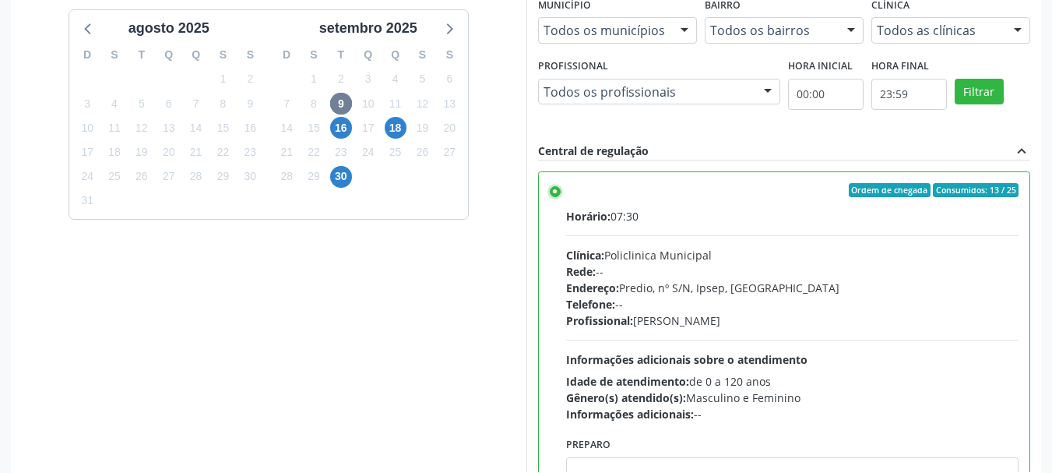
scroll to position [458, 0]
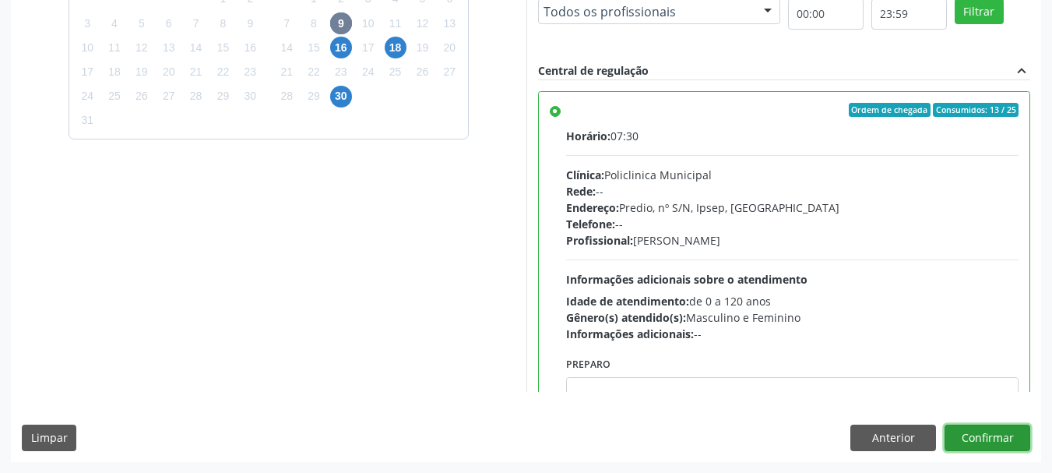
click at [1001, 450] on button "Confirmar" at bounding box center [988, 438] width 86 height 26
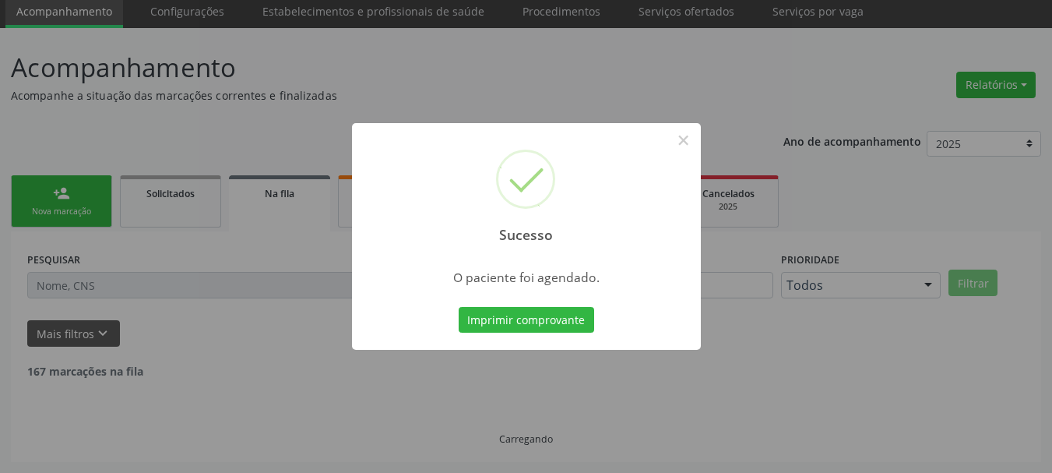
scroll to position [41, 0]
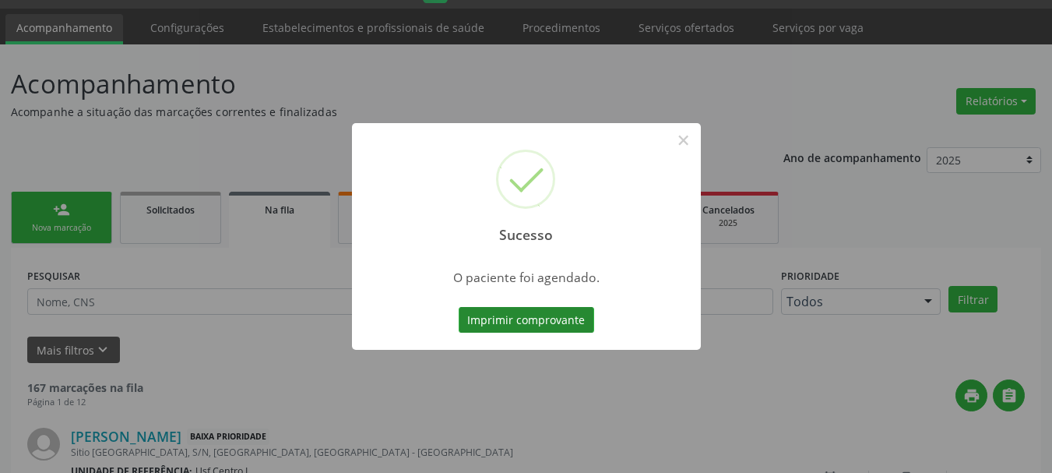
click at [478, 327] on button "Imprimir comprovante" at bounding box center [527, 320] width 136 height 26
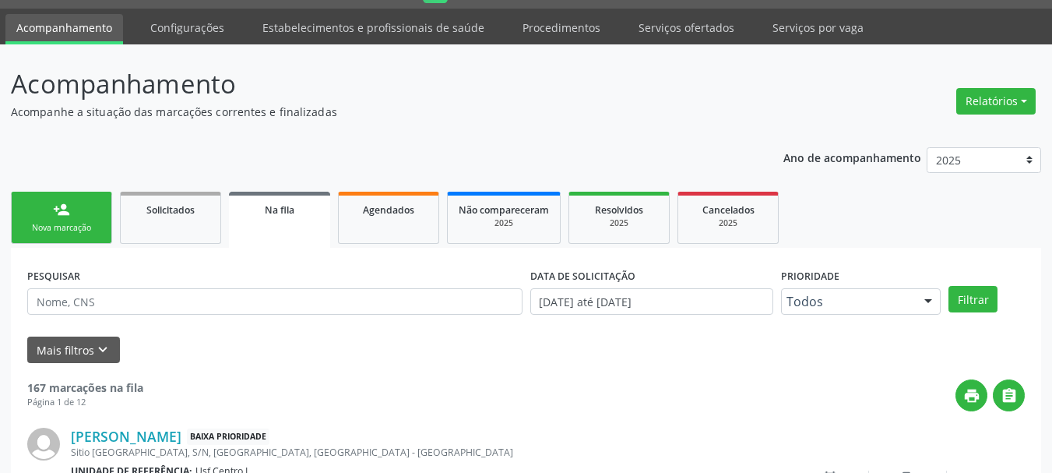
click at [73, 236] on link "person_add Nova marcação" at bounding box center [61, 218] width 101 height 52
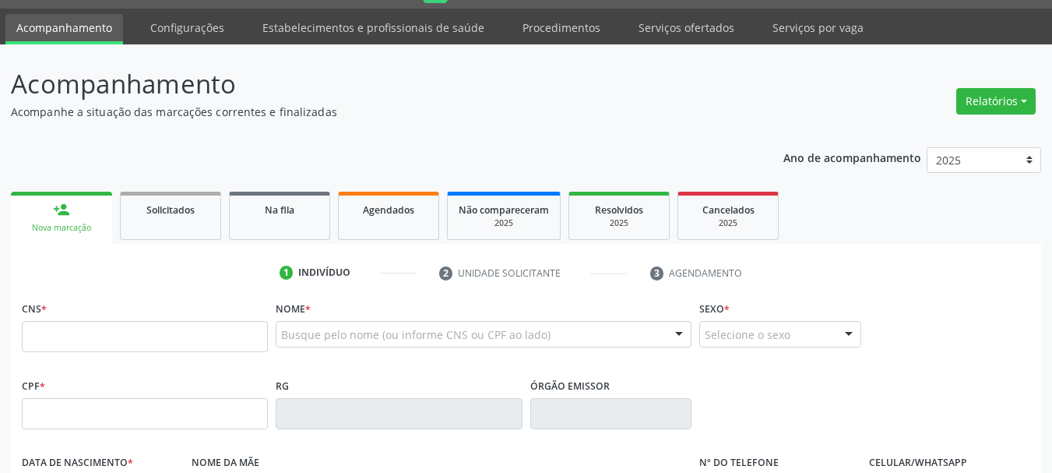
scroll to position [197, 0]
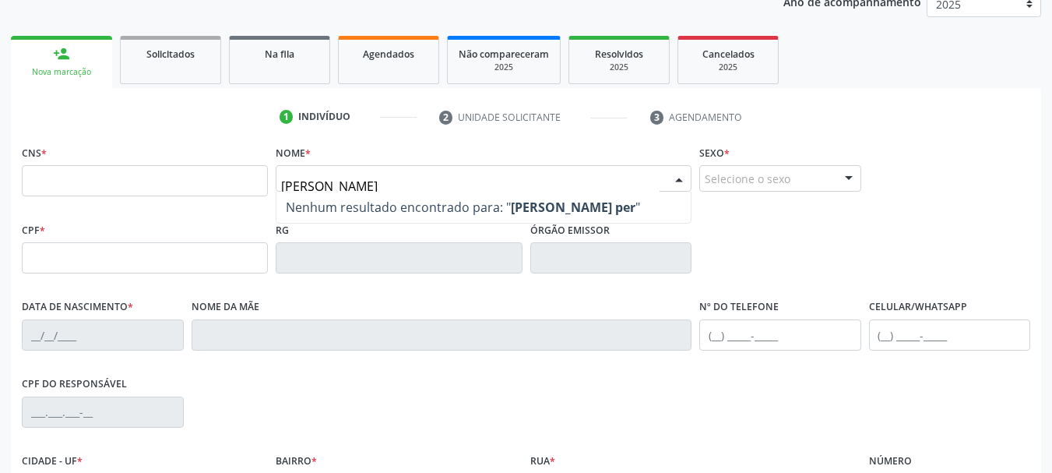
type input "maria fernanda perei"
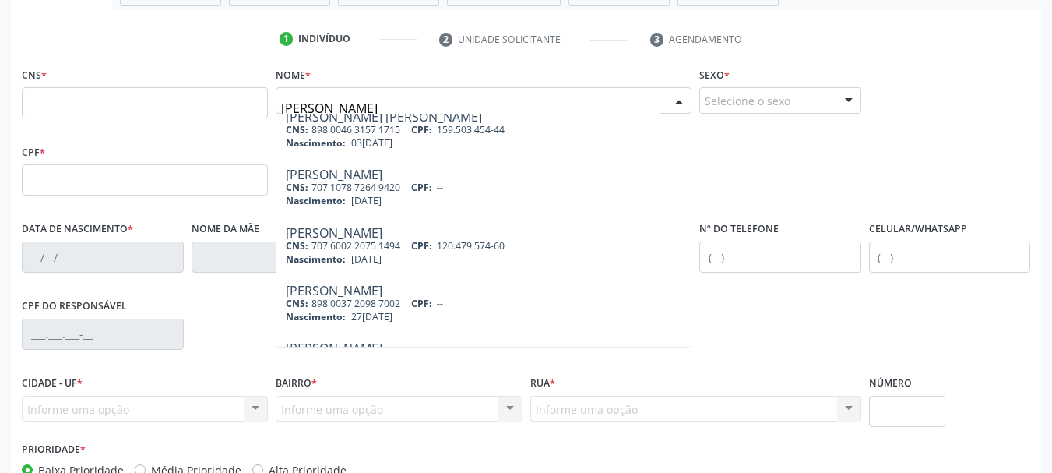
scroll to position [256, 0]
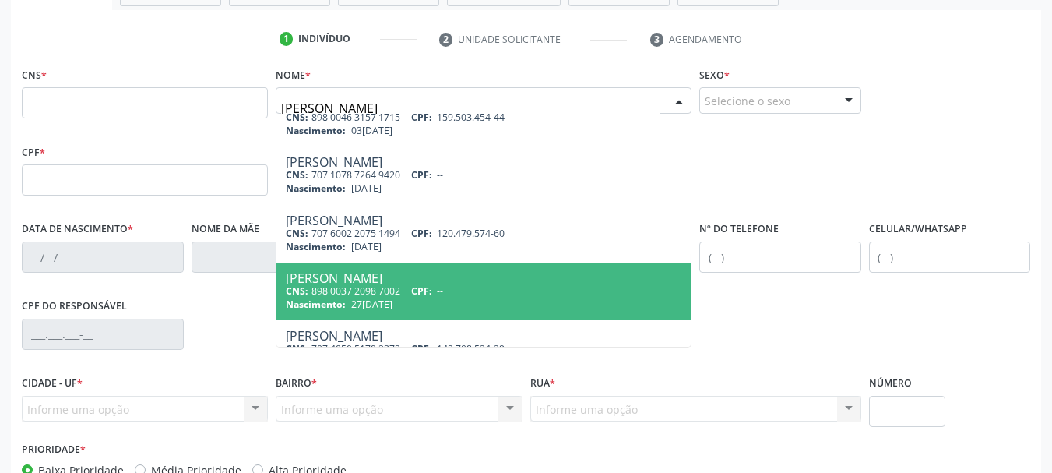
drag, startPoint x: 673, startPoint y: 235, endPoint x: 679, endPoint y: 292, distance: 57.2
click at [679, 292] on div "Maria Fernanda Pereira Brito CNS: 700 2009 7096 6728 CPF: 716.273.204-66 Nascim…" at bounding box center [484, 231] width 416 height 234
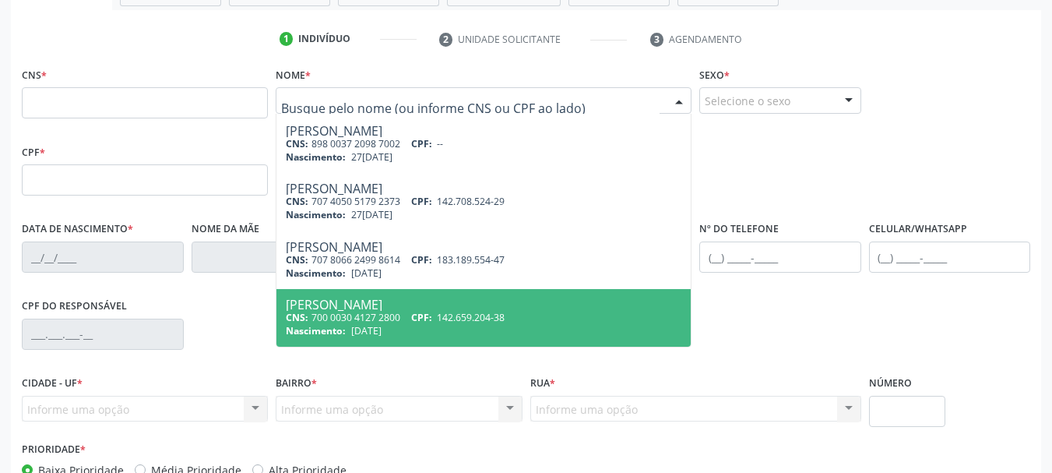
scroll to position [0, 0]
